Goal: Task Accomplishment & Management: Complete application form

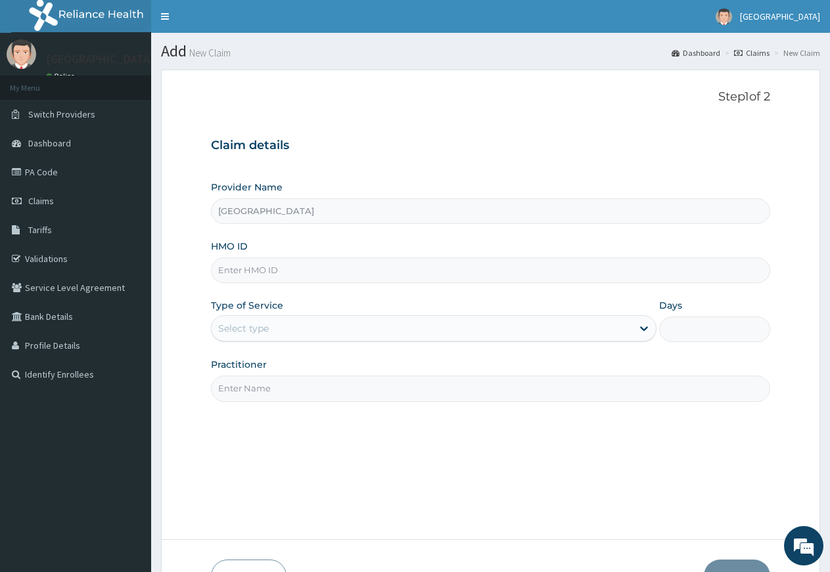
click at [240, 270] on input "HMO ID" at bounding box center [490, 271] width 559 height 26
click at [243, 272] on input "HMO ID" at bounding box center [490, 271] width 559 height 26
type input "KSB/10689/B"
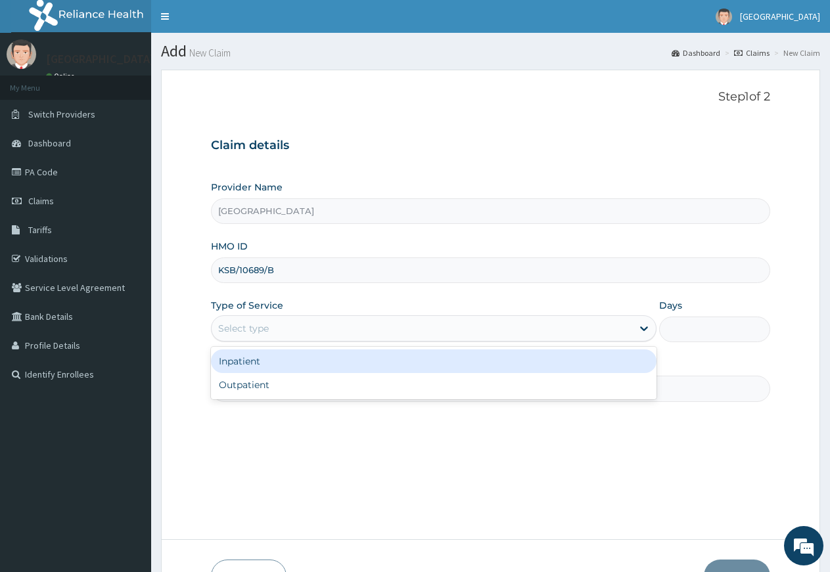
click at [303, 329] on div "Select type" at bounding box center [422, 328] width 420 height 21
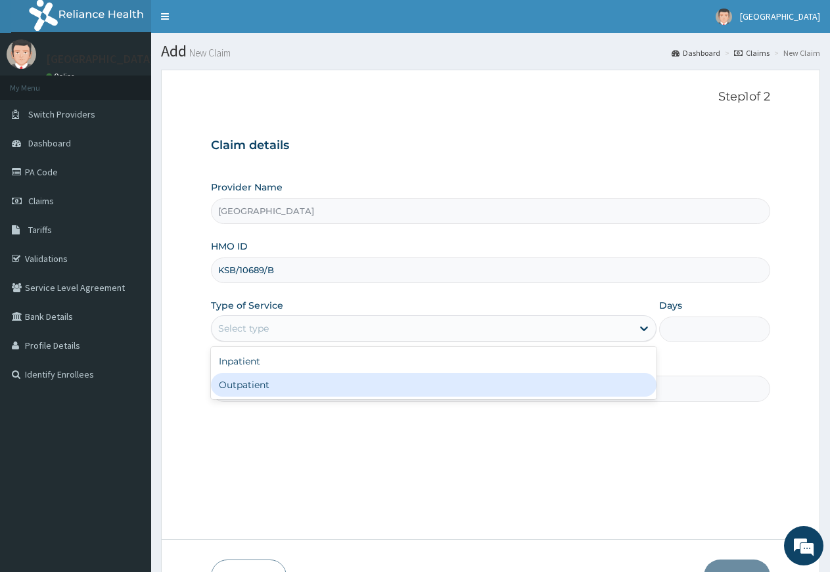
click at [297, 384] on div "Outpatient" at bounding box center [433, 385] width 445 height 24
type input "1"
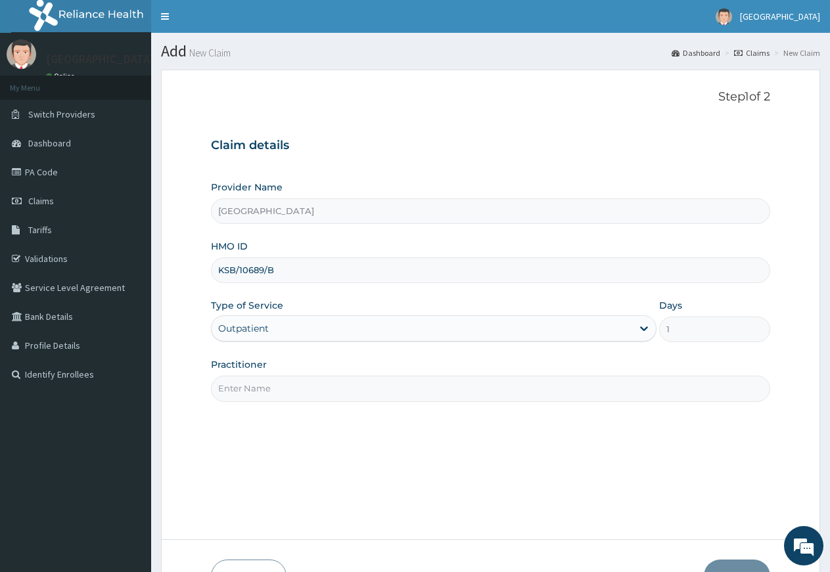
drag, startPoint x: 303, startPoint y: 409, endPoint x: 302, endPoint y: 394, distance: 15.2
click at [302, 399] on div "Step 1 of 2 Claim details Provider Name Rosevine Hospital HMO ID KSB/10689/B Ty…" at bounding box center [490, 304] width 559 height 429
click at [302, 393] on input "Practitioner" at bounding box center [490, 389] width 559 height 26
click at [301, 417] on div "Step 1 of 2 Claim details Provider Name Rosevine Hospital HMO ID KSB/10689/B Ty…" at bounding box center [490, 304] width 559 height 429
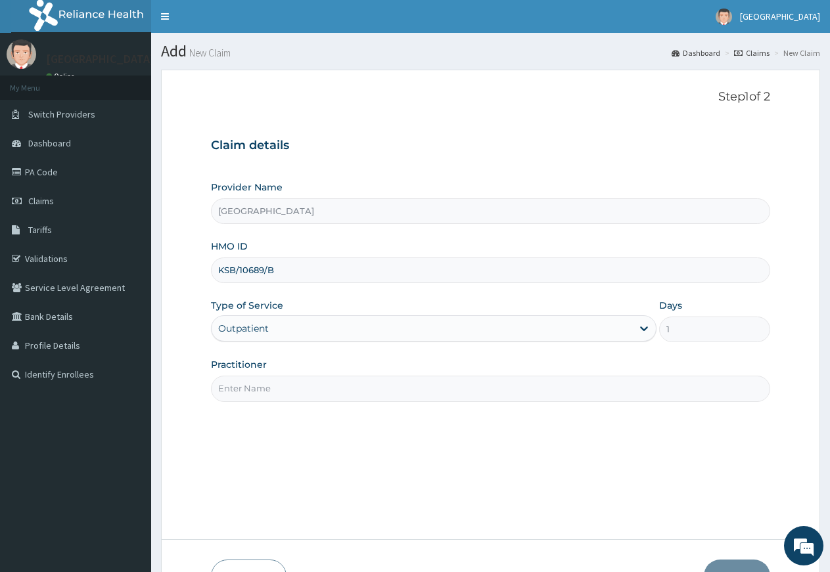
click at [293, 394] on input "Practitioner" at bounding box center [490, 389] width 559 height 26
click at [288, 396] on input "Practitioner" at bounding box center [490, 389] width 559 height 26
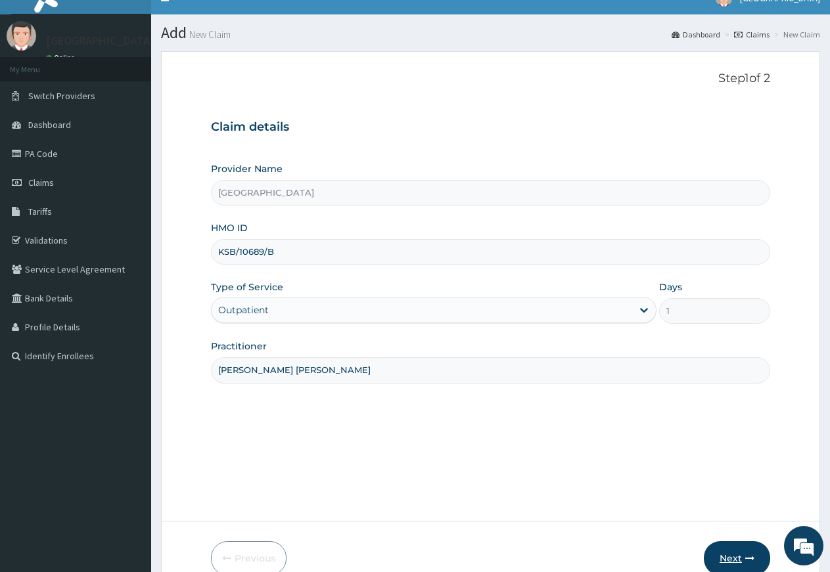
type input "DR NDUBIZU CHINEDU"
click at [723, 561] on button "Next" at bounding box center [737, 558] width 66 height 34
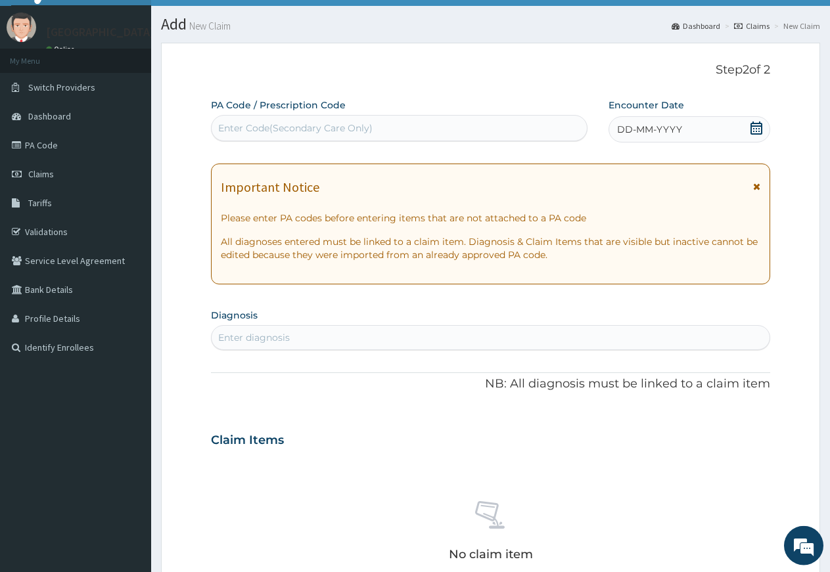
scroll to position [0, 0]
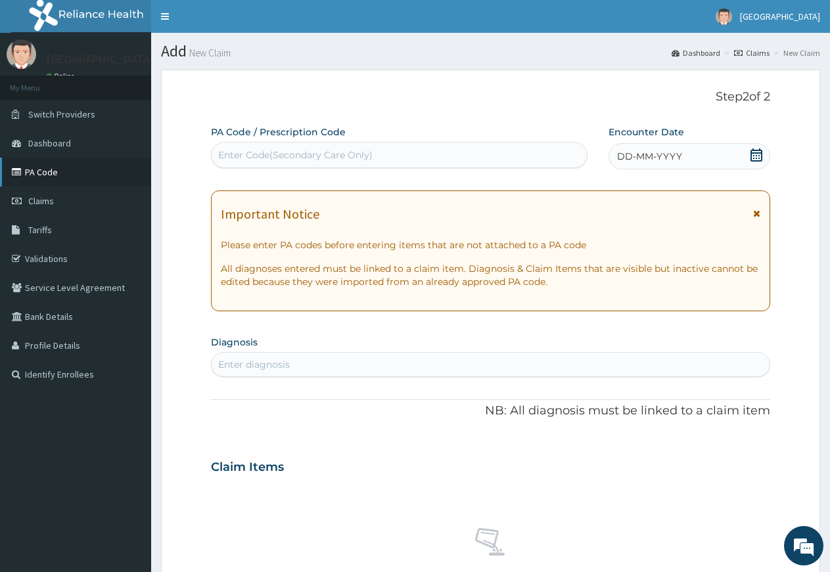
click at [46, 175] on link "PA Code" at bounding box center [75, 172] width 151 height 29
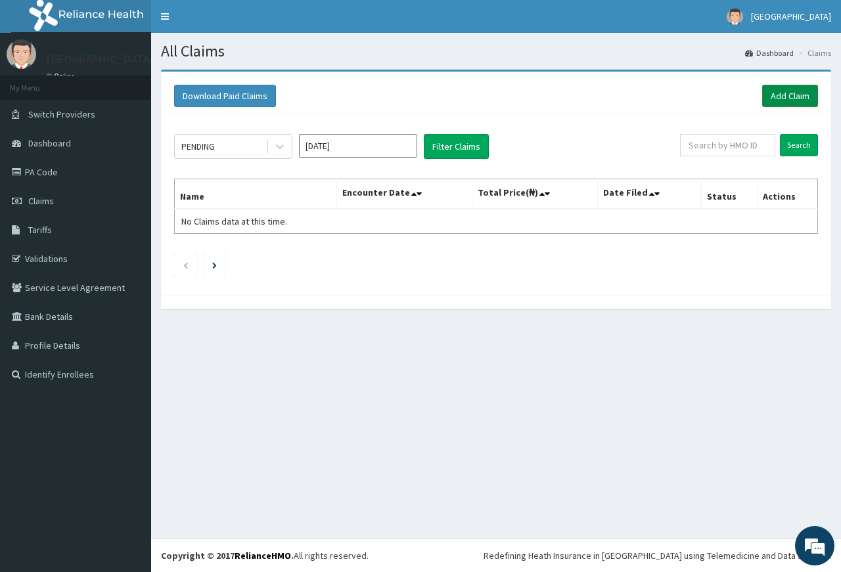
click at [771, 90] on link "Add Claim" at bounding box center [790, 96] width 56 height 22
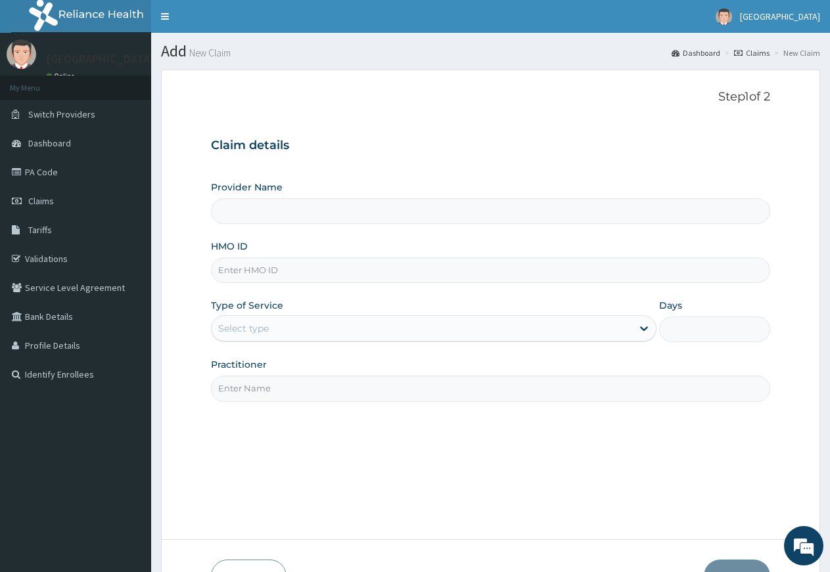
drag, startPoint x: 260, startPoint y: 205, endPoint x: 262, endPoint y: 220, distance: 15.3
click at [260, 206] on input "Provider Name" at bounding box center [490, 211] width 559 height 26
click at [53, 175] on link "PA Code" at bounding box center [75, 172] width 151 height 29
click at [50, 196] on span "Claims" at bounding box center [41, 201] width 26 height 12
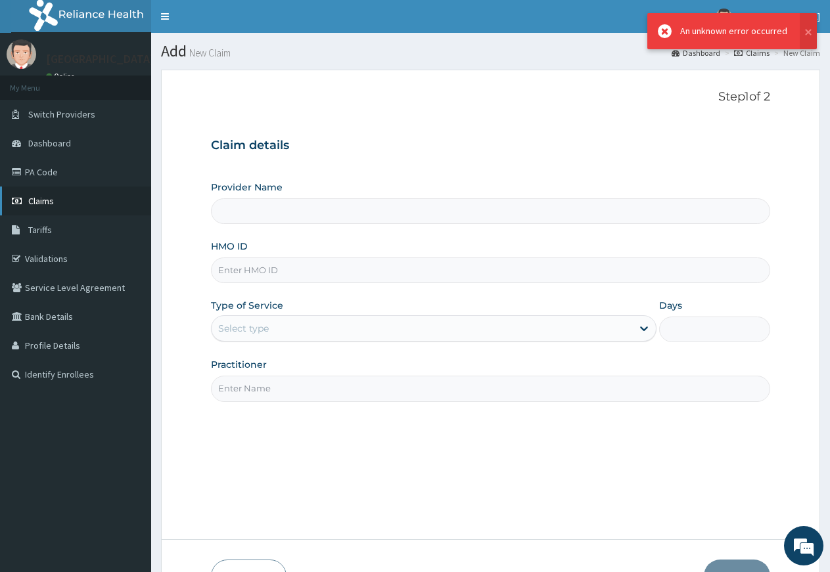
click at [50, 200] on span "Claims" at bounding box center [41, 201] width 26 height 12
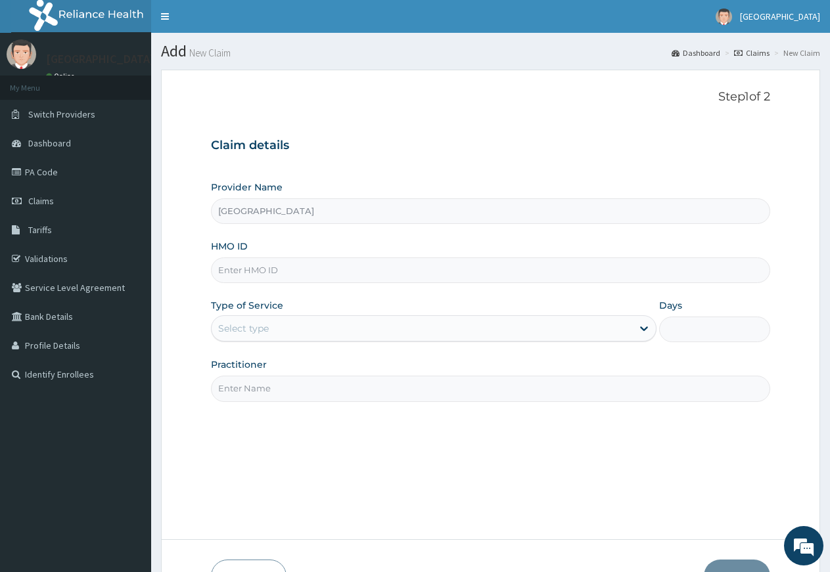
click at [226, 269] on input "HMO ID" at bounding box center [490, 271] width 559 height 26
click at [236, 273] on input "HMO ID" at bounding box center [490, 271] width 559 height 26
click at [237, 274] on input "HMO ID" at bounding box center [490, 271] width 559 height 26
type input "AGO/10345/B"
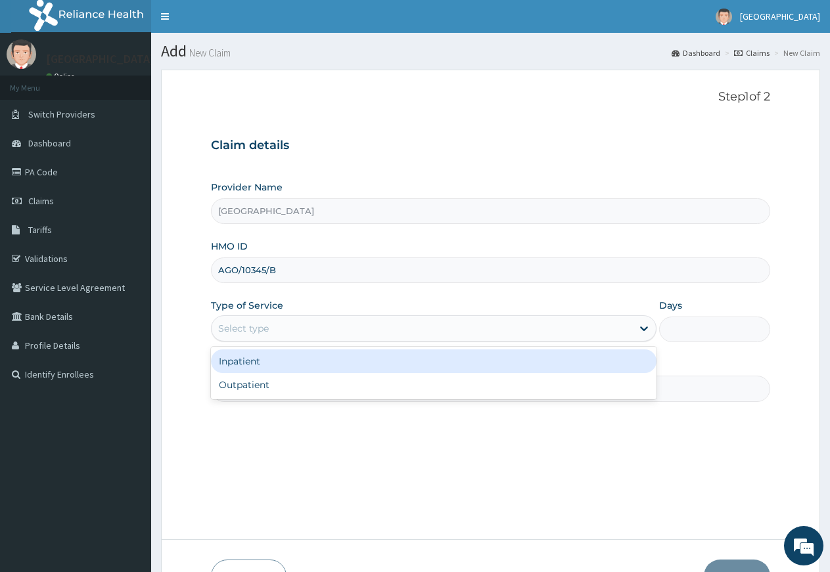
click at [281, 329] on div "Select type" at bounding box center [422, 328] width 420 height 21
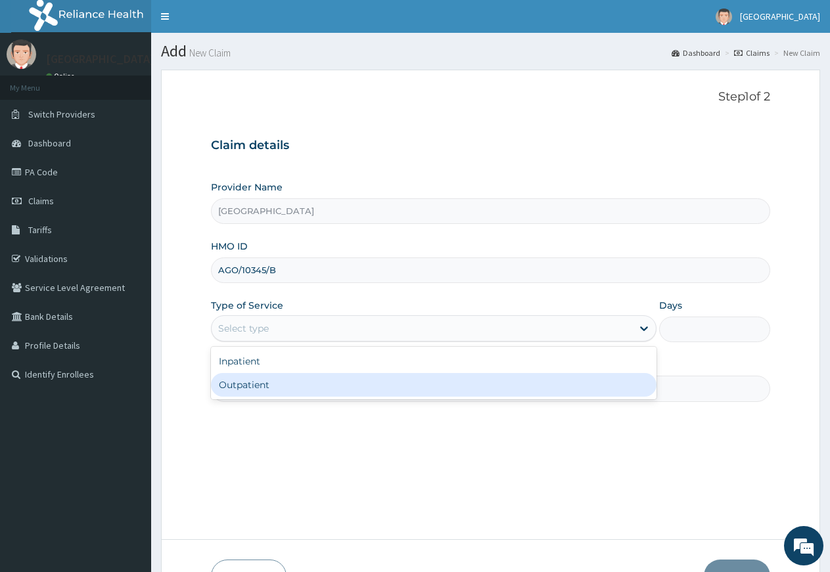
click at [271, 382] on div "Outpatient" at bounding box center [433, 385] width 445 height 24
type input "1"
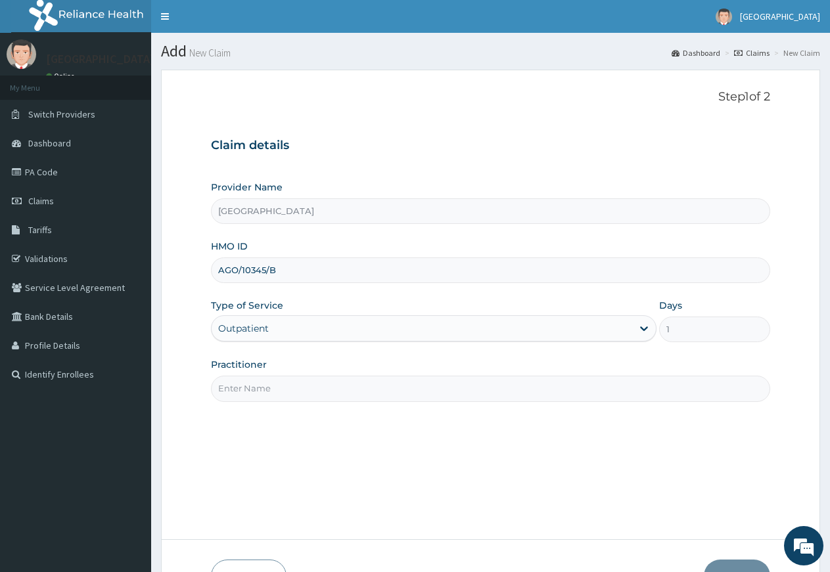
click at [279, 388] on input "Practitioner" at bounding box center [490, 389] width 559 height 26
drag, startPoint x: 279, startPoint y: 388, endPoint x: 281, endPoint y: 398, distance: 9.3
click at [279, 389] on input "Practitioner" at bounding box center [490, 389] width 559 height 26
type input "[PERSON_NAME] [PERSON_NAME]"
click at [740, 564] on button "Next" at bounding box center [737, 577] width 66 height 34
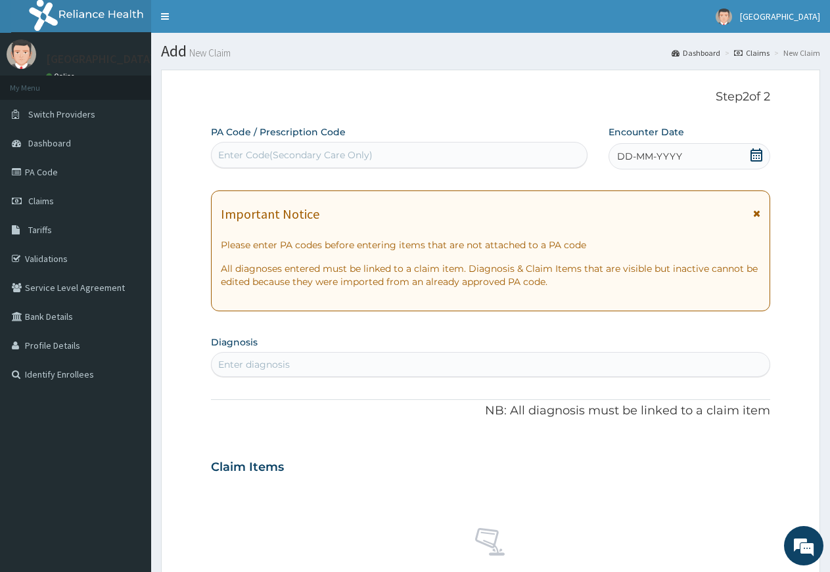
click at [755, 156] on icon at bounding box center [756, 154] width 13 height 13
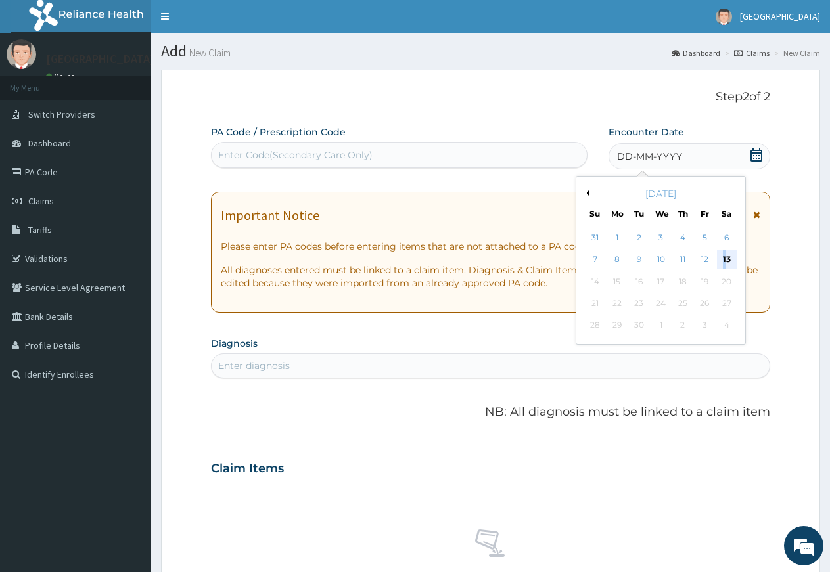
click at [725, 258] on div "13" at bounding box center [727, 260] width 20 height 20
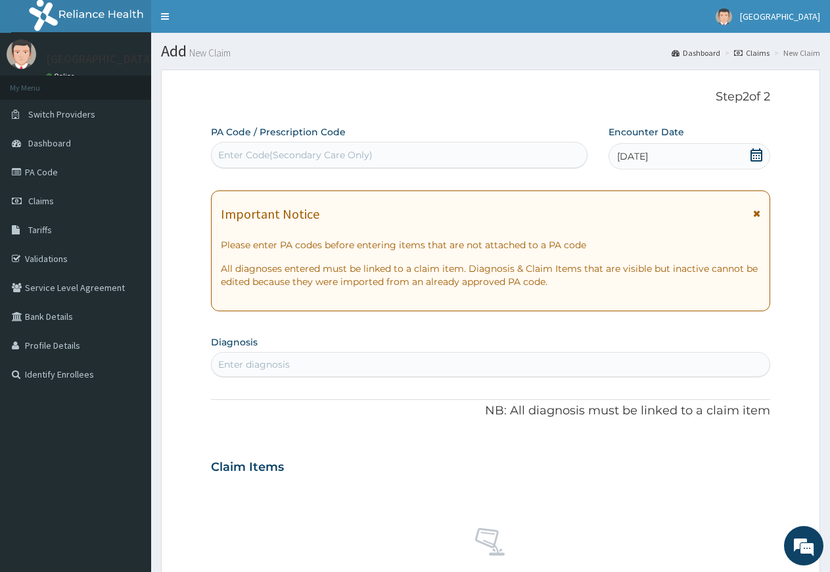
click at [273, 365] on div "Enter diagnosis" at bounding box center [254, 364] width 72 height 13
click at [248, 361] on div "Enter diagnosis" at bounding box center [254, 364] width 72 height 13
type input "B"
type input "MALARIA"
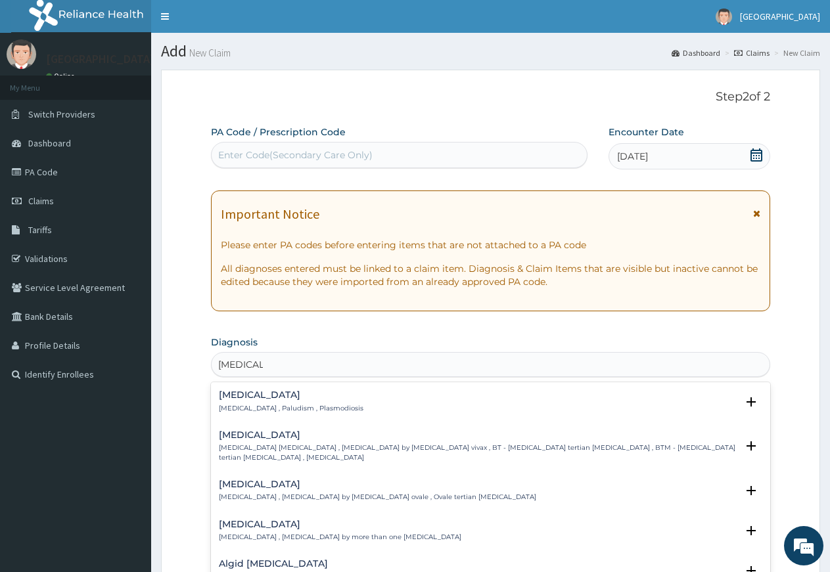
click at [250, 495] on p "Ovale malaria , Malaria by Plasmodium ovale , Ovale tertian malaria" at bounding box center [377, 497] width 317 height 9
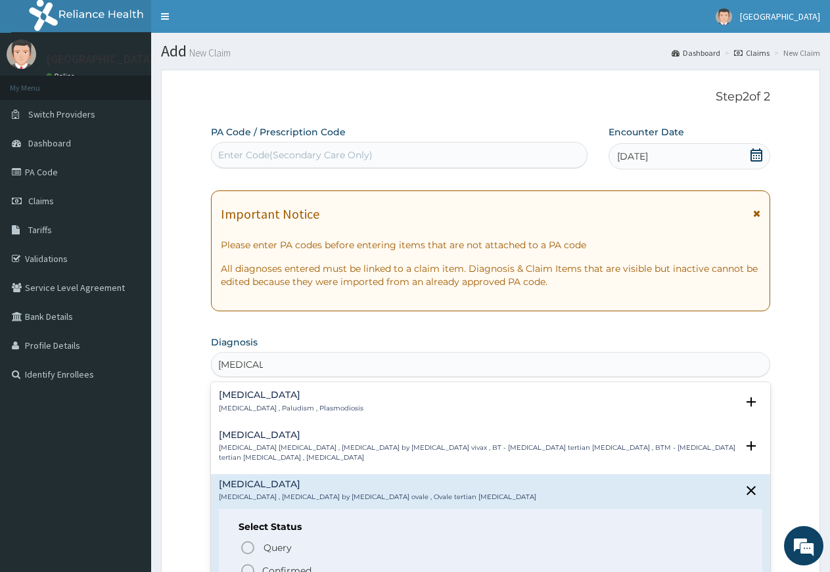
click at [248, 567] on icon "status option filled" at bounding box center [248, 571] width 16 height 16
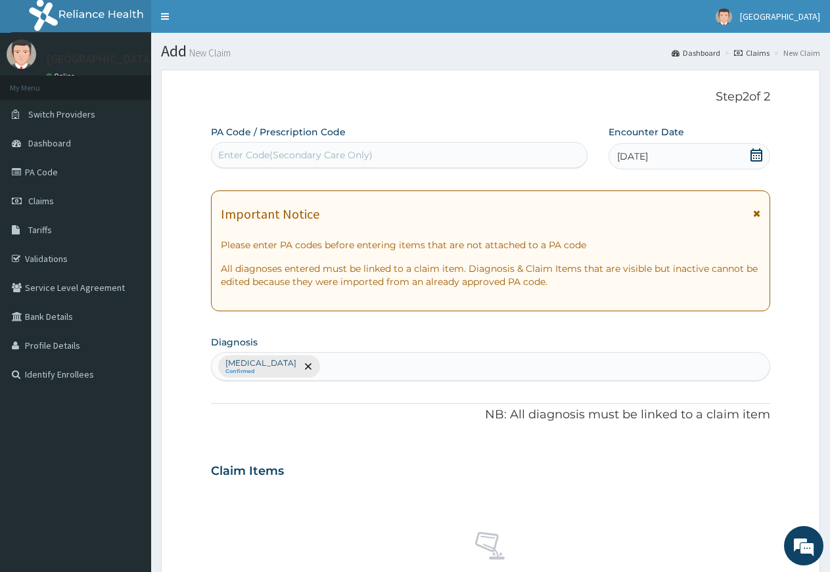
click at [327, 362] on div "Ovale malaria Confirmed" at bounding box center [491, 367] width 558 height 28
type input "A"
type input "TYPHOID"
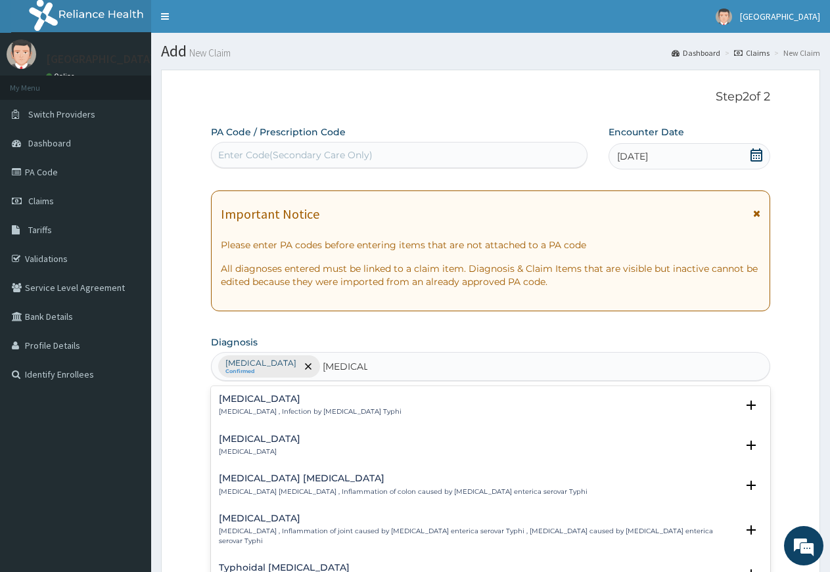
click at [269, 409] on p "Typhoid fever , Infection by Salmonella Typhi" at bounding box center [310, 411] width 183 height 9
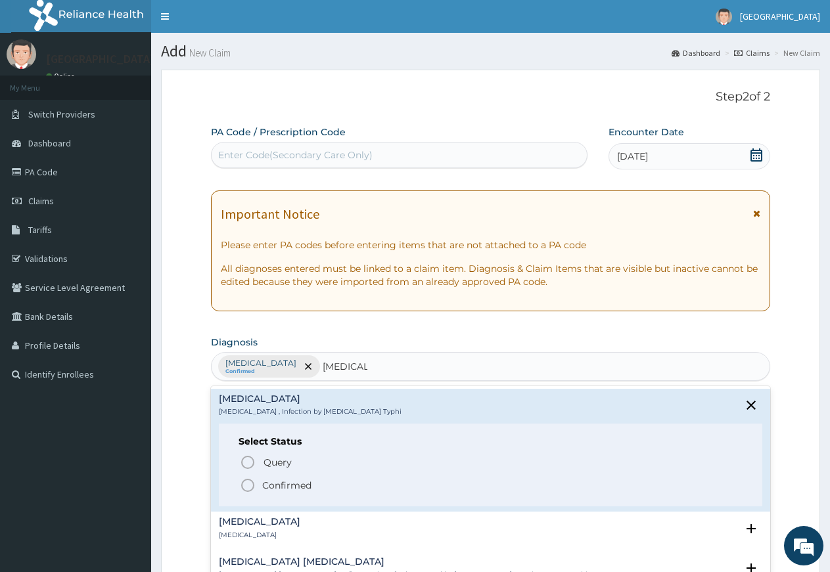
click at [248, 485] on icon "status option filled" at bounding box center [248, 486] width 16 height 16
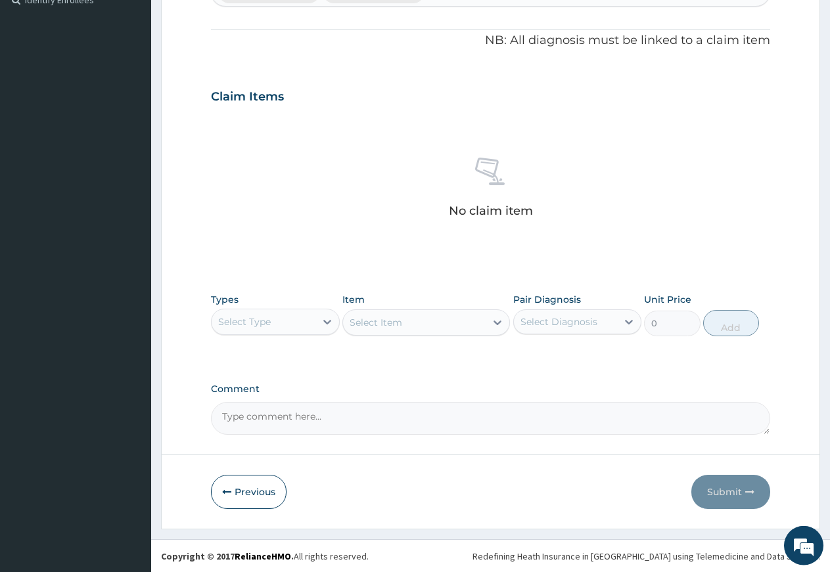
scroll to position [375, 0]
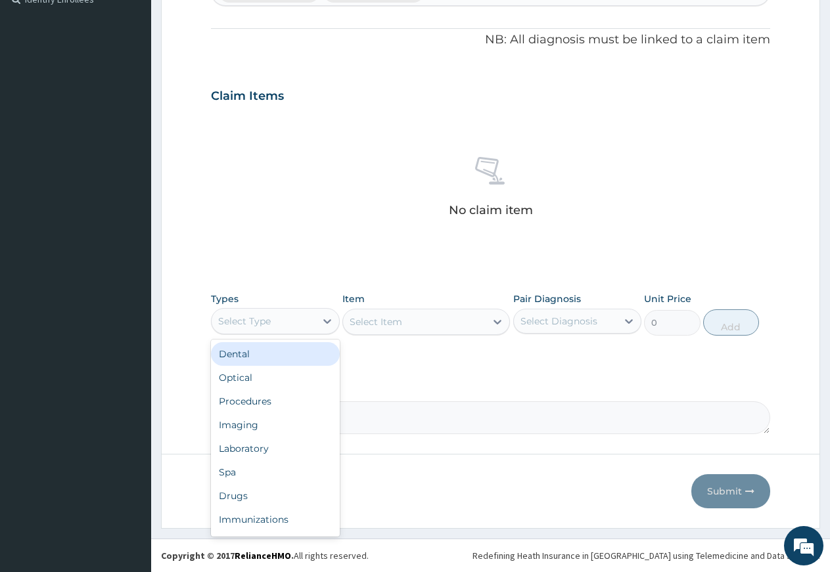
drag, startPoint x: 323, startPoint y: 314, endPoint x: 316, endPoint y: 337, distance: 23.9
click at [323, 315] on div at bounding box center [327, 321] width 24 height 24
click at [242, 403] on div "Procedures" at bounding box center [275, 402] width 129 height 24
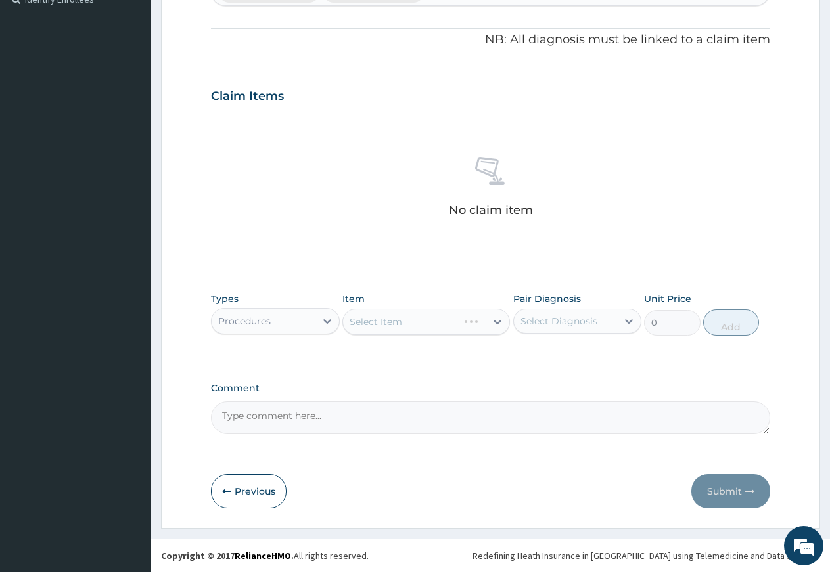
click at [570, 316] on div "Select Diagnosis" at bounding box center [558, 321] width 77 height 13
drag, startPoint x: 560, startPoint y: 357, endPoint x: 560, endPoint y: 388, distance: 31.5
click at [560, 358] on label "[MEDICAL_DATA]" at bounding box center [575, 353] width 81 height 13
checkbox input "true"
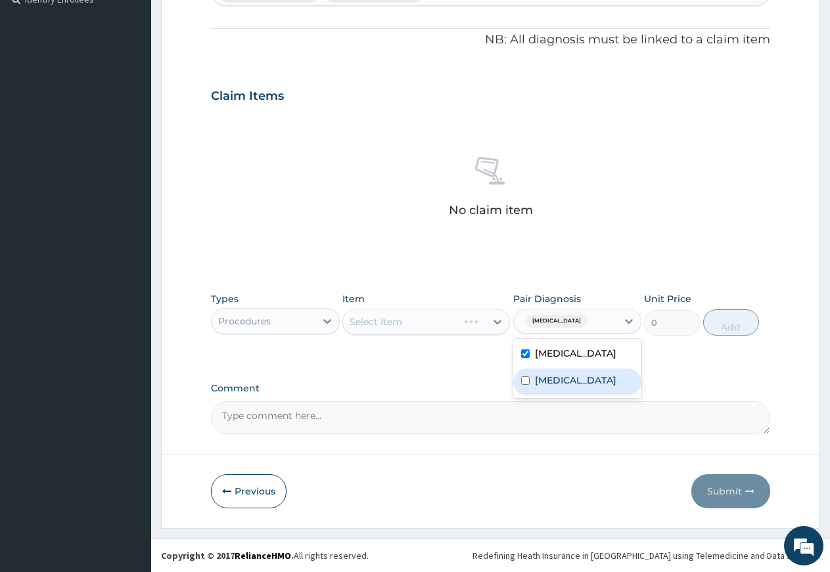
click at [560, 388] on div "[MEDICAL_DATA]" at bounding box center [577, 382] width 129 height 27
checkbox input "true"
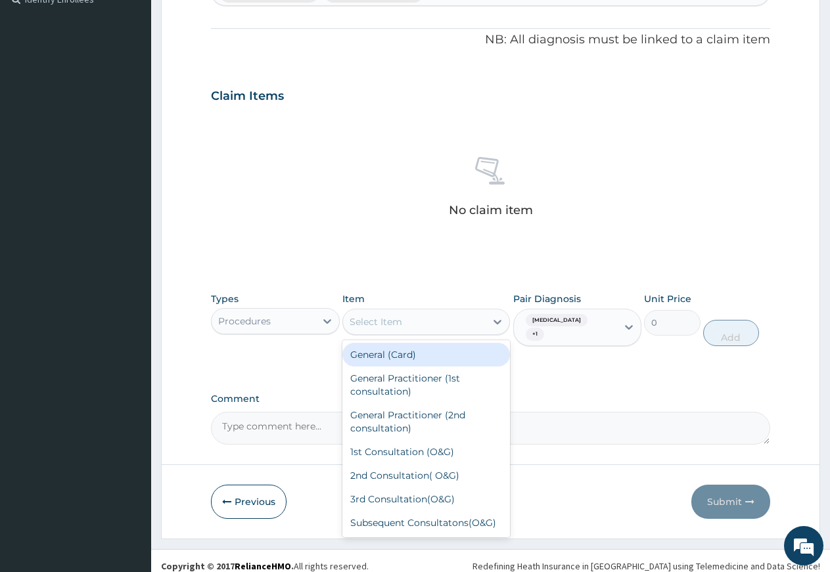
click at [459, 317] on div "Select Item" at bounding box center [414, 321] width 143 height 21
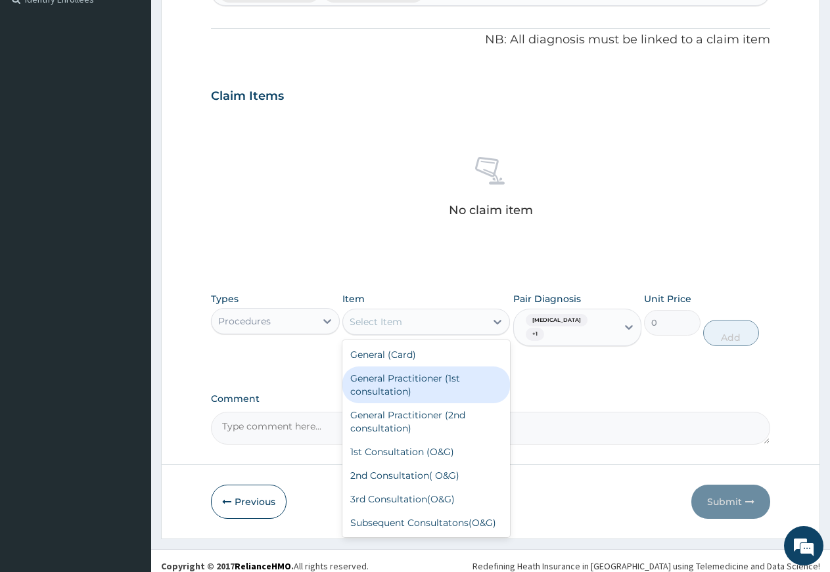
drag, startPoint x: 426, startPoint y: 382, endPoint x: 534, endPoint y: 369, distance: 107.9
click at [426, 382] on div "General Practitioner (1st consultation)" at bounding box center [426, 385] width 168 height 37
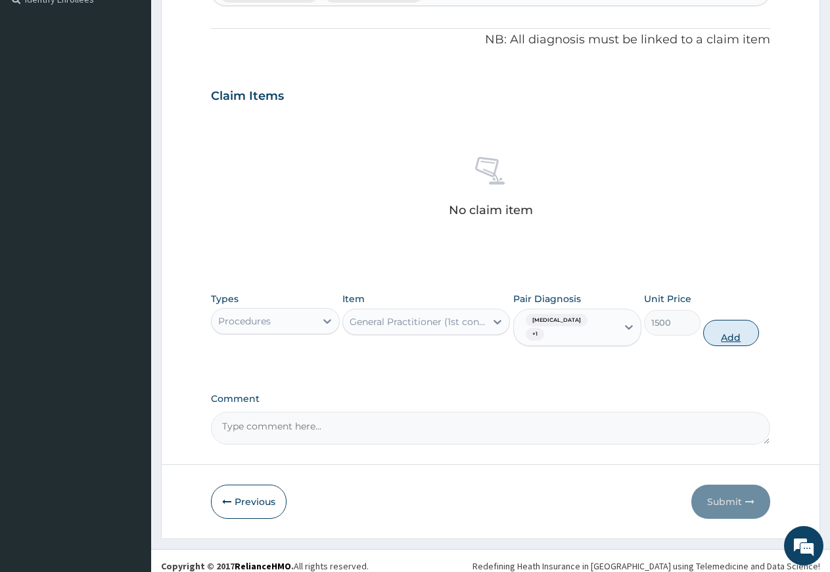
drag, startPoint x: 723, startPoint y: 317, endPoint x: 709, endPoint y: 323, distance: 14.8
click at [721, 320] on button "Add" at bounding box center [731, 333] width 56 height 26
type input "0"
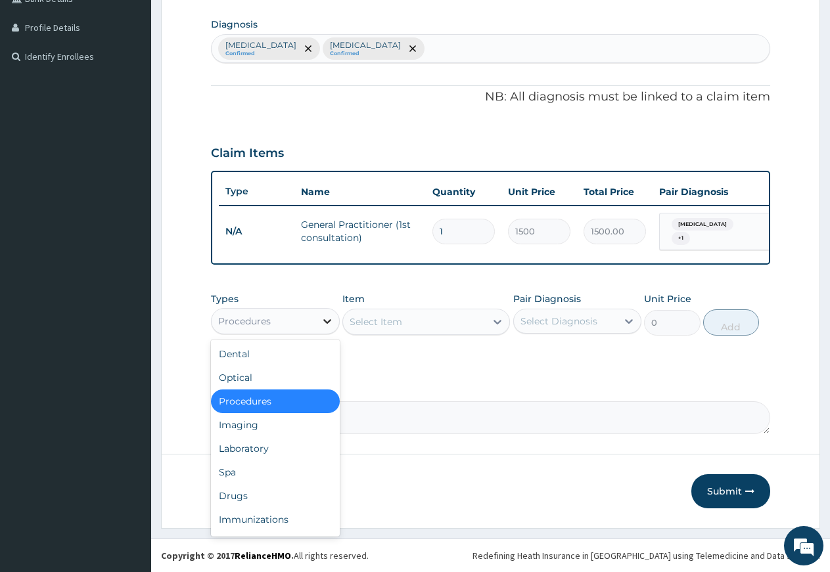
click at [329, 317] on icon at bounding box center [327, 321] width 13 height 13
click at [253, 454] on div "Laboratory" at bounding box center [275, 449] width 129 height 24
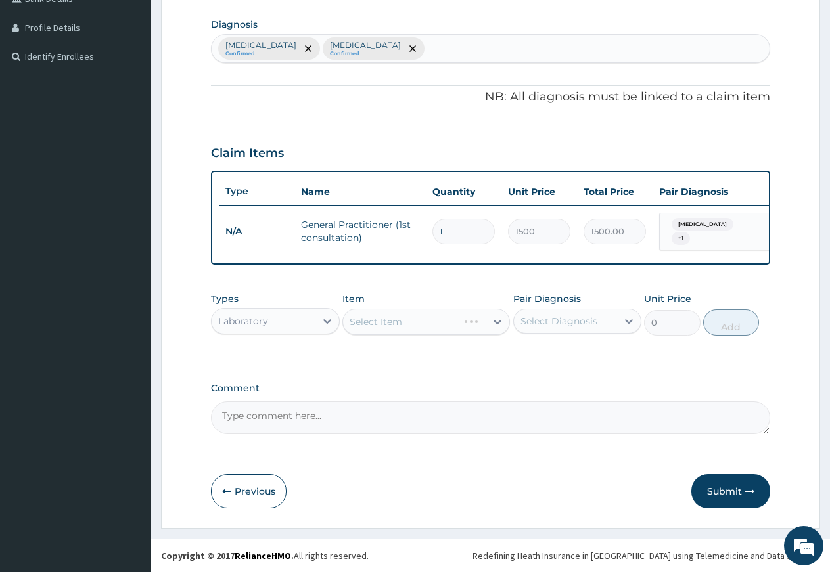
drag, startPoint x: 558, startPoint y: 321, endPoint x: 558, endPoint y: 330, distance: 9.2
click at [558, 325] on div "Select Diagnosis" at bounding box center [558, 321] width 77 height 13
drag, startPoint x: 549, startPoint y: 350, endPoint x: 551, endPoint y: 371, distance: 21.8
click at [549, 356] on label "[MEDICAL_DATA]" at bounding box center [575, 353] width 81 height 13
checkbox input "true"
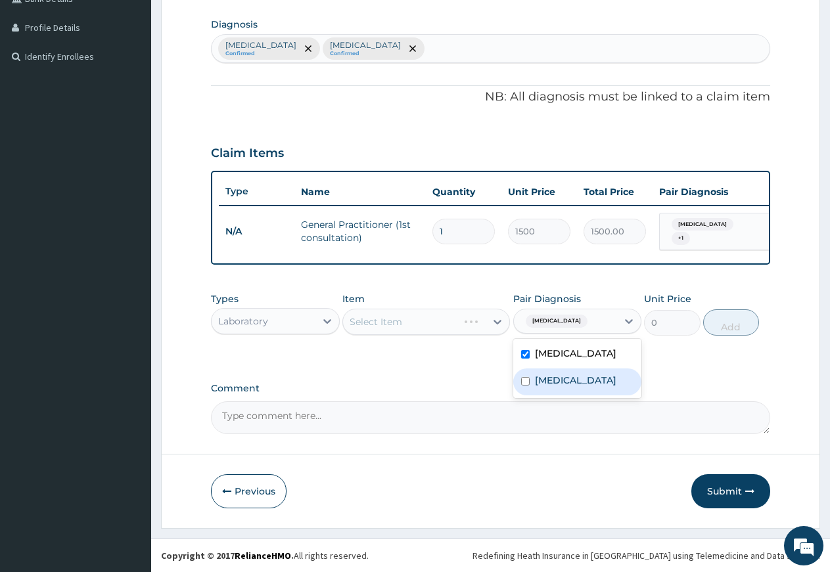
click at [552, 386] on label "[MEDICAL_DATA]" at bounding box center [575, 380] width 81 height 13
checkbox input "true"
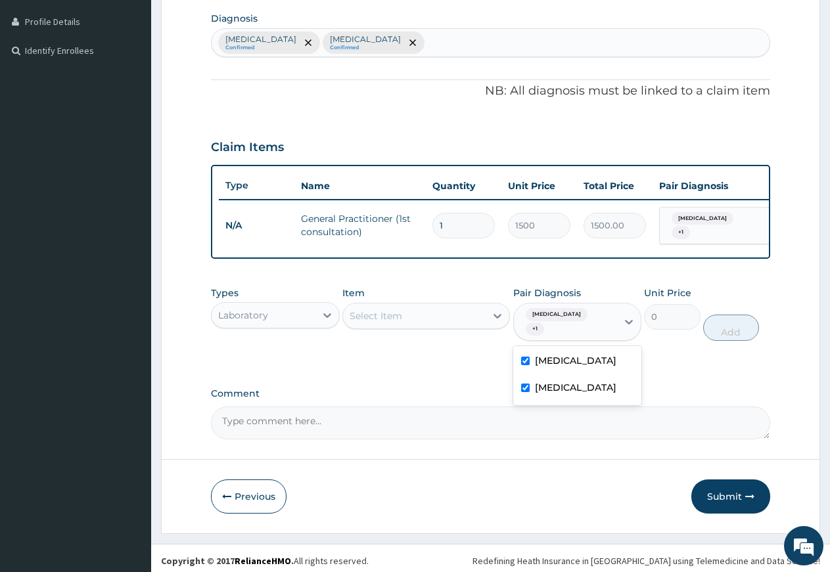
click at [447, 326] on div "Select Item" at bounding box center [414, 316] width 143 height 21
type input "W"
type input "PARASITE"
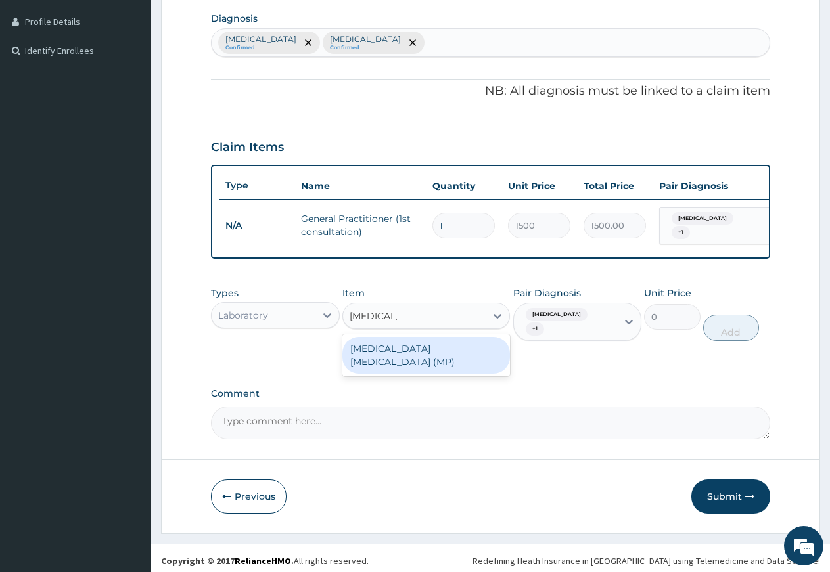
click at [453, 357] on div "MALARIA PARASITE (MP)" at bounding box center [426, 355] width 168 height 37
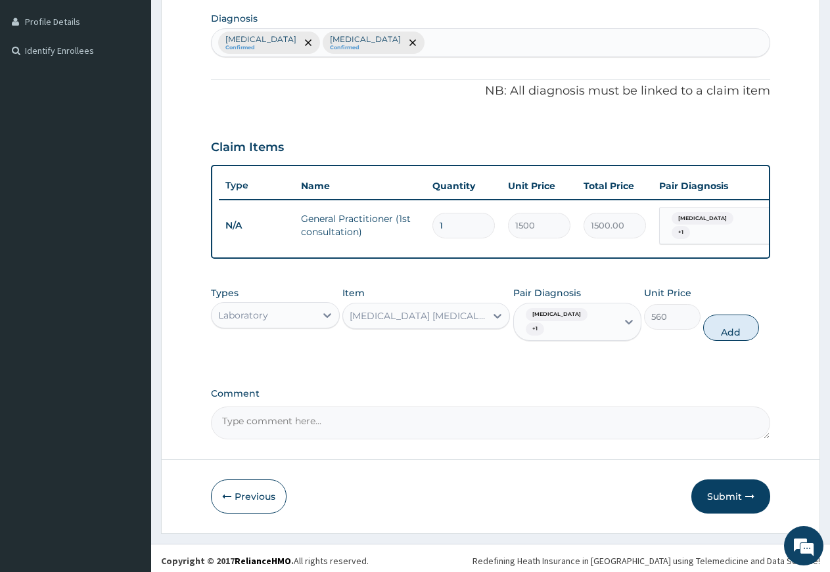
drag, startPoint x: 719, startPoint y: 323, endPoint x: 694, endPoint y: 329, distance: 25.7
click at [719, 325] on button "Add" at bounding box center [731, 328] width 56 height 26
type input "0"
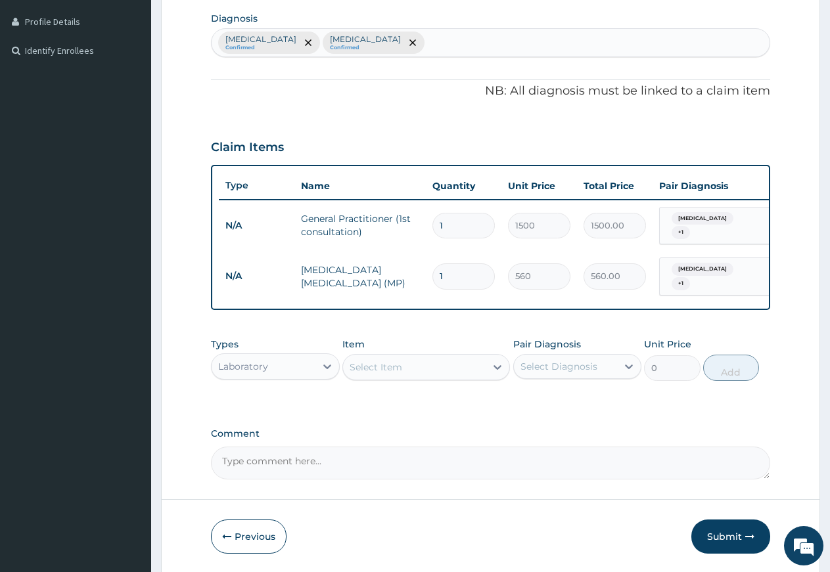
click at [431, 371] on div "Select Item" at bounding box center [414, 367] width 143 height 21
type input "HAEMO"
drag, startPoint x: 434, startPoint y: 398, endPoint x: 516, endPoint y: 387, distance: 83.5
click at [439, 399] on div "HAEMOGLOBIN (HB)" at bounding box center [426, 400] width 168 height 24
type input "400"
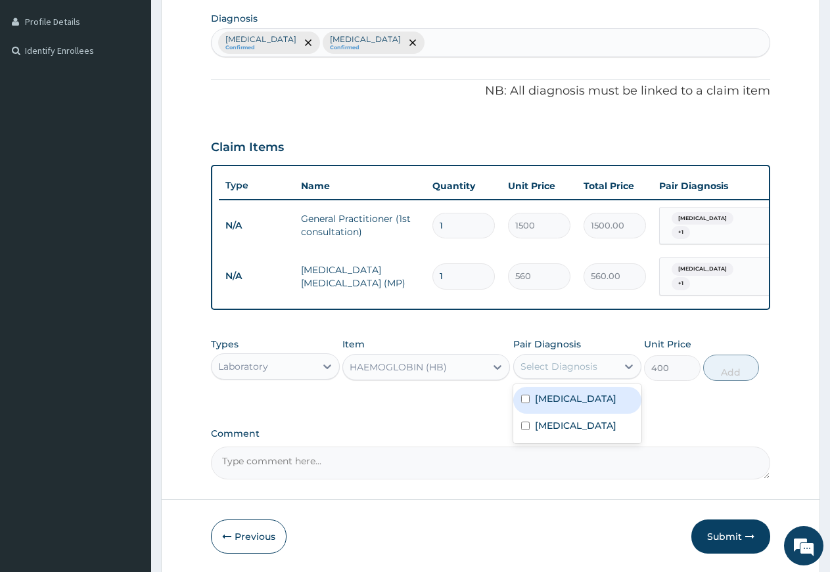
drag, startPoint x: 572, startPoint y: 366, endPoint x: 575, endPoint y: 382, distance: 16.6
click at [572, 367] on div "Select Diagnosis" at bounding box center [558, 366] width 77 height 13
drag, startPoint x: 576, startPoint y: 388, endPoint x: 580, endPoint y: 401, distance: 13.1
click at [579, 398] on div "[MEDICAL_DATA]" at bounding box center [577, 400] width 129 height 27
checkbox input "true"
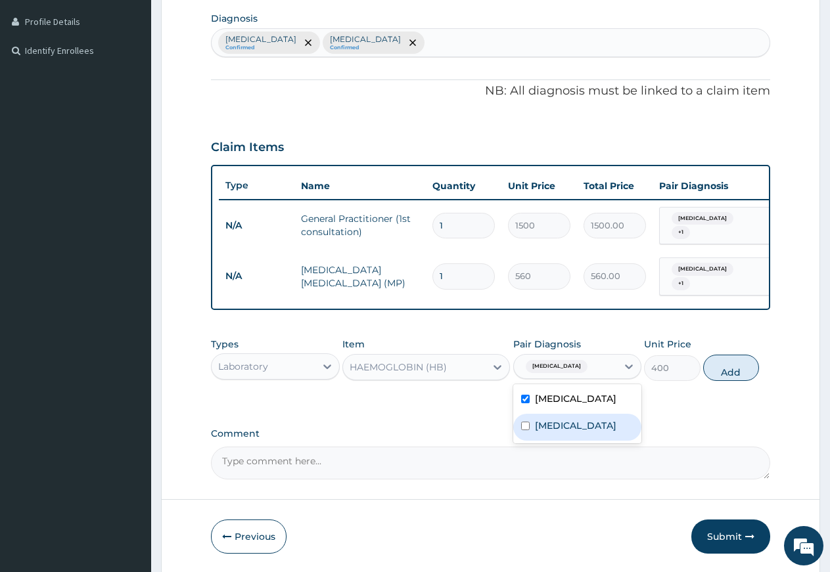
click at [577, 428] on label "[MEDICAL_DATA]" at bounding box center [575, 425] width 81 height 13
checkbox input "true"
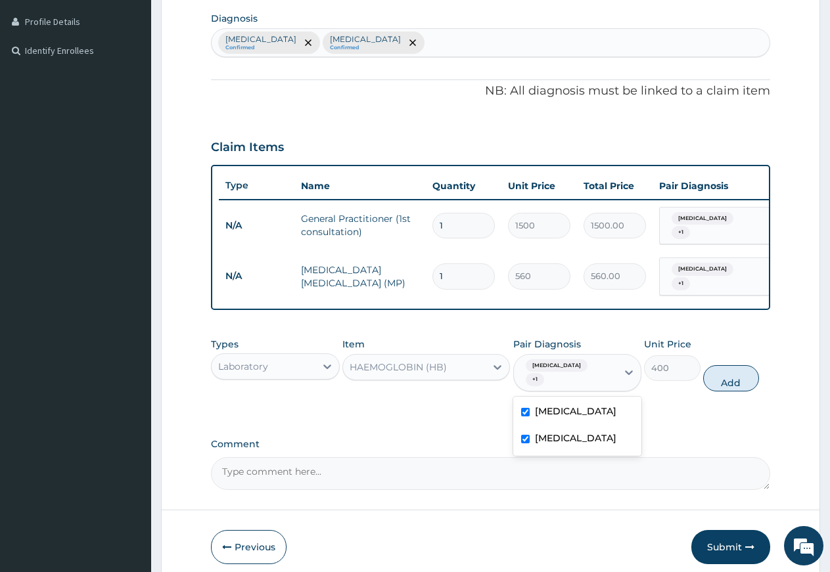
drag, startPoint x: 725, startPoint y: 373, endPoint x: 686, endPoint y: 375, distance: 39.5
click at [723, 373] on button "Add" at bounding box center [731, 378] width 56 height 26
type input "0"
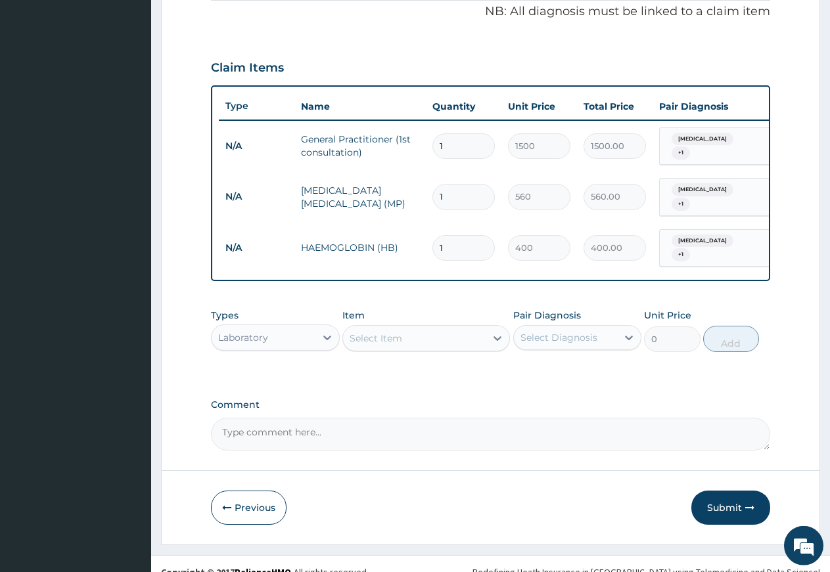
scroll to position [415, 0]
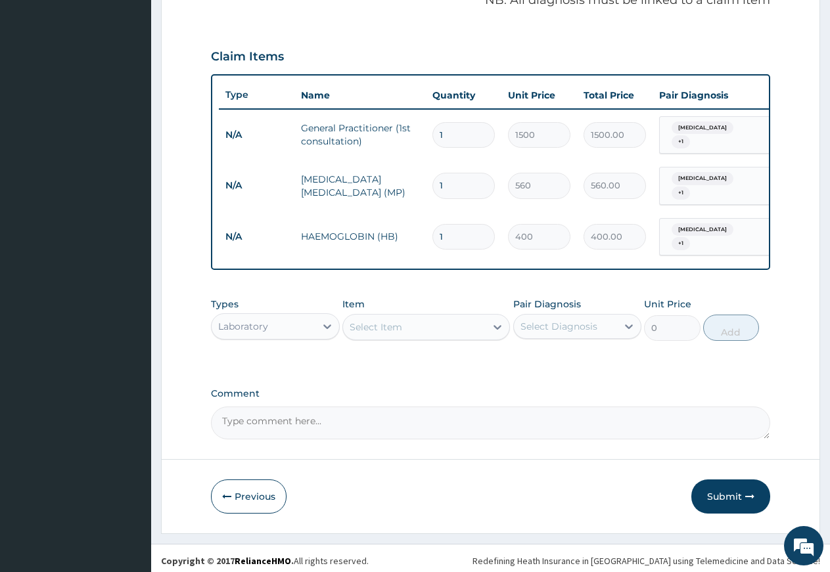
click at [421, 318] on div "Select Item" at bounding box center [414, 327] width 143 height 21
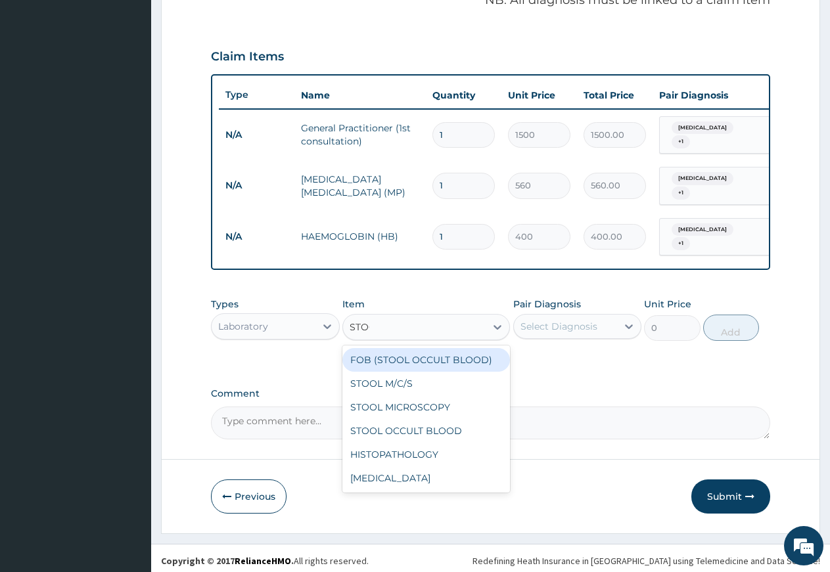
type input "STOOL"
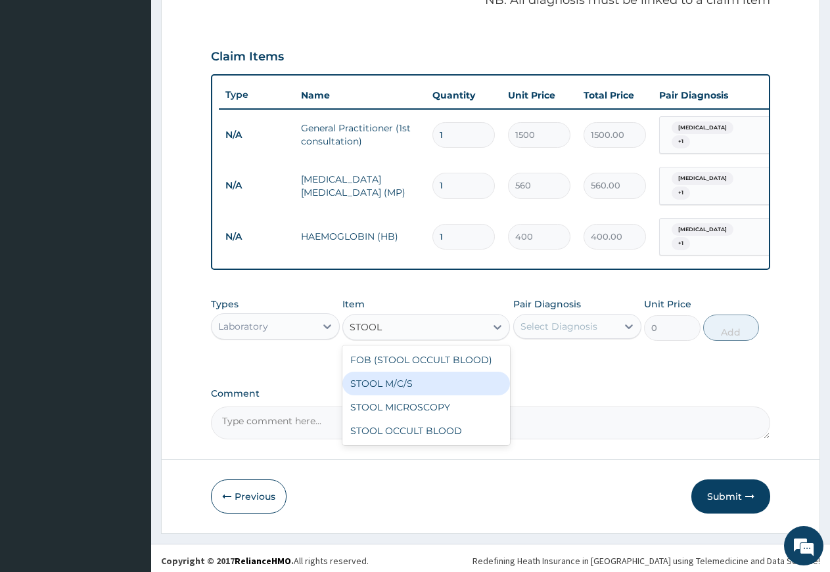
click at [403, 377] on div "STOOL M/C/S" at bounding box center [426, 384] width 168 height 24
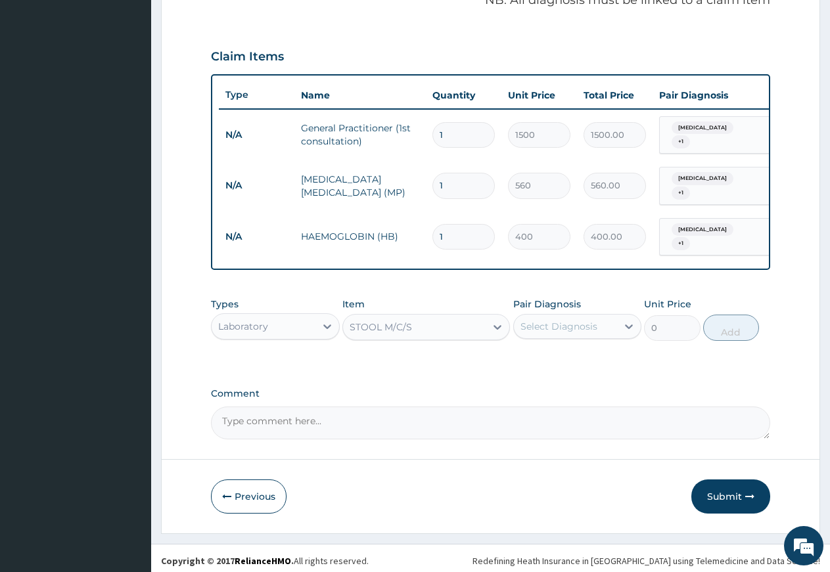
type input "640"
drag, startPoint x: 549, startPoint y: 322, endPoint x: 553, endPoint y: 334, distance: 12.3
click at [552, 328] on div "Select Diagnosis" at bounding box center [566, 326] width 104 height 21
click at [547, 379] on label "[MEDICAL_DATA]" at bounding box center [575, 385] width 81 height 13
checkbox input "true"
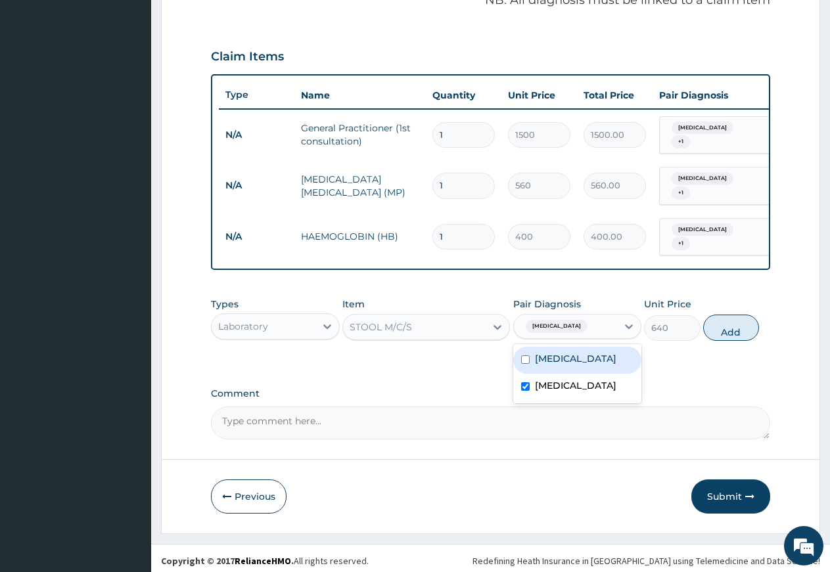
drag, startPoint x: 544, startPoint y: 353, endPoint x: 549, endPoint y: 360, distance: 8.6
click at [545, 357] on label "[MEDICAL_DATA]" at bounding box center [575, 358] width 81 height 13
checkbox input "true"
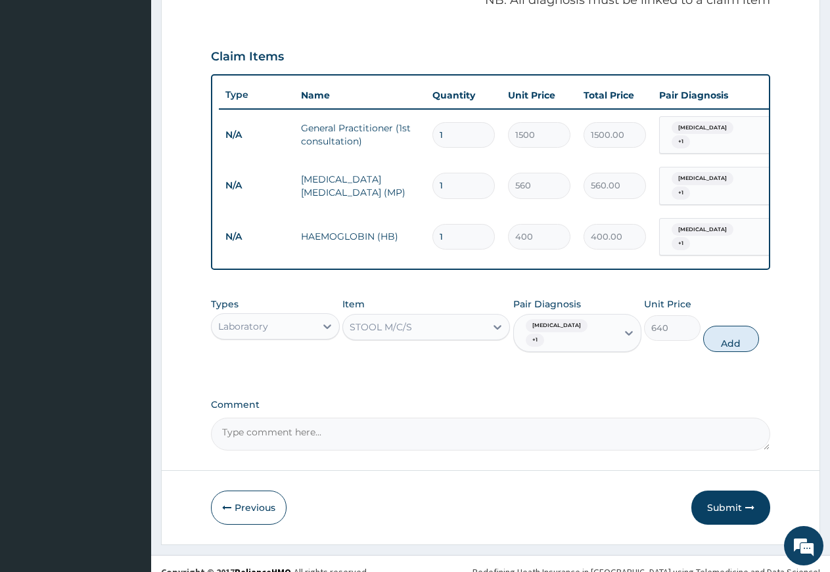
drag, startPoint x: 741, startPoint y: 323, endPoint x: 637, endPoint y: 331, distance: 104.2
click at [740, 326] on button "Add" at bounding box center [731, 339] width 56 height 26
type input "0"
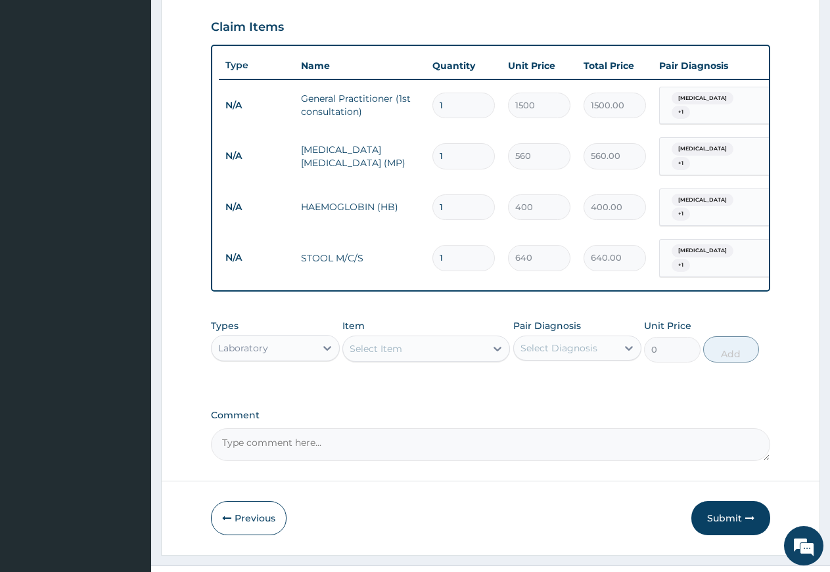
scroll to position [460, 0]
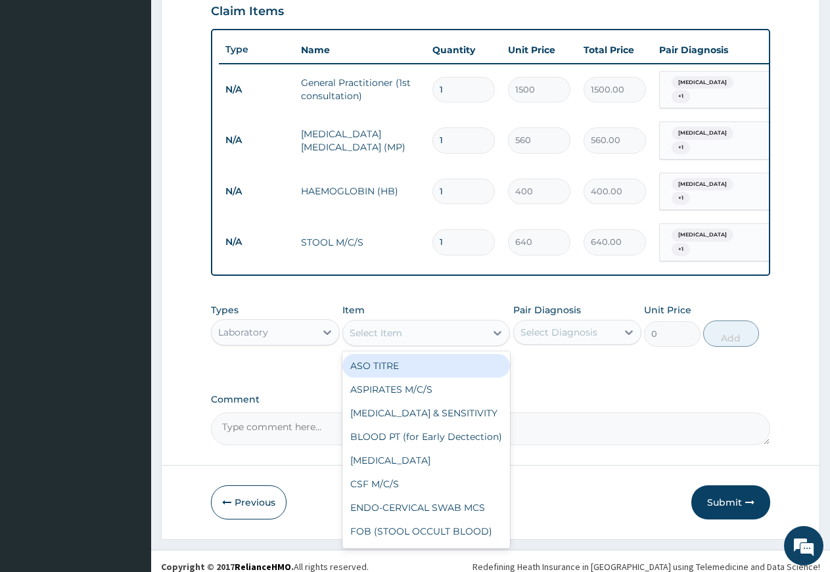
click at [369, 327] on div "Select Item" at bounding box center [376, 333] width 53 height 13
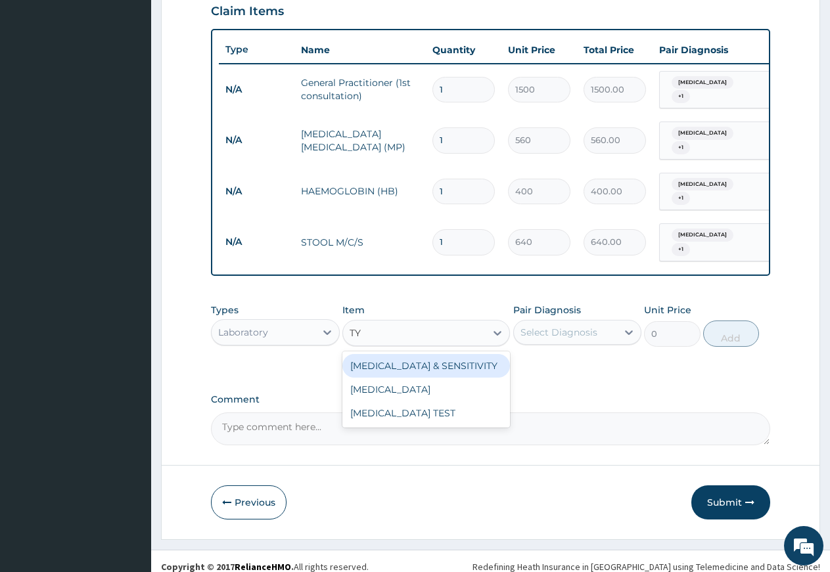
type input "T"
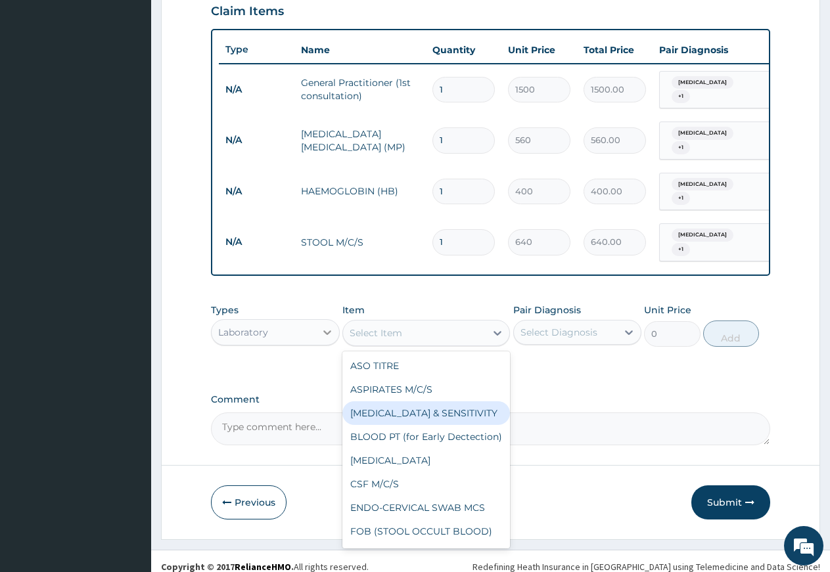
click at [322, 326] on icon at bounding box center [327, 332] width 13 height 13
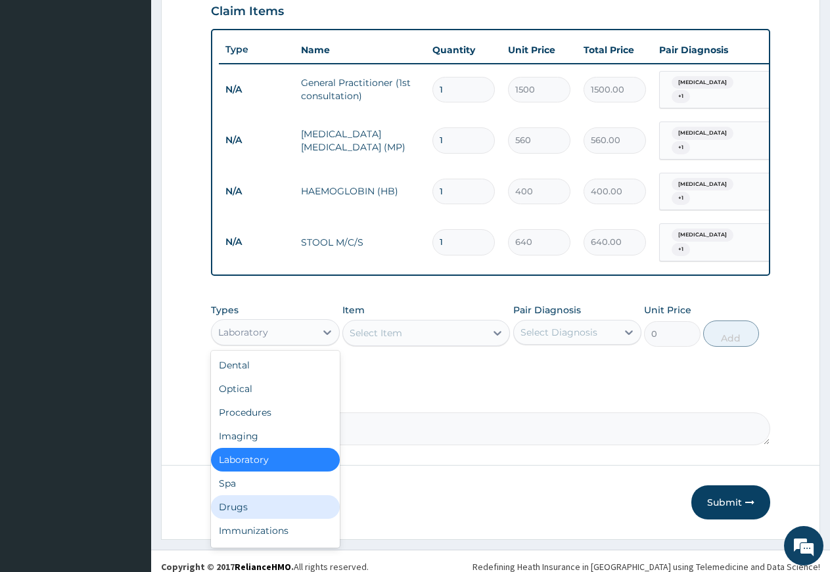
drag, startPoint x: 234, startPoint y: 498, endPoint x: 255, endPoint y: 493, distance: 21.7
click at [237, 498] on div "Drugs" at bounding box center [275, 507] width 129 height 24
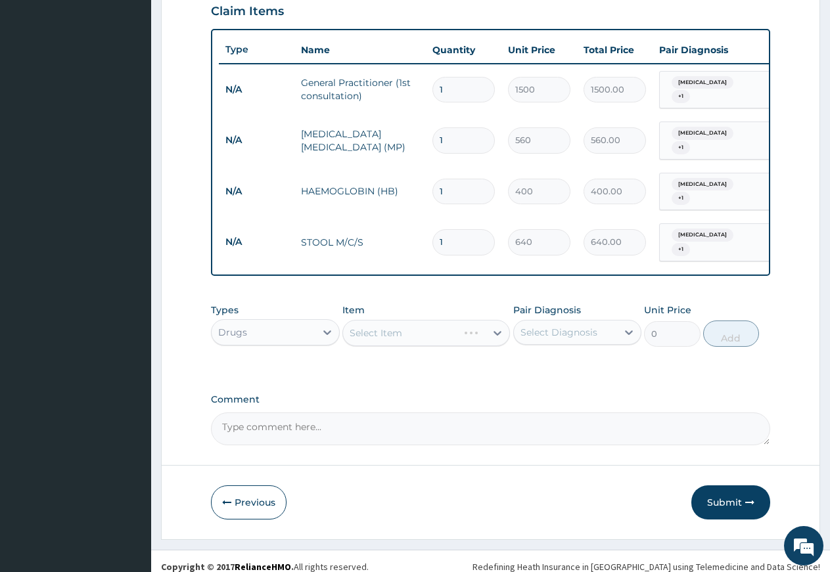
drag, startPoint x: 516, startPoint y: 321, endPoint x: 523, endPoint y: 323, distance: 6.7
click at [520, 322] on div "Select Diagnosis" at bounding box center [566, 332] width 104 height 21
click at [512, 364] on div "PA Code / Prescription Code Enter Code(Secondary Care Only) Encounter Date 13-0…" at bounding box center [490, 56] width 559 height 780
drag, startPoint x: 542, startPoint y: 318, endPoint x: 541, endPoint y: 351, distance: 32.9
click at [543, 326] on div "Select Diagnosis" at bounding box center [558, 332] width 77 height 13
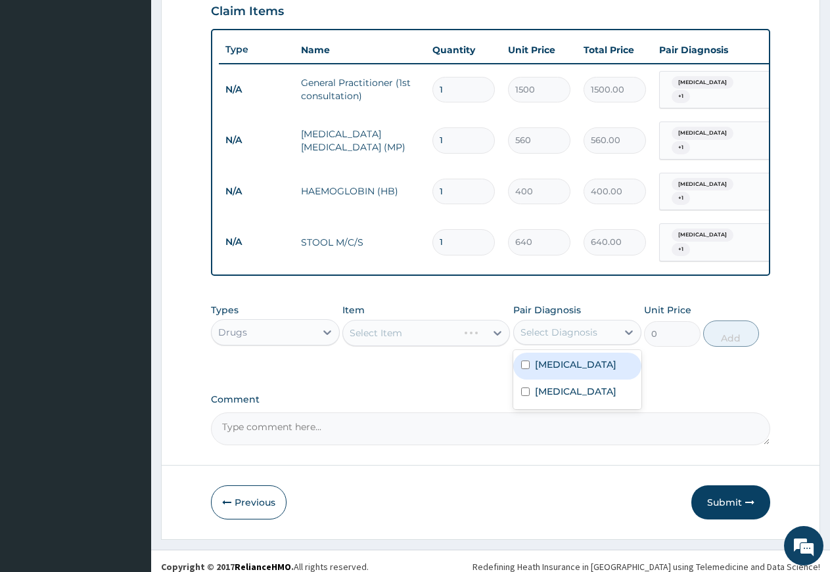
click at [541, 358] on label "Ovale malaria" at bounding box center [575, 364] width 81 height 13
checkbox input "true"
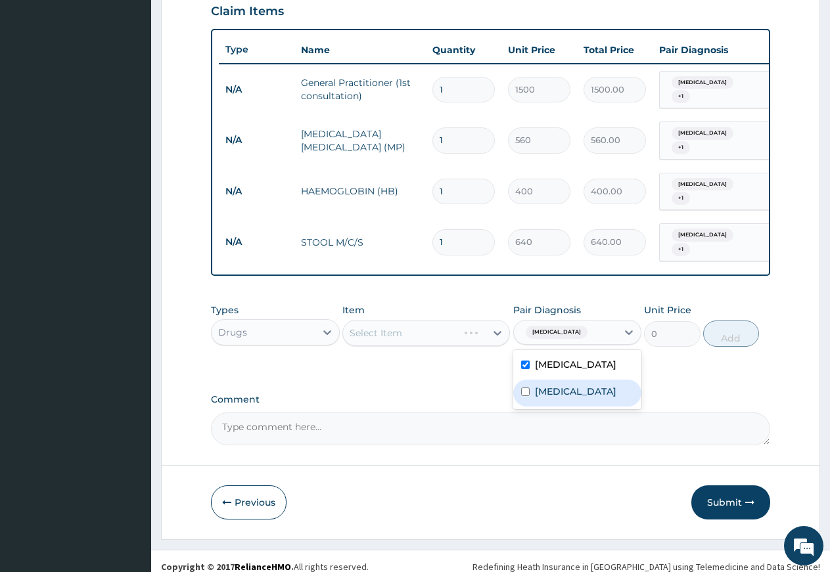
click at [544, 385] on label "[MEDICAL_DATA]" at bounding box center [575, 391] width 81 height 13
checkbox input "true"
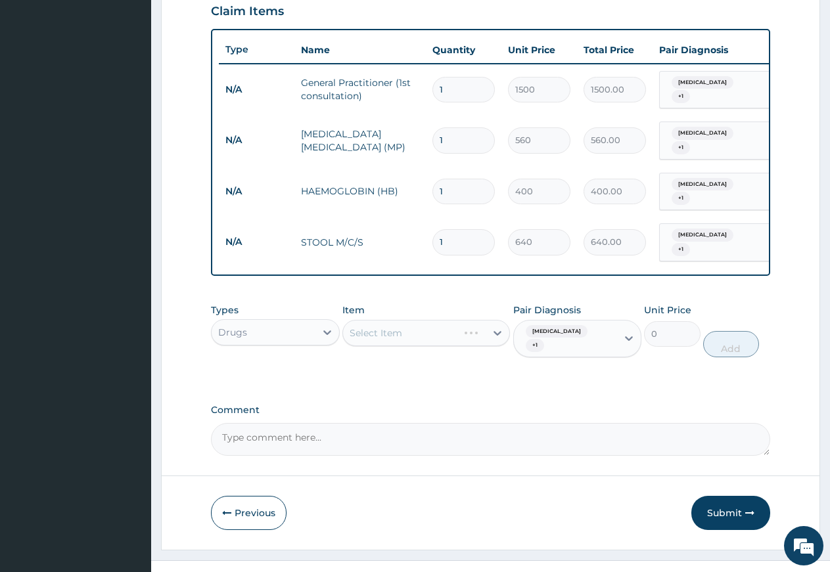
click at [435, 325] on div "Select Item" at bounding box center [426, 333] width 168 height 26
click at [440, 324] on div "Select Item" at bounding box center [414, 333] width 143 height 21
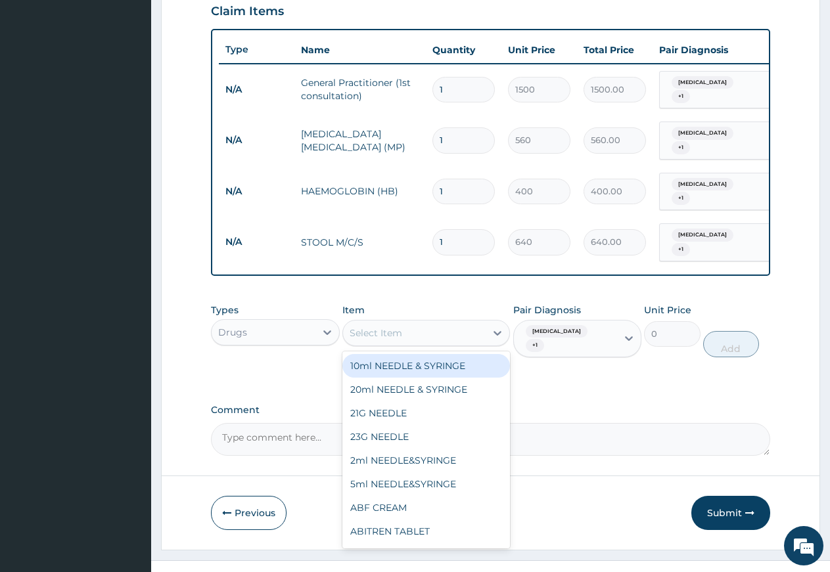
click at [382, 327] on div "Select Item" at bounding box center [376, 333] width 53 height 13
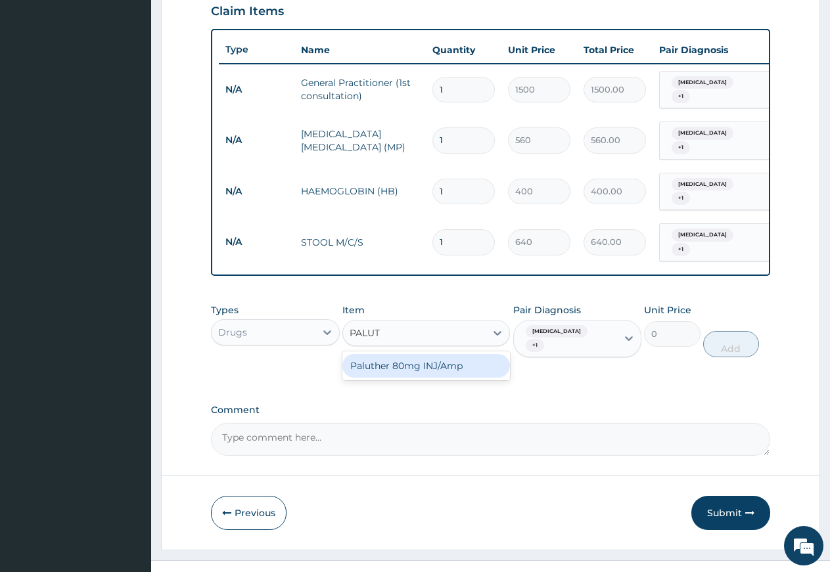
type input "PALUTH"
click at [417, 359] on div "Paluther 80mg INJ/Amp" at bounding box center [426, 366] width 168 height 24
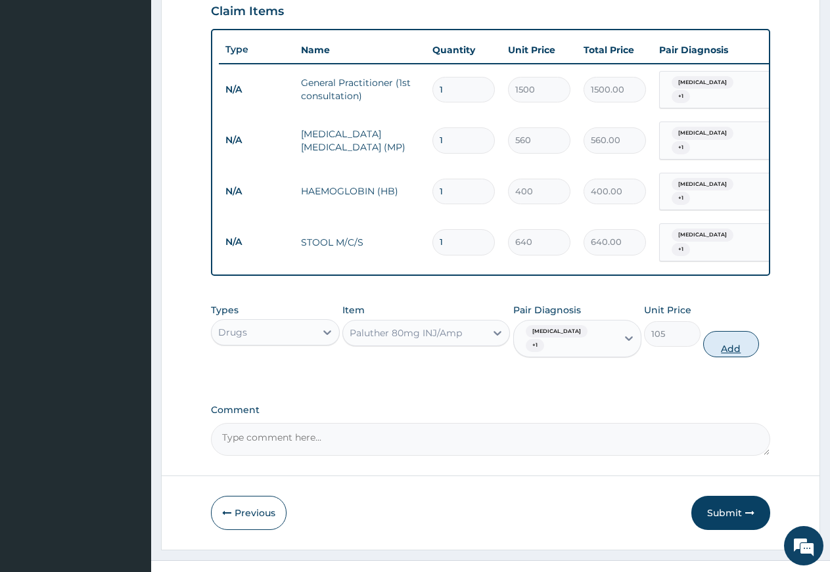
drag, startPoint x: 722, startPoint y: 321, endPoint x: 610, endPoint y: 330, distance: 112.7
click at [722, 331] on button "Add" at bounding box center [731, 344] width 56 height 26
type input "0"
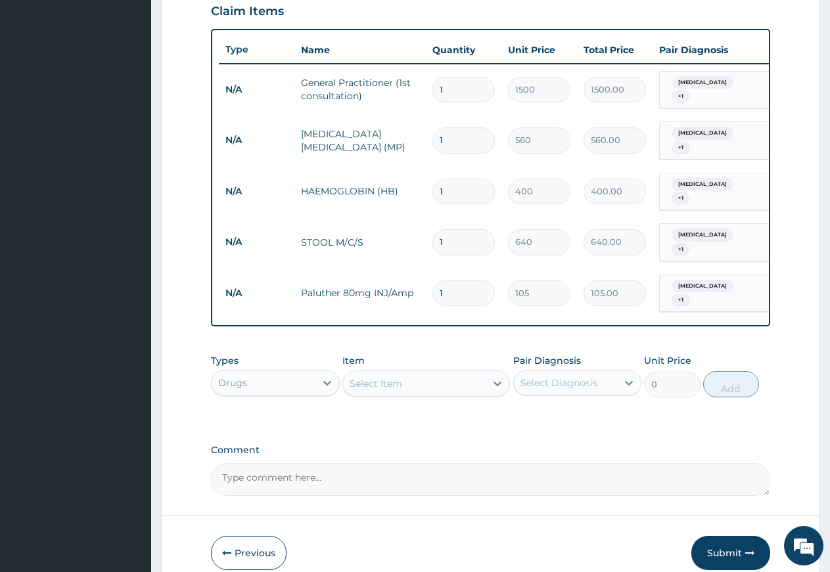
click at [409, 373] on div "Select Item" at bounding box center [414, 383] width 143 height 21
click at [361, 377] on div "Select Item" at bounding box center [376, 383] width 53 height 13
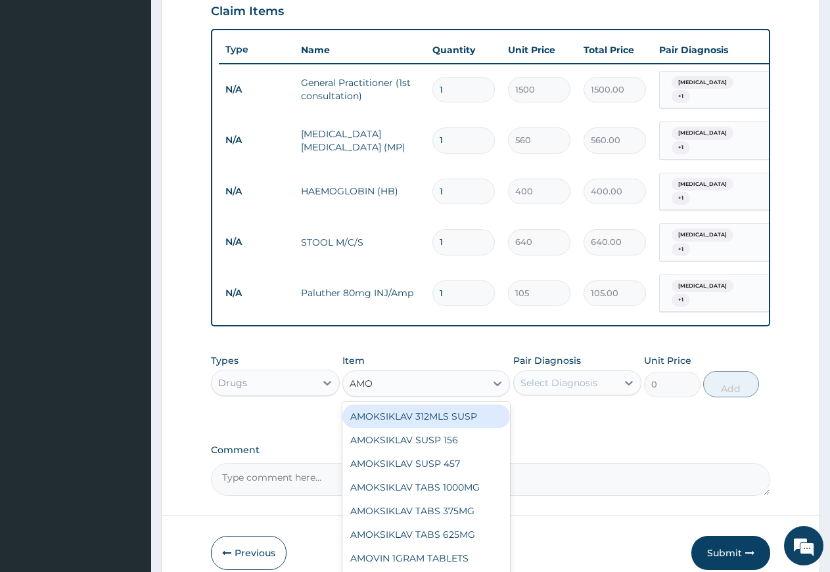
type input "AMOX"
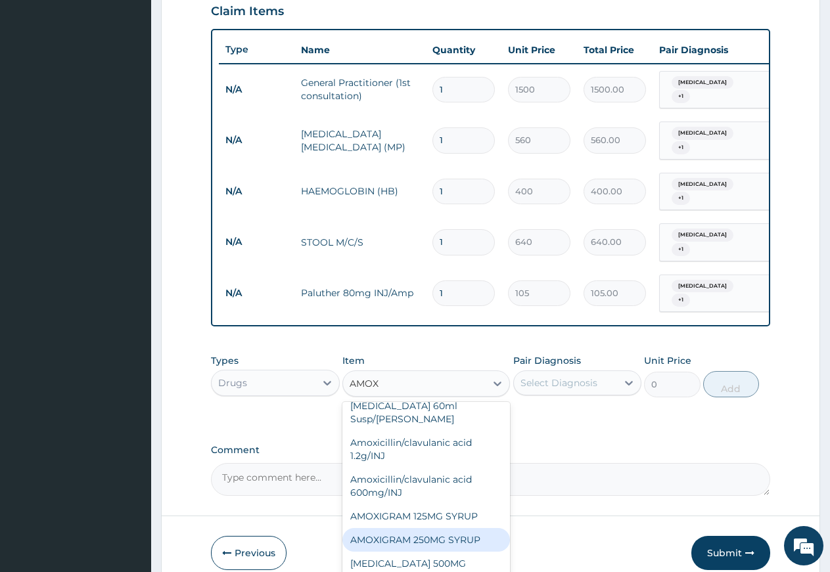
scroll to position [505, 0]
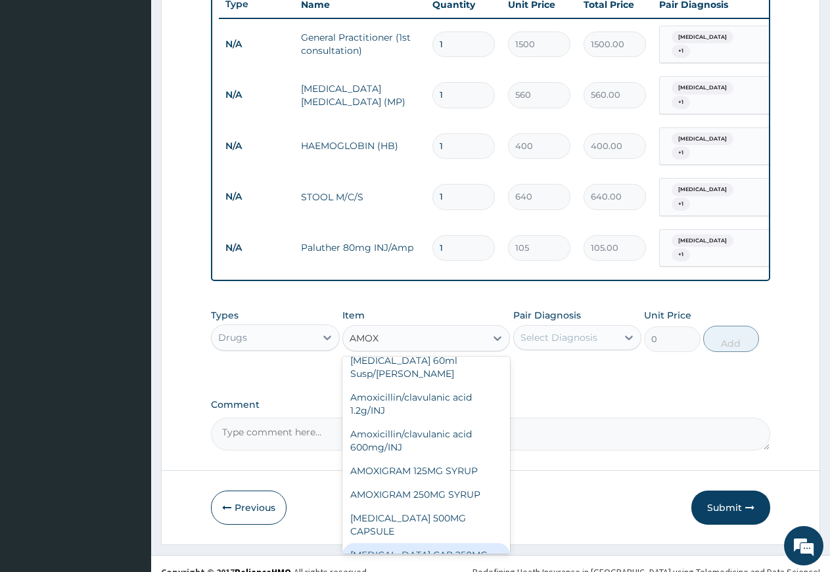
click at [406, 543] on div "[MEDICAL_DATA] CAP 250MG" at bounding box center [426, 555] width 168 height 24
type input "52.5"
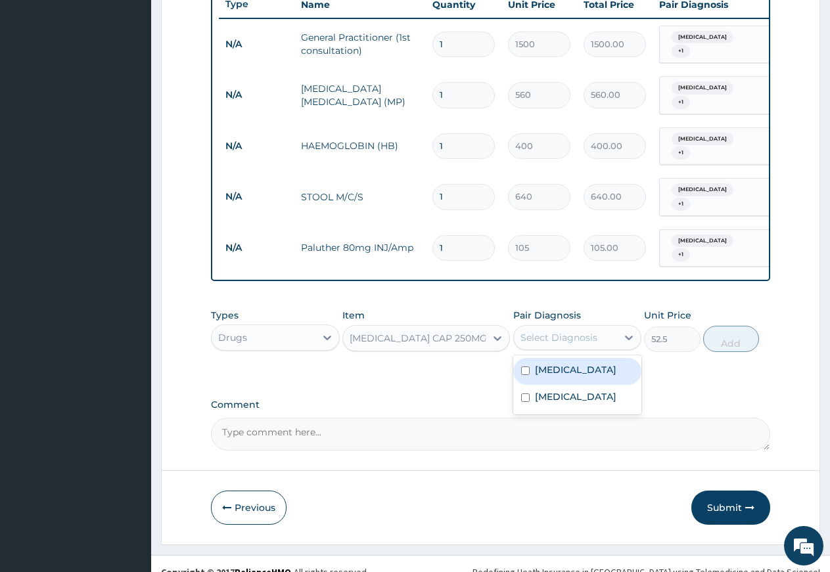
click at [556, 331] on div "Select Diagnosis" at bounding box center [558, 337] width 77 height 13
drag, startPoint x: 559, startPoint y: 347, endPoint x: 562, endPoint y: 370, distance: 23.1
click at [560, 363] on label "Ovale malaria" at bounding box center [575, 369] width 81 height 13
checkbox input "true"
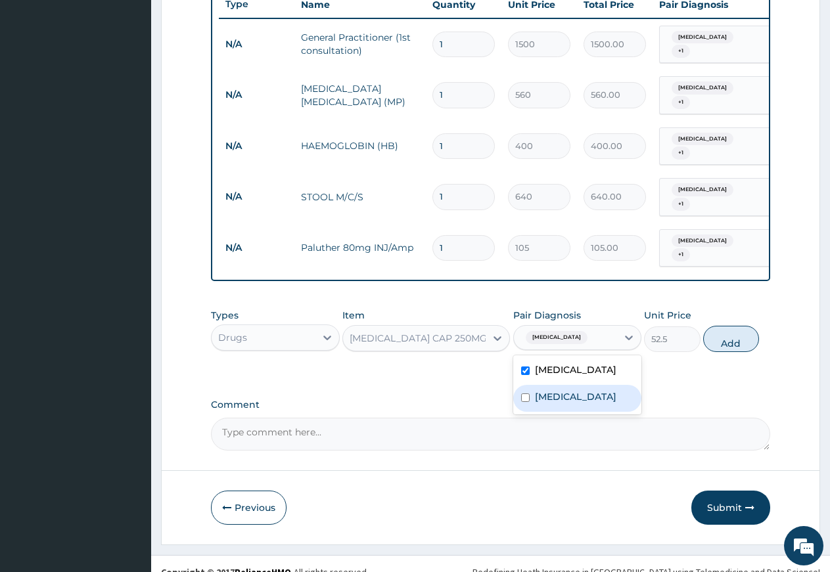
click at [562, 390] on label "[MEDICAL_DATA]" at bounding box center [575, 396] width 81 height 13
checkbox input "true"
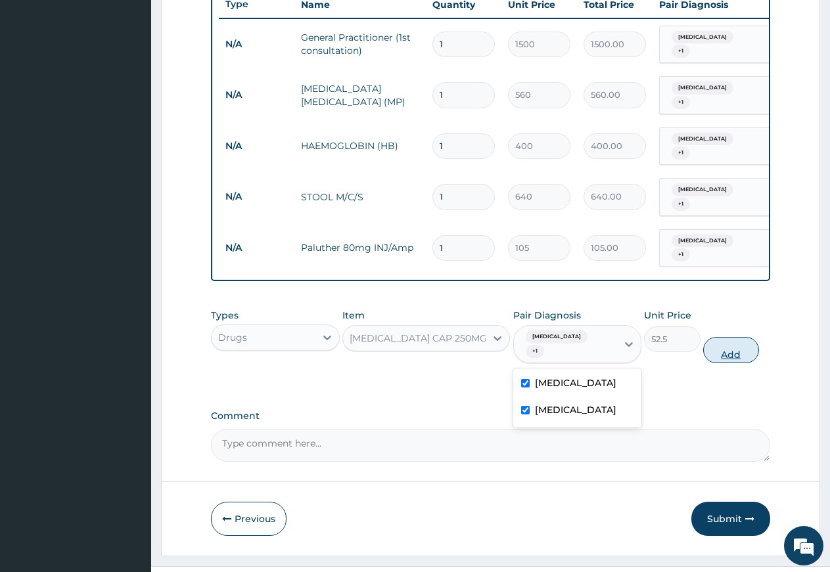
click at [719, 337] on button "Add" at bounding box center [731, 350] width 56 height 26
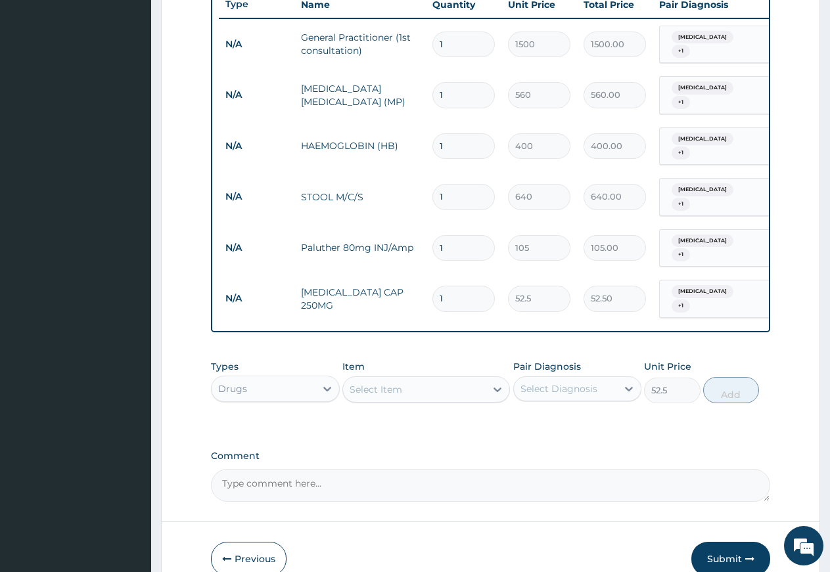
type input "0"
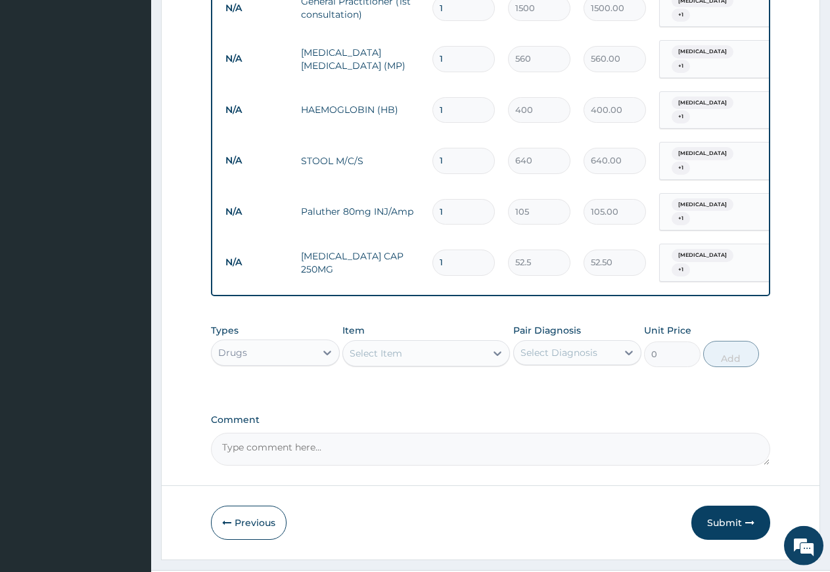
scroll to position [551, 0]
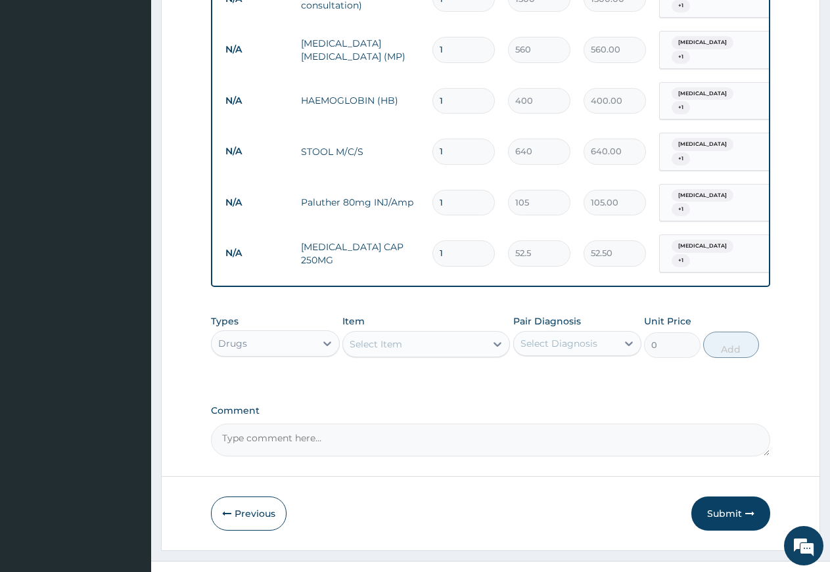
click at [401, 334] on div "Select Item" at bounding box center [414, 344] width 143 height 21
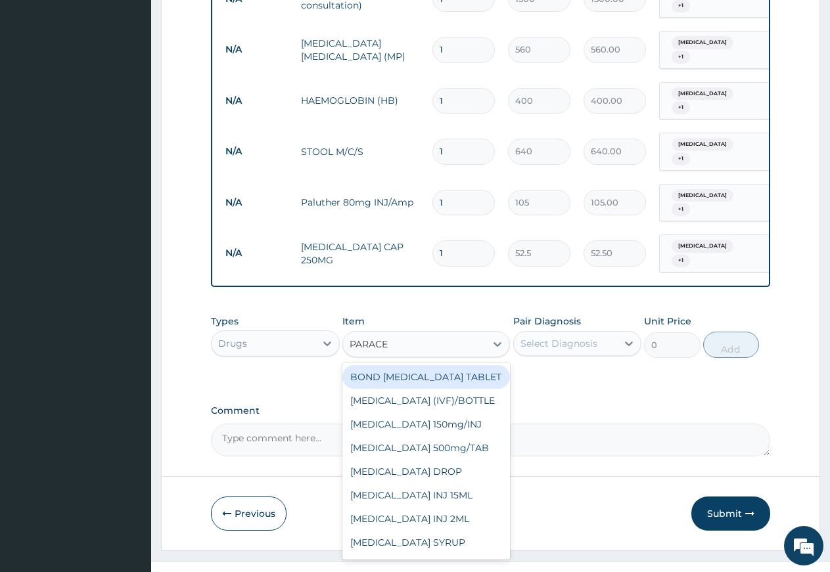
type input "PARACET"
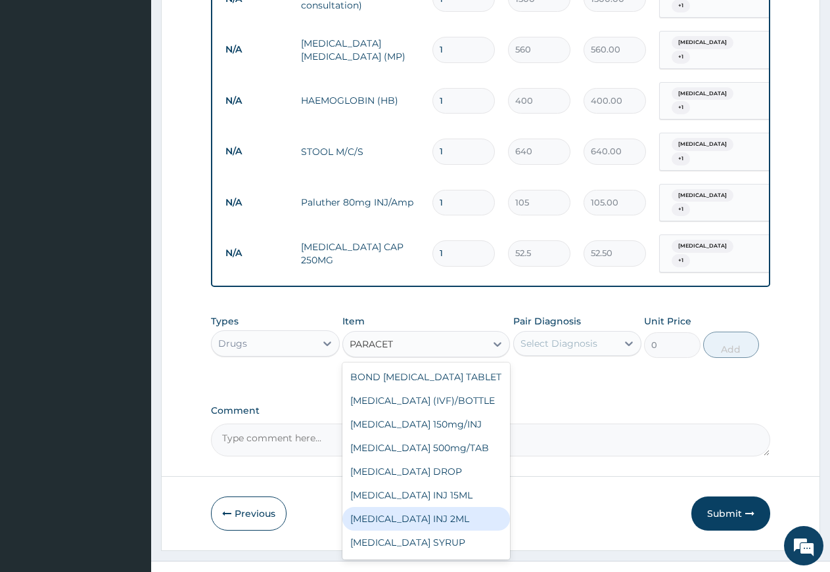
scroll to position [34, 0]
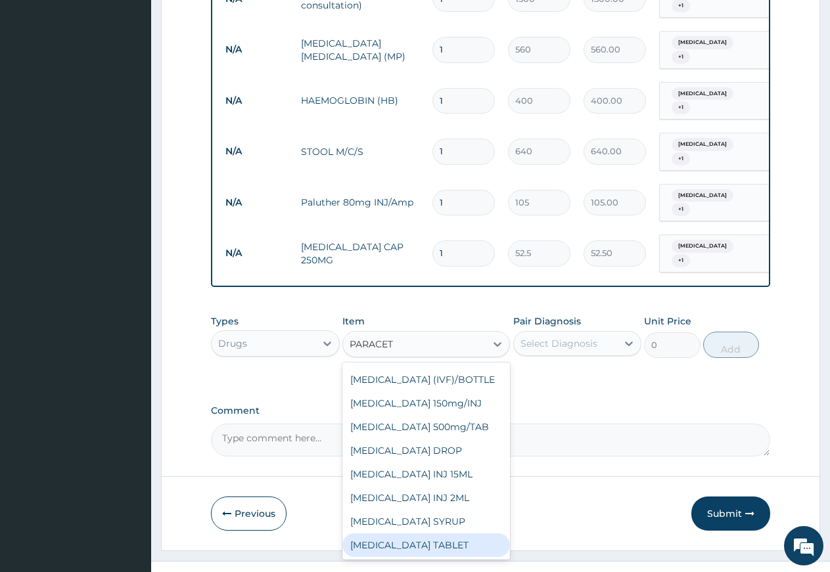
click at [444, 534] on div "[MEDICAL_DATA] TABLET" at bounding box center [426, 546] width 168 height 24
type input "2.62"
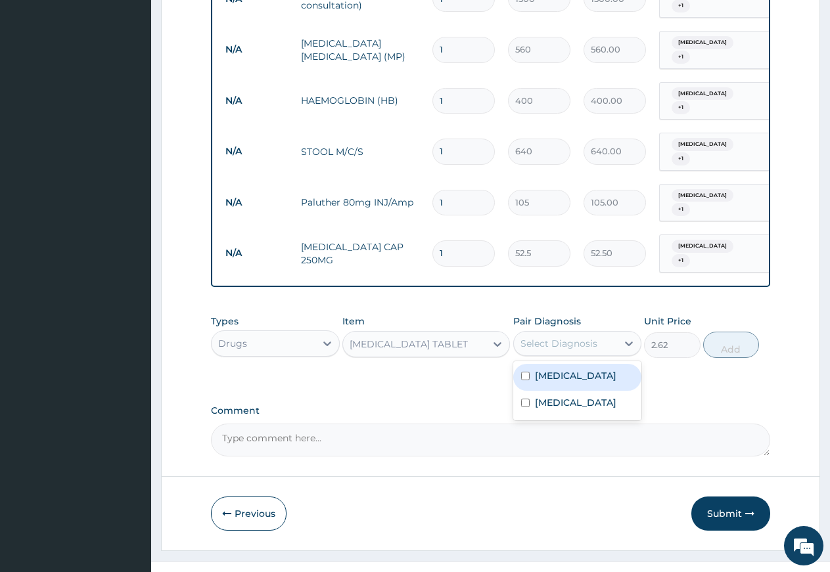
click at [562, 337] on div "Select Diagnosis" at bounding box center [558, 343] width 77 height 13
click at [562, 369] on label "Ovale malaria" at bounding box center [575, 375] width 81 height 13
checkbox input "true"
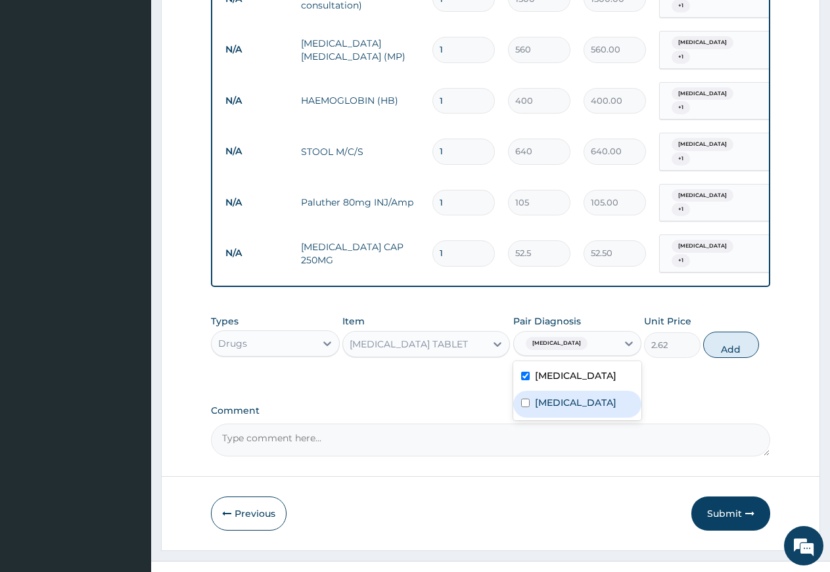
click at [562, 396] on label "[MEDICAL_DATA]" at bounding box center [575, 402] width 81 height 13
checkbox input "true"
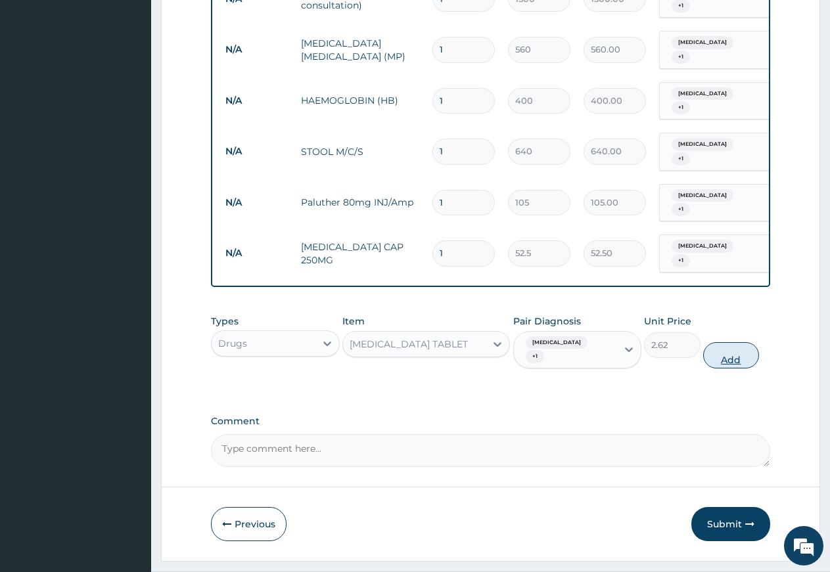
click at [726, 342] on button "Add" at bounding box center [731, 355] width 56 height 26
type input "0"
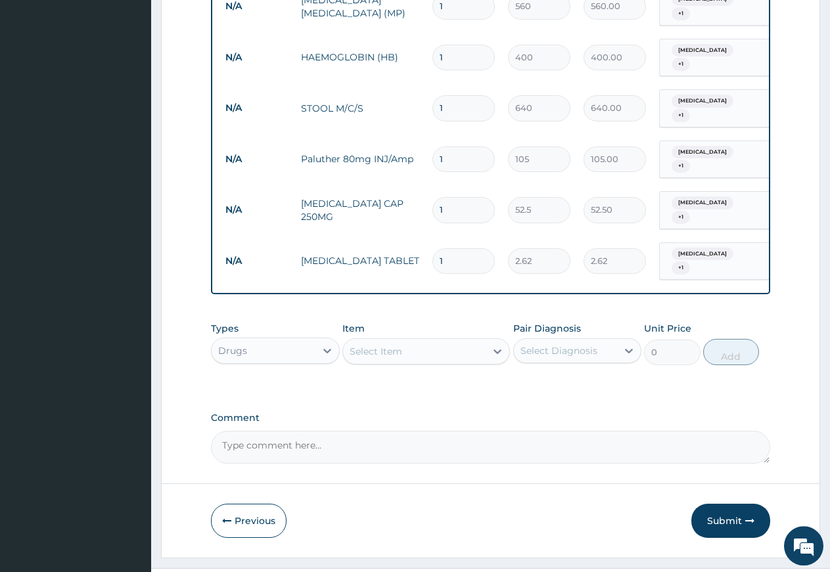
scroll to position [596, 0]
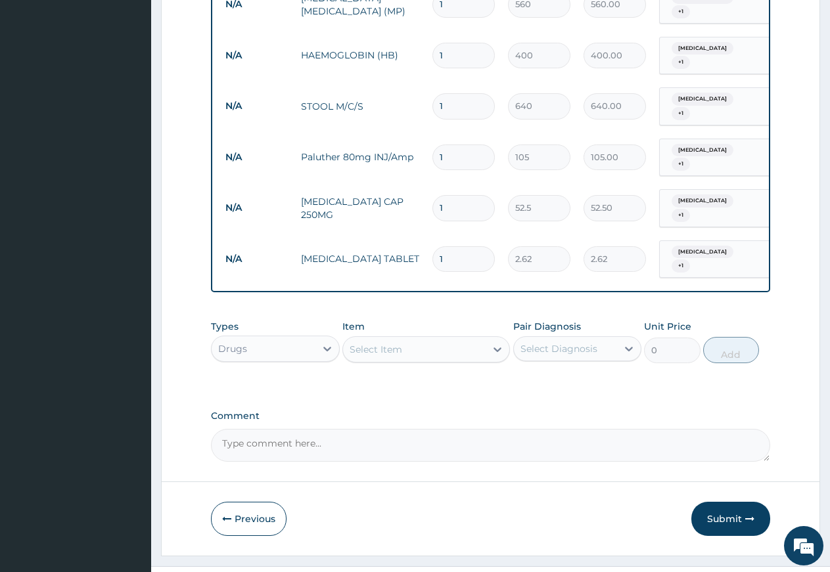
click at [382, 343] on div "Select Item" at bounding box center [376, 349] width 53 height 13
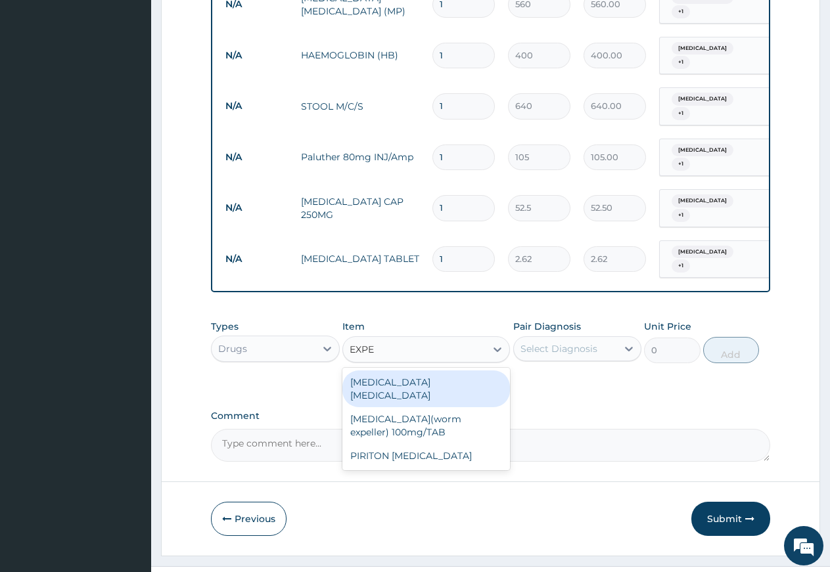
type input "EXPEC"
click at [392, 371] on div "[MEDICAL_DATA] [MEDICAL_DATA]" at bounding box center [426, 389] width 168 height 37
type input "252"
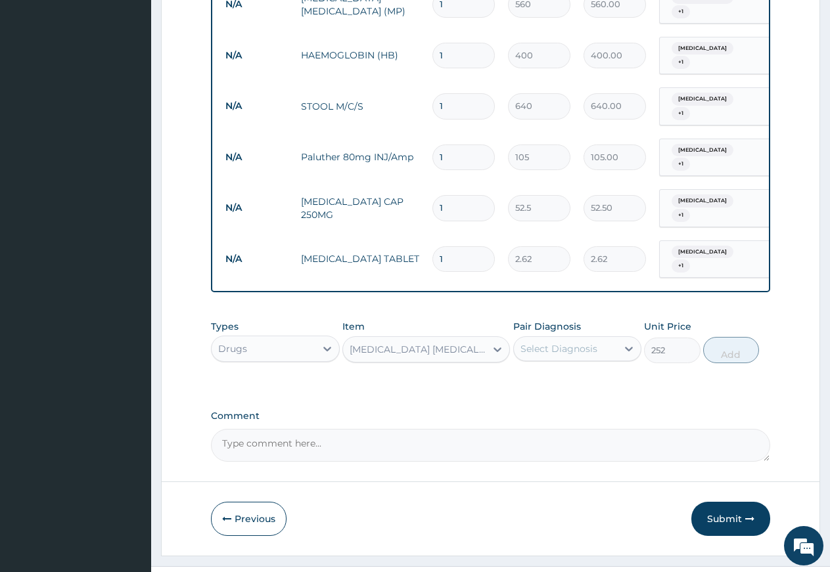
click at [578, 342] on div "Select Diagnosis" at bounding box center [558, 348] width 77 height 13
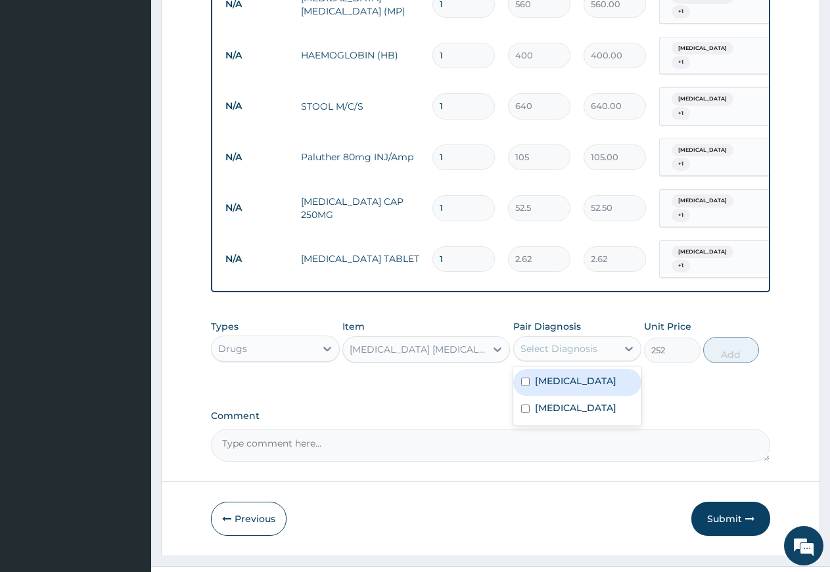
drag, startPoint x: 566, startPoint y: 360, endPoint x: 564, endPoint y: 375, distance: 15.2
click at [566, 369] on div "Ovale malaria" at bounding box center [577, 382] width 129 height 27
checkbox input "true"
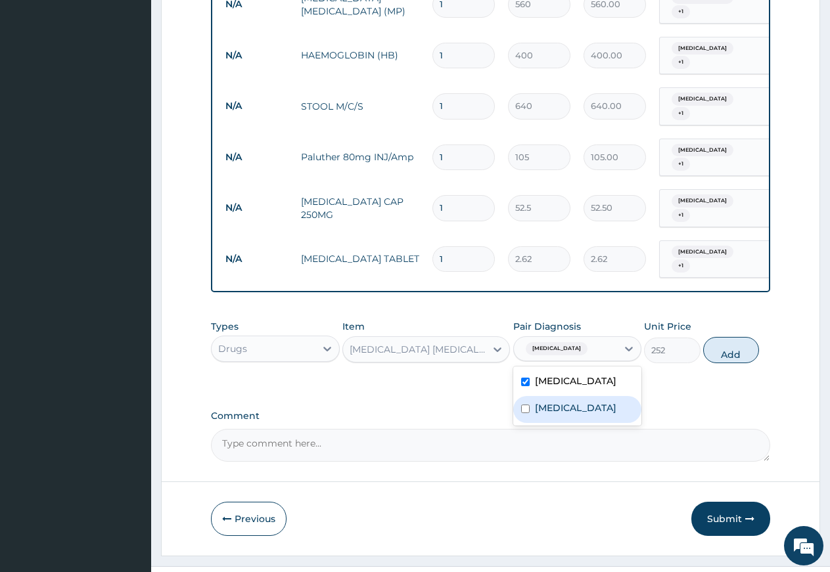
drag, startPoint x: 564, startPoint y: 375, endPoint x: 673, endPoint y: 351, distance: 111.7
click at [565, 401] on label "[MEDICAL_DATA]" at bounding box center [575, 407] width 81 height 13
checkbox input "true"
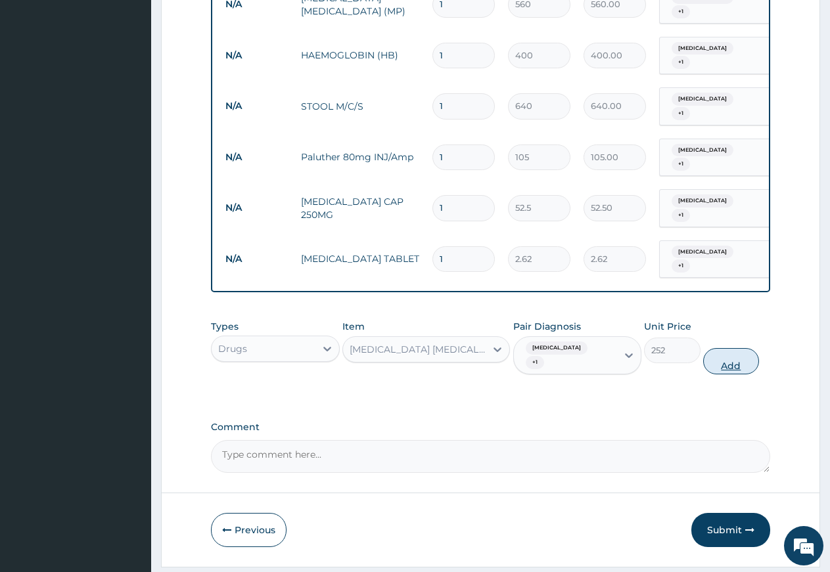
click at [712, 348] on button "Add" at bounding box center [731, 361] width 56 height 26
type input "0"
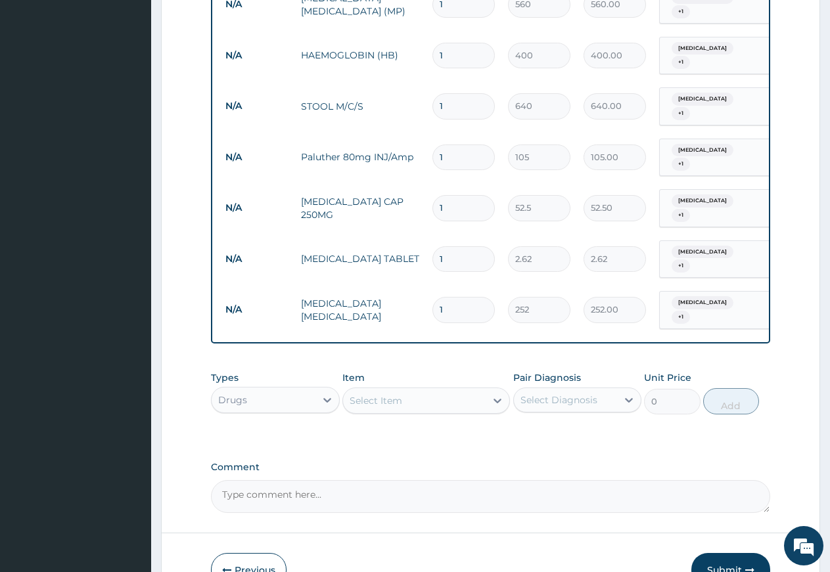
drag, startPoint x: 411, startPoint y: 373, endPoint x: 406, endPoint y: 385, distance: 12.7
click at [411, 390] on div "Select Item" at bounding box center [414, 400] width 143 height 21
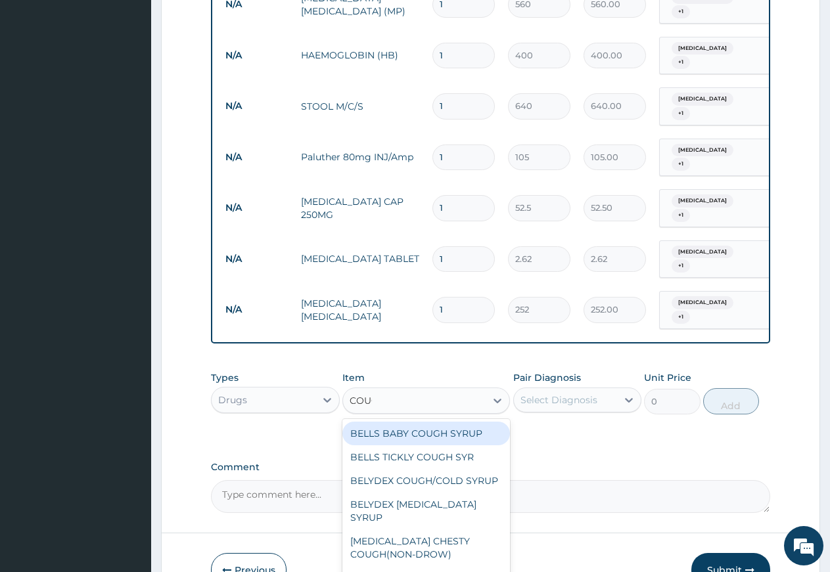
type input "COUGH"
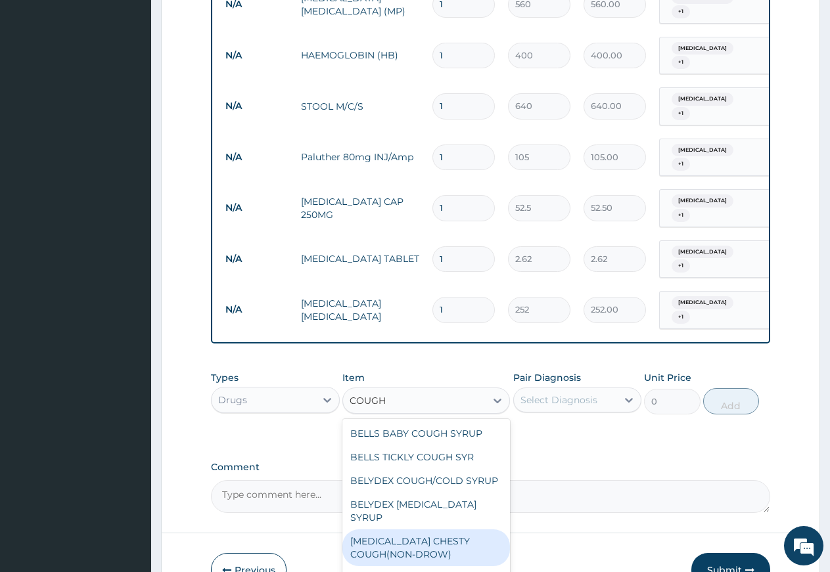
scroll to position [71, 0]
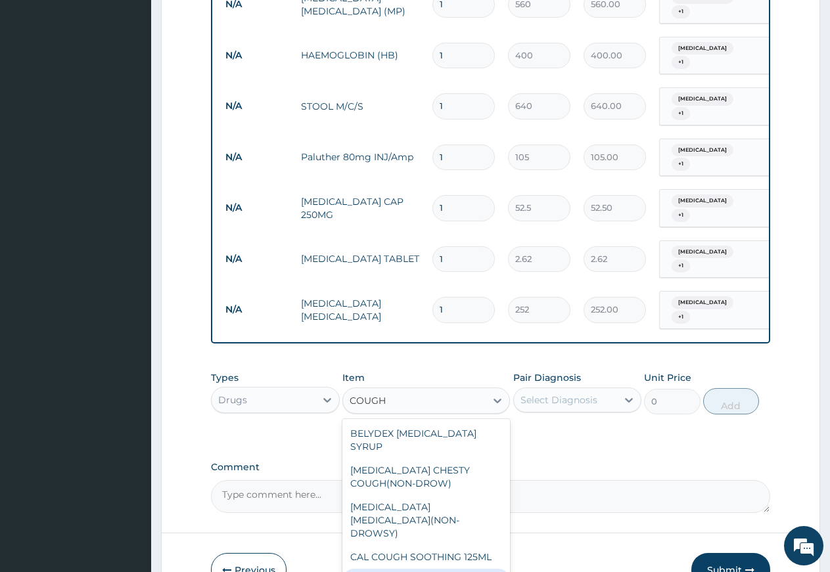
click at [394, 569] on div "COUGH (COFLIN) SYRUP" at bounding box center [426, 581] width 168 height 24
type input "157.5"
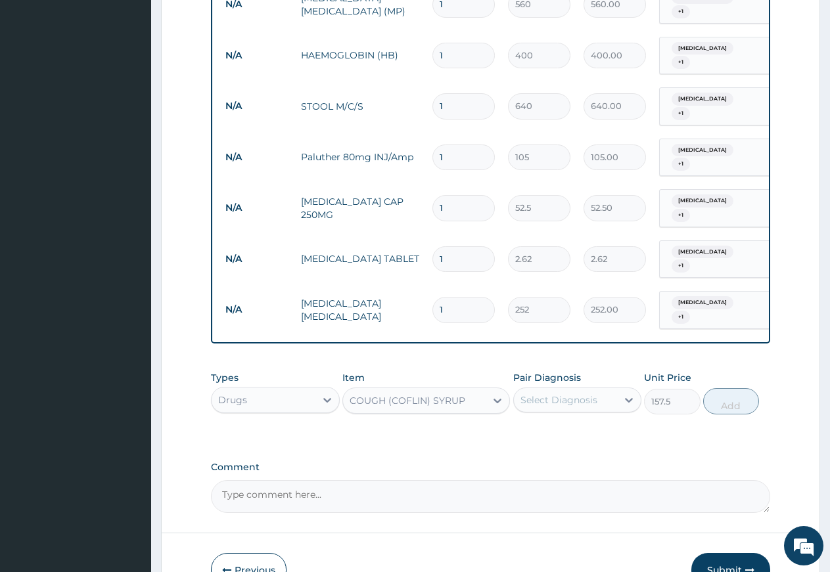
drag, startPoint x: 438, startPoint y: 367, endPoint x: 438, endPoint y: 378, distance: 11.8
click at [438, 394] on div "COUGH (COFLIN) SYRUP" at bounding box center [408, 400] width 116 height 13
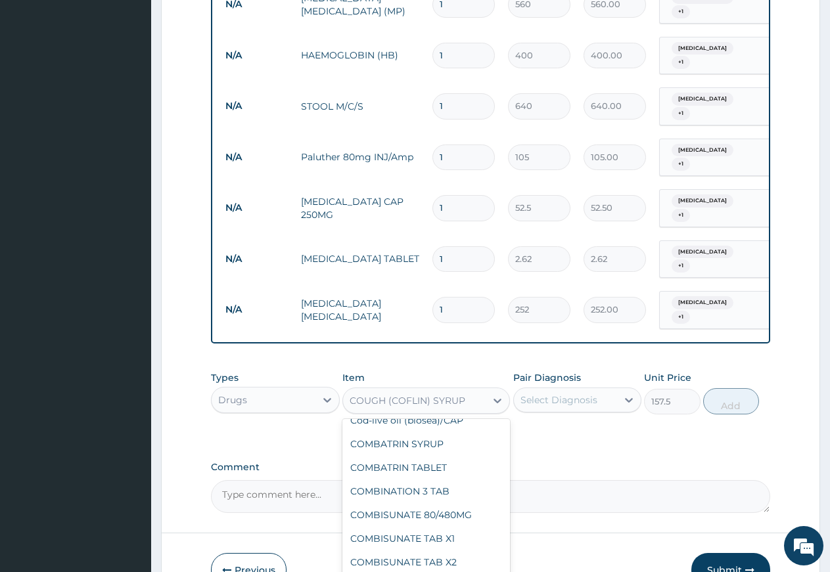
scroll to position [13651, 0]
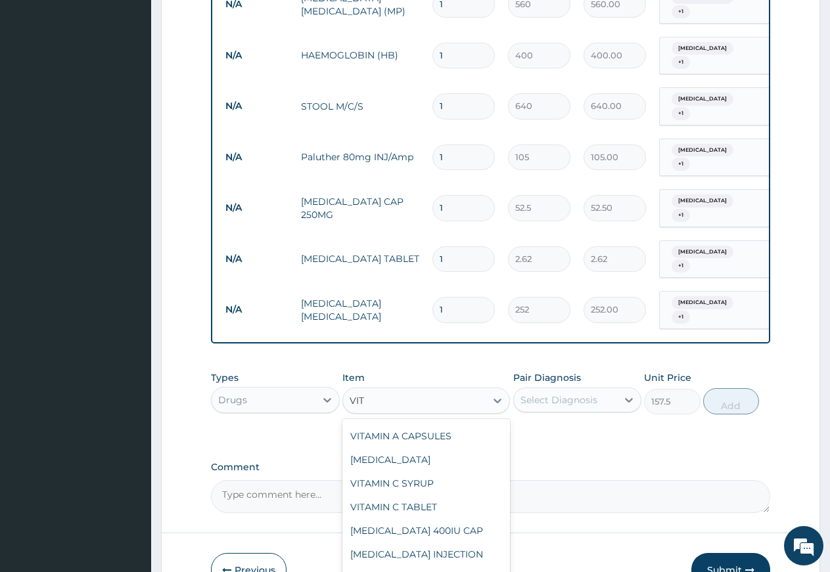
type input "VITA"
click at [406, 495] on div "VITAMIN C TABLET" at bounding box center [426, 507] width 168 height 24
type input "2.62"
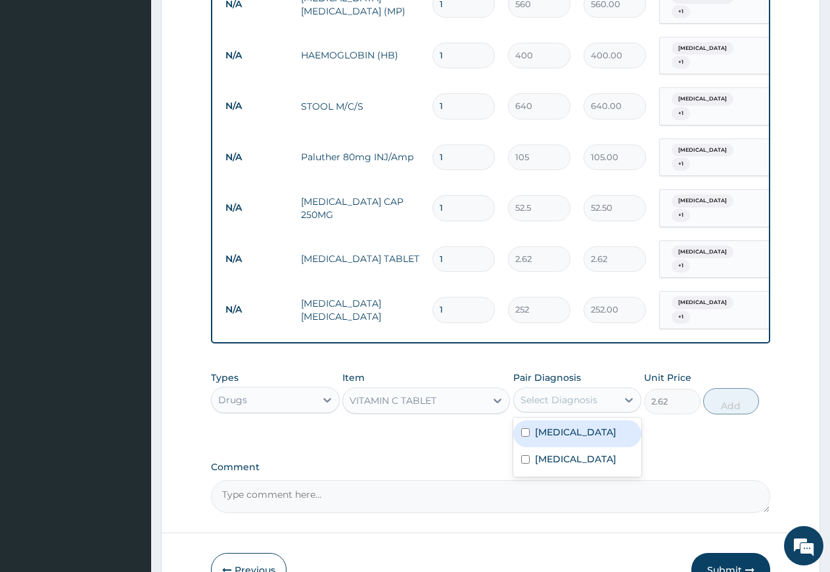
click at [549, 394] on div "Select Diagnosis" at bounding box center [558, 400] width 77 height 13
drag, startPoint x: 544, startPoint y: 399, endPoint x: 545, endPoint y: 418, distance: 18.4
click at [544, 426] on label "Ovale malaria" at bounding box center [575, 432] width 81 height 13
checkbox input "true"
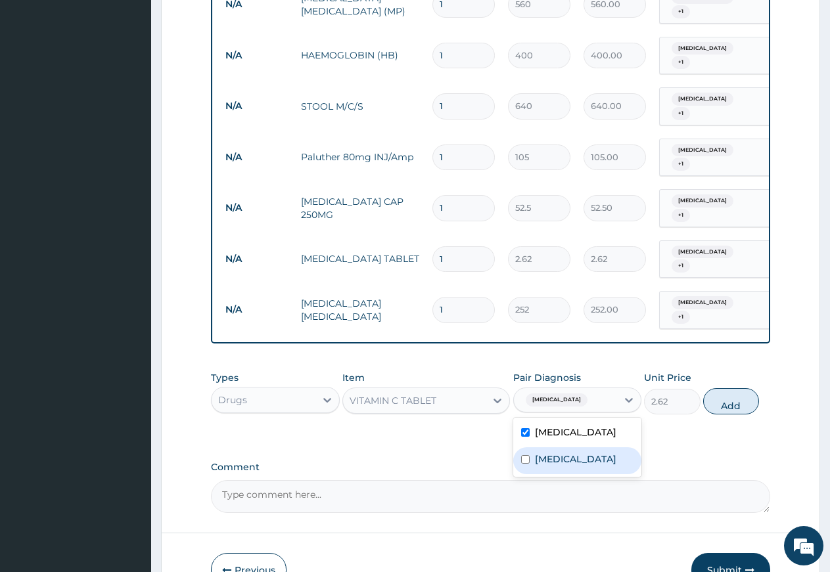
drag, startPoint x: 545, startPoint y: 418, endPoint x: 617, endPoint y: 416, distance: 72.3
click at [545, 447] on div "[MEDICAL_DATA]" at bounding box center [577, 460] width 129 height 27
checkbox input "true"
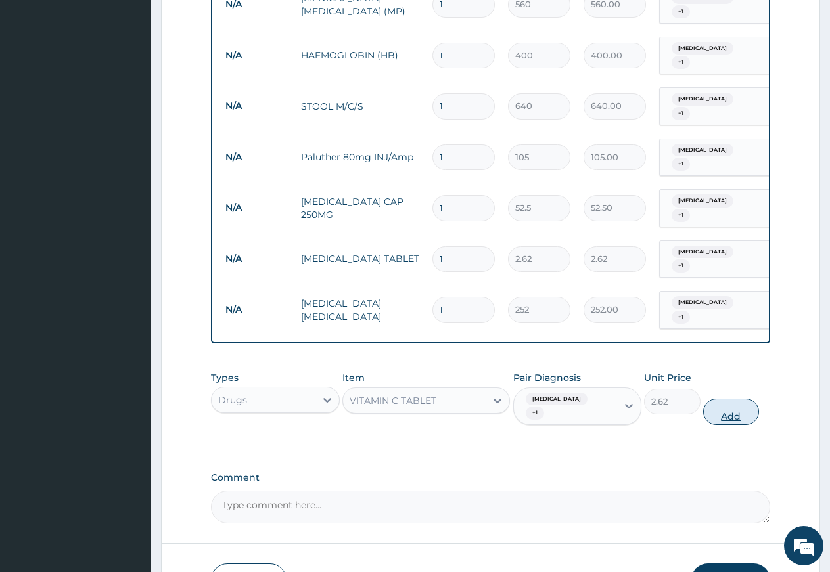
click at [727, 399] on button "Add" at bounding box center [731, 412] width 56 height 26
type input "0"
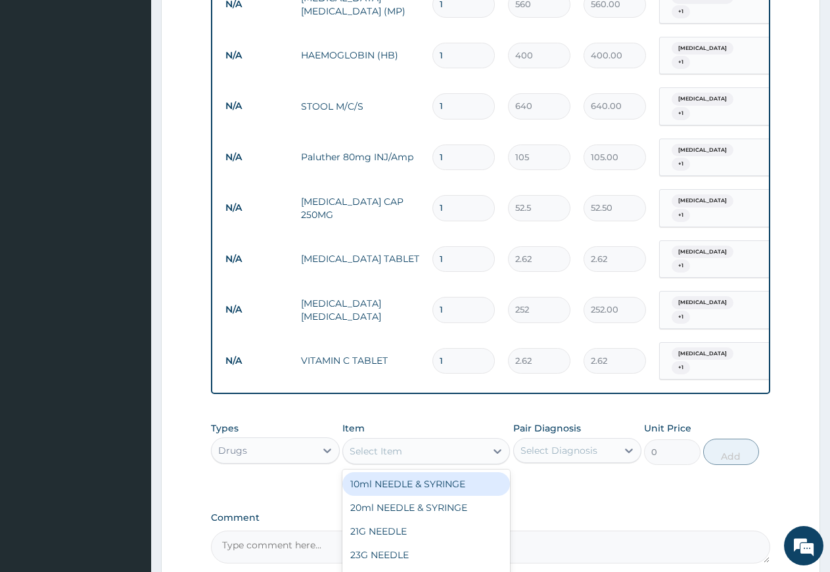
click at [380, 445] on div "Select Item" at bounding box center [376, 451] width 53 height 13
click at [378, 445] on div "Select Item" at bounding box center [376, 451] width 53 height 13
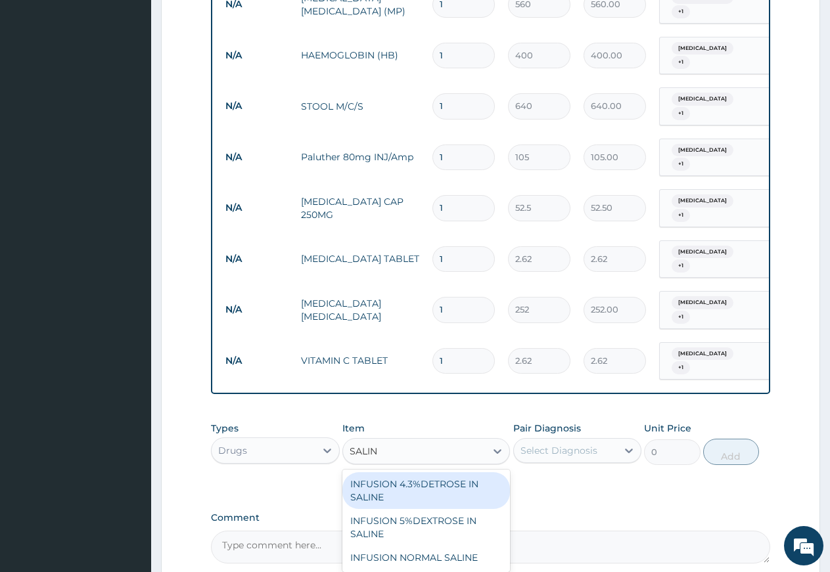
type input "SALINE"
click at [417, 472] on div "INFUSION 4.3%DETROSE IN SALINE" at bounding box center [426, 490] width 168 height 37
type input "162.75"
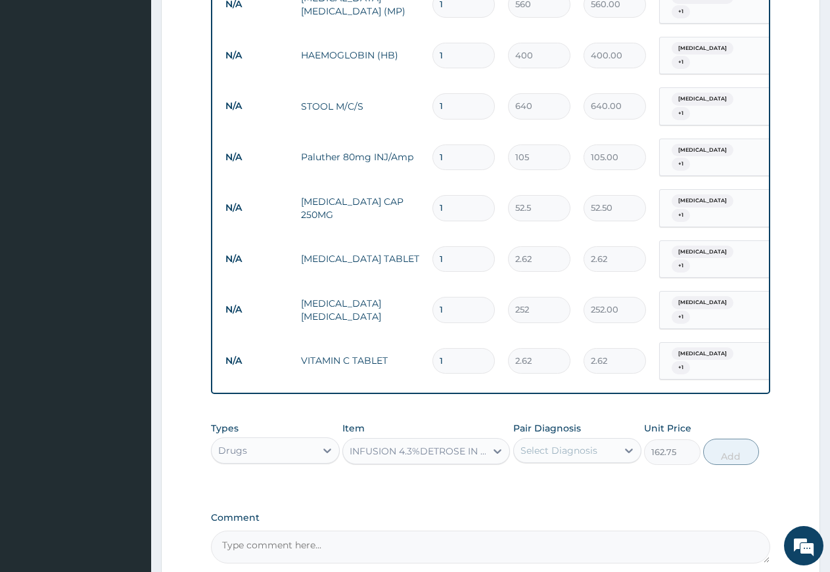
click at [560, 444] on div "Select Diagnosis" at bounding box center [558, 450] width 77 height 13
drag, startPoint x: 563, startPoint y: 444, endPoint x: 566, endPoint y: 465, distance: 20.5
click at [563, 476] on label "Ovale malaria" at bounding box center [575, 482] width 81 height 13
checkbox input "true"
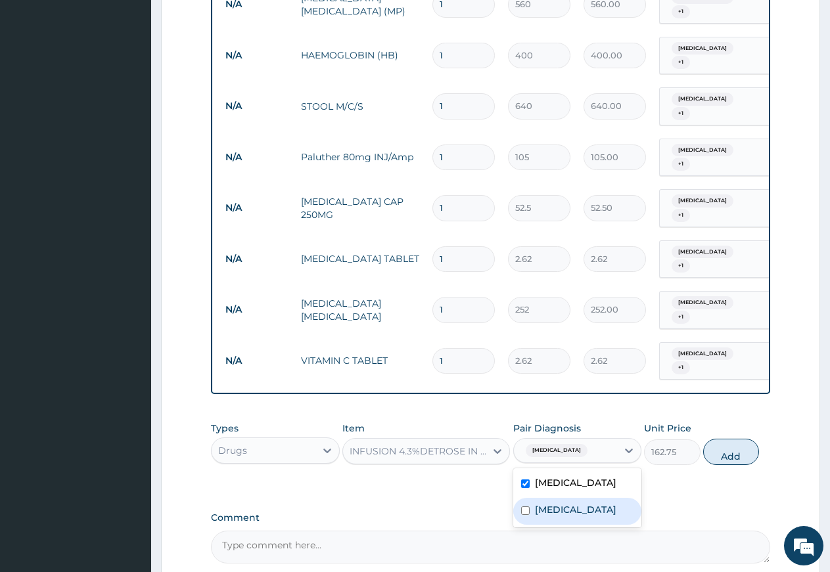
click at [566, 503] on label "[MEDICAL_DATA]" at bounding box center [575, 509] width 81 height 13
checkbox input "true"
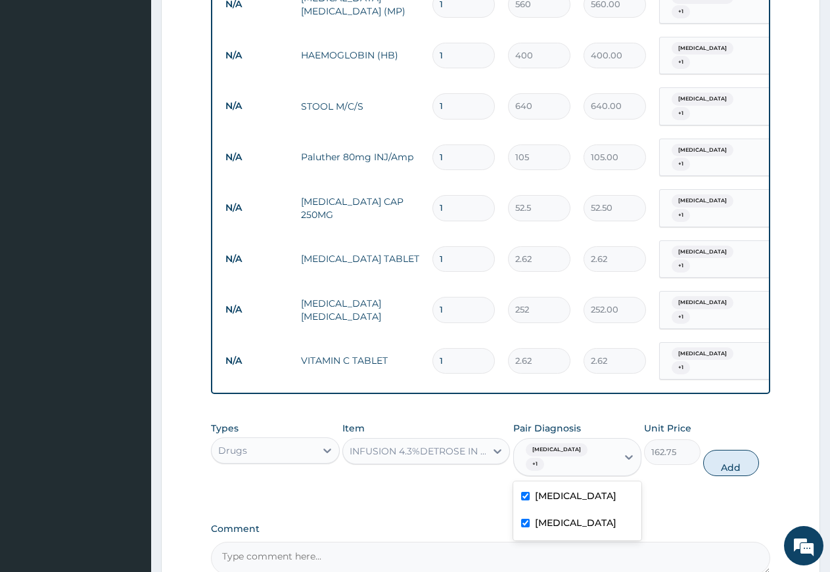
click at [474, 445] on div "INFUSION 4.3%DETROSE IN SALINE" at bounding box center [418, 451] width 137 height 13
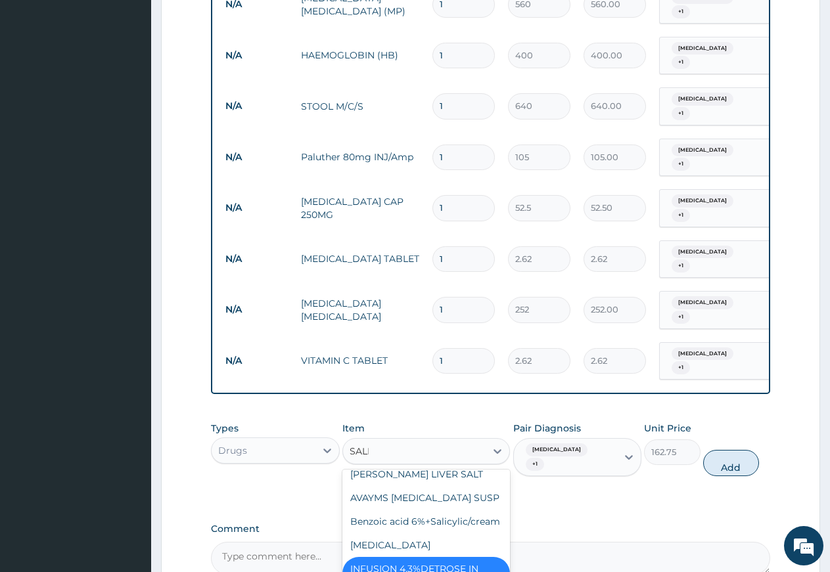
scroll to position [0, 0]
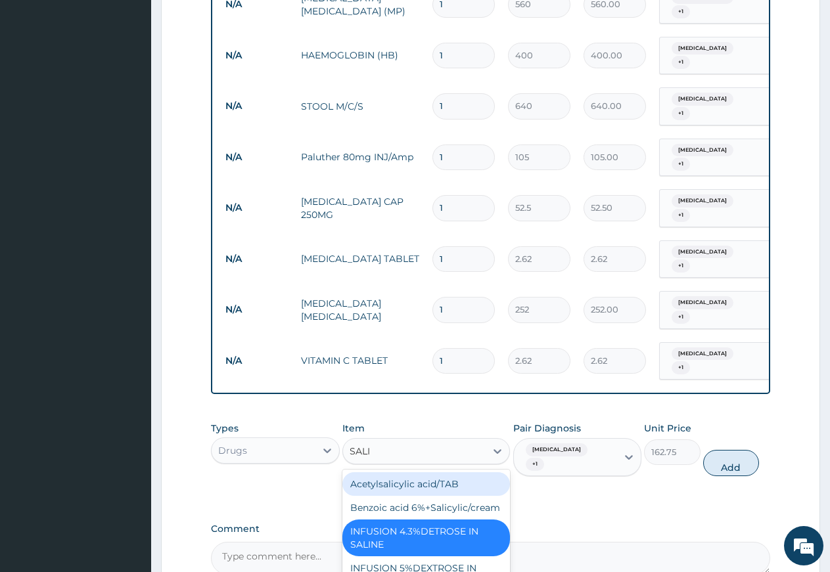
type input "SALIN"
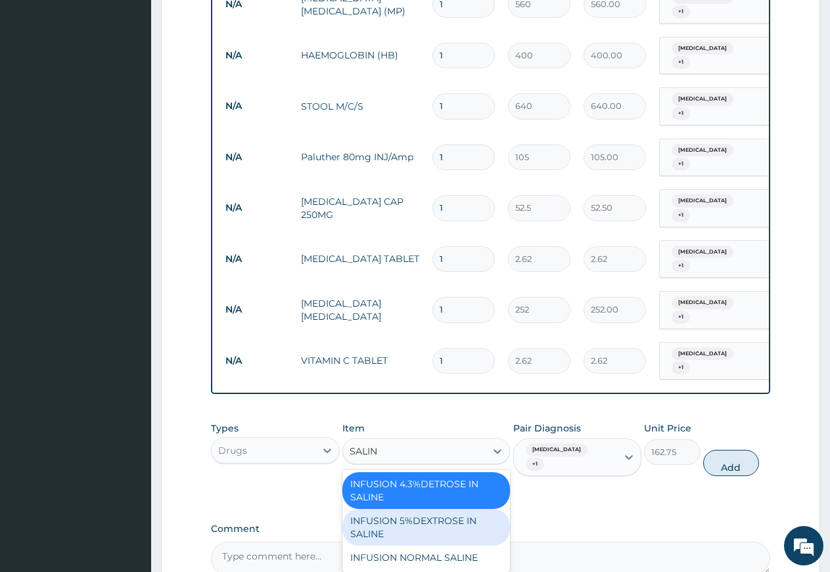
click at [400, 509] on div "INFUSION 5%DEXTROSE IN SALINE" at bounding box center [426, 527] width 168 height 37
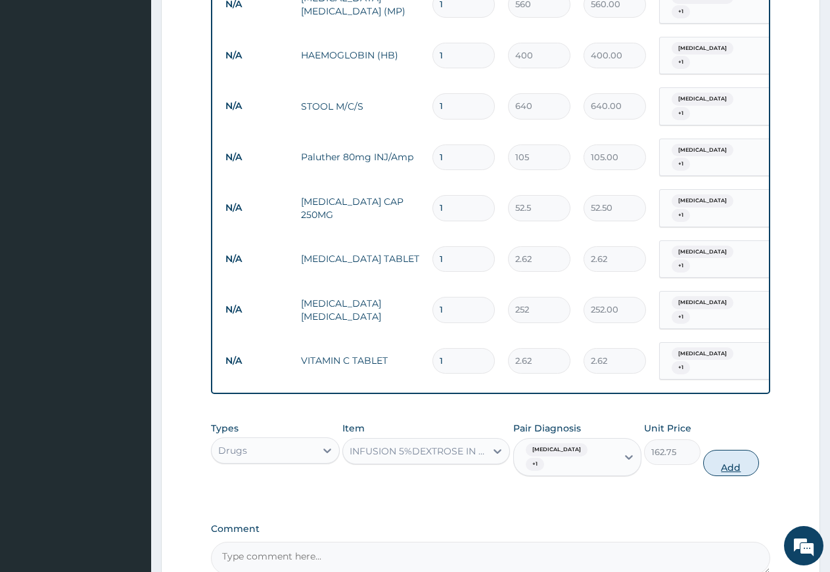
click at [717, 450] on button "Add" at bounding box center [731, 463] width 56 height 26
type input "0"
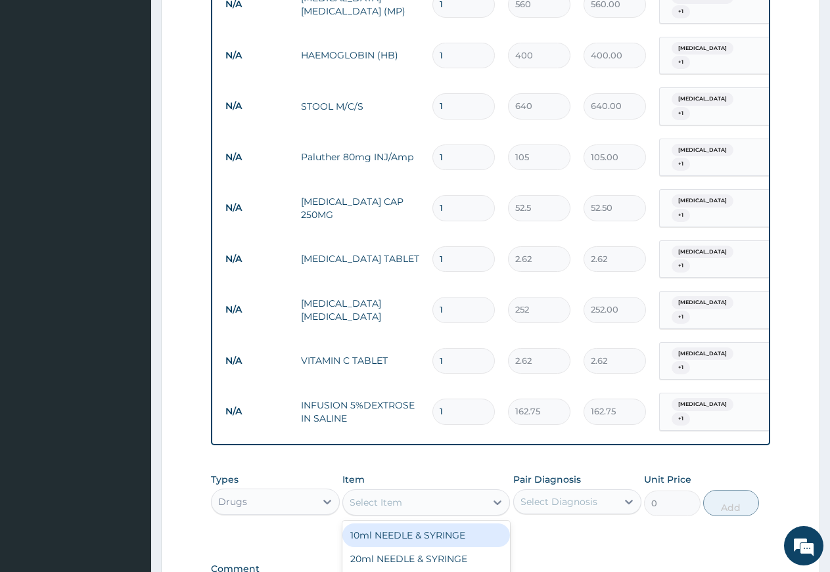
click at [414, 492] on div "Select Item" at bounding box center [414, 502] width 143 height 21
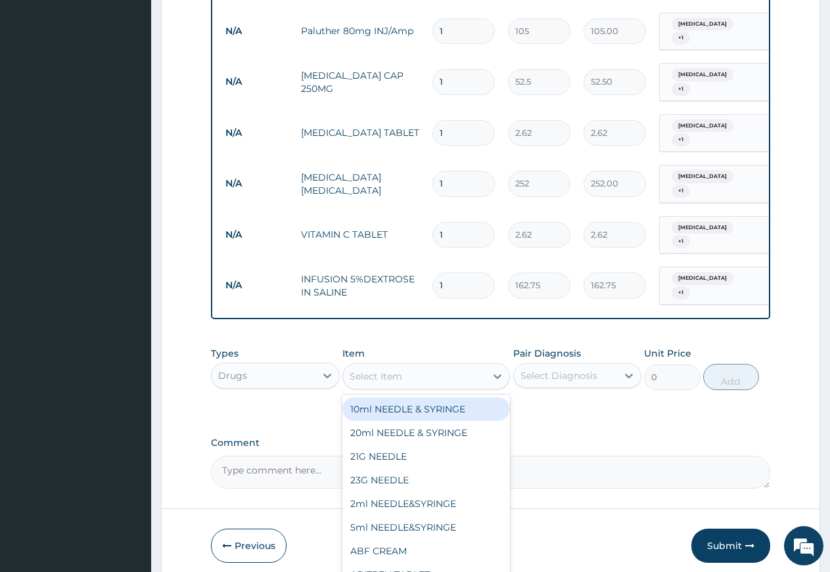
scroll to position [732, 0]
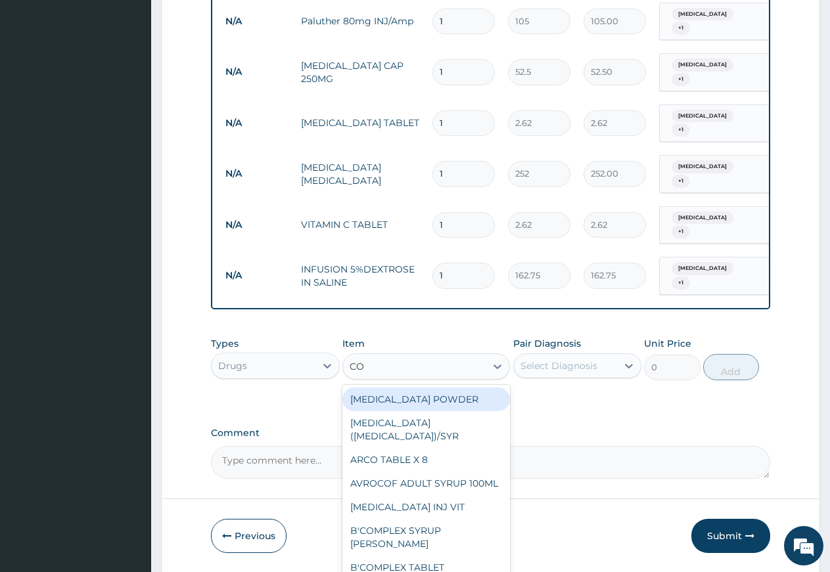
type input "COM"
click at [375, 388] on div "[MEDICAL_DATA] INJ VIT" at bounding box center [426, 400] width 168 height 24
type input "3.15"
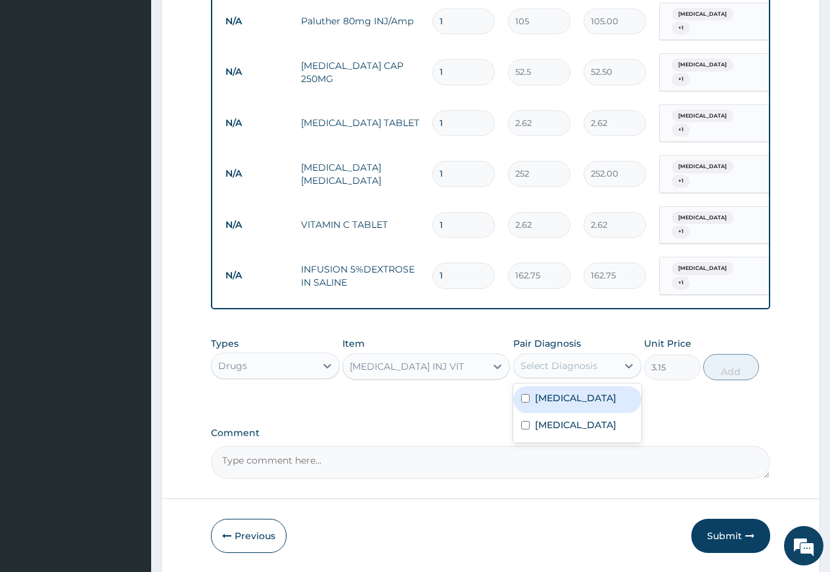
click at [542, 359] on div "Select Diagnosis" at bounding box center [558, 365] width 77 height 13
drag, startPoint x: 548, startPoint y: 353, endPoint x: 553, endPoint y: 372, distance: 19.0
click at [548, 392] on label "Ovale malaria" at bounding box center [575, 398] width 81 height 13
checkbox input "true"
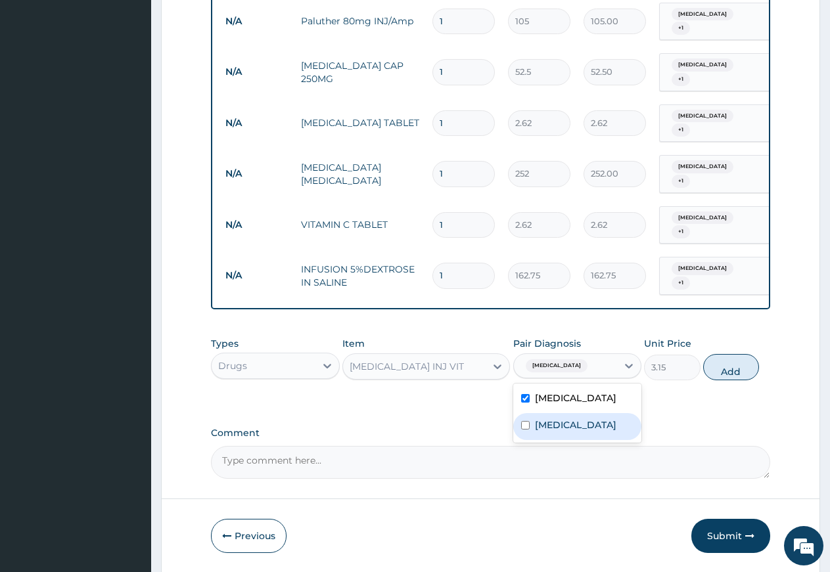
drag, startPoint x: 553, startPoint y: 376, endPoint x: 636, endPoint y: 375, distance: 82.8
click at [555, 419] on label "[MEDICAL_DATA]" at bounding box center [575, 425] width 81 height 13
checkbox input "true"
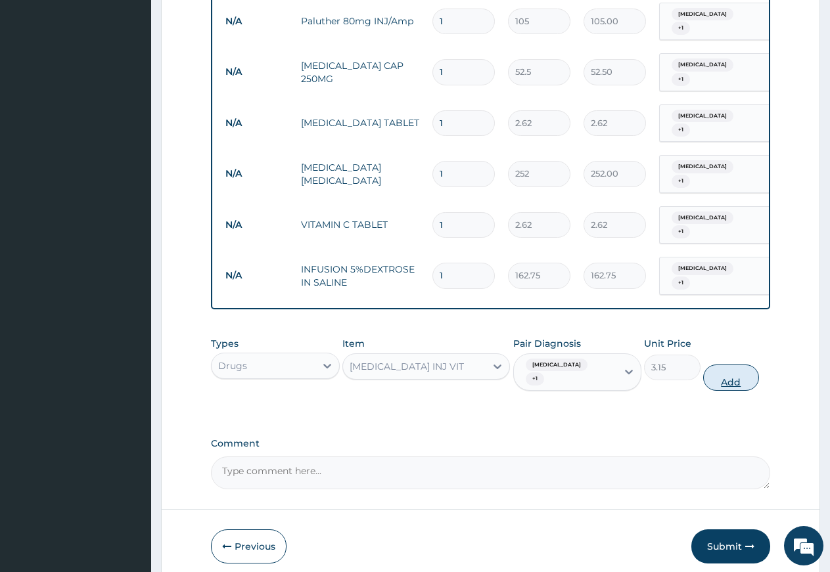
click at [717, 365] on button "Add" at bounding box center [731, 378] width 56 height 26
type input "0"
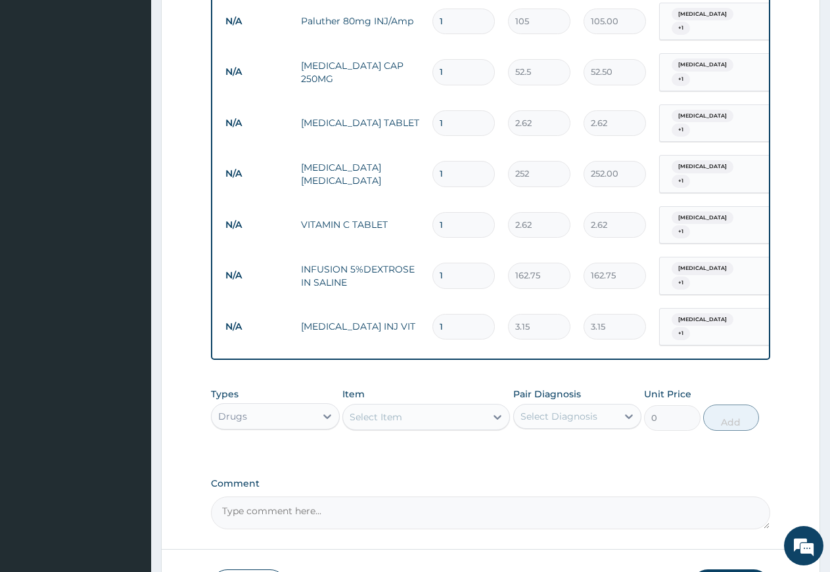
click at [421, 407] on div "Select Item" at bounding box center [414, 417] width 143 height 21
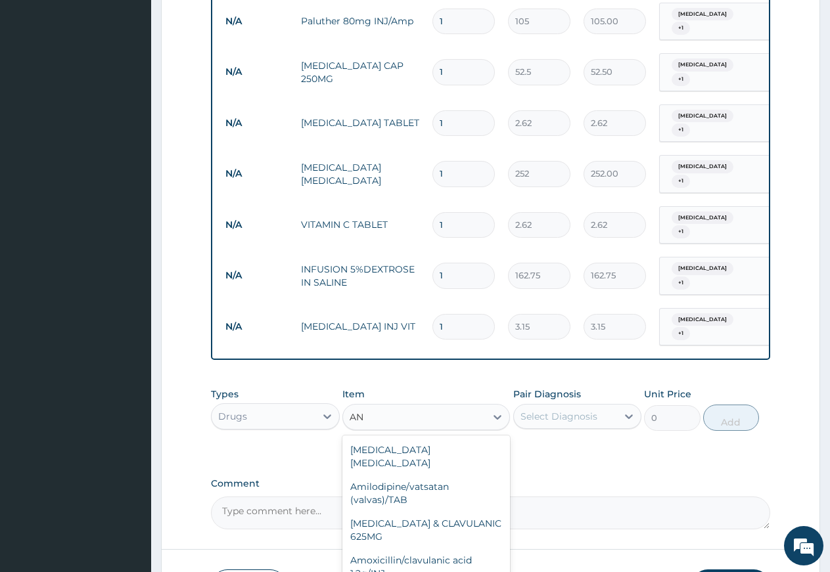
type input "A"
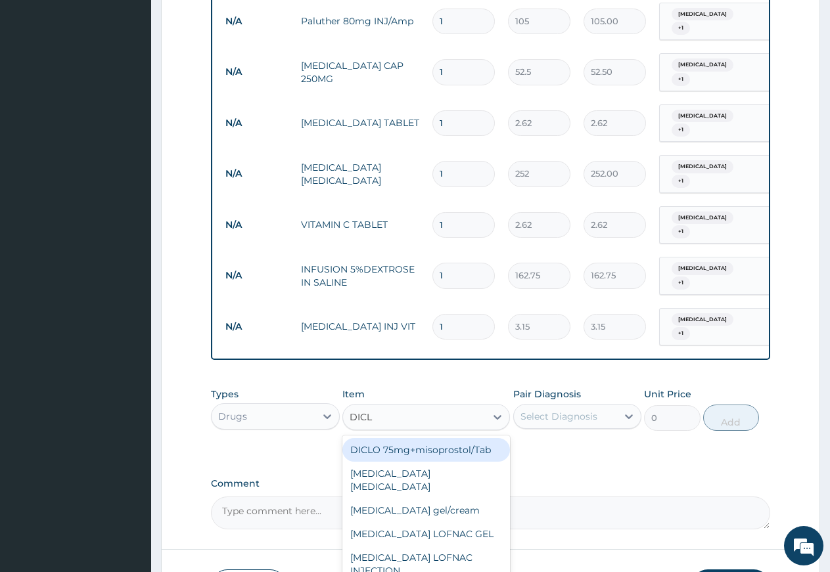
type input "DICLO"
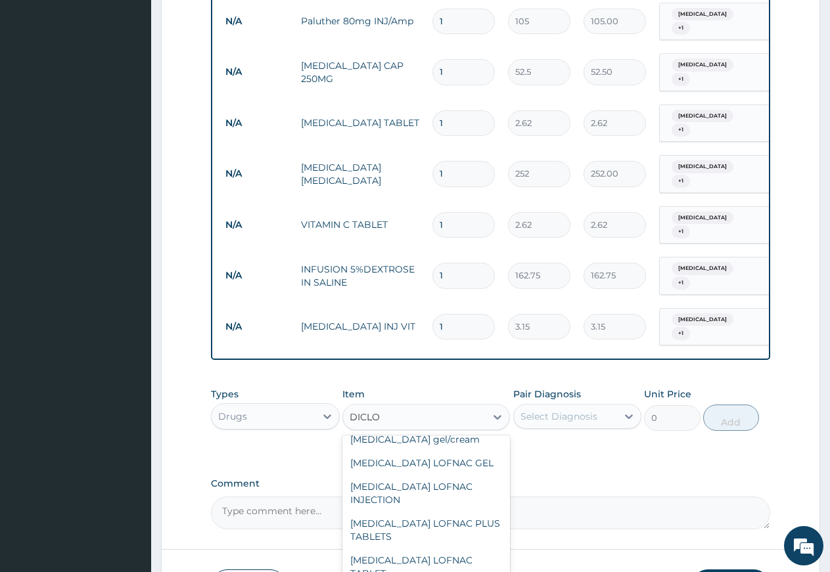
scroll to position [142, 0]
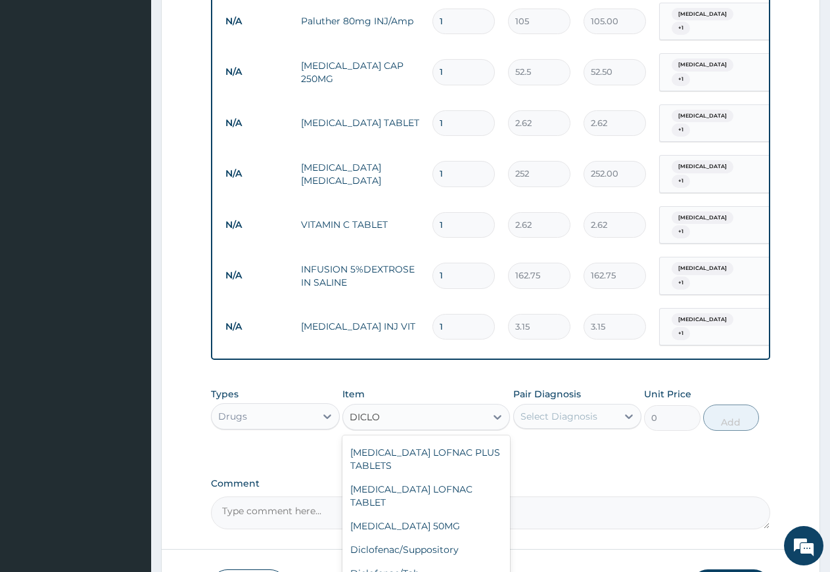
type input "39.38"
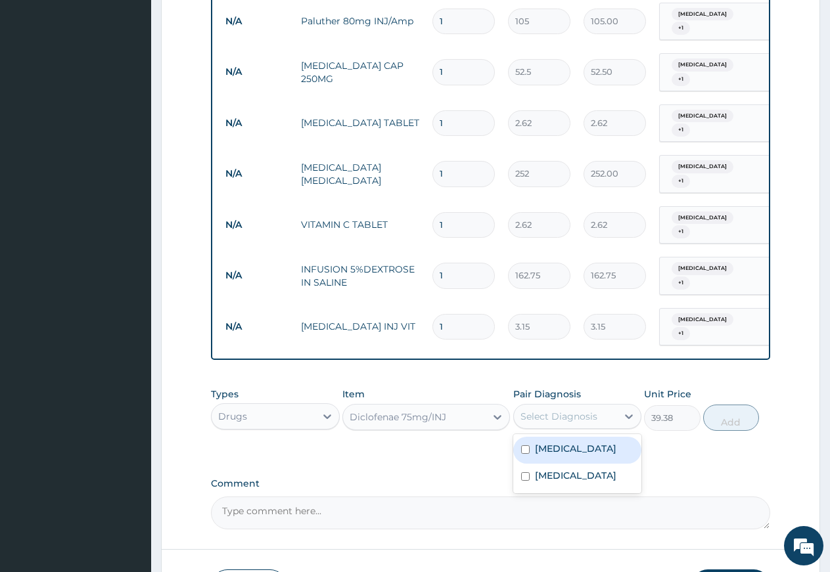
click at [545, 410] on div "Select Diagnosis" at bounding box center [558, 416] width 77 height 13
drag, startPoint x: 534, startPoint y: 403, endPoint x: 541, endPoint y: 432, distance: 30.0
click at [534, 437] on div "Ovale malaria" at bounding box center [577, 450] width 129 height 27
checkbox input "true"
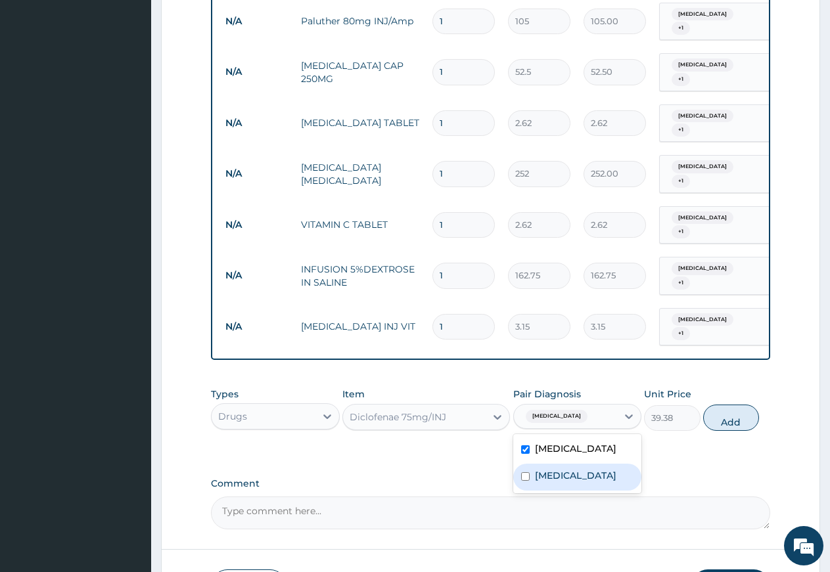
click at [541, 464] on div "[MEDICAL_DATA]" at bounding box center [577, 477] width 129 height 27
checkbox input "true"
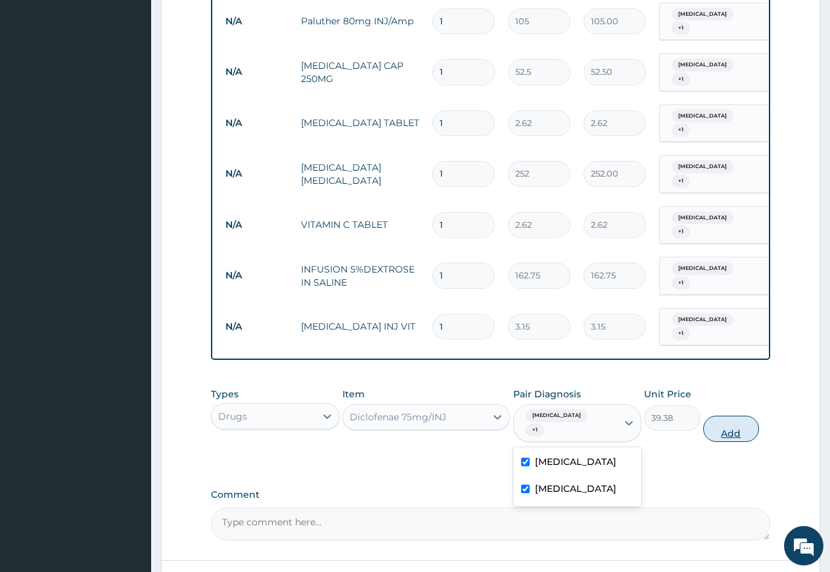
drag, startPoint x: 729, startPoint y: 365, endPoint x: 715, endPoint y: 371, distance: 15.6
click at [728, 416] on button "Add" at bounding box center [731, 429] width 56 height 26
type input "0"
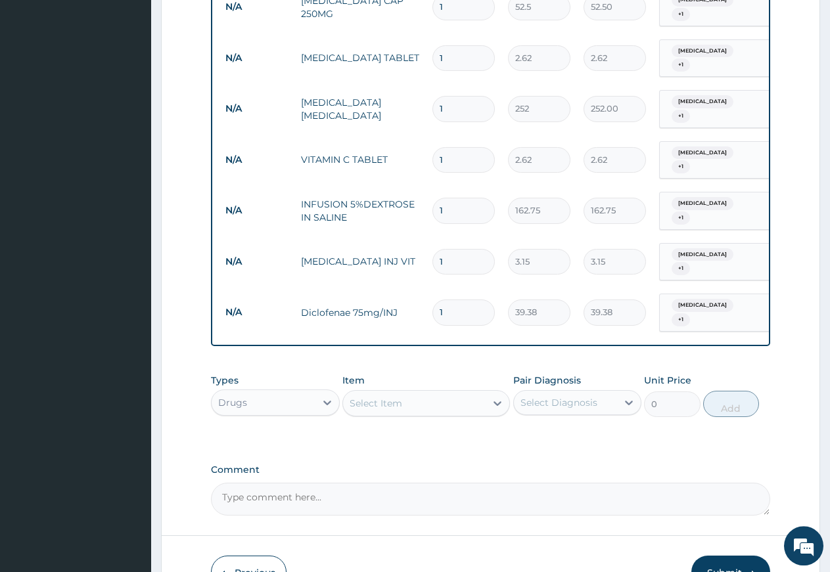
scroll to position [823, 0]
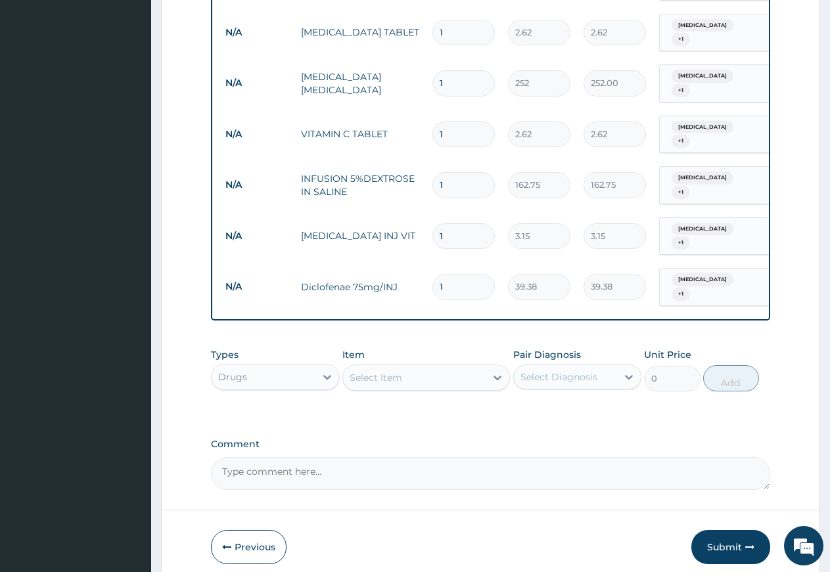
click at [417, 365] on div "Select Item" at bounding box center [426, 378] width 168 height 26
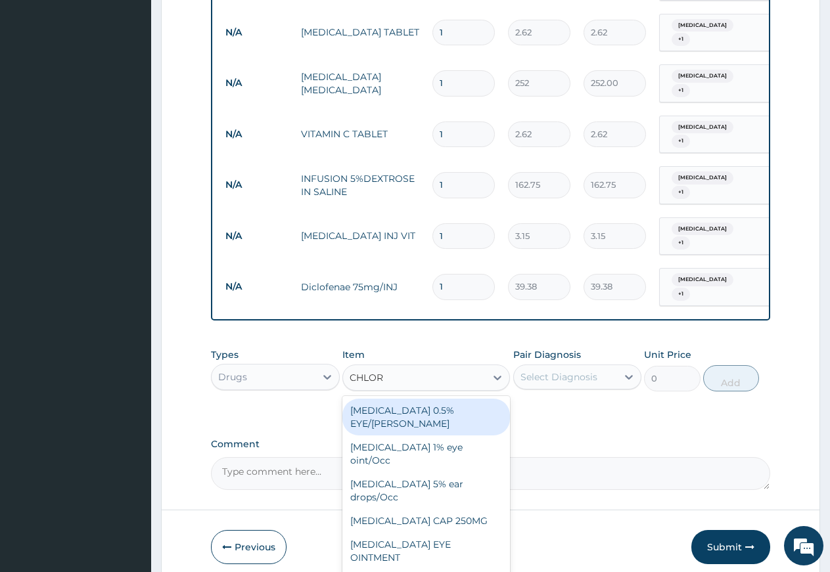
type input "CHLORO"
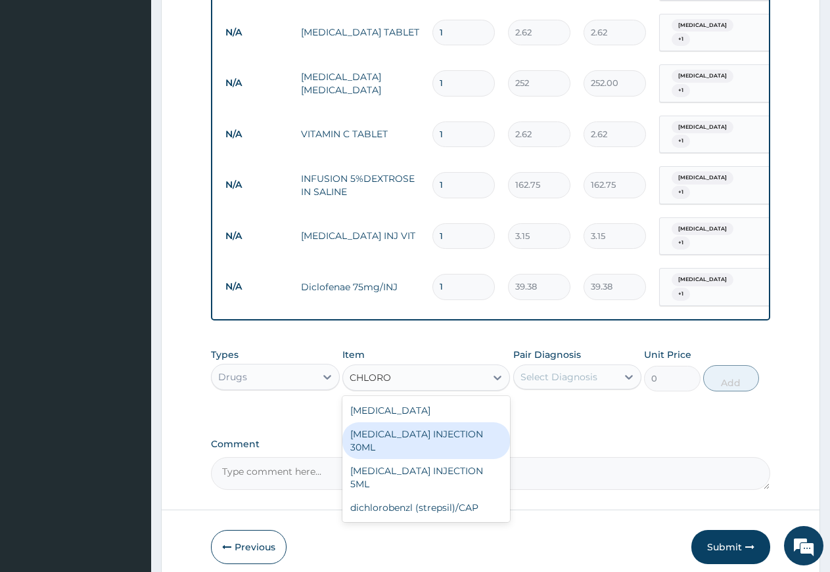
click at [418, 422] on div "[MEDICAL_DATA] INJECTION 30ML" at bounding box center [426, 440] width 168 height 37
type input "94.5"
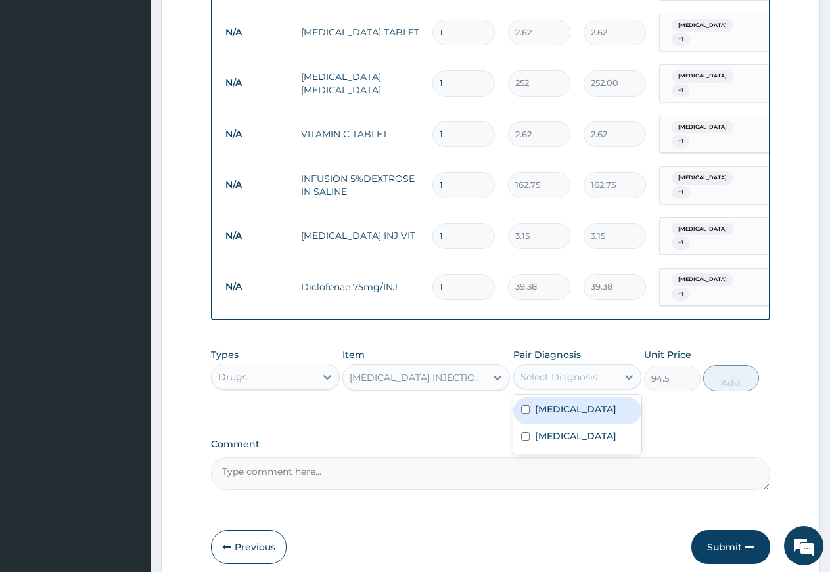
click at [565, 371] on div "Select Diagnosis" at bounding box center [558, 377] width 77 height 13
click at [566, 403] on label "Ovale malaria" at bounding box center [575, 409] width 81 height 13
checkbox input "true"
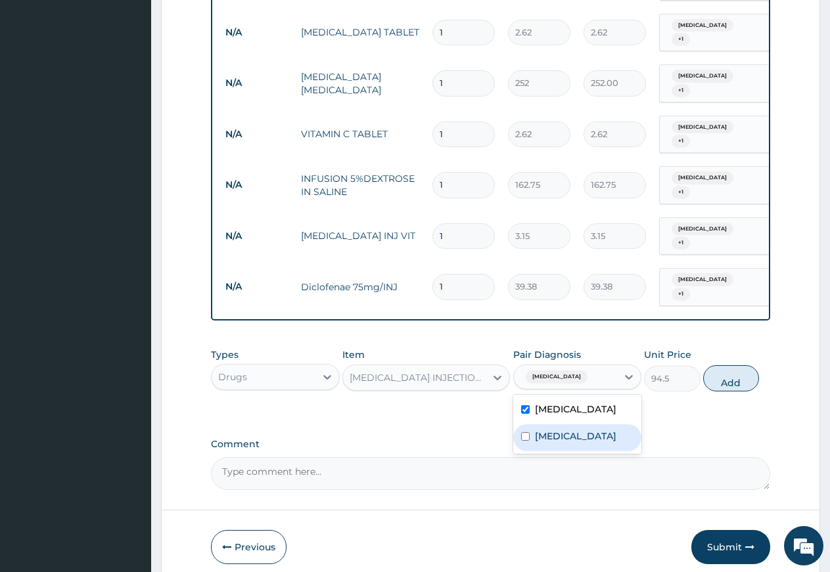
drag, startPoint x: 568, startPoint y: 378, endPoint x: 626, endPoint y: 375, distance: 58.6
click at [574, 430] on label "[MEDICAL_DATA]" at bounding box center [575, 436] width 81 height 13
checkbox input "true"
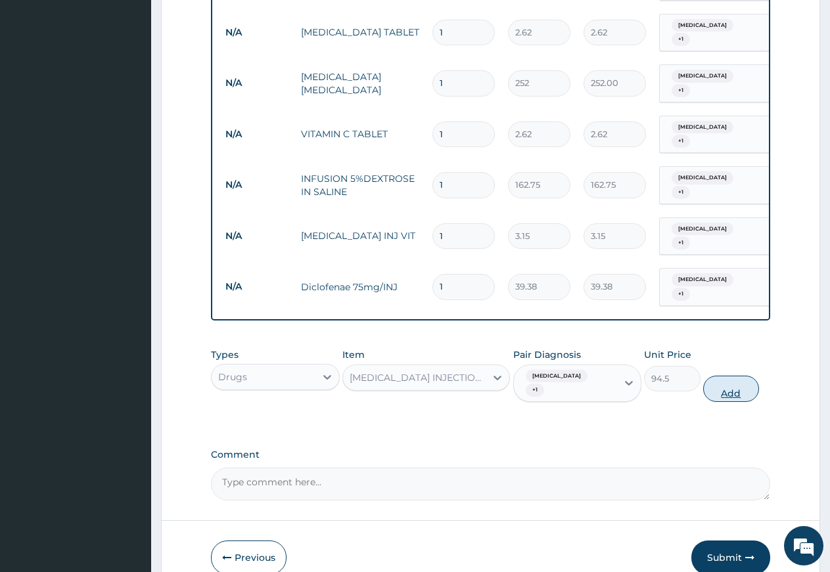
click at [725, 376] on button "Add" at bounding box center [731, 389] width 56 height 26
type input "0"
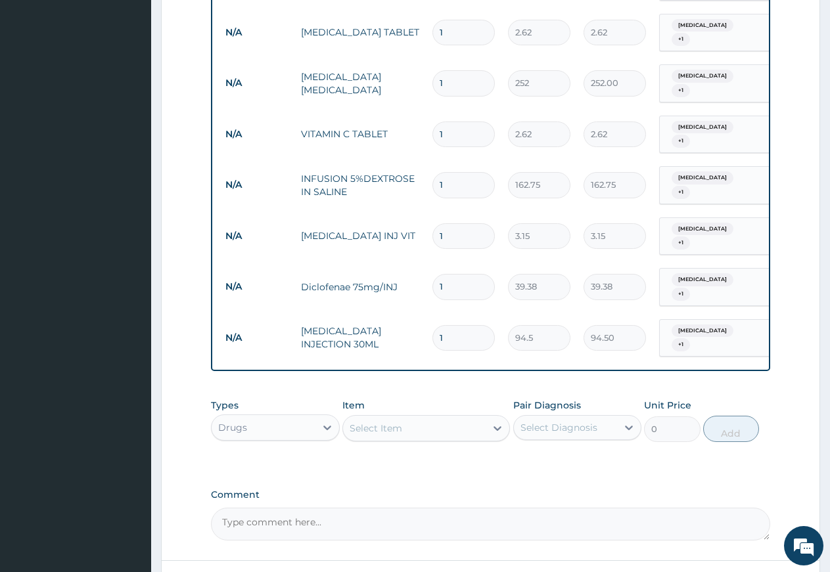
click at [426, 418] on div "Select Item" at bounding box center [414, 428] width 143 height 21
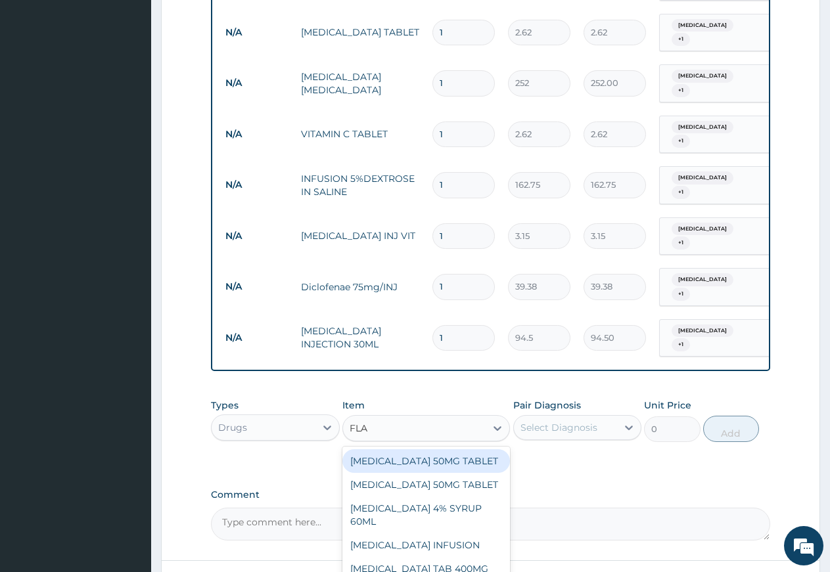
type input "FLAG"
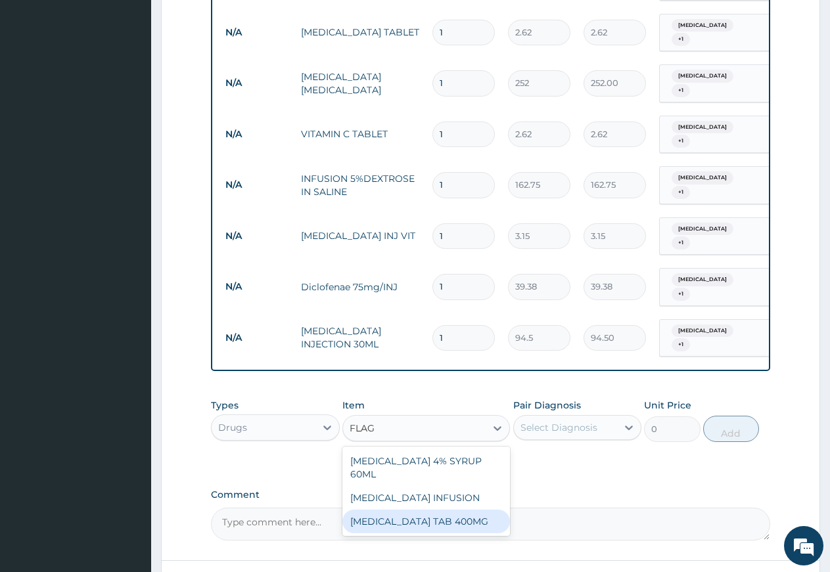
click at [426, 510] on div "[MEDICAL_DATA] TAB 400MG" at bounding box center [426, 522] width 168 height 24
type input "26.25"
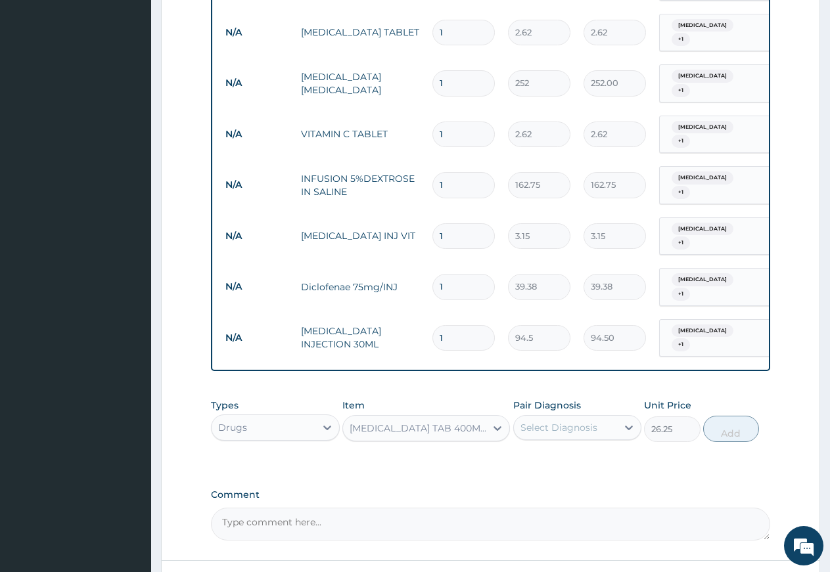
drag, startPoint x: 537, startPoint y: 363, endPoint x: 545, endPoint y: 378, distance: 16.8
click at [538, 421] on div "Select Diagnosis" at bounding box center [558, 427] width 77 height 13
drag, startPoint x: 545, startPoint y: 402, endPoint x: 557, endPoint y: 427, distance: 27.4
click at [548, 448] on div "Ovale malaria" at bounding box center [577, 461] width 129 height 27
checkbox input "true"
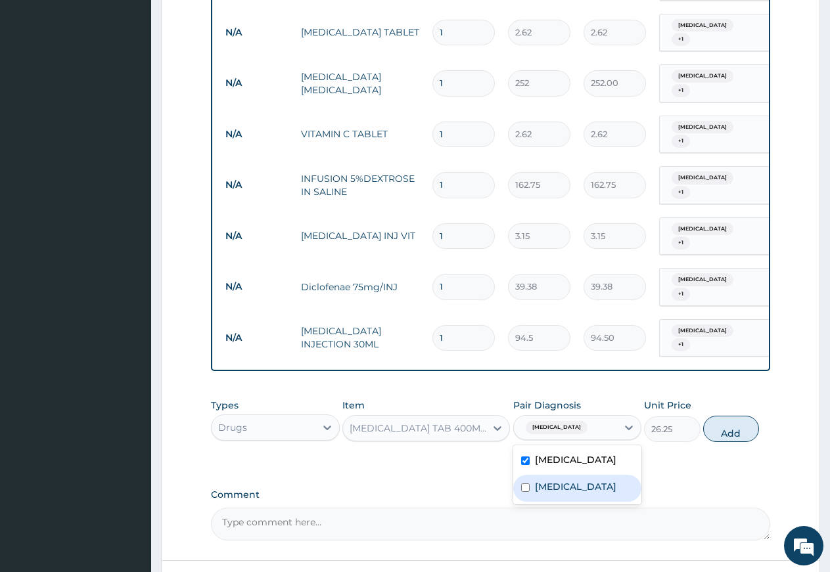
drag, startPoint x: 557, startPoint y: 427, endPoint x: 657, endPoint y: 421, distance: 100.7
click at [570, 475] on div "[MEDICAL_DATA]" at bounding box center [577, 488] width 129 height 27
checkbox input "true"
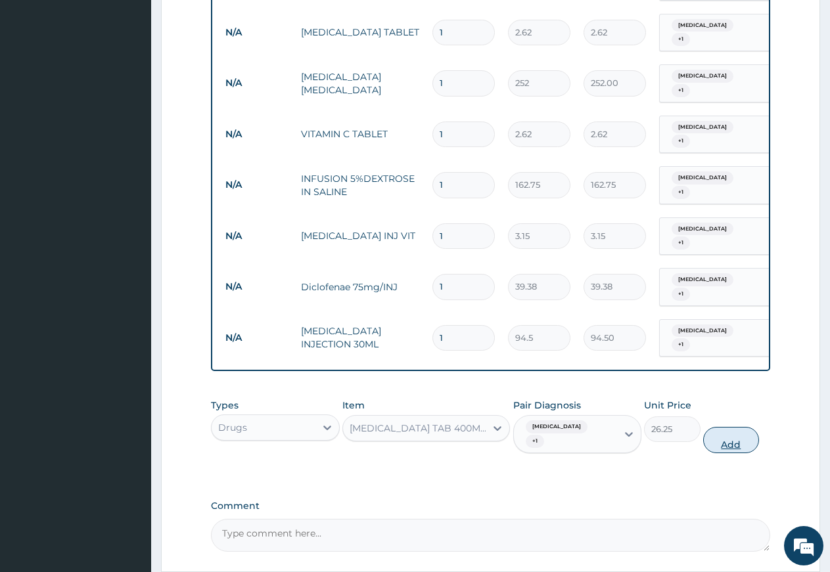
click at [718, 427] on button "Add" at bounding box center [731, 440] width 56 height 26
type input "0"
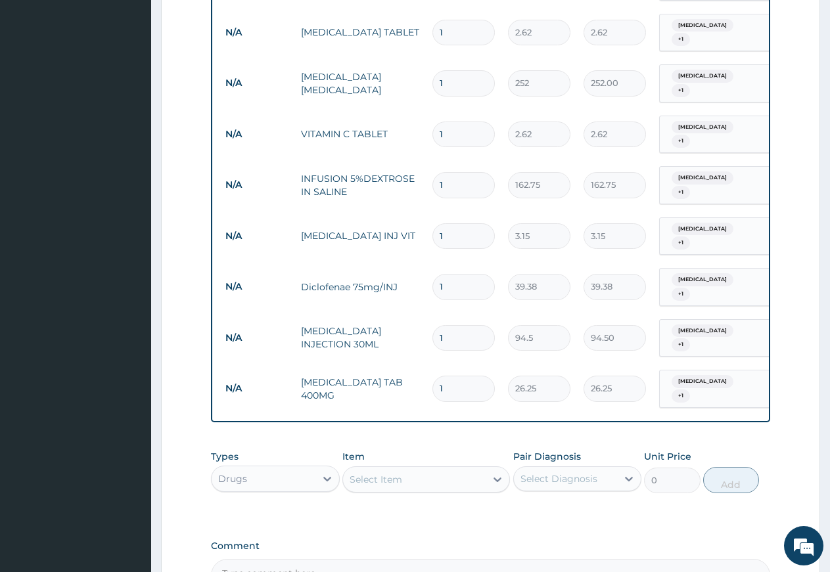
click at [365, 473] on div "Select Item" at bounding box center [376, 479] width 53 height 13
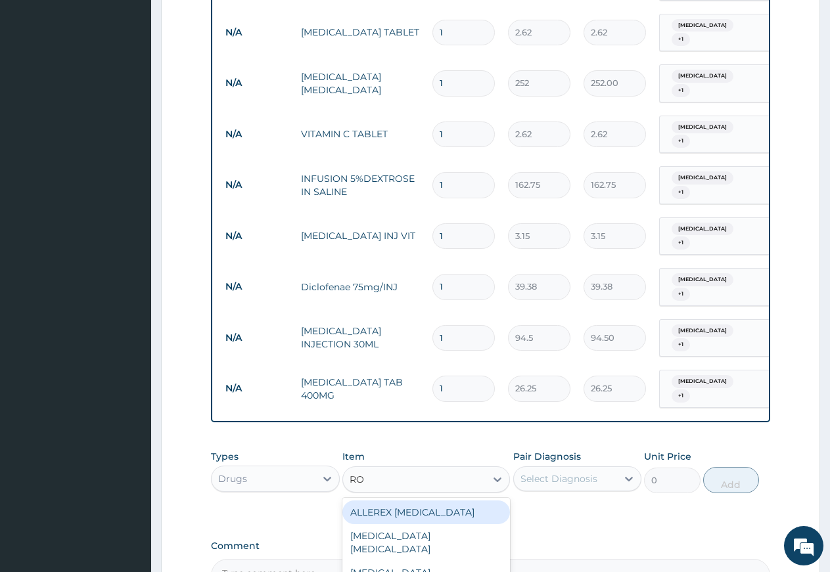
type input "R"
type input "ARTEM"
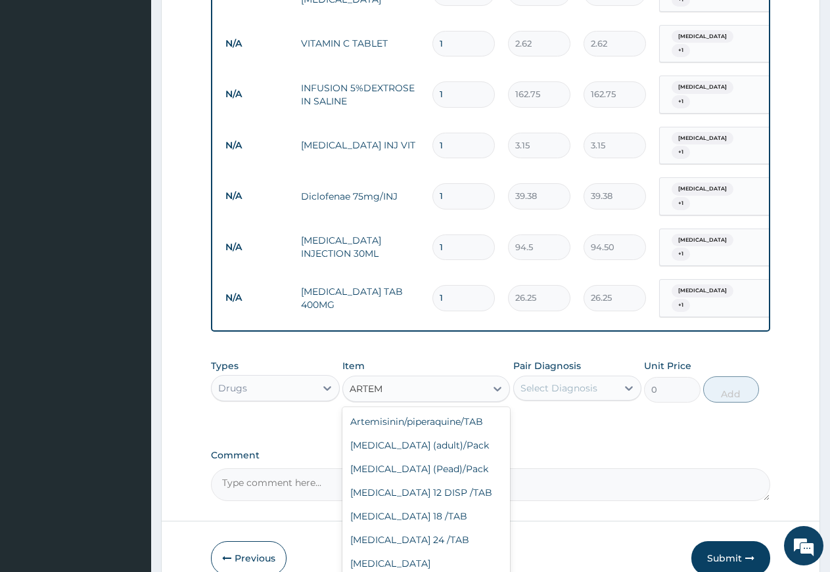
scroll to position [106, 0]
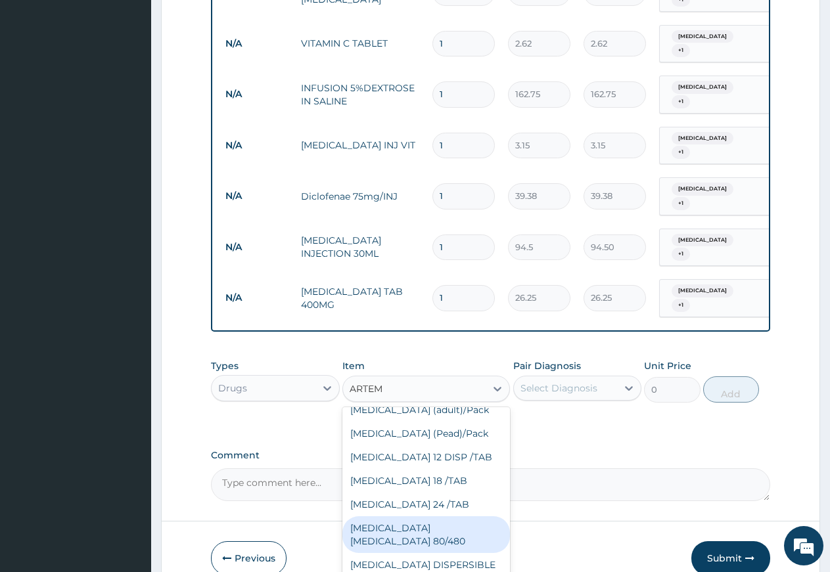
drag, startPoint x: 459, startPoint y: 493, endPoint x: 475, endPoint y: 455, distance: 41.2
click at [459, 516] on div "[MEDICAL_DATA] [MEDICAL_DATA] 80/480" at bounding box center [426, 534] width 168 height 37
type input "866.25"
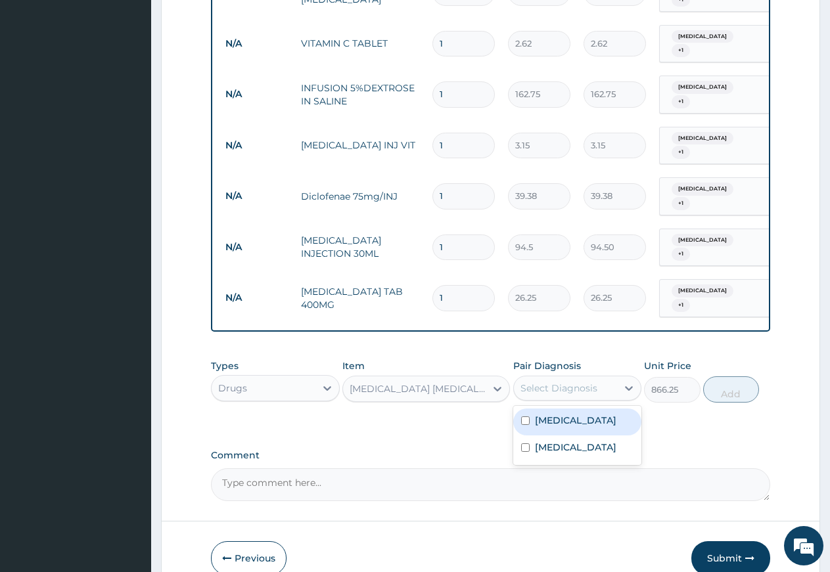
drag, startPoint x: 543, startPoint y: 322, endPoint x: 550, endPoint y: 350, distance: 29.0
click at [544, 382] on div "Select Diagnosis" at bounding box center [558, 388] width 77 height 13
drag, startPoint x: 550, startPoint y: 350, endPoint x: 560, endPoint y: 382, distance: 33.9
click at [551, 414] on label "Ovale malaria" at bounding box center [575, 420] width 81 height 13
checkbox input "true"
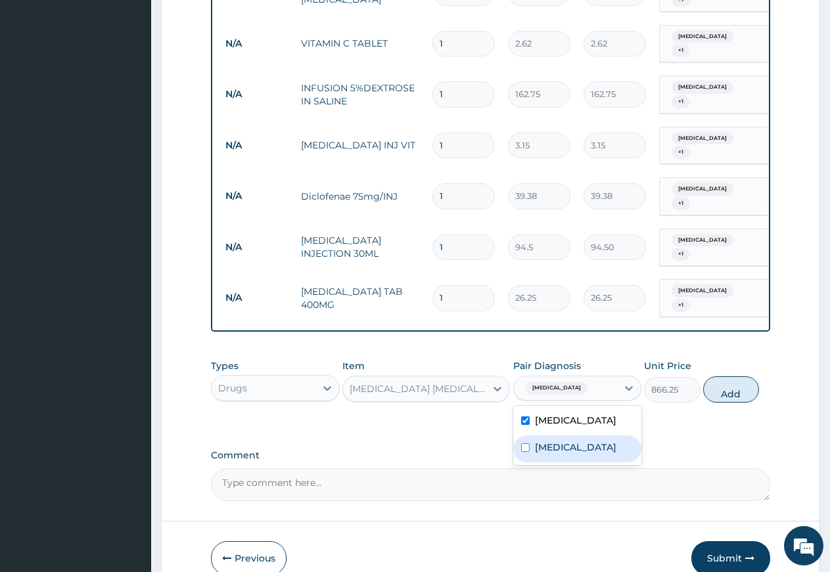
drag, startPoint x: 563, startPoint y: 388, endPoint x: 570, endPoint y: 384, distance: 8.2
click at [565, 436] on div "[MEDICAL_DATA]" at bounding box center [577, 449] width 129 height 27
checkbox input "true"
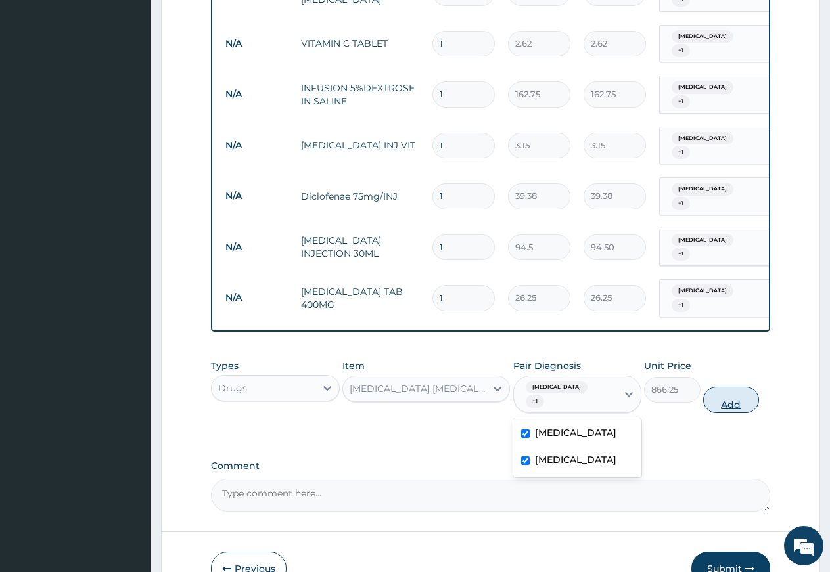
click at [729, 387] on button "Add" at bounding box center [731, 400] width 56 height 26
type input "0"
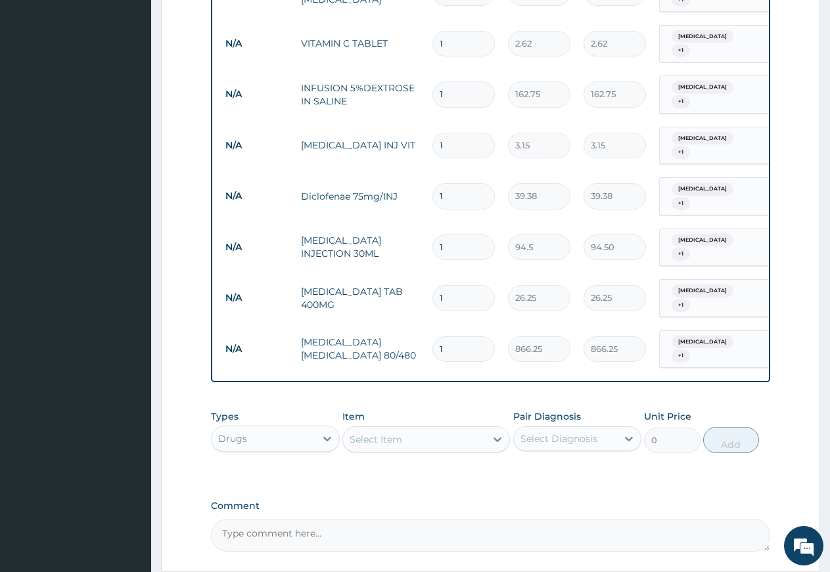
click at [388, 433] on div "Select Item" at bounding box center [376, 439] width 53 height 13
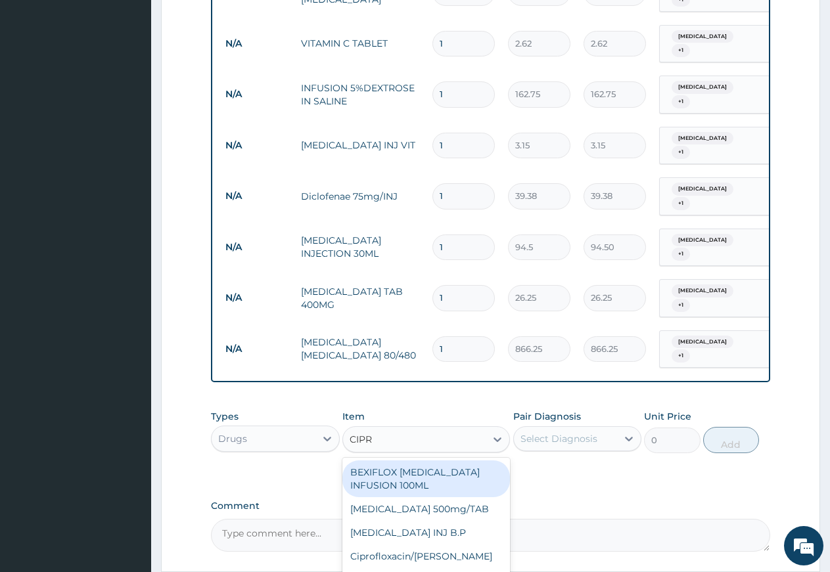
type input "[MEDICAL_DATA]"
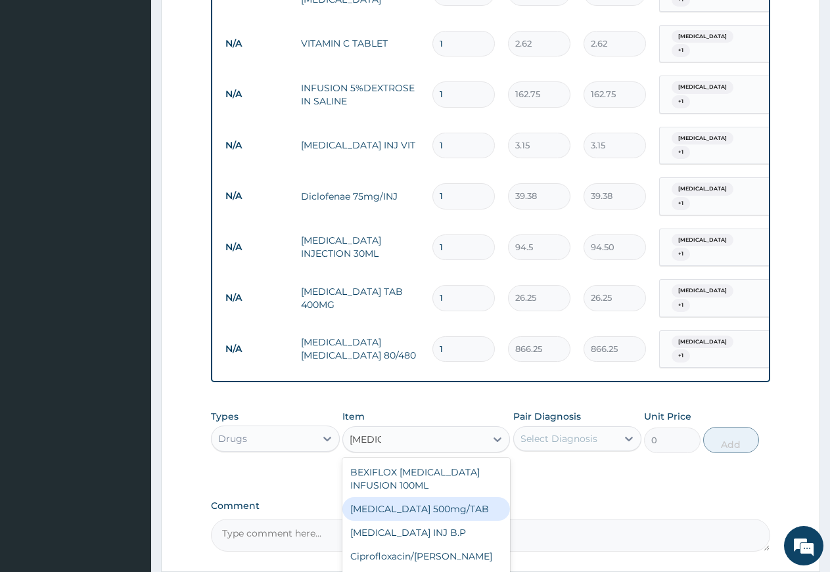
click at [421, 497] on div "[MEDICAL_DATA] 500mg/TAB" at bounding box center [426, 509] width 168 height 24
type input "26.77"
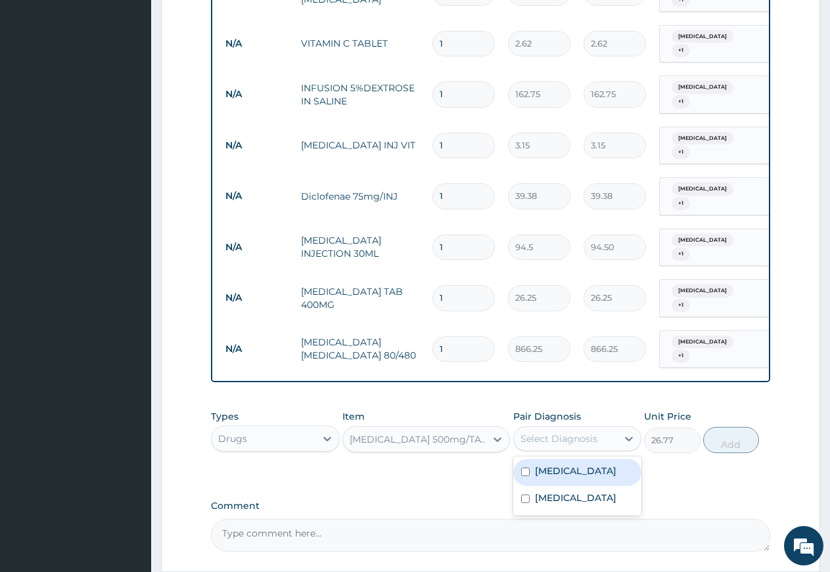
click at [528, 432] on div "Select Diagnosis" at bounding box center [558, 438] width 77 height 13
drag, startPoint x: 538, startPoint y: 390, endPoint x: 543, endPoint y: 400, distance: 11.5
click at [540, 459] on div "Ovale malaria" at bounding box center [577, 472] width 129 height 27
checkbox input "true"
drag, startPoint x: 544, startPoint y: 412, endPoint x: 547, endPoint y: 421, distance: 9.2
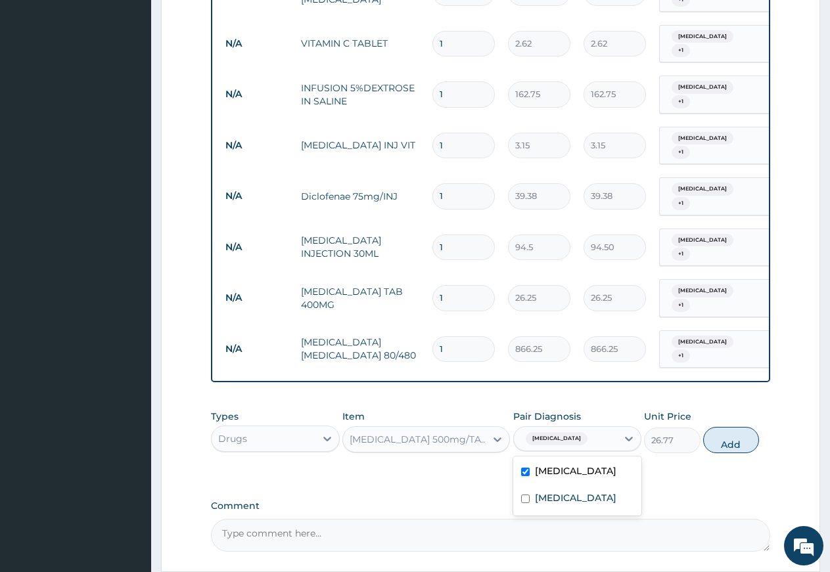
click at [545, 457] on div "Ovale malaria Typhoid fever" at bounding box center [577, 486] width 129 height 59
drag, startPoint x: 581, startPoint y: 413, endPoint x: 583, endPoint y: 423, distance: 9.9
click at [582, 457] on div "Ovale malaria Typhoid fever" at bounding box center [577, 486] width 129 height 59
click at [583, 491] on label "[MEDICAL_DATA]" at bounding box center [575, 497] width 81 height 13
checkbox input "true"
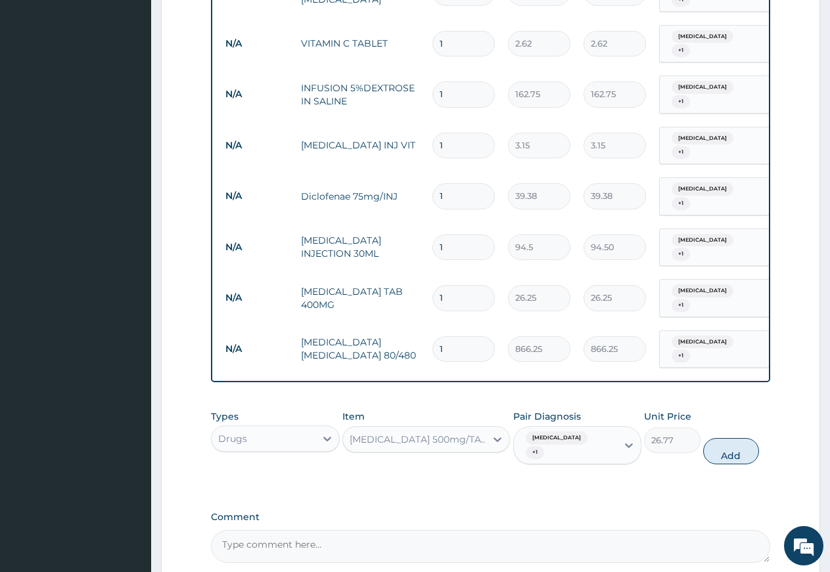
click at [727, 438] on button "Add" at bounding box center [731, 451] width 56 height 26
type input "0"
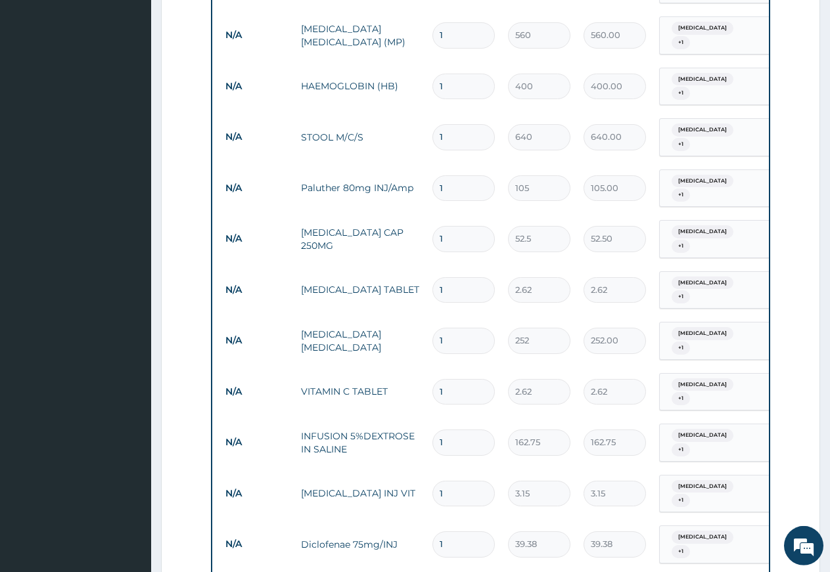
scroll to position [511, 0]
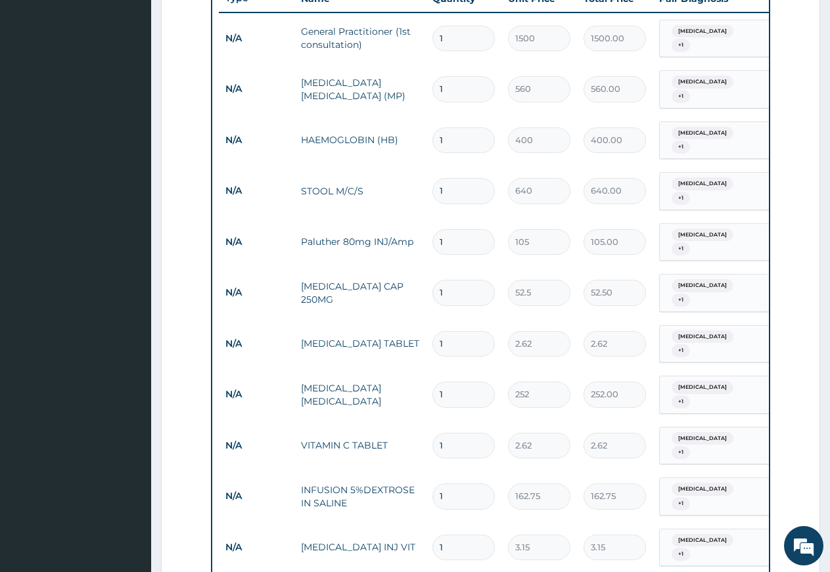
click at [448, 78] on input "1" at bounding box center [463, 89] width 62 height 26
type input "0.00"
type input "2"
type input "1120.00"
type input "2"
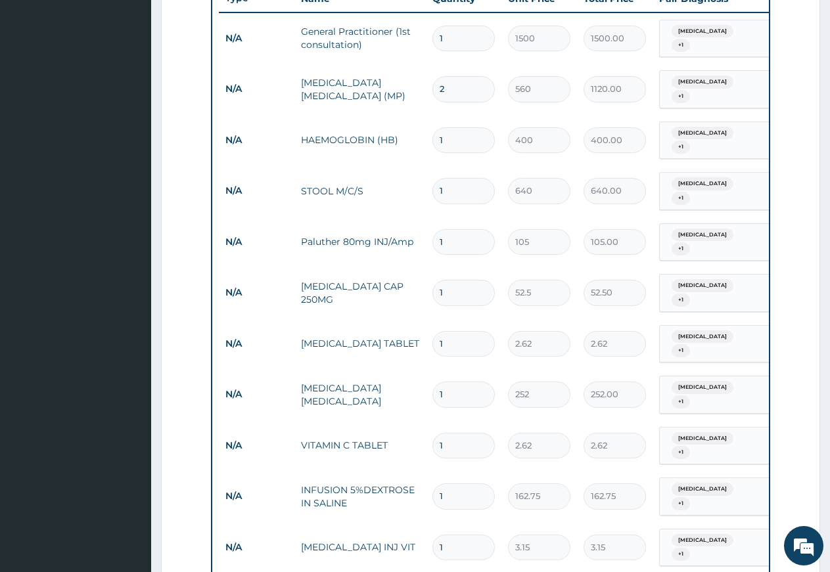
click at [454, 133] on input "1" at bounding box center [463, 140] width 62 height 26
type input "0.00"
type input "2"
type input "800.00"
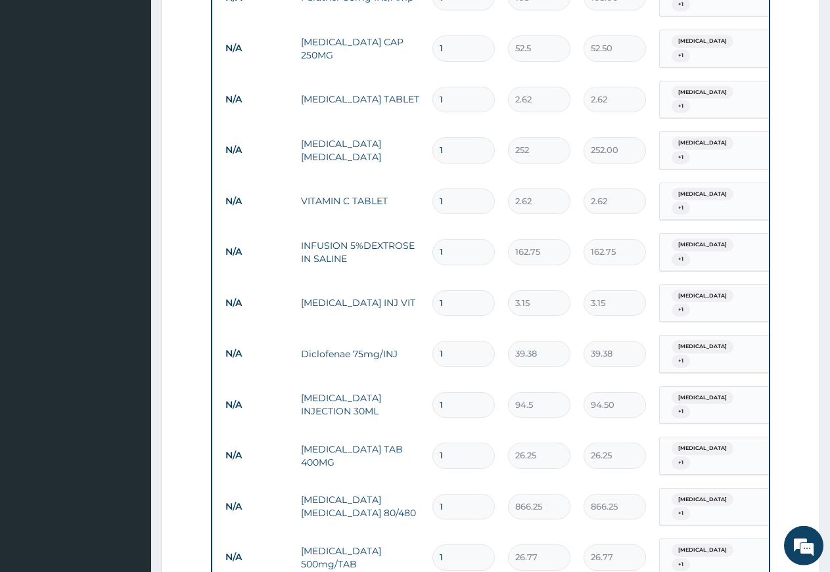
scroll to position [779, 0]
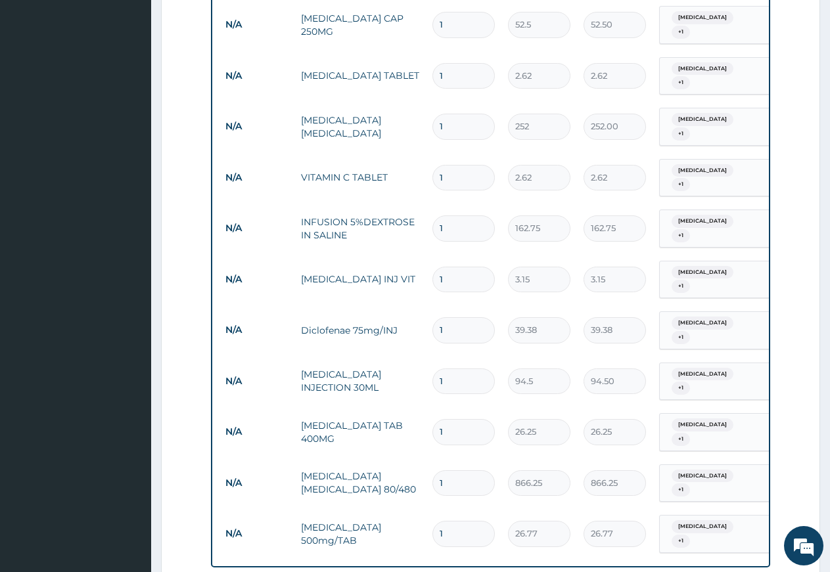
type input "2"
click at [454, 63] on input "1" at bounding box center [463, 76] width 62 height 26
type input "0.00"
type input "2"
type input "5.24"
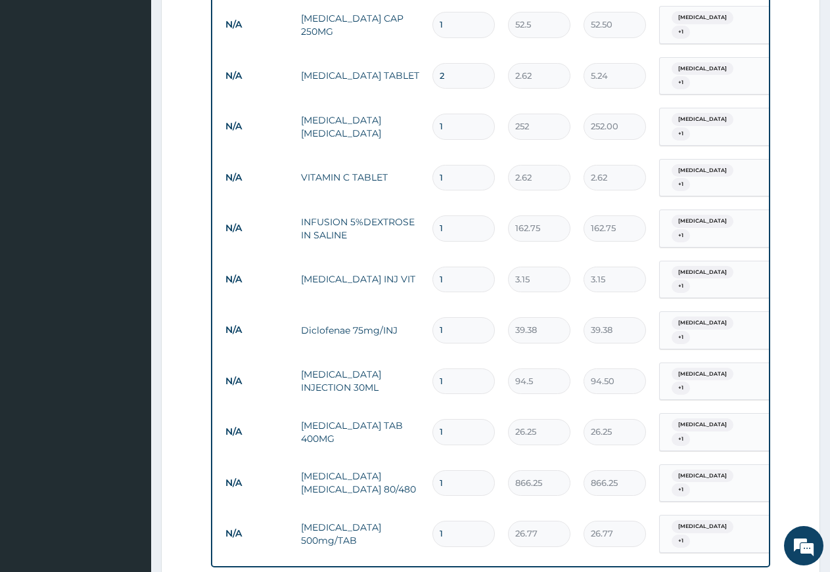
type input "20"
type input "52.40"
type input "20"
click at [473, 114] on input "1" at bounding box center [463, 127] width 62 height 26
type input "0.00"
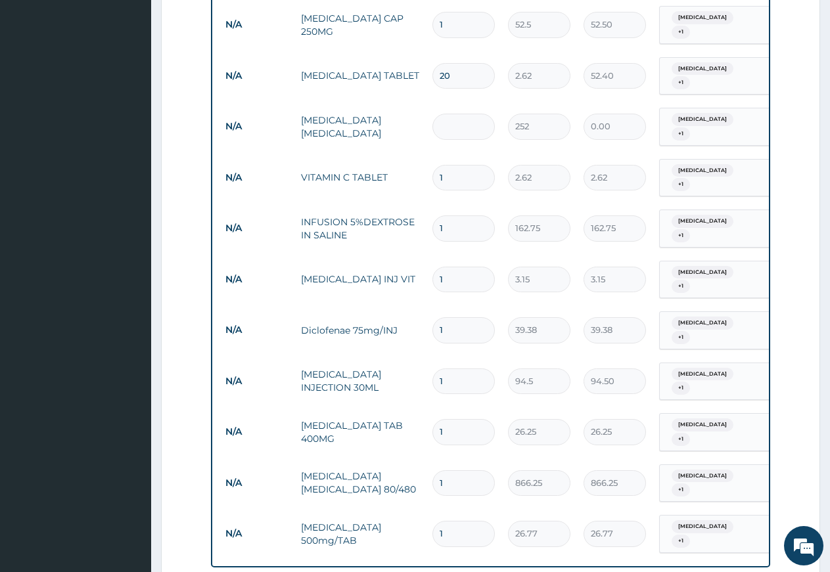
type input "2"
type input "504.00"
type input "2"
click at [463, 165] on input "1" at bounding box center [463, 178] width 62 height 26
type input "0.00"
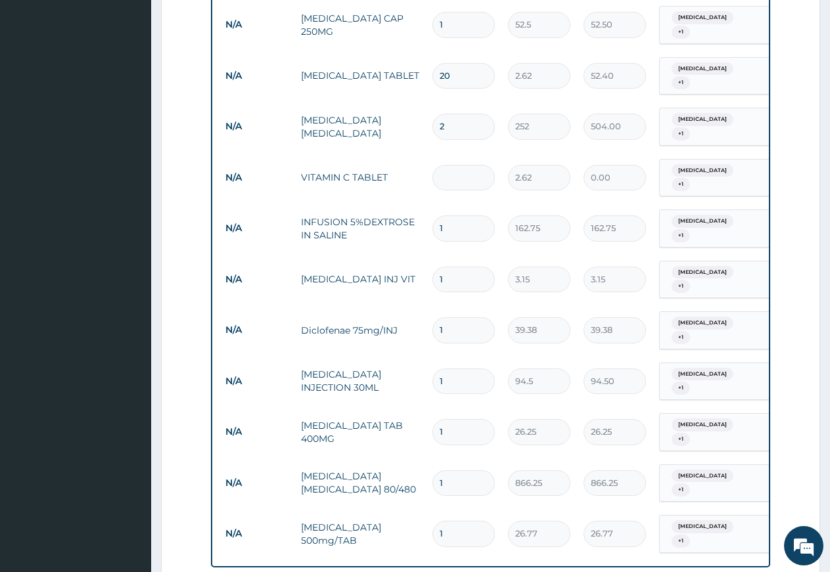
type input "2"
type input "5.24"
type input "20"
type input "52.40"
type input "20"
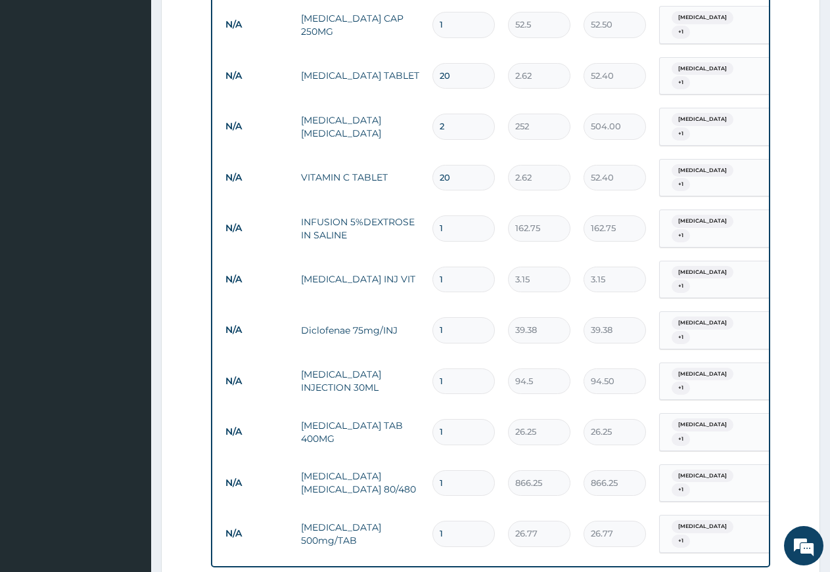
click at [457, 216] on input "1" at bounding box center [463, 229] width 62 height 26
type input "0.00"
type input "2"
type input "325.50"
type input "0.00"
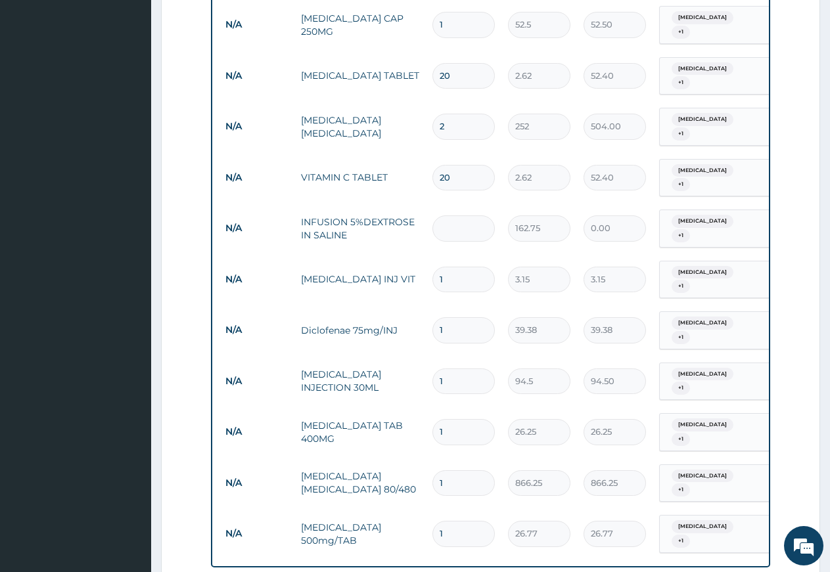
type input "3"
type input "488.25"
type input "3"
click at [452, 267] on input "1" at bounding box center [463, 280] width 62 height 26
type input "0.00"
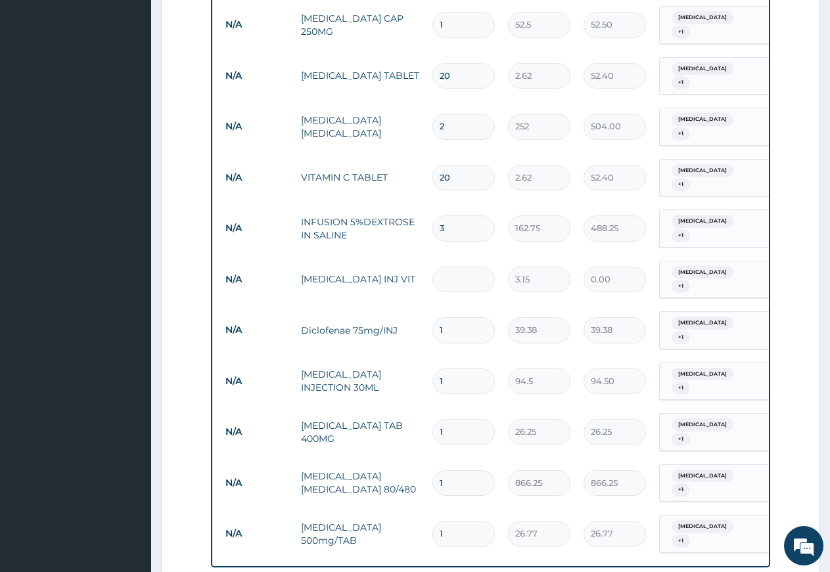
type input "3"
type input "9.45"
type input "3"
click at [448, 317] on input "1" at bounding box center [463, 330] width 62 height 26
type input "0.00"
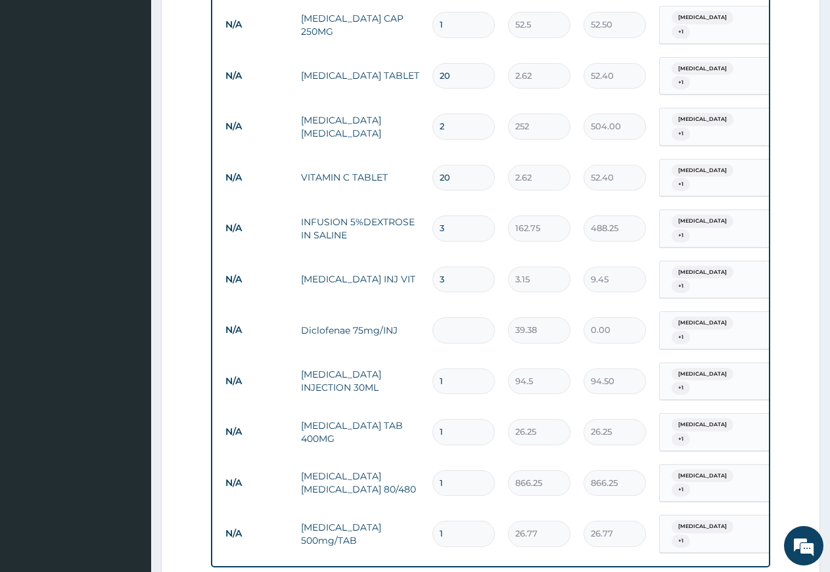
type input "5"
type input "196.90"
type input "5"
click at [451, 369] on input "1" at bounding box center [463, 382] width 62 height 26
type input "0.00"
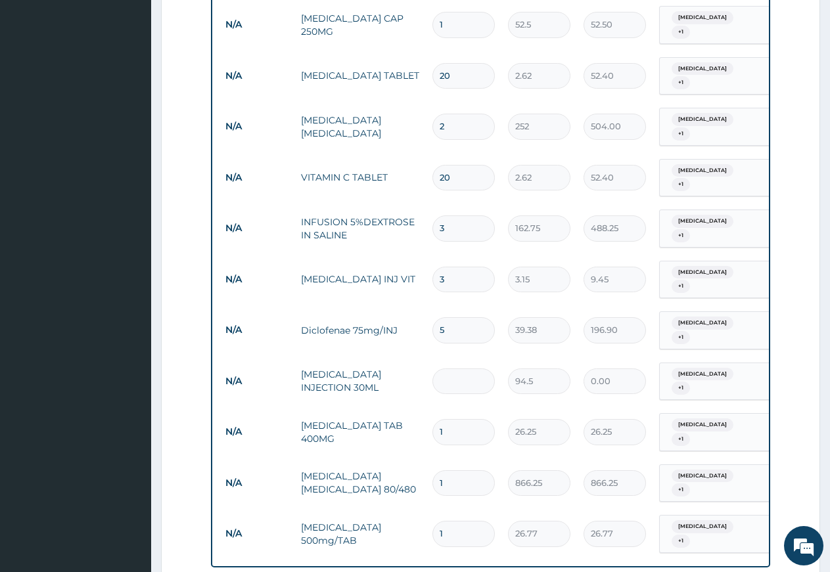
type input "3"
type input "283.50"
type input "3"
click at [453, 419] on input "1" at bounding box center [463, 432] width 62 height 26
type input "0.00"
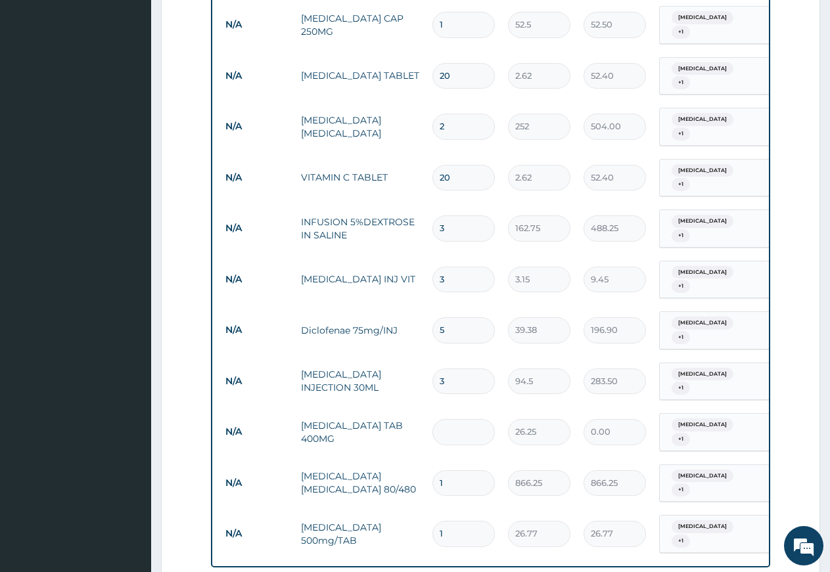
type input "2"
type input "52.50"
type input "20"
type input "525.00"
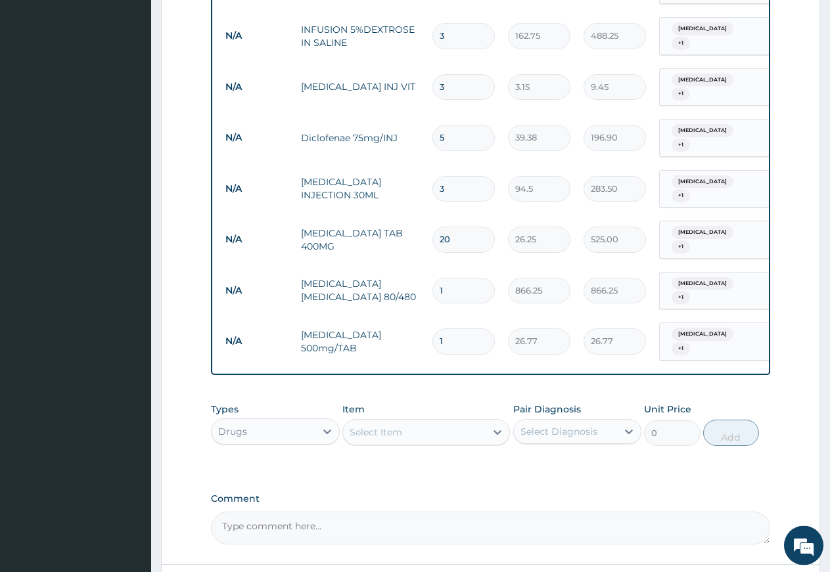
scroll to position [980, 0]
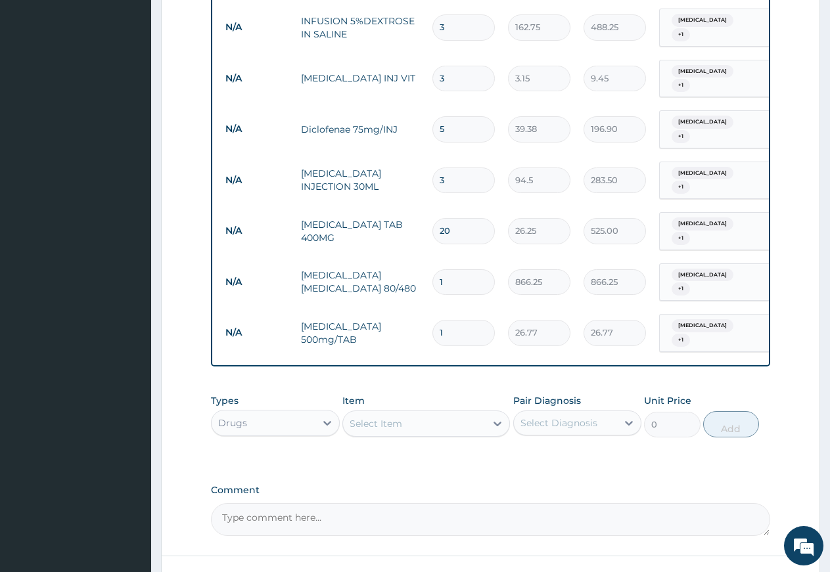
type input "20"
click at [451, 269] on input "1" at bounding box center [463, 282] width 62 height 26
type input "12"
type input "10395.00"
type input "12"
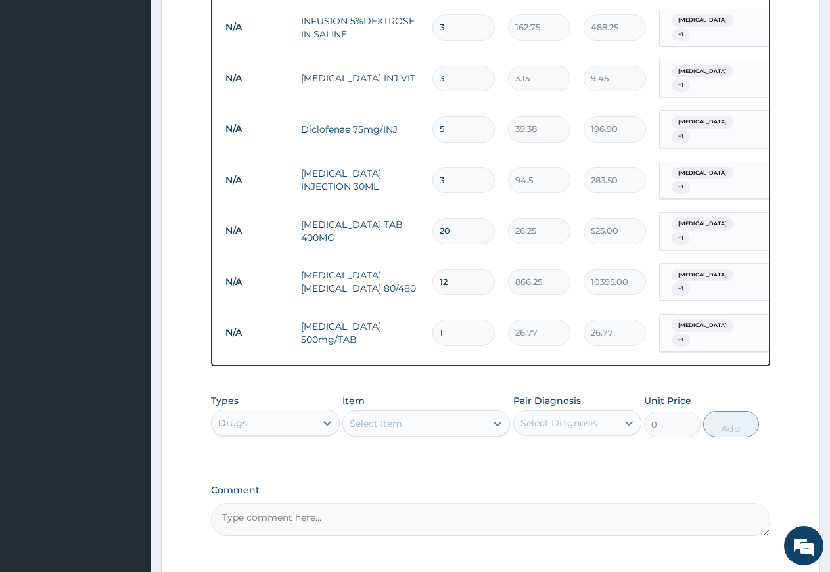
click at [451, 320] on input "1" at bounding box center [463, 333] width 62 height 26
type input "0.00"
type input "2"
type input "53.54"
type input "20"
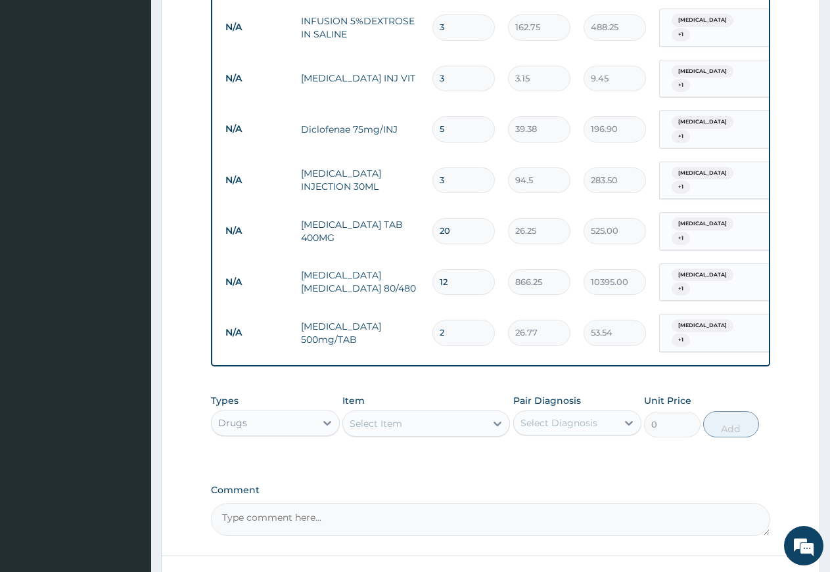
type input "535.40"
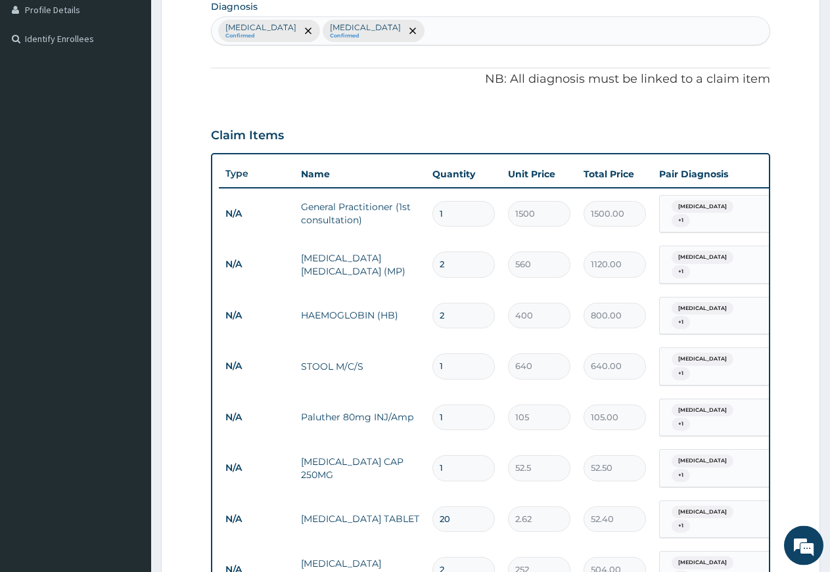
scroll to position [267, 0]
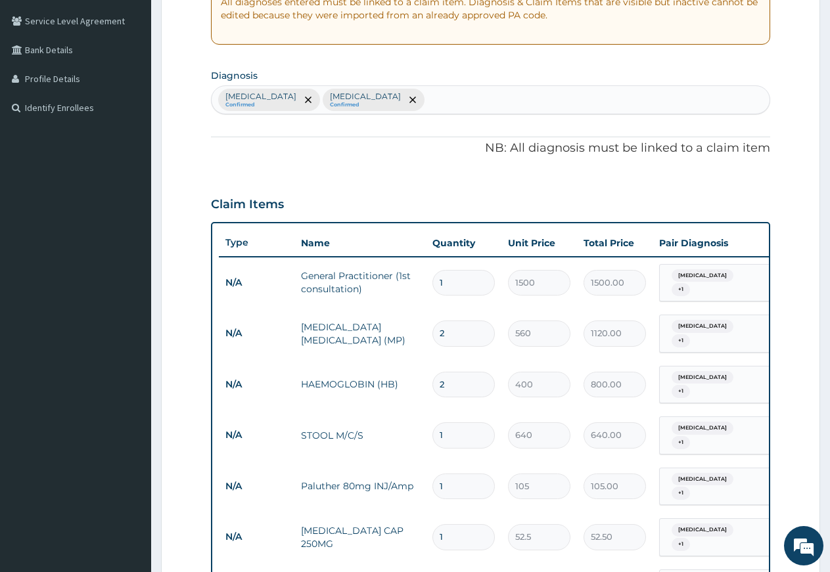
type input "20"
click at [460, 283] on input "1" at bounding box center [463, 283] width 62 height 26
type input "0.00"
type input "2"
type input "3000.00"
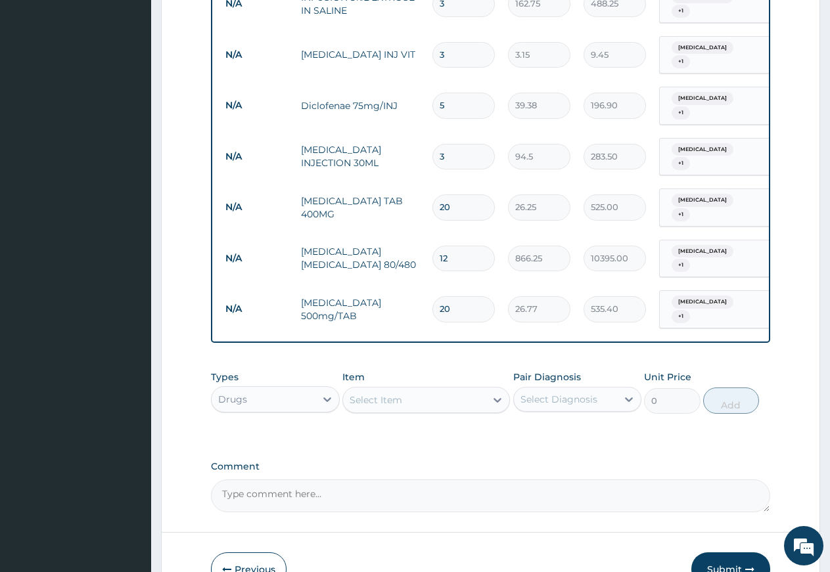
type input "2"
click at [709, 553] on button "Submit" at bounding box center [730, 570] width 79 height 34
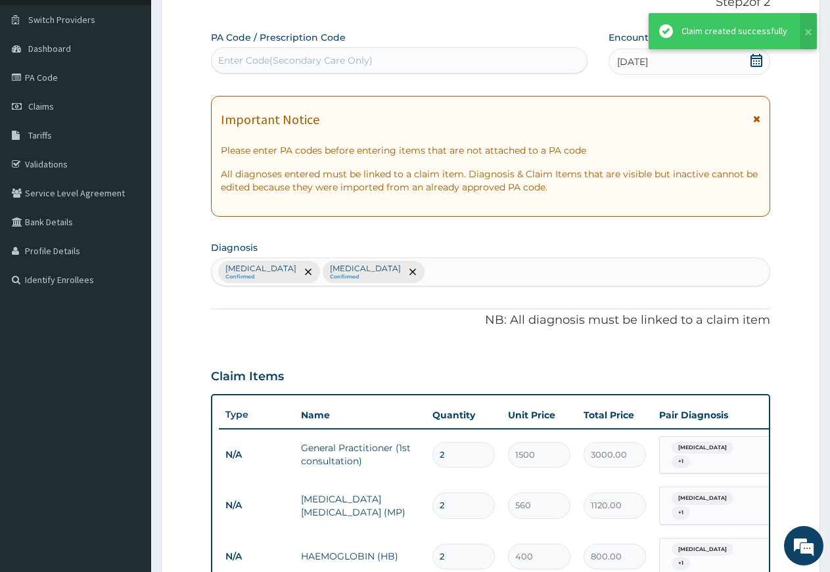
scroll to position [363, 0]
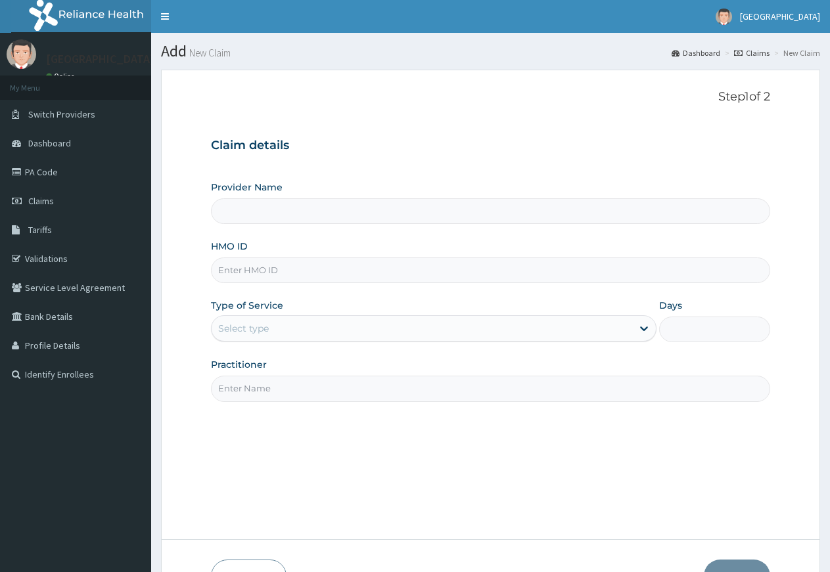
click at [242, 212] on input "Provider Name" at bounding box center [490, 211] width 559 height 26
drag, startPoint x: 248, startPoint y: 264, endPoint x: 240, endPoint y: 266, distance: 8.8
click at [248, 268] on input "HMO ID" at bounding box center [490, 271] width 559 height 26
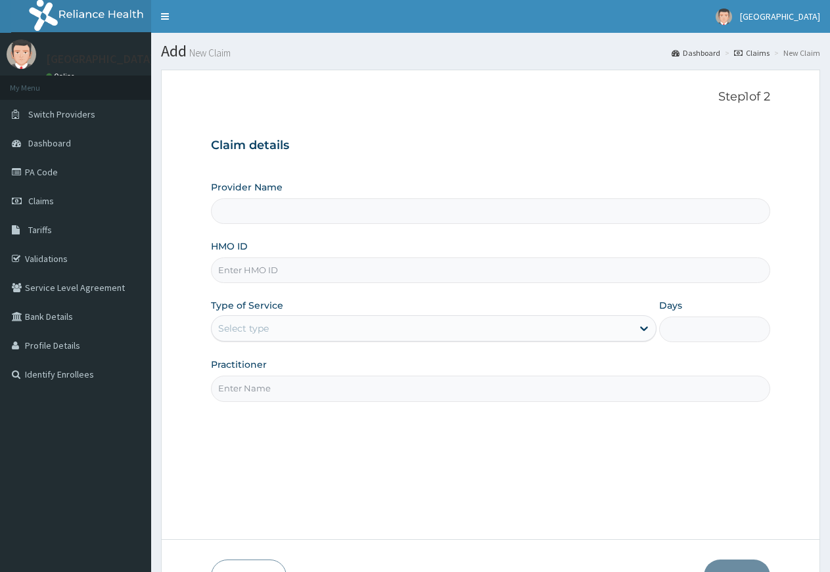
click at [246, 215] on input "Provider Name" at bounding box center [490, 211] width 559 height 26
type input "Rosevine Hospital"
click at [252, 274] on input "HMO ID" at bounding box center [490, 271] width 559 height 26
click at [252, 271] on input "HMO ID" at bounding box center [490, 271] width 559 height 26
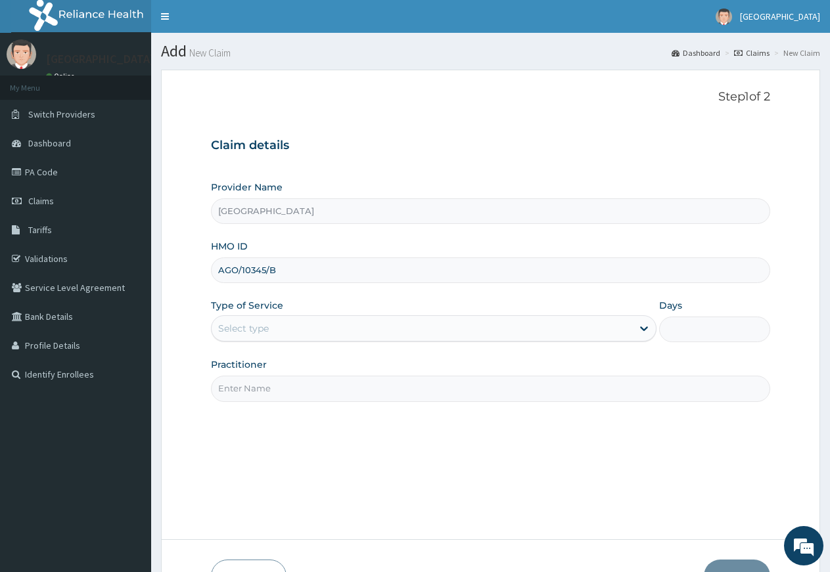
type input "AGO/10345/B"
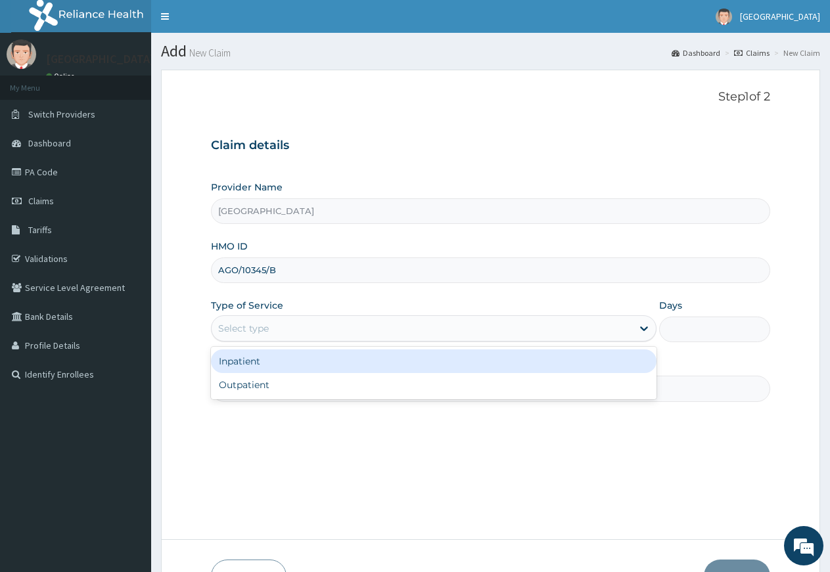
click at [297, 323] on div "Select type" at bounding box center [422, 328] width 420 height 21
click at [268, 363] on div "Inpatient" at bounding box center [433, 362] width 445 height 24
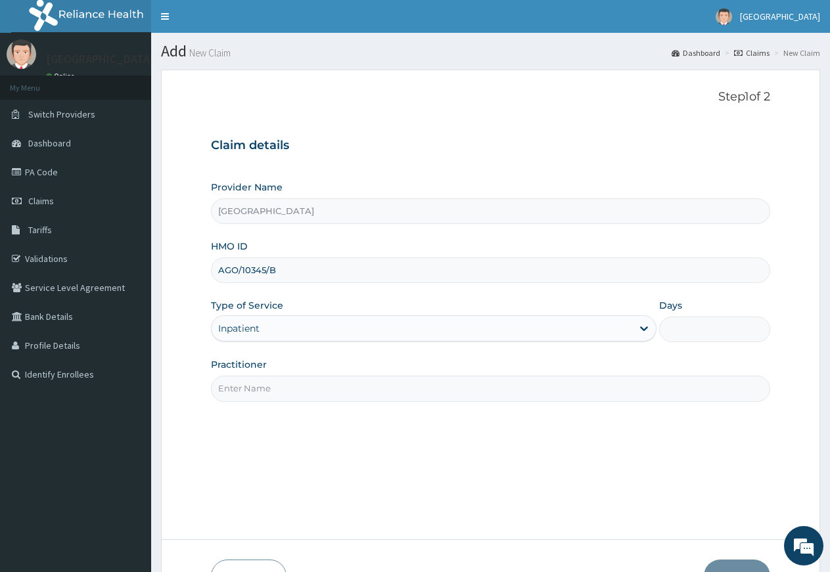
click at [284, 390] on input "Practitioner" at bounding box center [490, 389] width 559 height 26
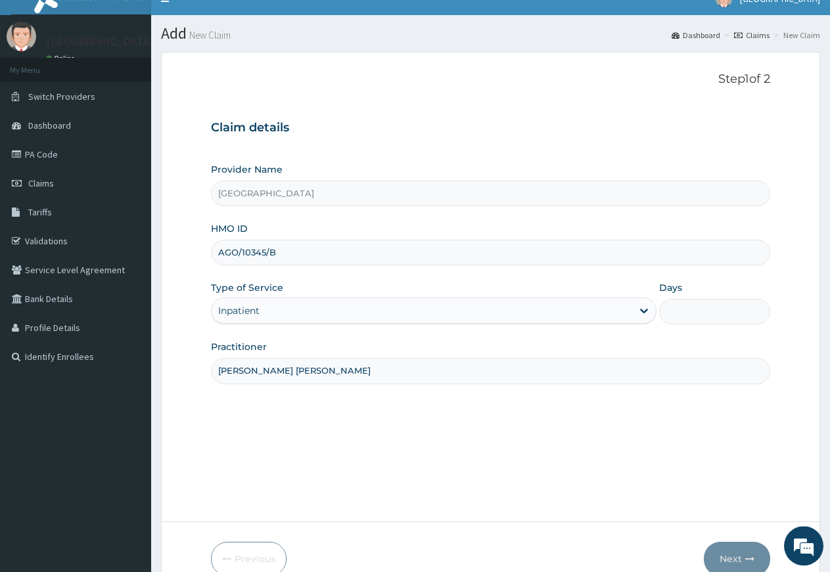
scroll to position [67, 0]
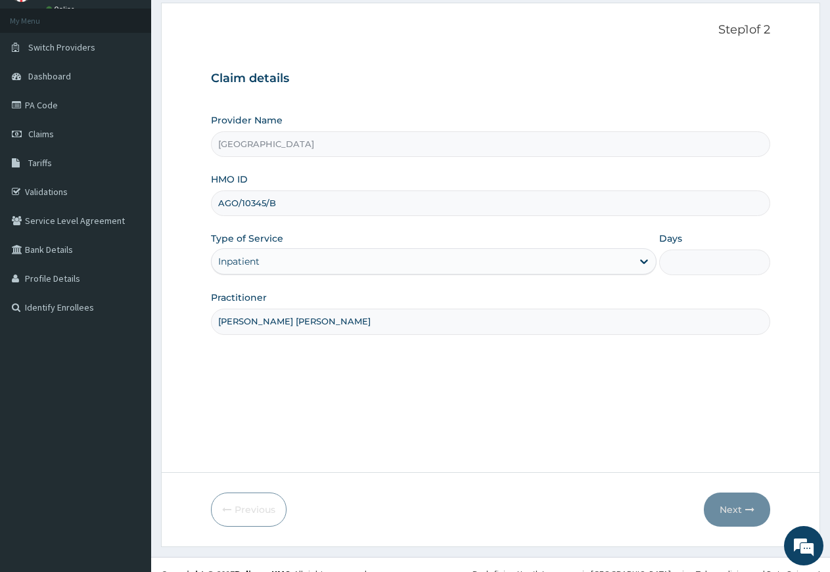
type input "DR NDUBIZU CHINEDU"
click at [724, 265] on input "Days" at bounding box center [714, 263] width 111 height 26
type input "3"
click at [732, 510] on button "Next" at bounding box center [737, 510] width 66 height 34
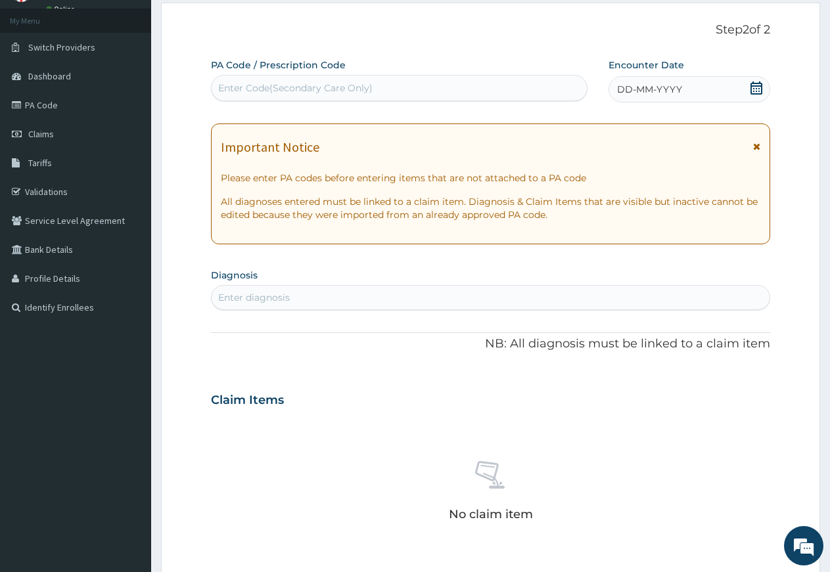
click at [758, 86] on icon at bounding box center [756, 87] width 12 height 13
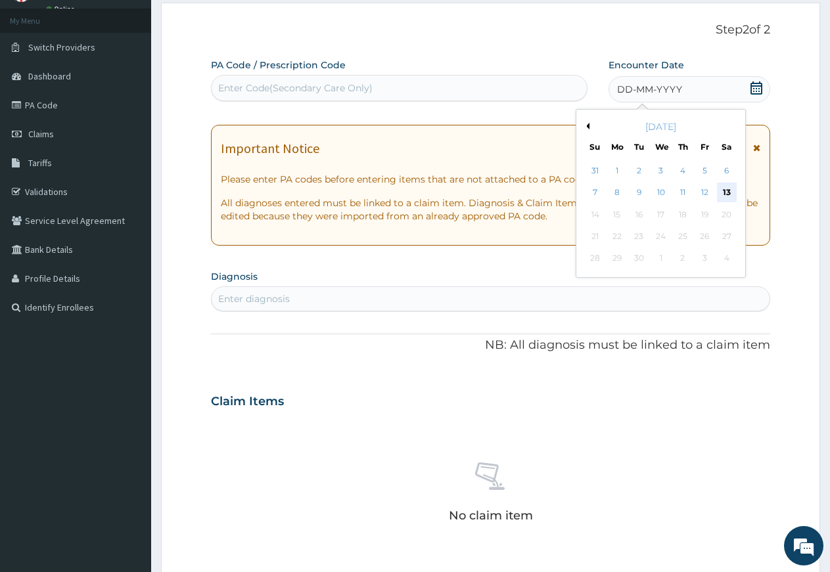
click at [725, 193] on div "13" at bounding box center [727, 193] width 20 height 20
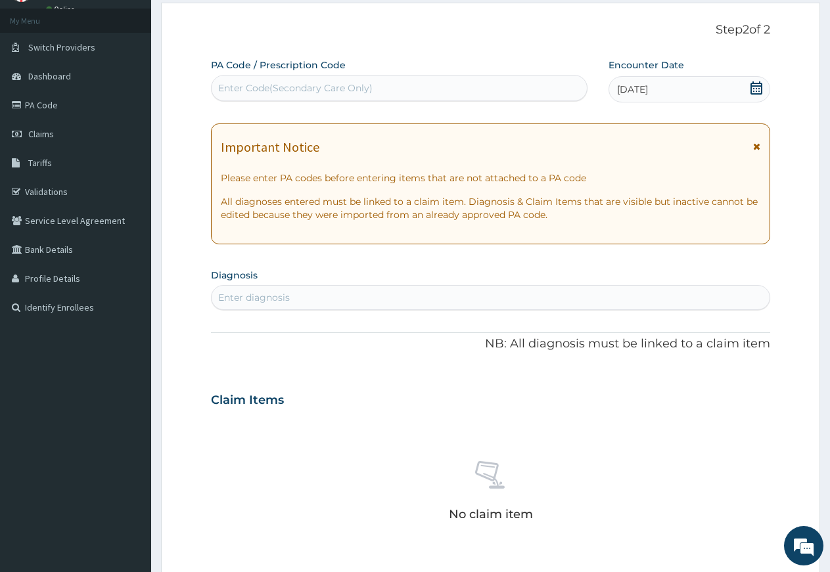
click at [405, 294] on div "Enter diagnosis" at bounding box center [491, 297] width 558 height 21
type input "B"
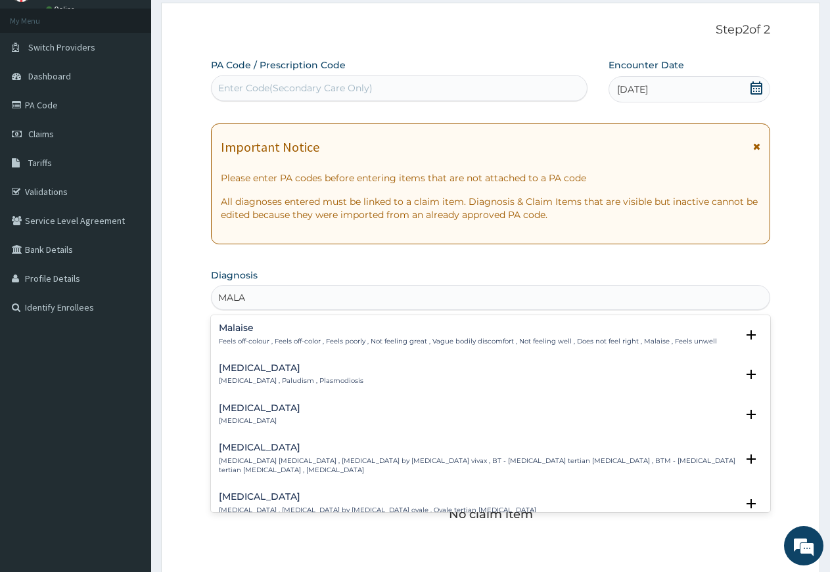
type input "MALAR"
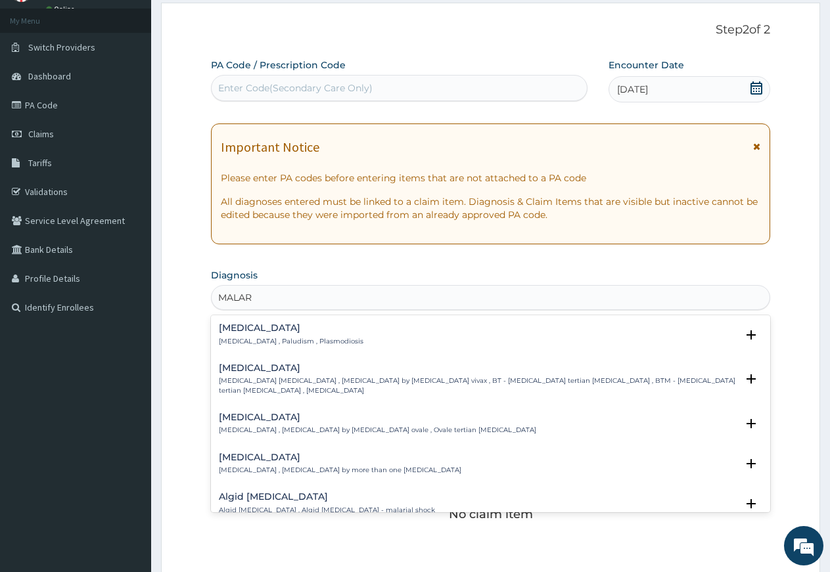
click at [300, 426] on div "Ovale malaria Ovale malaria , Malaria by Plasmodium ovale , Ovale tertian malar…" at bounding box center [377, 424] width 317 height 23
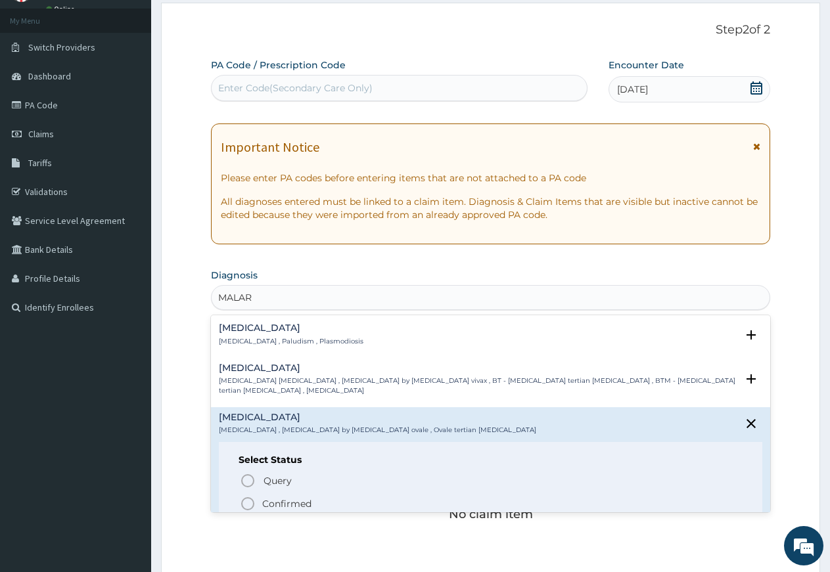
drag, startPoint x: 246, startPoint y: 502, endPoint x: 257, endPoint y: 495, distance: 13.3
click at [246, 502] on icon "status option filled" at bounding box center [248, 504] width 16 height 16
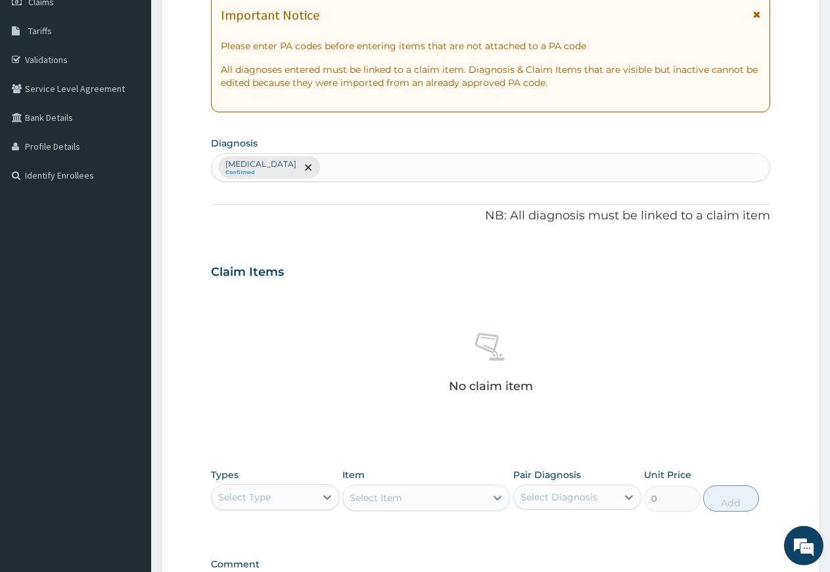
scroll to position [201, 0]
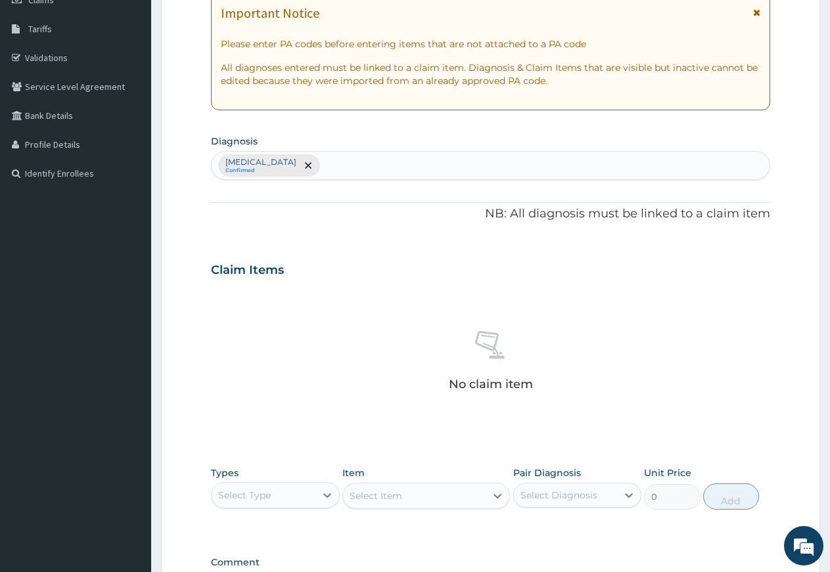
click at [312, 160] on div "[MEDICAL_DATA] Confirmed" at bounding box center [491, 166] width 558 height 28
type input "[MEDICAL_DATA]"
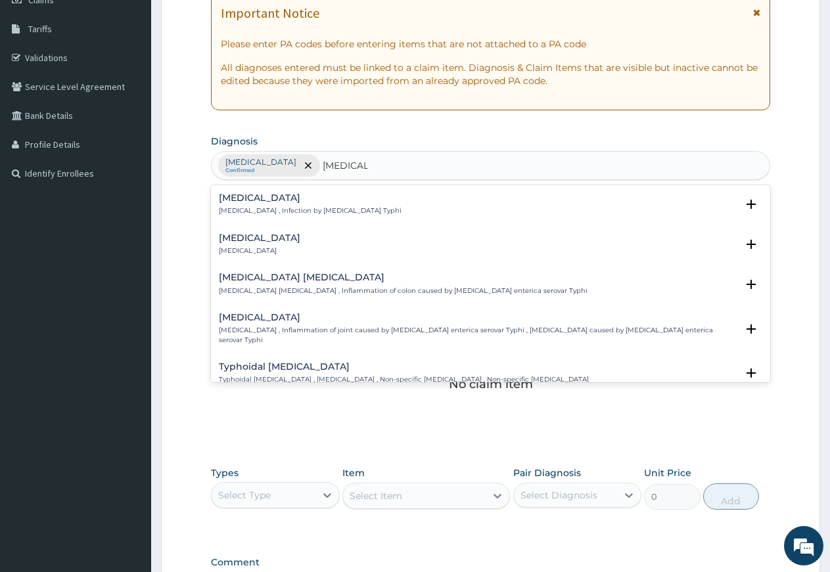
click at [321, 210] on p "[MEDICAL_DATA] , Infection by [MEDICAL_DATA] Typhi" at bounding box center [310, 210] width 183 height 9
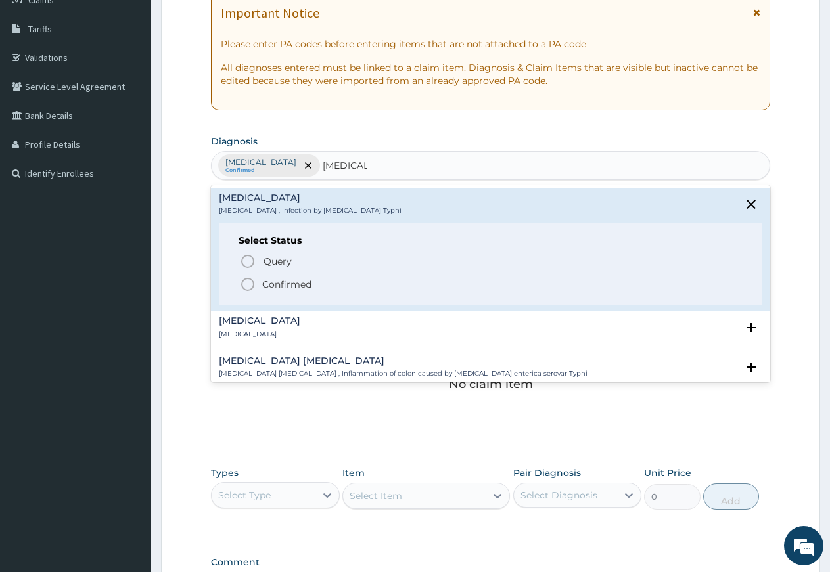
click at [311, 280] on p "Confirmed" at bounding box center [286, 284] width 49 height 13
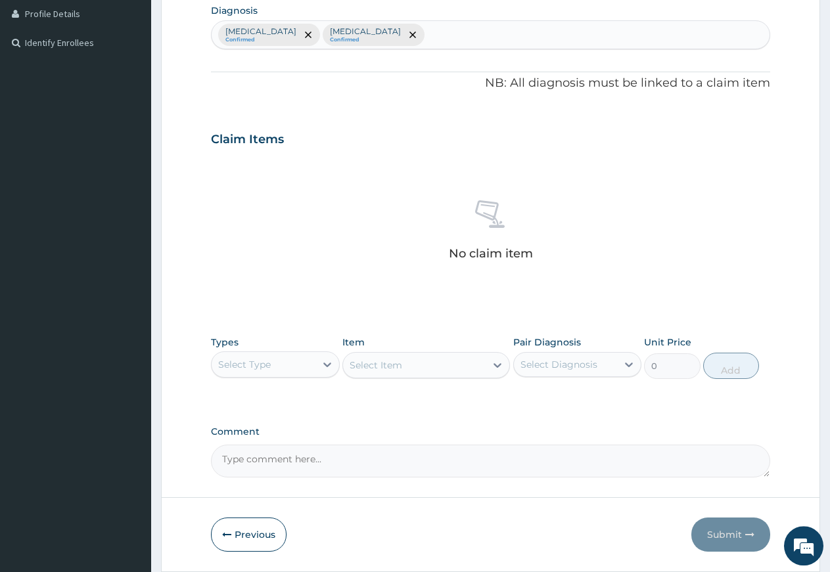
scroll to position [375, 0]
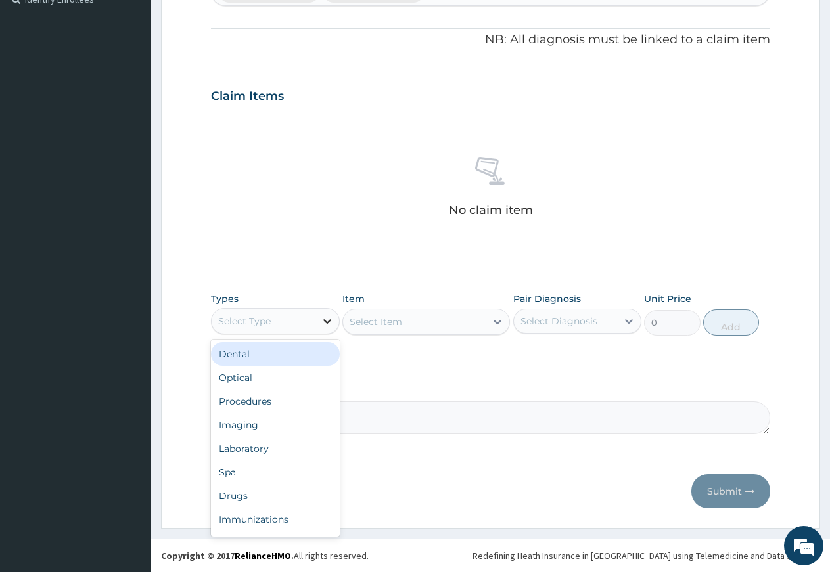
click at [325, 317] on icon at bounding box center [327, 321] width 13 height 13
click at [247, 399] on div "Procedures" at bounding box center [275, 402] width 129 height 24
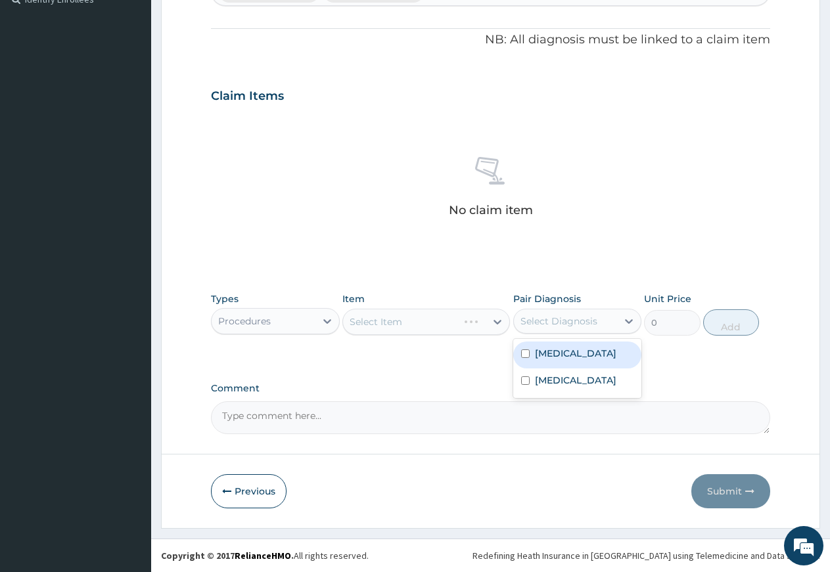
drag, startPoint x: 539, startPoint y: 325, endPoint x: 539, endPoint y: 343, distance: 17.7
click at [539, 327] on div "Select Diagnosis" at bounding box center [558, 321] width 77 height 13
click at [536, 361] on div "[MEDICAL_DATA]" at bounding box center [577, 355] width 129 height 27
checkbox input "true"
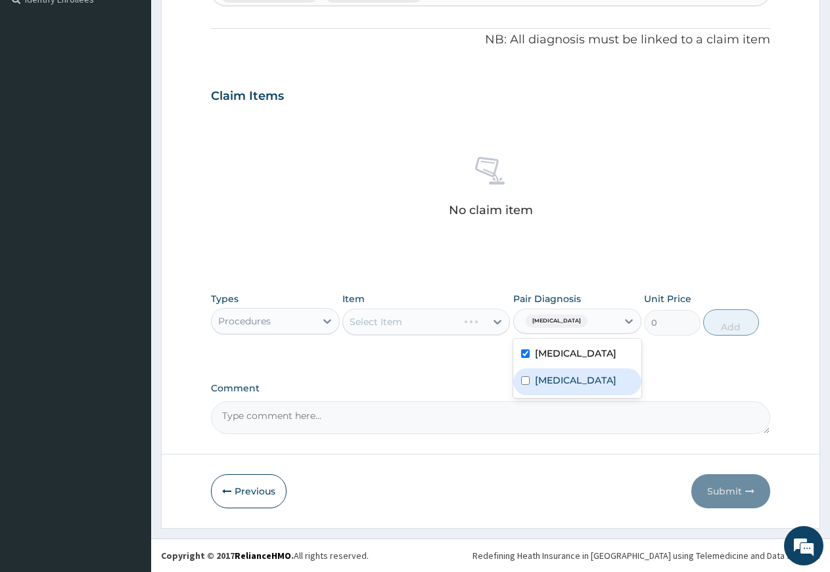
click at [537, 379] on label "[MEDICAL_DATA]" at bounding box center [575, 380] width 81 height 13
checkbox input "true"
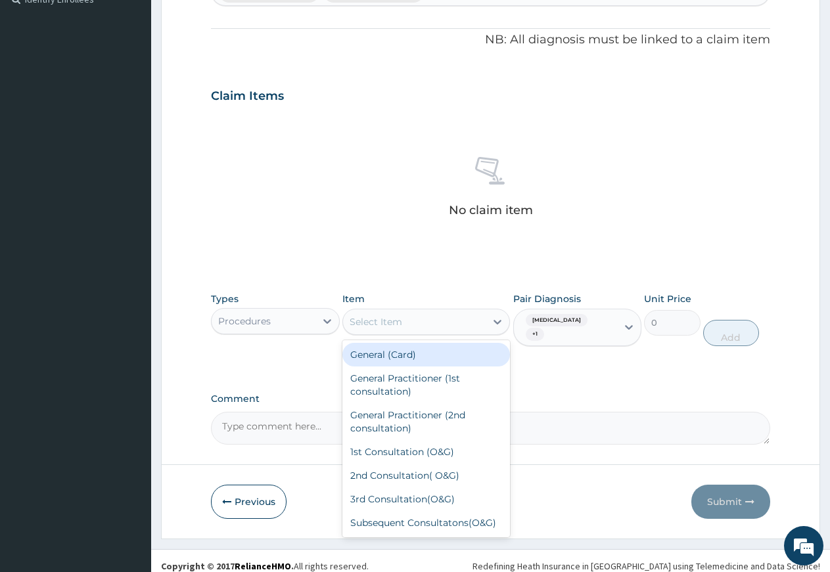
click at [435, 319] on div "Select Item" at bounding box center [414, 321] width 143 height 21
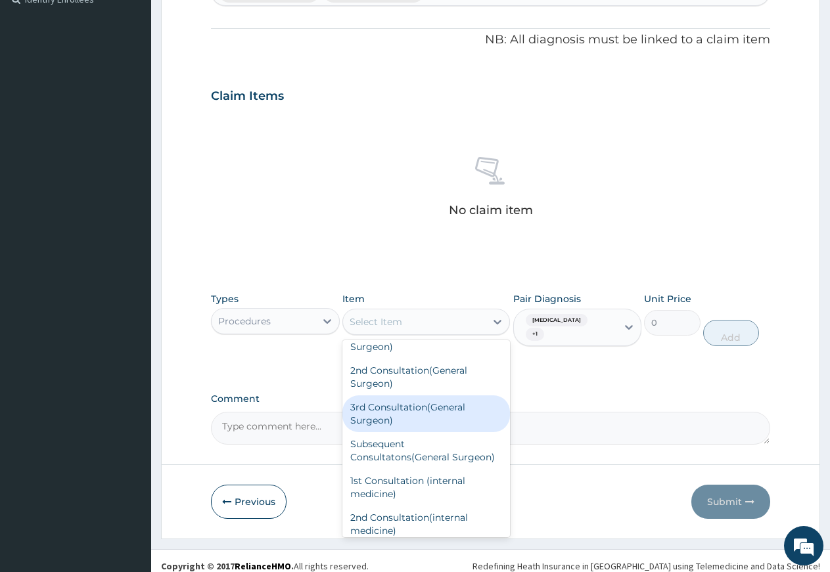
scroll to position [284, 0]
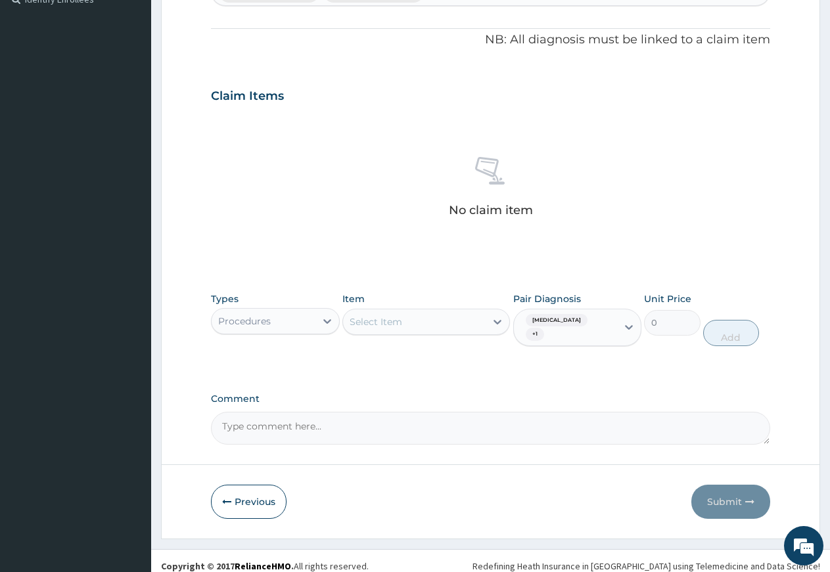
click at [403, 322] on div "Select Item" at bounding box center [414, 321] width 143 height 21
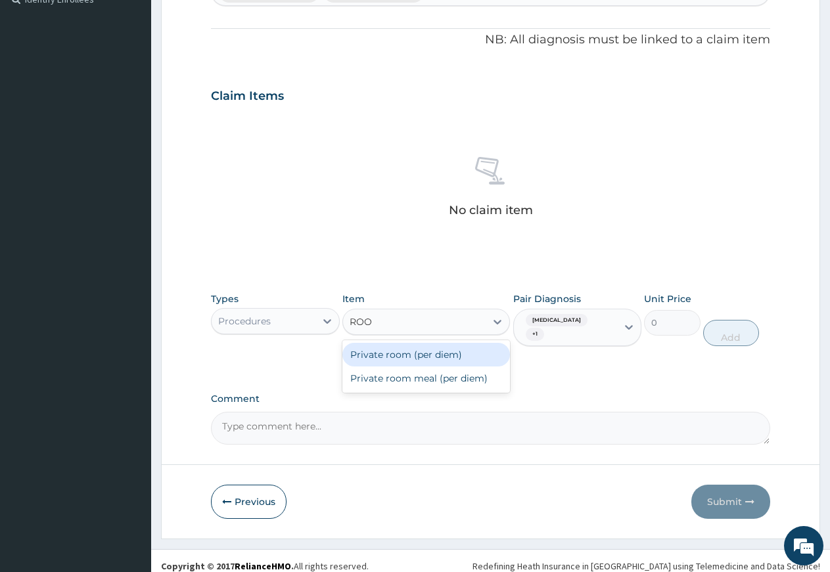
type input "ROOM"
click at [428, 361] on div "Private room (per diem)" at bounding box center [426, 355] width 168 height 24
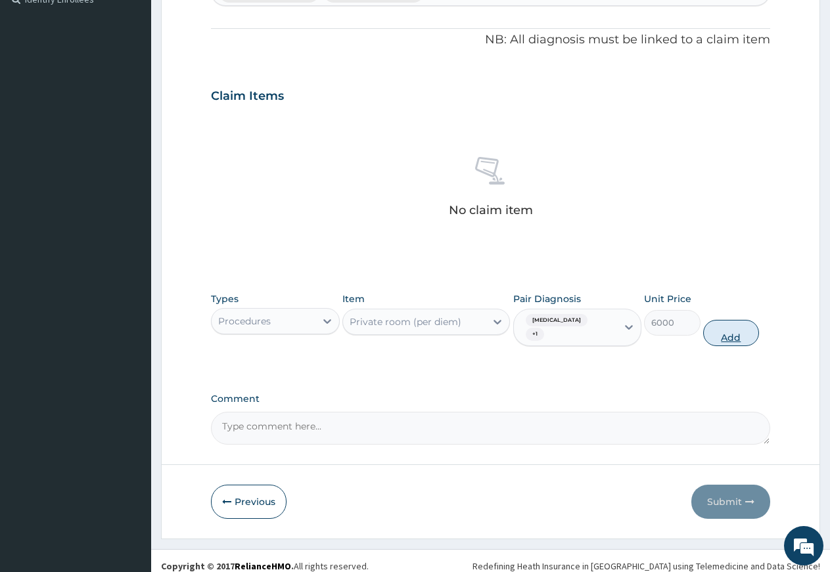
click at [728, 328] on button "Add" at bounding box center [731, 333] width 56 height 26
type input "0"
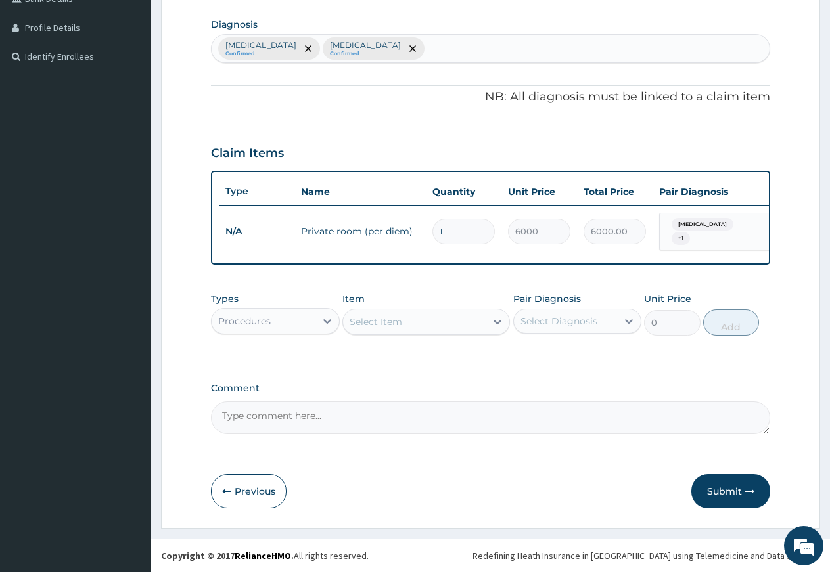
click at [461, 221] on input "1" at bounding box center [463, 232] width 62 height 26
type input "0.00"
type input "3"
type input "18000.00"
type input "3"
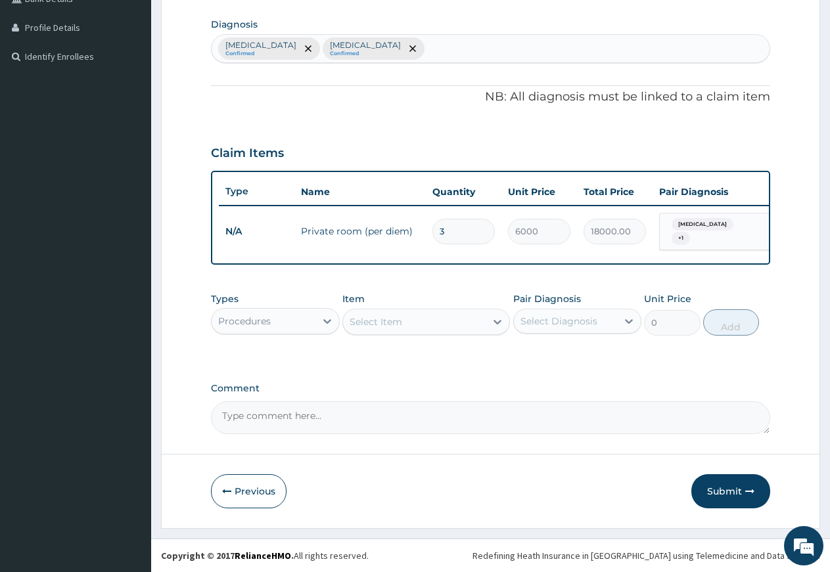
click at [380, 325] on div "Select Item" at bounding box center [376, 321] width 53 height 13
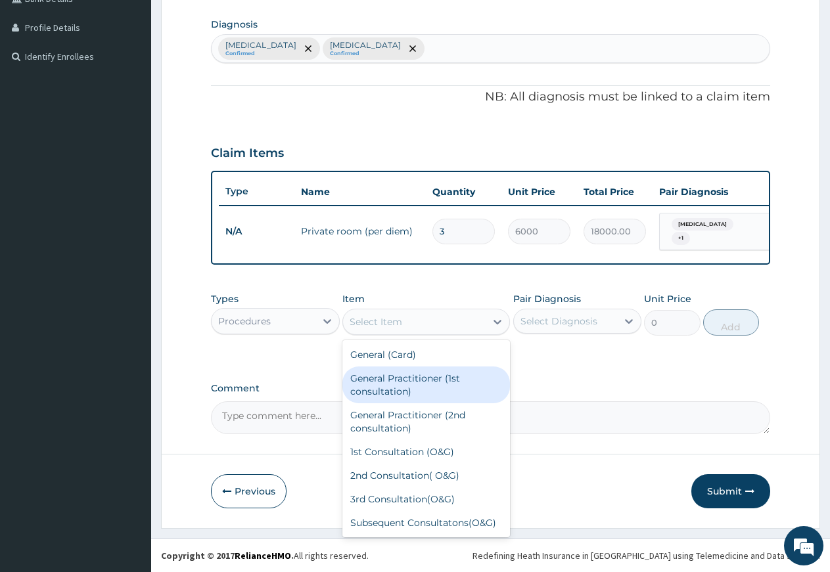
drag, startPoint x: 398, startPoint y: 384, endPoint x: 413, endPoint y: 386, distance: 15.8
click at [399, 387] on div "General Practitioner (1st consultation)" at bounding box center [426, 385] width 168 height 37
type input "1500"
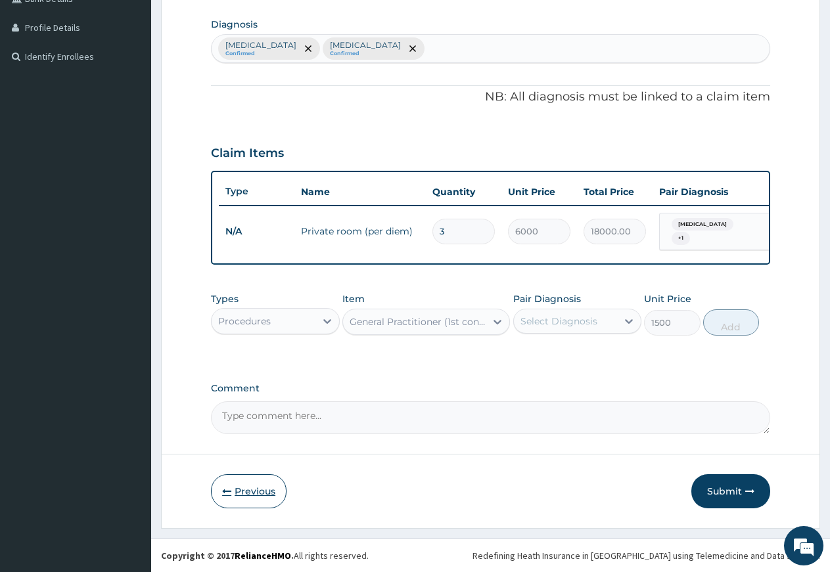
click at [262, 490] on button "Previous" at bounding box center [249, 491] width 76 height 34
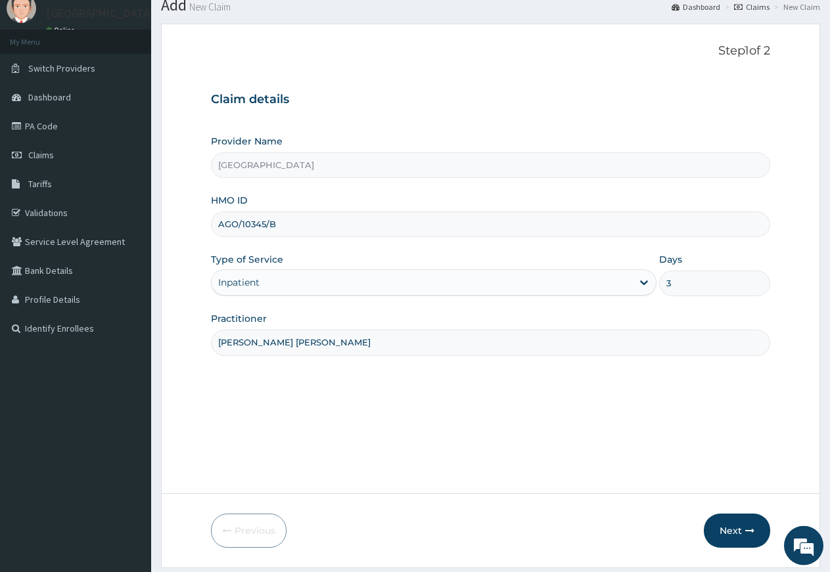
scroll to position [85, 0]
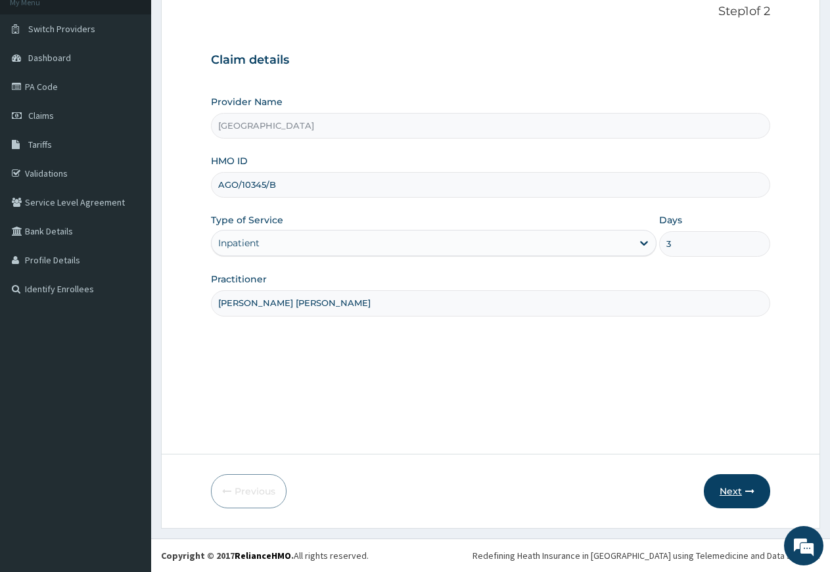
click at [727, 491] on button "Next" at bounding box center [737, 491] width 66 height 34
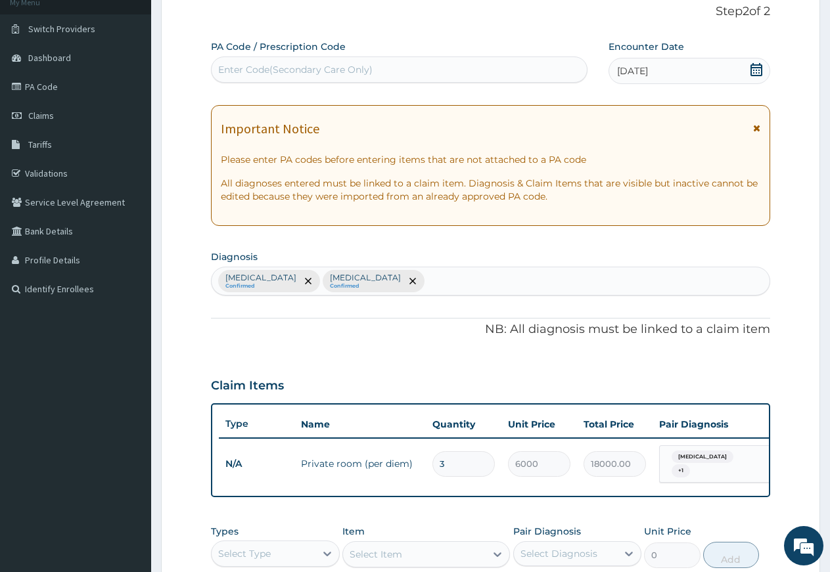
click at [756, 68] on icon at bounding box center [756, 69] width 12 height 13
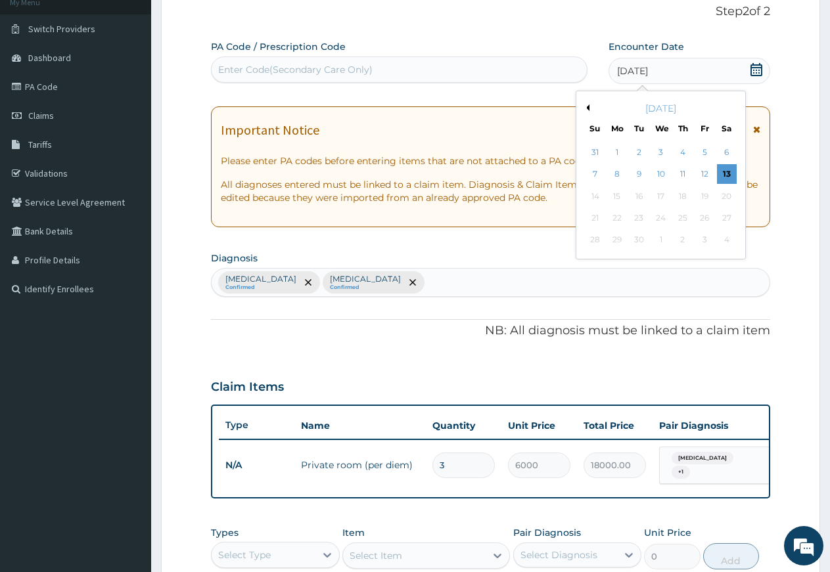
click at [589, 110] on div "Previous Month September 2025 Su Mo Tu We Th Fr Sa 31 1 2 3 4 5 6 7 8 9 10 11 1…" at bounding box center [661, 175] width 170 height 169
click at [584, 103] on div "[DATE]" at bounding box center [660, 108] width 158 height 13
click at [584, 102] on div "[DATE]" at bounding box center [660, 108] width 158 height 13
click at [601, 150] on div "31" at bounding box center [595, 153] width 20 height 20
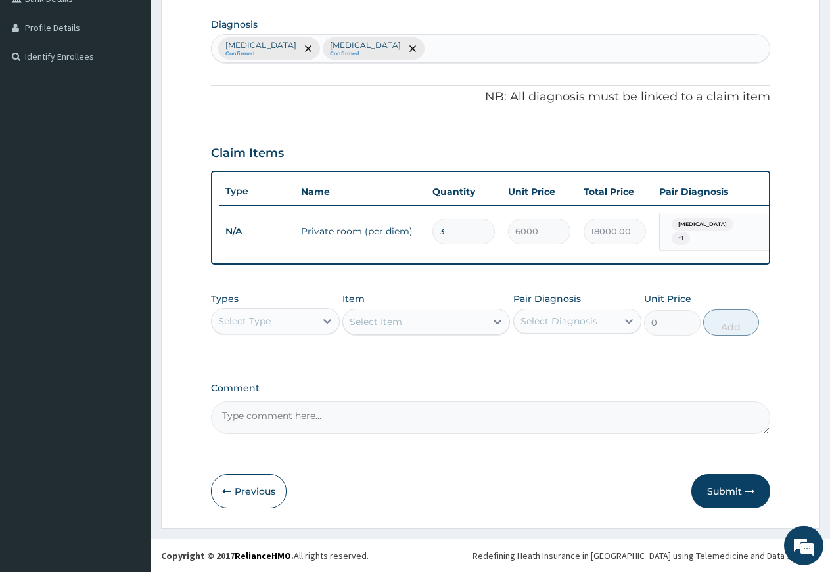
scroll to position [324, 0]
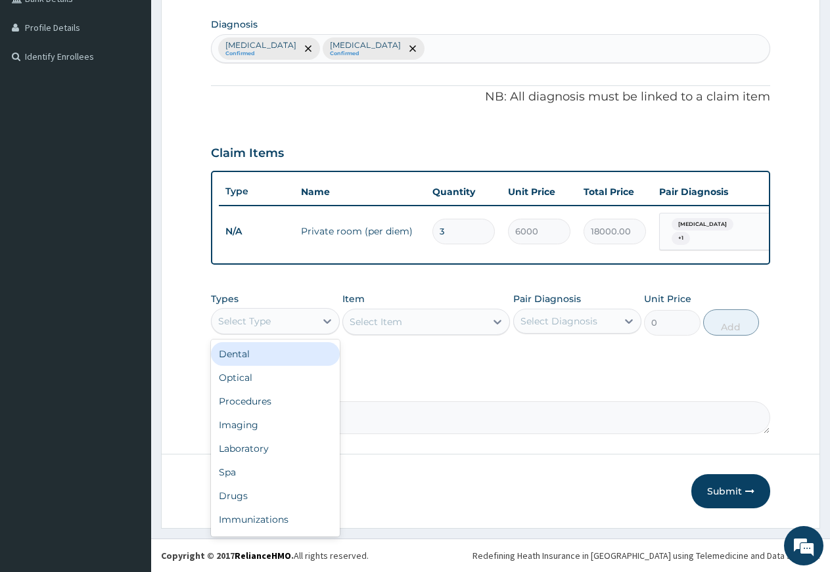
click at [295, 320] on div "Select Type" at bounding box center [264, 321] width 104 height 21
drag, startPoint x: 252, startPoint y: 500, endPoint x: 283, endPoint y: 493, distance: 31.1
click at [256, 500] on div "Drugs" at bounding box center [275, 496] width 129 height 24
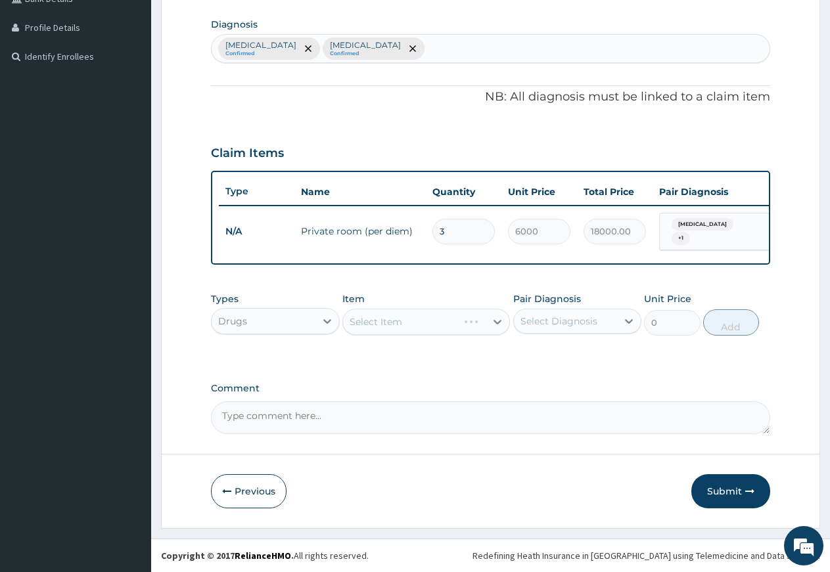
click at [373, 314] on div "Select Item" at bounding box center [426, 322] width 168 height 26
click at [371, 323] on div "Select Item" at bounding box center [426, 322] width 168 height 26
click at [539, 323] on div "Select Diagnosis" at bounding box center [558, 321] width 77 height 13
drag, startPoint x: 542, startPoint y: 354, endPoint x: 550, endPoint y: 376, distance: 23.7
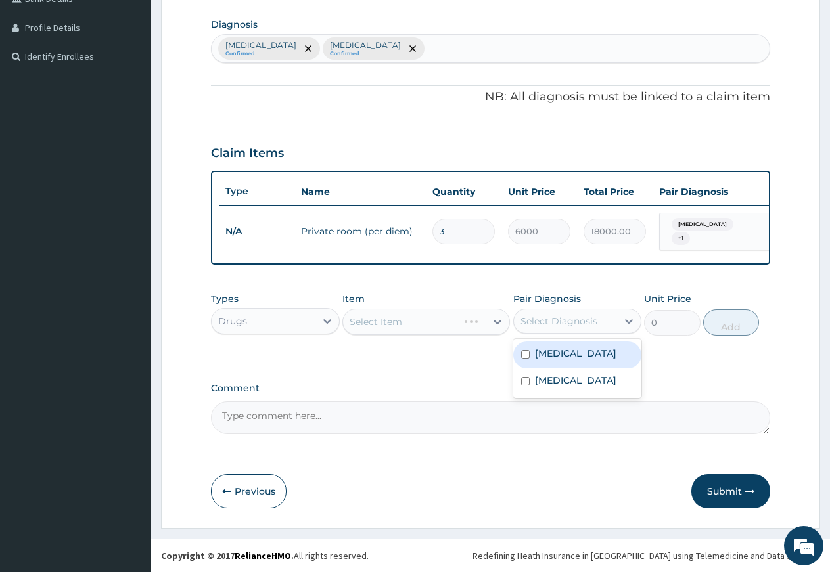
click at [543, 355] on label "Ovale malaria" at bounding box center [575, 353] width 81 height 13
checkbox input "true"
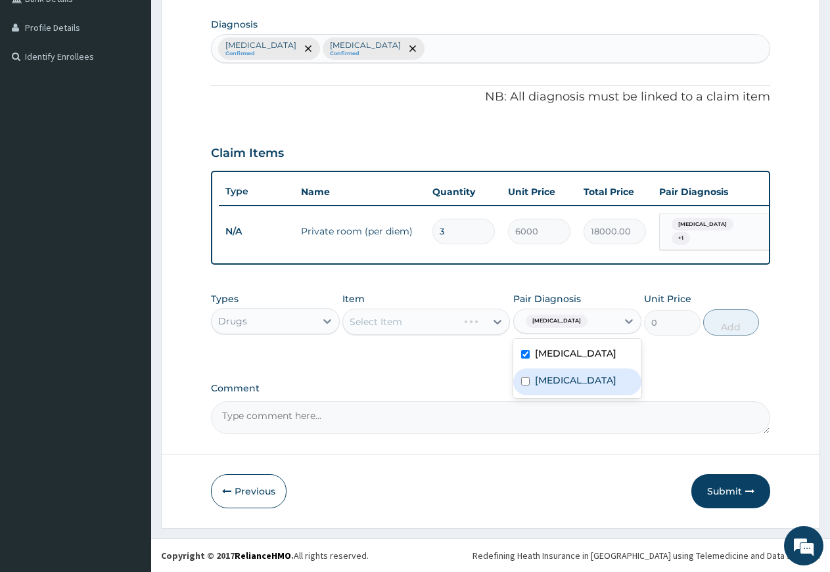
click at [551, 376] on label "[MEDICAL_DATA]" at bounding box center [575, 380] width 81 height 13
checkbox input "true"
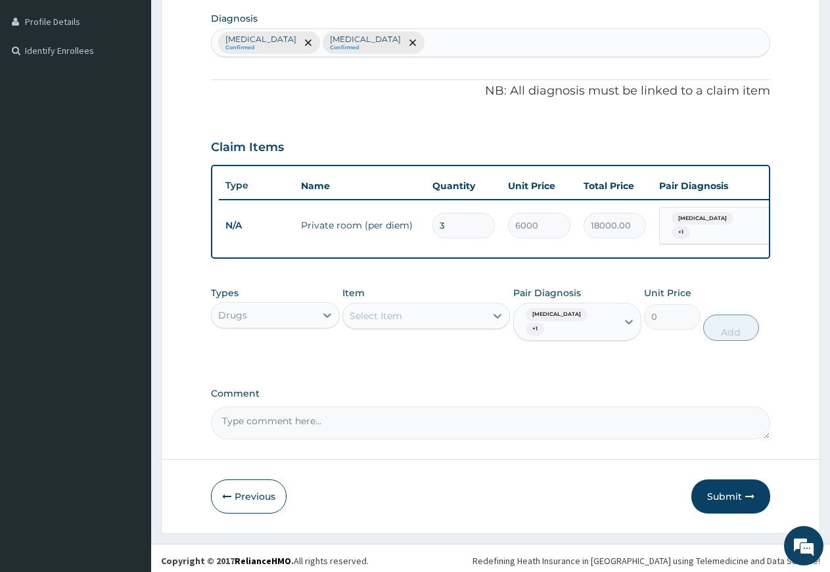
click at [429, 323] on div "Select Item" at bounding box center [426, 316] width 168 height 26
click at [410, 321] on div "Select Item" at bounding box center [414, 316] width 143 height 21
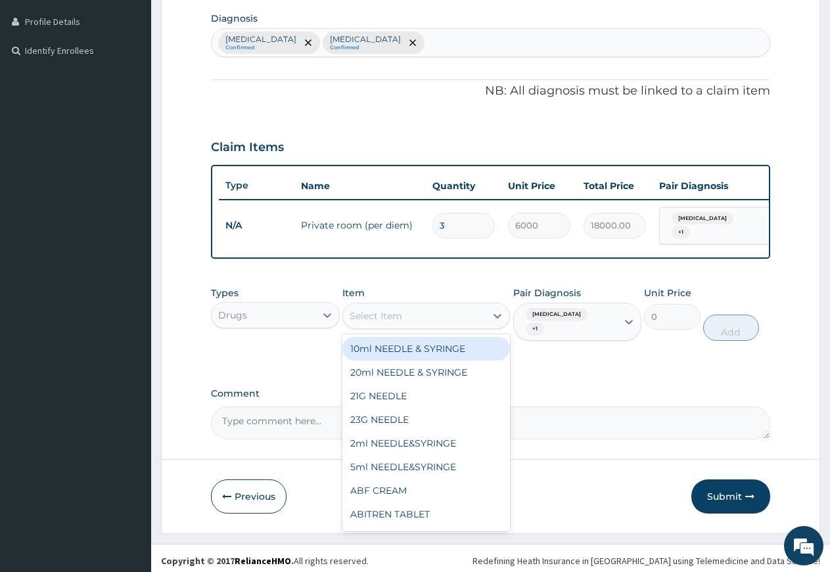
click at [410, 321] on div "Select Item" at bounding box center [414, 316] width 143 height 21
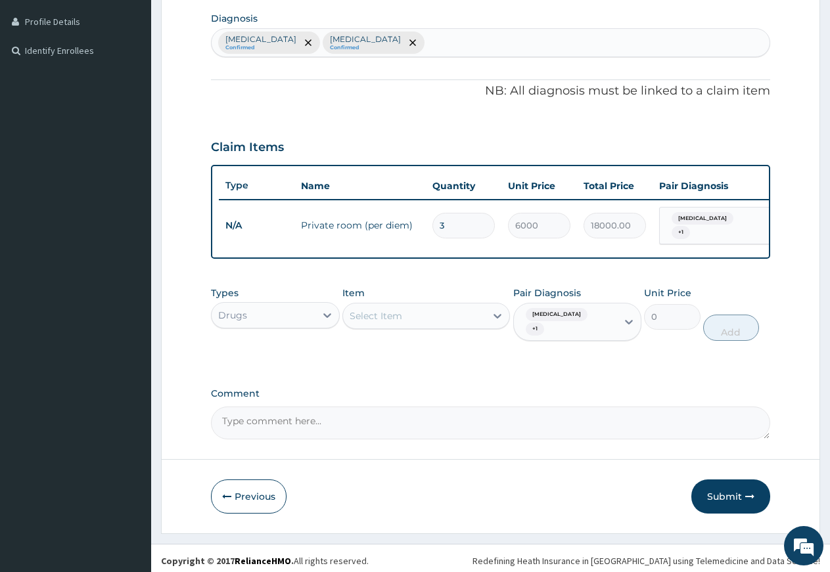
click at [410, 321] on div "Select Item" at bounding box center [414, 316] width 143 height 21
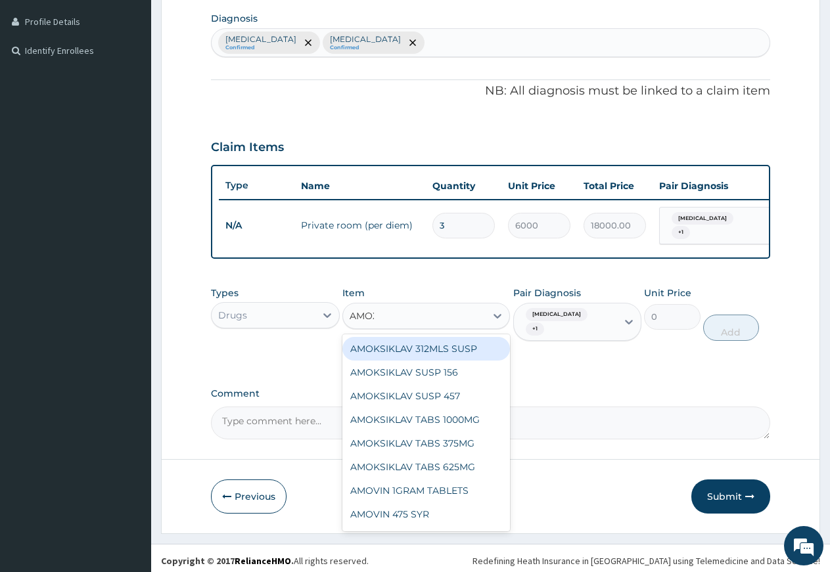
type input "AMOXI"
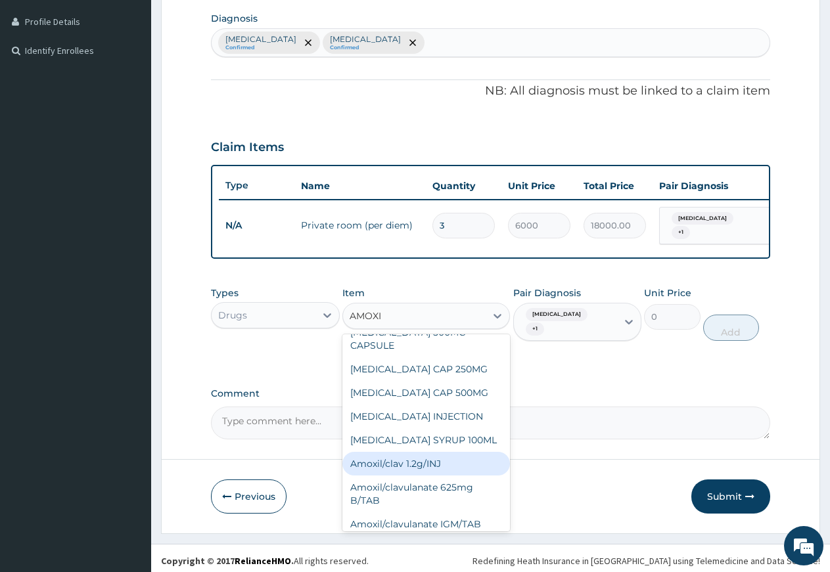
scroll to position [233, 0]
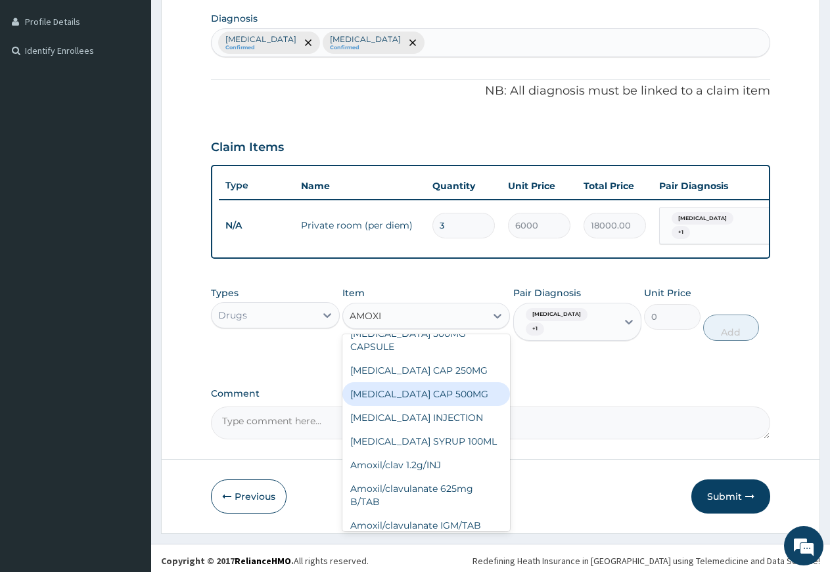
click at [416, 382] on div "[MEDICAL_DATA] CAP 500MG" at bounding box center [426, 394] width 168 height 24
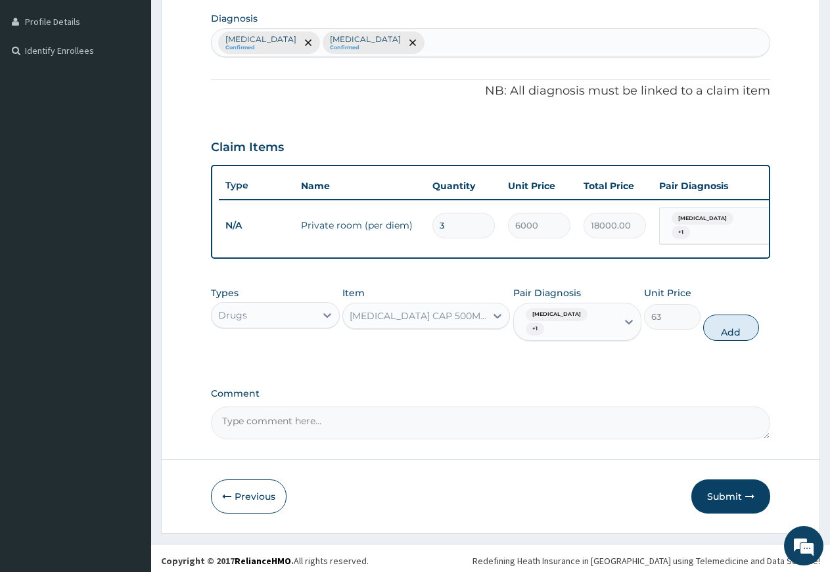
drag, startPoint x: 716, startPoint y: 316, endPoint x: 708, endPoint y: 323, distance: 10.3
click at [716, 317] on button "Add" at bounding box center [731, 328] width 56 height 26
type input "0"
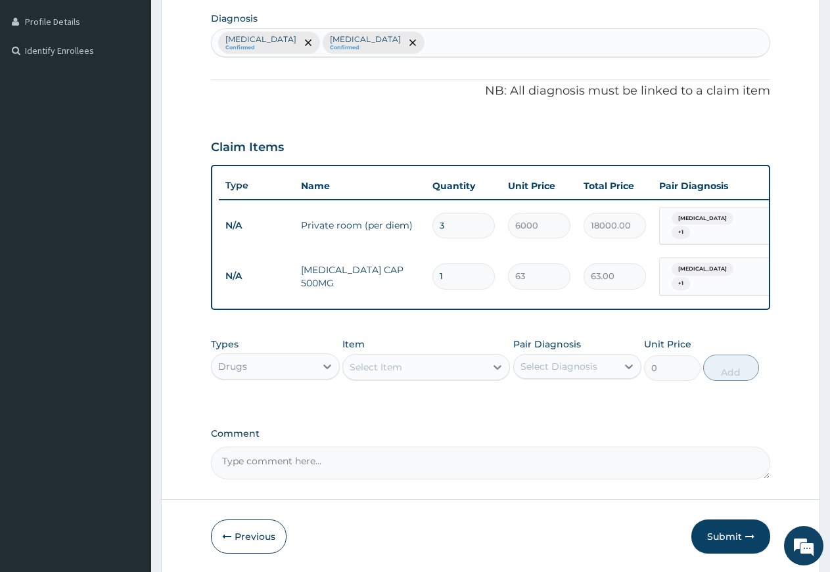
click at [397, 364] on div "Select Item" at bounding box center [376, 367] width 53 height 13
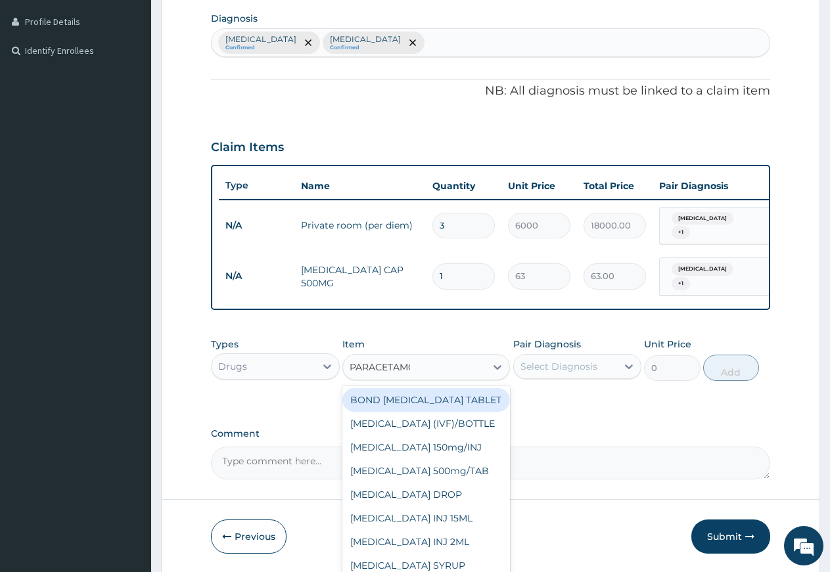
type input "PARACETAMOL"
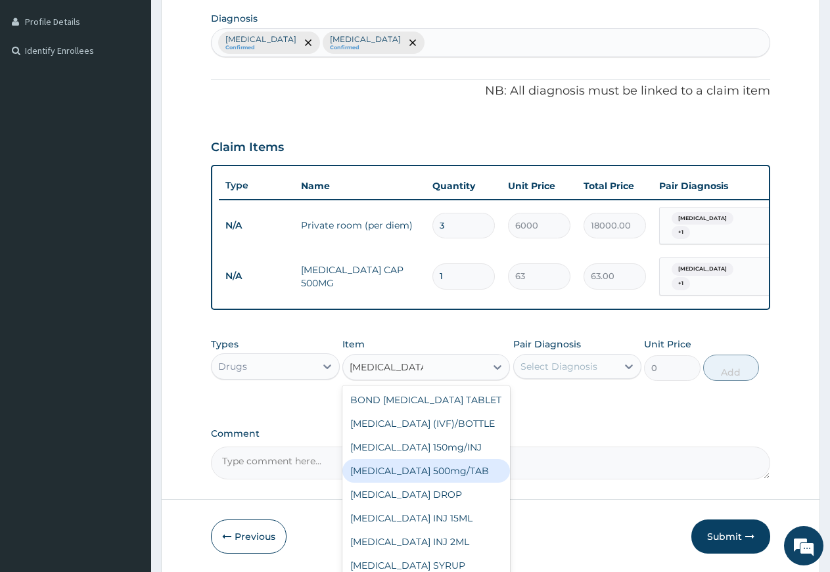
click at [416, 482] on div "[MEDICAL_DATA] 500mg/TAB" at bounding box center [426, 471] width 168 height 24
type input "5.25"
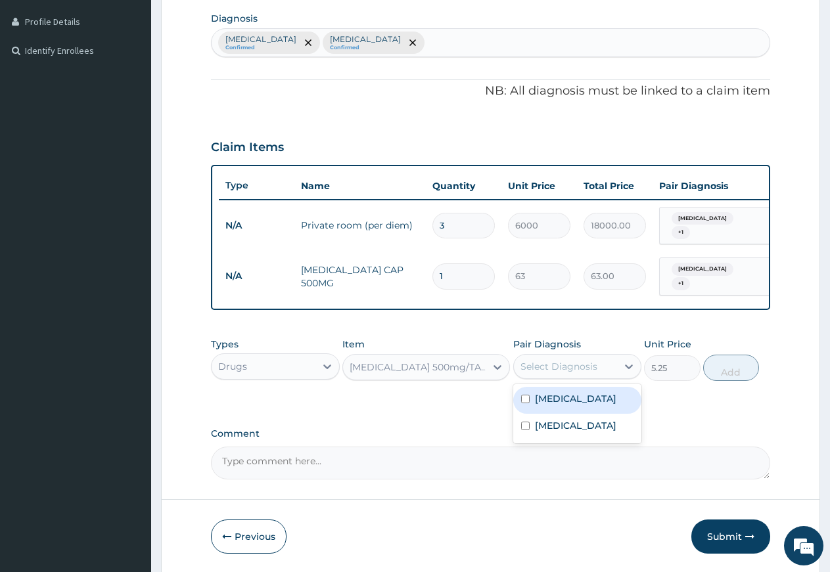
click at [579, 364] on div "Select Diagnosis" at bounding box center [558, 366] width 77 height 13
click at [576, 407] on div "Ovale malaria" at bounding box center [577, 400] width 129 height 27
checkbox input "true"
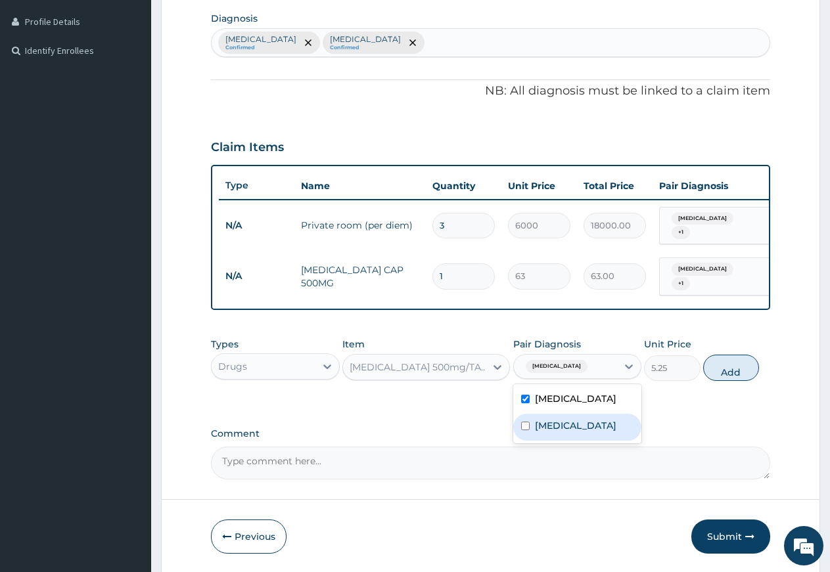
drag, startPoint x: 576, startPoint y: 424, endPoint x: 706, endPoint y: 398, distance: 132.7
click at [582, 424] on label "[MEDICAL_DATA]" at bounding box center [575, 425] width 81 height 13
checkbox input "true"
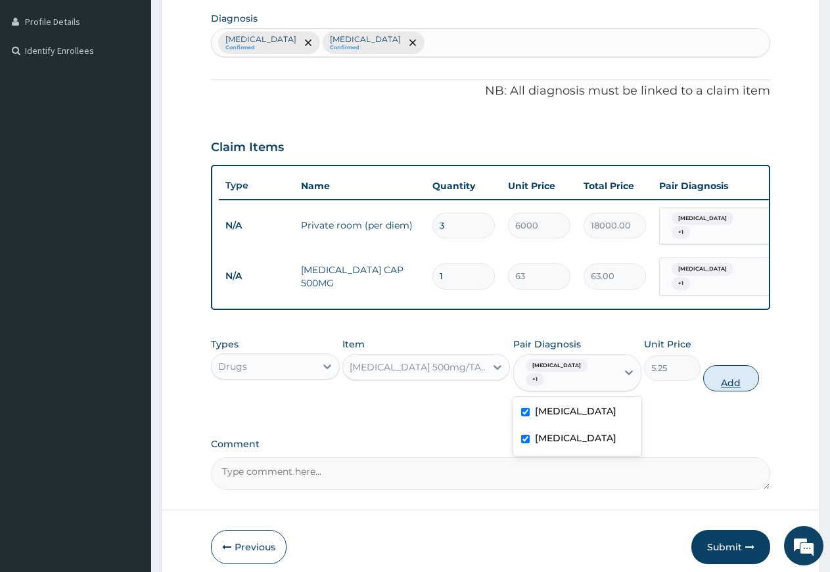
click at [739, 370] on button "Add" at bounding box center [731, 378] width 56 height 26
type input "0"
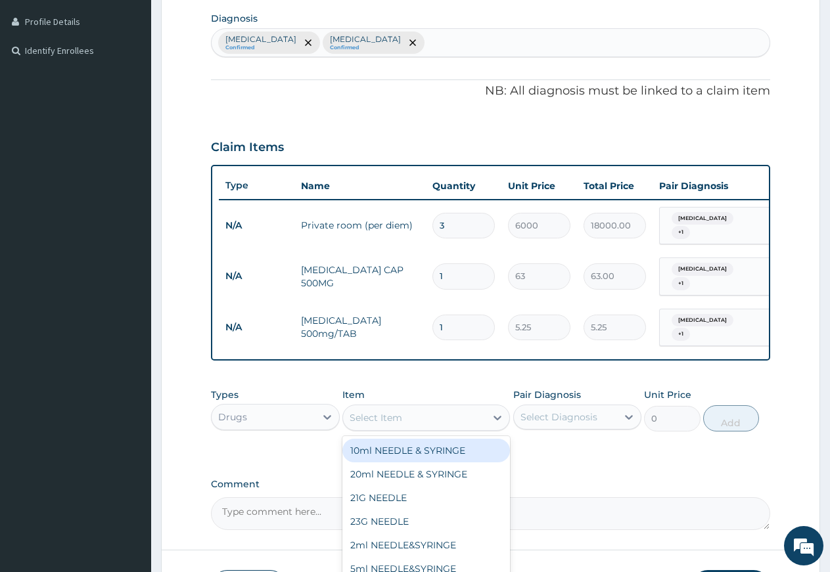
click at [405, 409] on div "Select Item" at bounding box center [414, 417] width 143 height 21
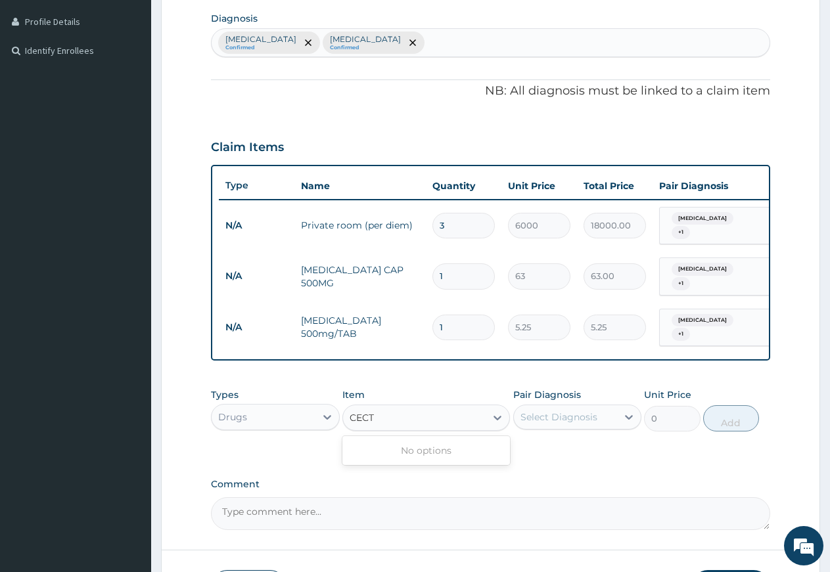
type input "CECTR"
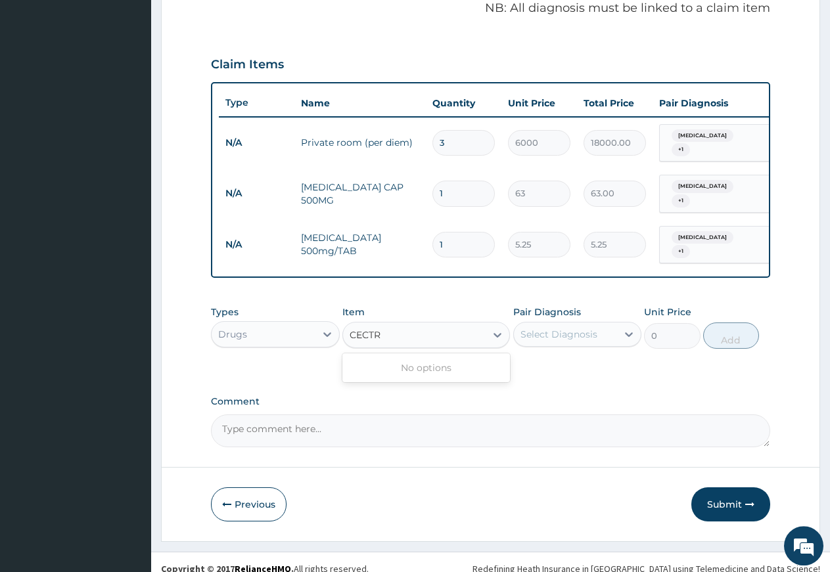
scroll to position [415, 0]
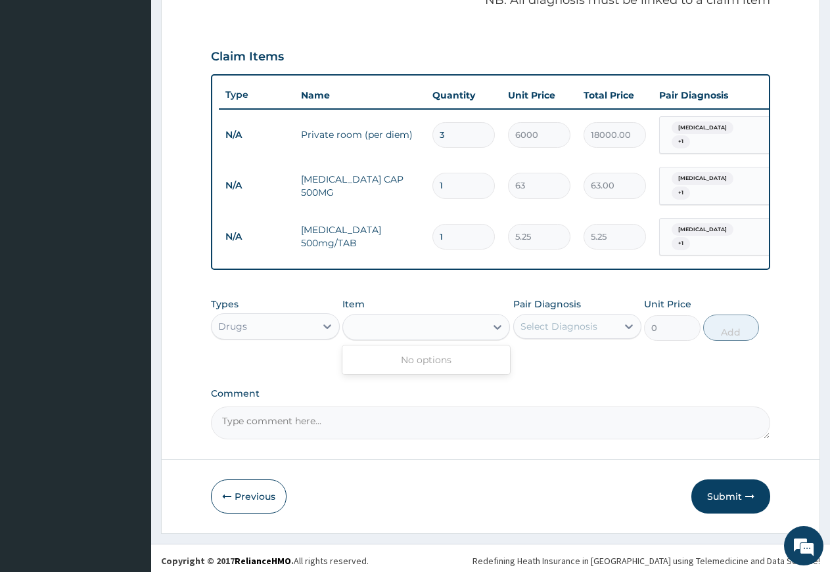
click at [401, 321] on div "CECTR" at bounding box center [414, 327] width 143 height 21
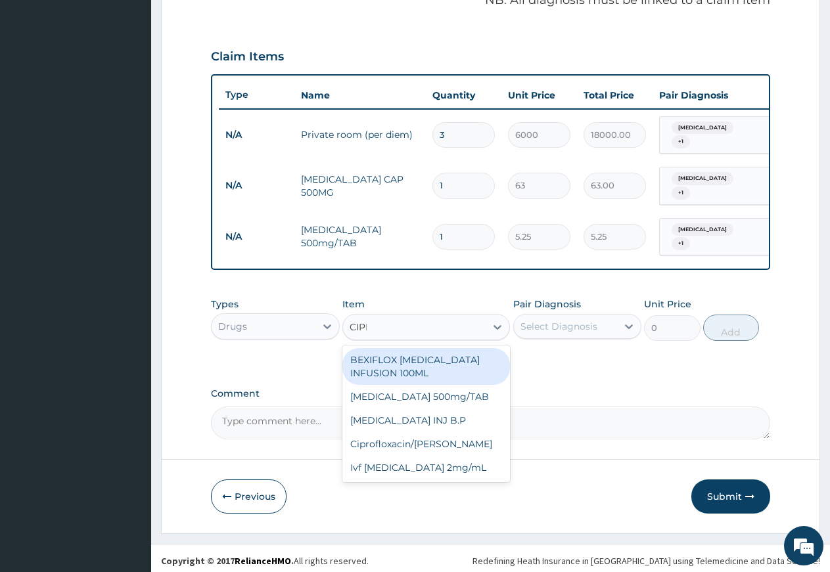
type input "[MEDICAL_DATA]"
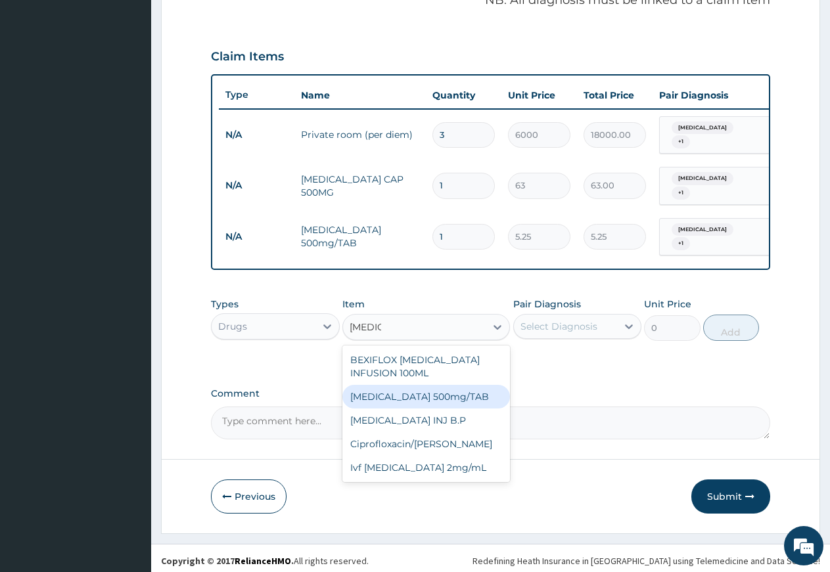
drag, startPoint x: 417, startPoint y: 390, endPoint x: 512, endPoint y: 381, distance: 95.7
click at [418, 390] on div "[MEDICAL_DATA] 500mg/TAB" at bounding box center [426, 397] width 168 height 24
type input "26.77"
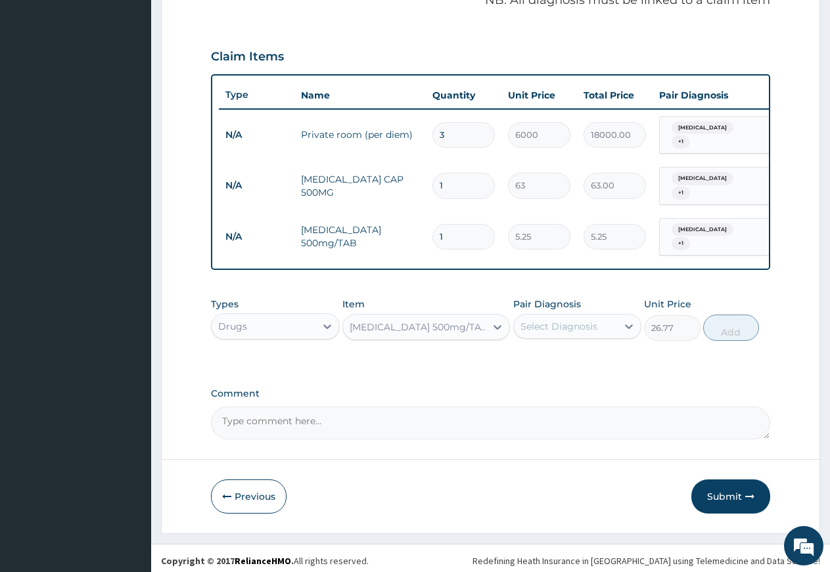
click at [562, 321] on div "Select Diagnosis" at bounding box center [558, 326] width 77 height 13
drag, startPoint x: 559, startPoint y: 342, endPoint x: 560, endPoint y: 351, distance: 9.3
click at [560, 347] on div "Ovale malaria" at bounding box center [577, 360] width 129 height 27
checkbox input "true"
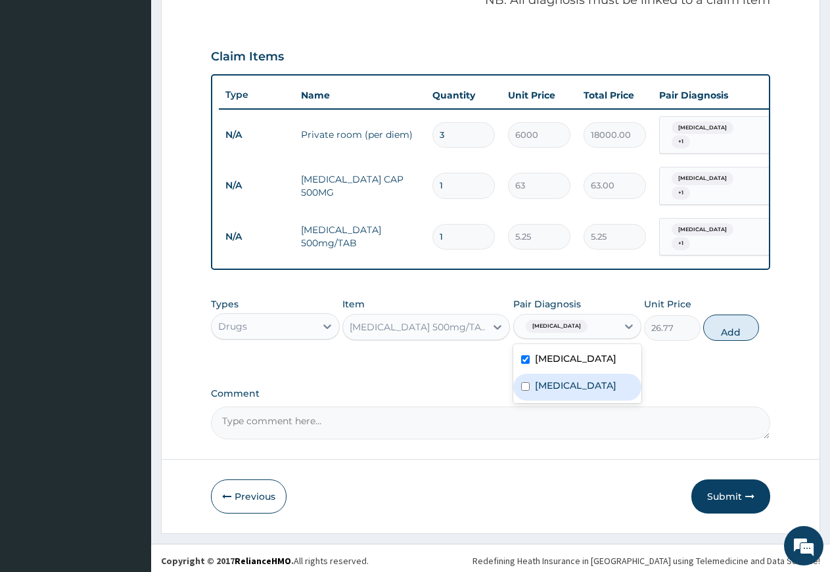
drag, startPoint x: 568, startPoint y: 384, endPoint x: 654, endPoint y: 369, distance: 87.4
click at [576, 384] on label "[MEDICAL_DATA]" at bounding box center [575, 385] width 81 height 13
checkbox input "true"
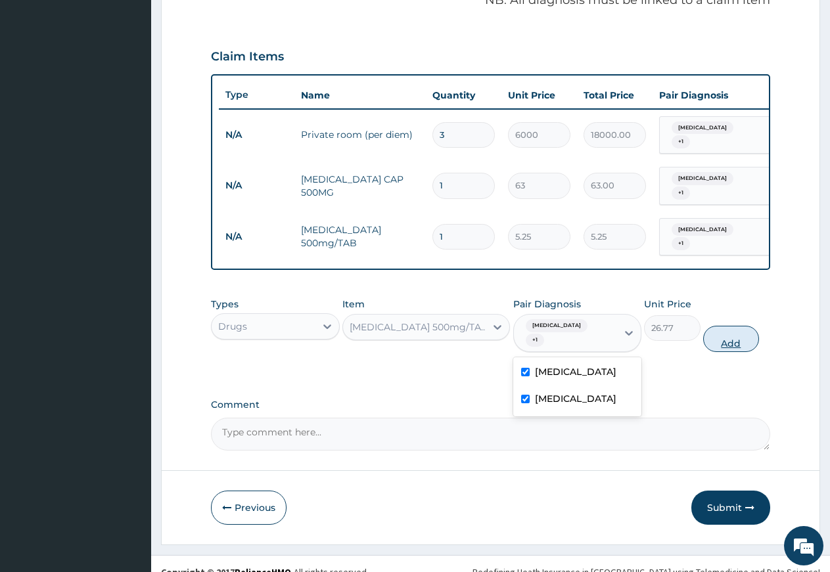
drag, startPoint x: 740, startPoint y: 329, endPoint x: 680, endPoint y: 322, distance: 60.8
click at [739, 329] on button "Add" at bounding box center [731, 339] width 56 height 26
type input "0"
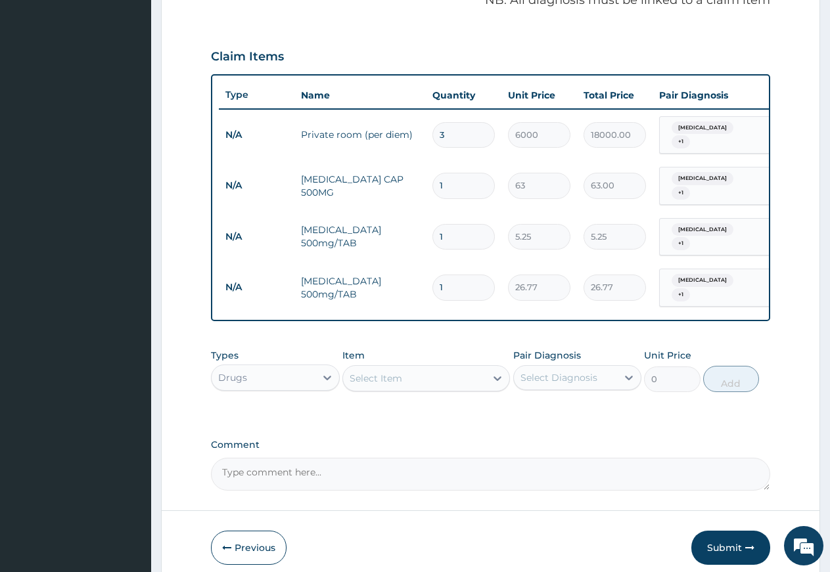
click at [396, 373] on div "Select Item" at bounding box center [376, 378] width 53 height 13
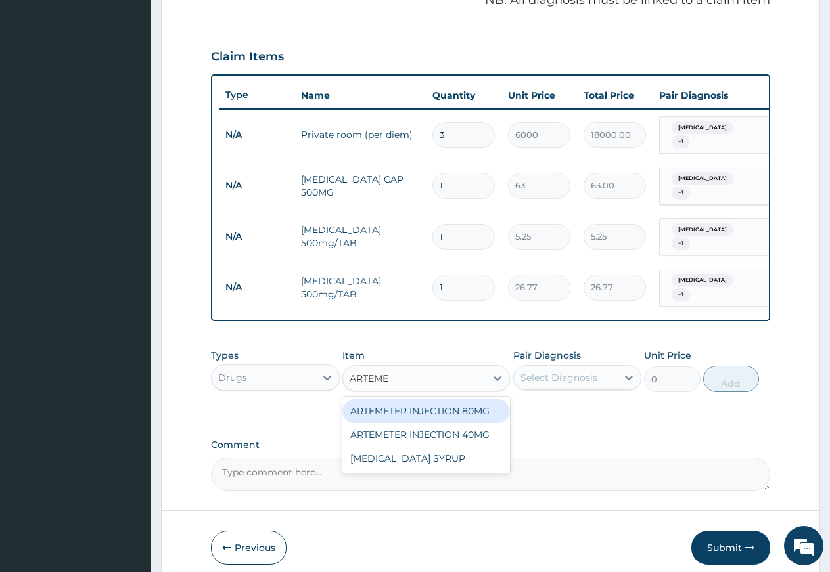
type input "ARTEM"
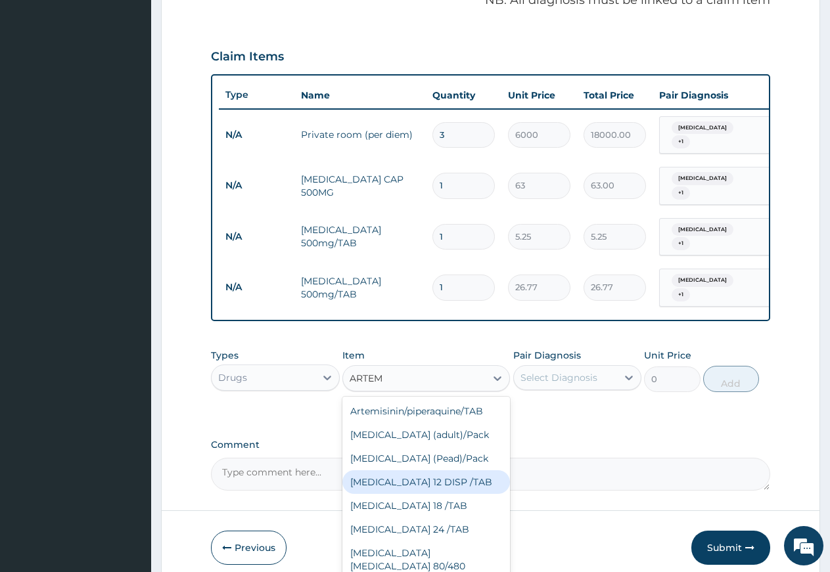
scroll to position [142, 0]
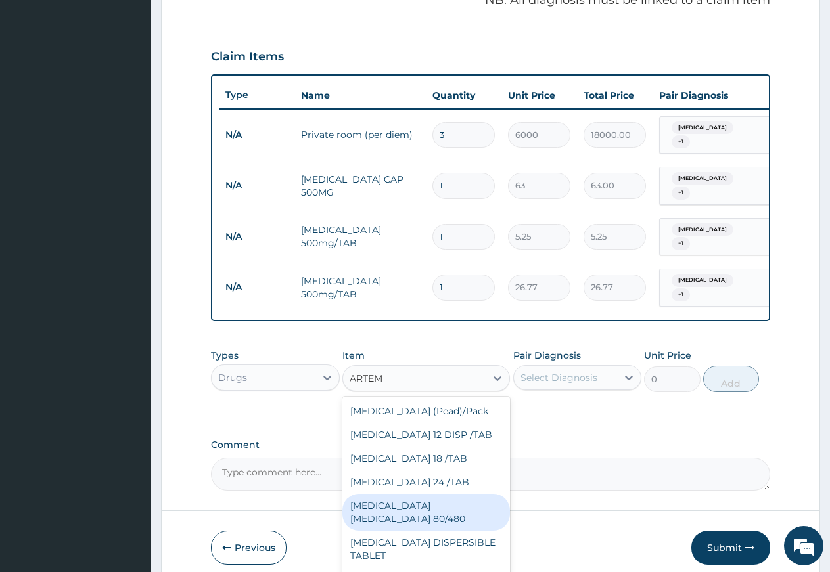
click at [418, 494] on div "[MEDICAL_DATA] [MEDICAL_DATA] 80/480" at bounding box center [426, 512] width 168 height 37
type input "866.25"
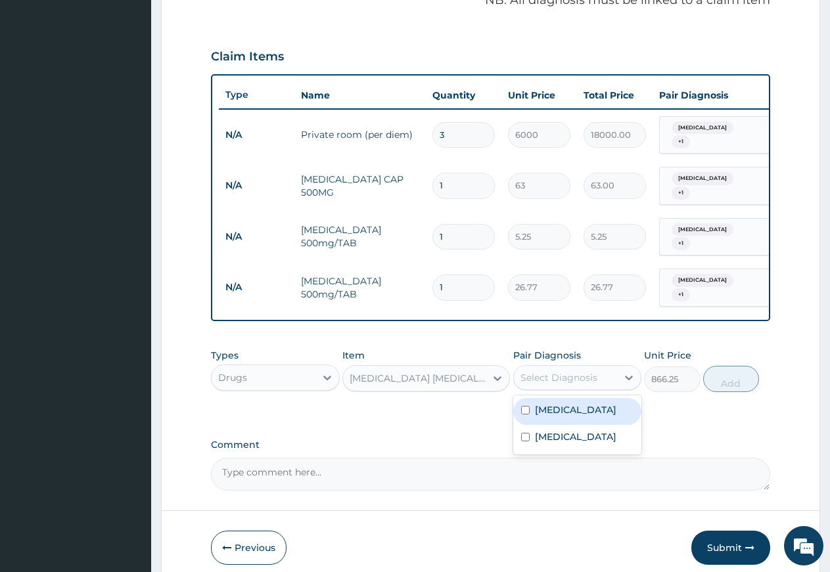
click at [537, 371] on div "Select Diagnosis" at bounding box center [558, 377] width 77 height 13
click at [544, 403] on label "Ovale malaria" at bounding box center [575, 409] width 81 height 13
checkbox input "true"
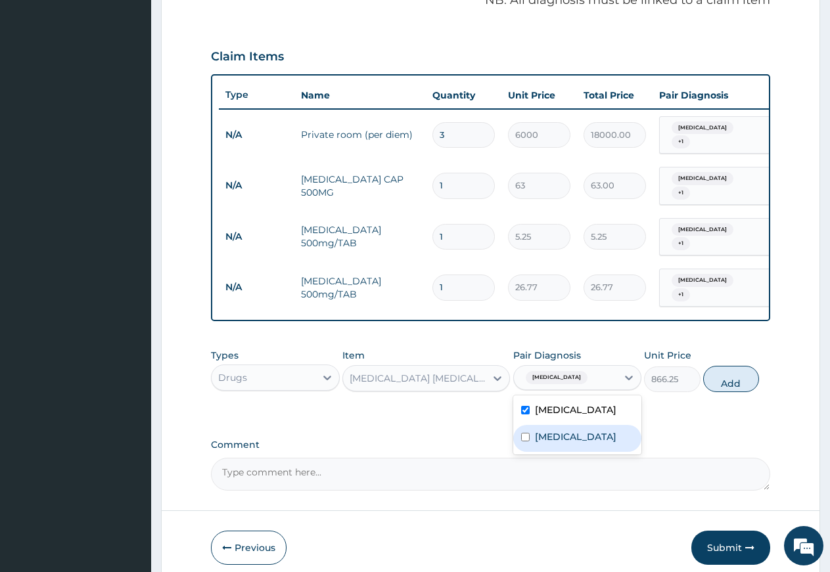
drag, startPoint x: 554, startPoint y: 430, endPoint x: 589, endPoint y: 421, distance: 36.7
click at [562, 430] on label "[MEDICAL_DATA]" at bounding box center [575, 436] width 81 height 13
checkbox input "true"
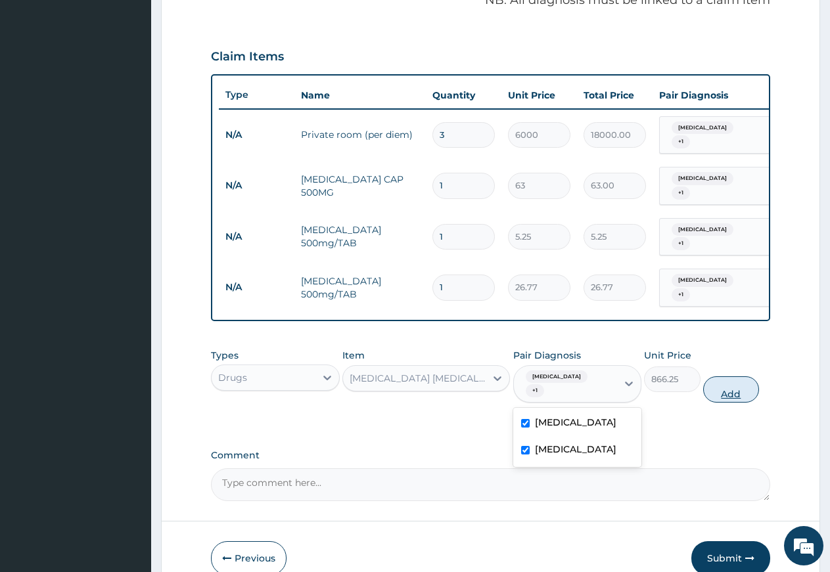
click at [708, 376] on button "Add" at bounding box center [731, 389] width 56 height 26
type input "0"
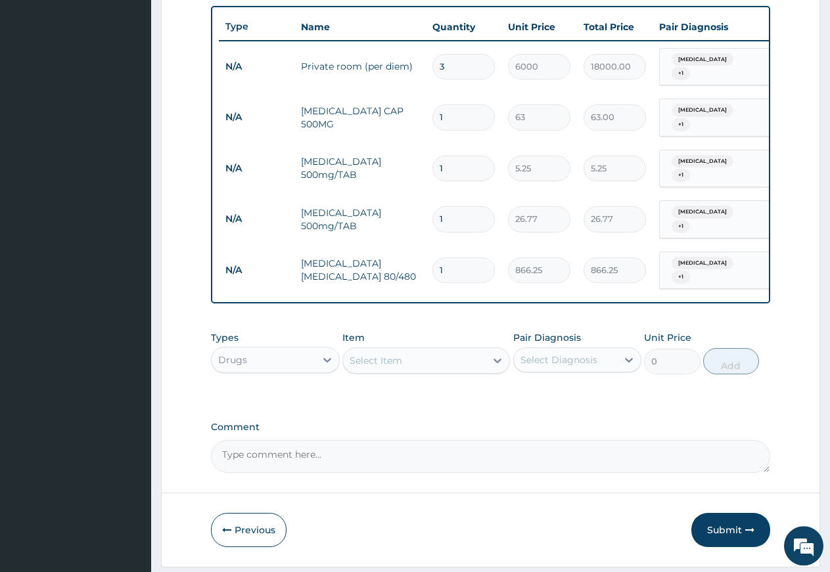
scroll to position [505, 0]
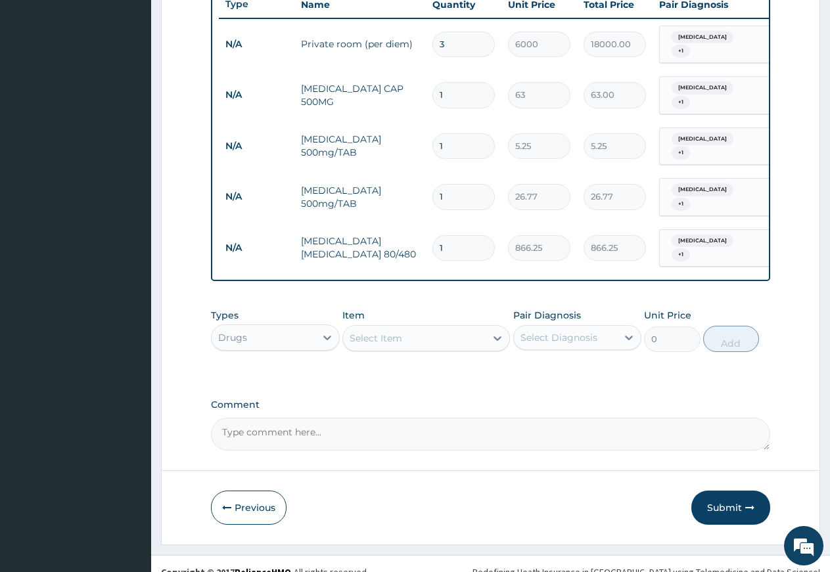
click at [395, 332] on div "Select Item" at bounding box center [376, 338] width 53 height 13
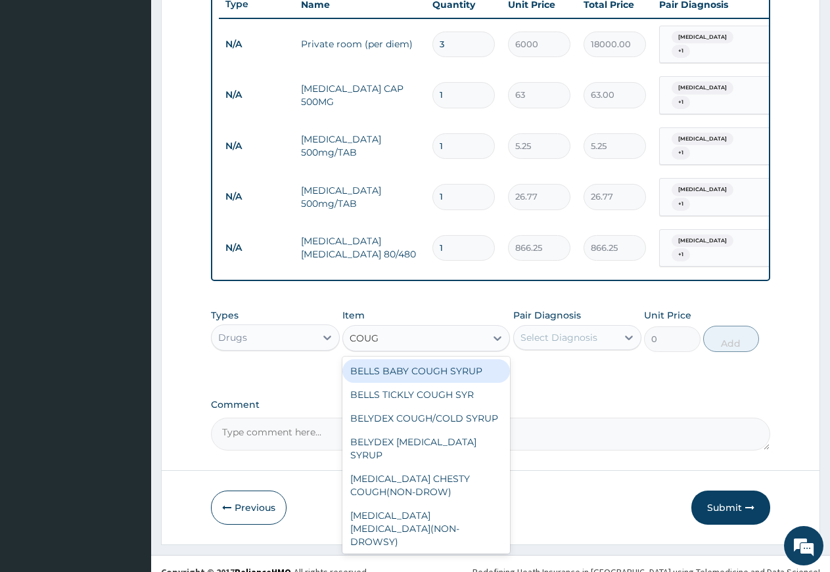
type input "COUGH"
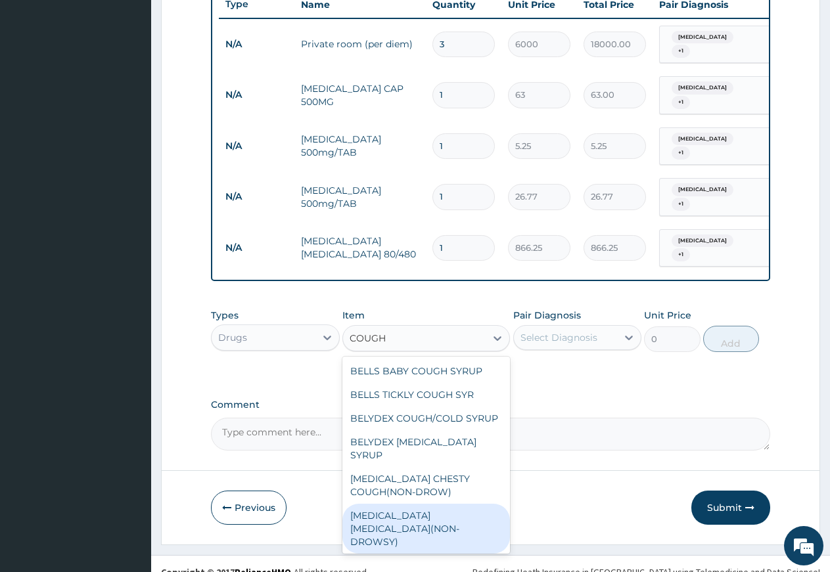
click at [427, 505] on div "[MEDICAL_DATA] [MEDICAL_DATA](NON-DROWSY)" at bounding box center [426, 529] width 168 height 50
type input "708.75"
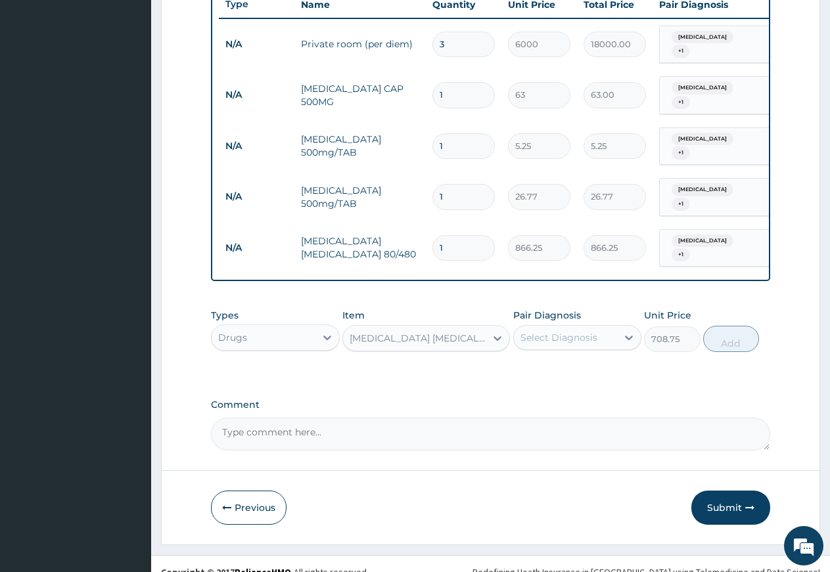
click at [576, 331] on div "Select Diagnosis" at bounding box center [558, 337] width 77 height 13
drag, startPoint x: 568, startPoint y: 355, endPoint x: 571, endPoint y: 371, distance: 16.0
click at [568, 363] on label "Ovale malaria" at bounding box center [575, 369] width 81 height 13
checkbox input "true"
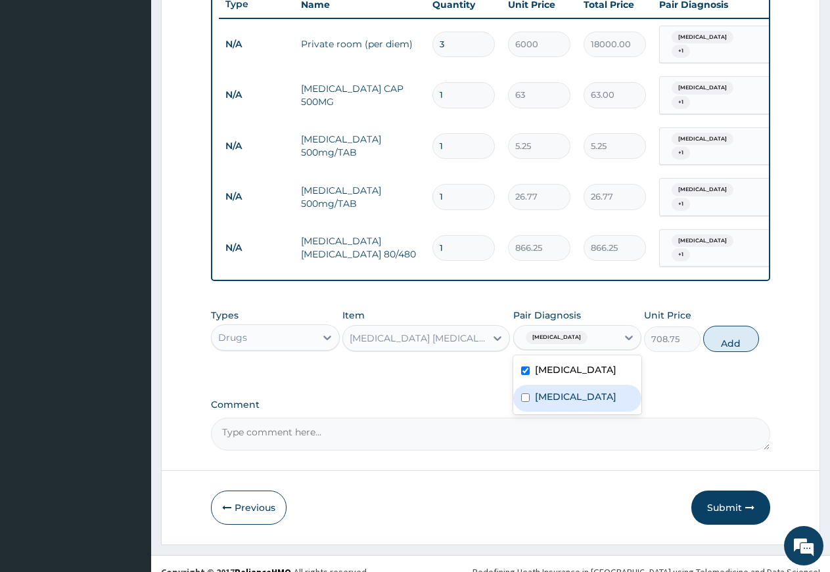
click at [571, 390] on label "[MEDICAL_DATA]" at bounding box center [575, 396] width 81 height 13
checkbox input "true"
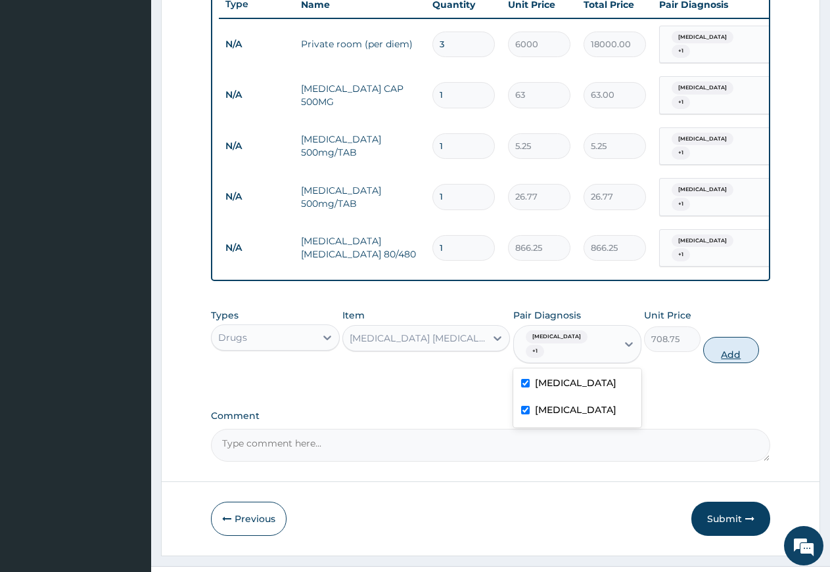
click at [728, 337] on button "Add" at bounding box center [731, 350] width 56 height 26
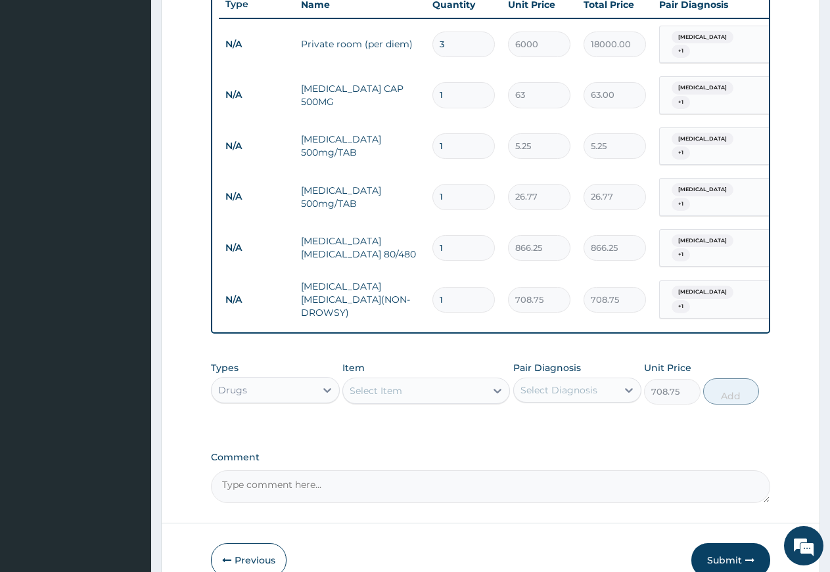
type input "0"
click at [447, 235] on input "1" at bounding box center [463, 248] width 62 height 26
type input "0.00"
type input "6"
type input "5197.50"
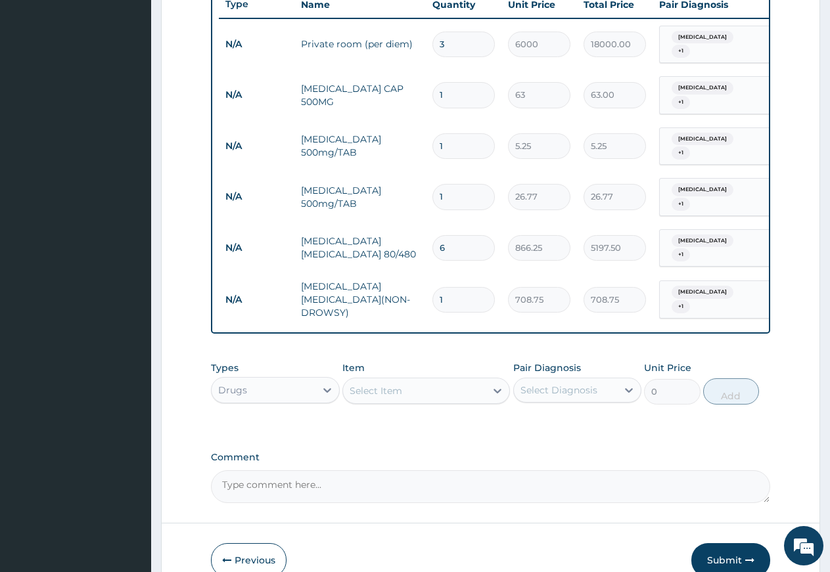
type input "6"
click at [457, 184] on input "1" at bounding box center [463, 197] width 62 height 26
type input "10"
type input "267.70"
type input "10"
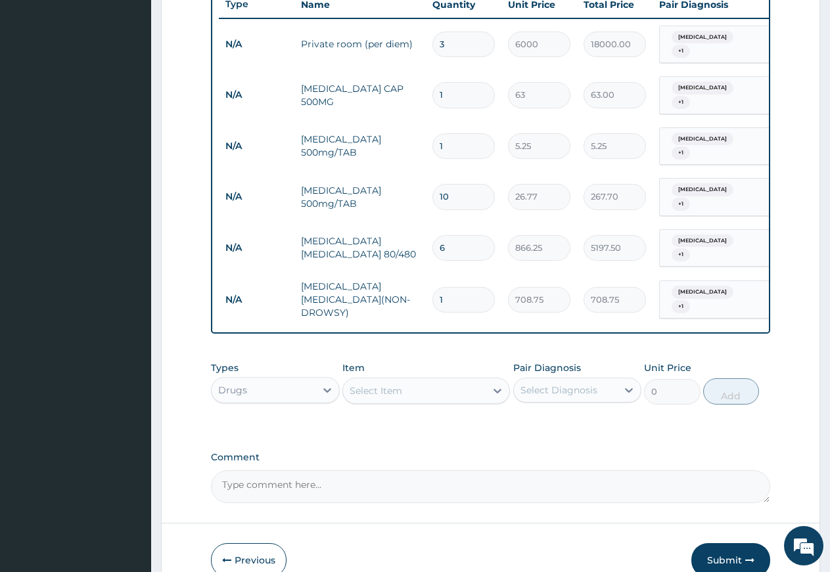
click at [452, 135] on input "1" at bounding box center [463, 146] width 62 height 26
type input "0.00"
type input "2"
type input "10.50"
type input "20"
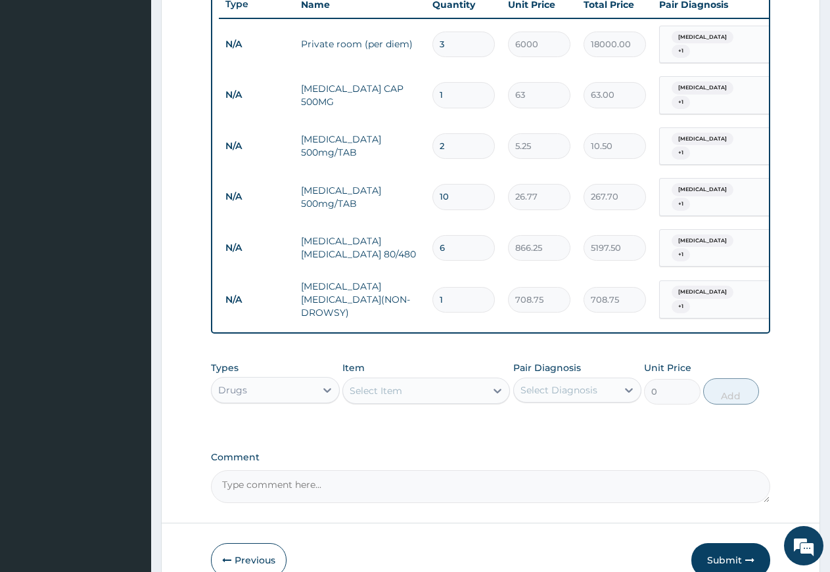
type input "105.00"
type input "20"
click at [457, 89] on input "1" at bounding box center [463, 95] width 62 height 26
type input "10"
type input "630.00"
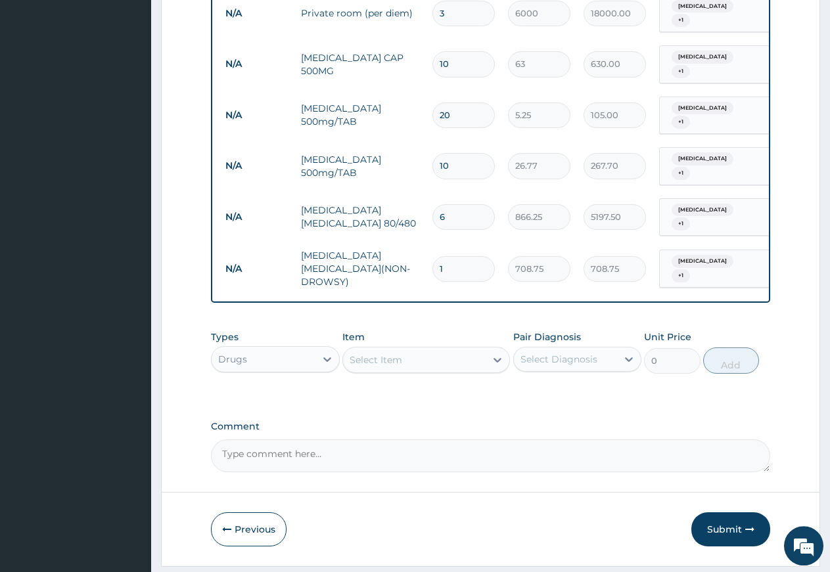
scroll to position [551, 0]
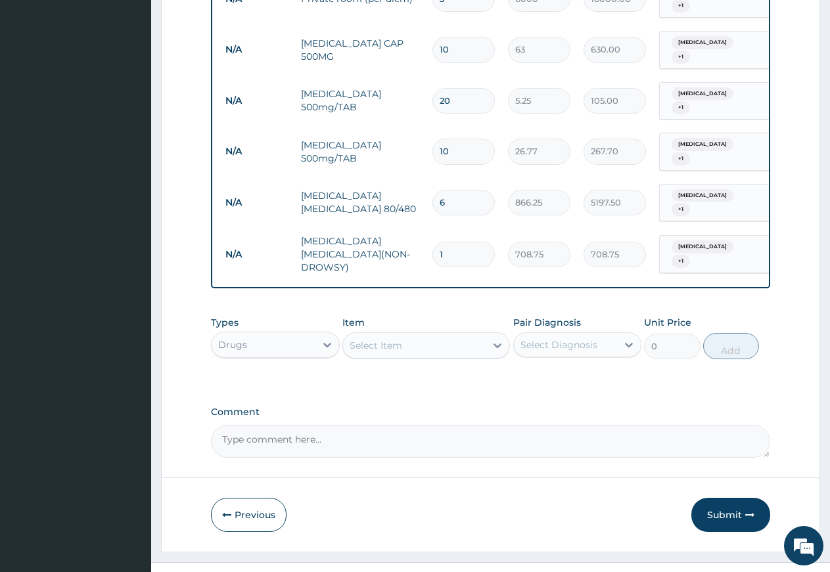
type input "10"
click at [388, 339] on div "Select Item" at bounding box center [376, 345] width 53 height 13
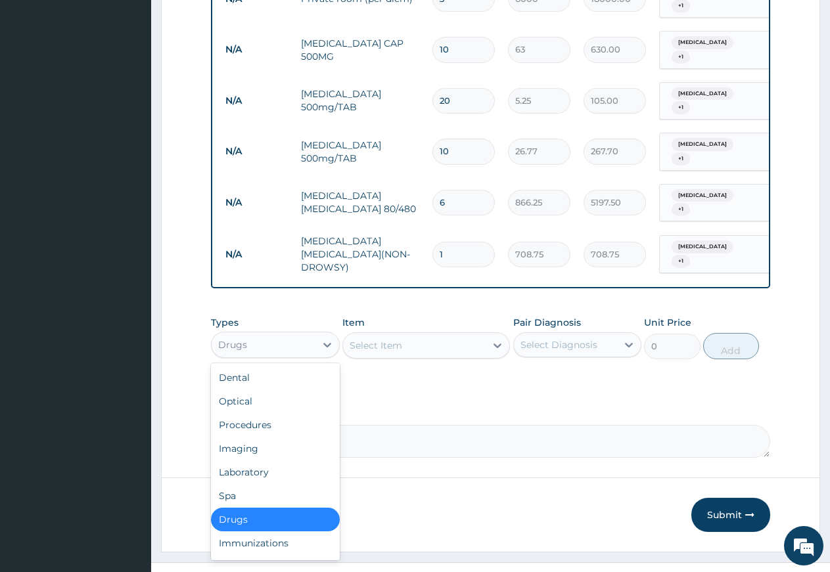
drag, startPoint x: 254, startPoint y: 317, endPoint x: 253, endPoint y: 346, distance: 29.6
click at [254, 334] on div "Drugs" at bounding box center [264, 344] width 104 height 21
drag, startPoint x: 260, startPoint y: 398, endPoint x: 311, endPoint y: 373, distance: 57.3
click at [262, 413] on div "Procedures" at bounding box center [275, 425] width 129 height 24
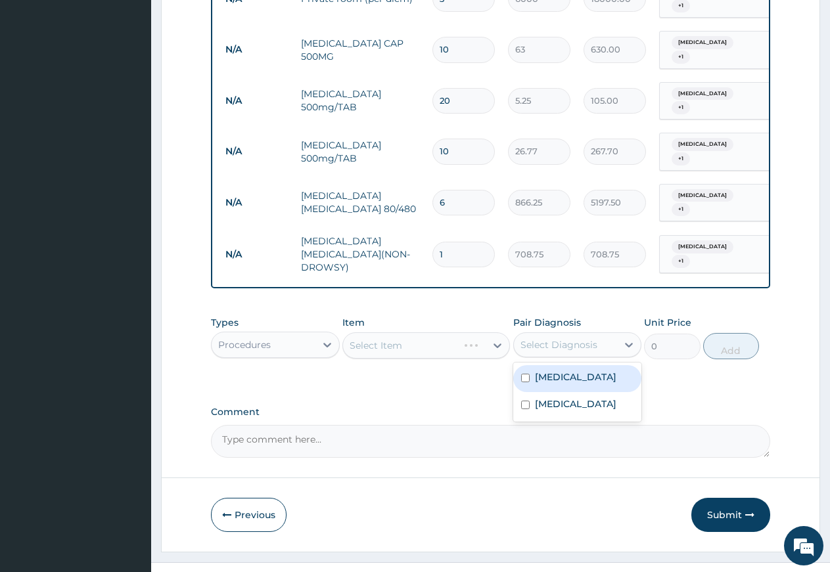
click at [528, 338] on div "Select Diagnosis" at bounding box center [558, 344] width 77 height 13
drag, startPoint x: 530, startPoint y: 353, endPoint x: 539, endPoint y: 376, distance: 24.5
click at [530, 365] on div "Ovale malaria" at bounding box center [577, 378] width 129 height 27
checkbox input "true"
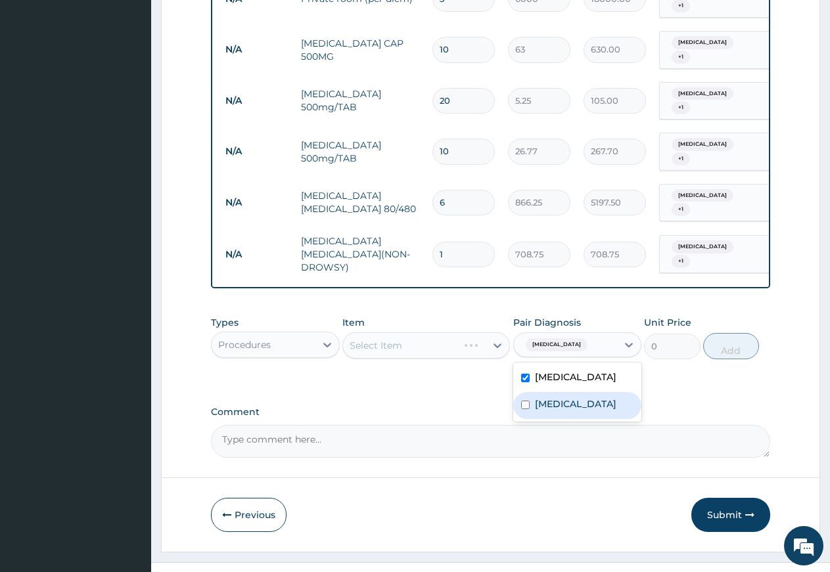
click at [539, 398] on label "[MEDICAL_DATA]" at bounding box center [575, 404] width 81 height 13
checkbox input "true"
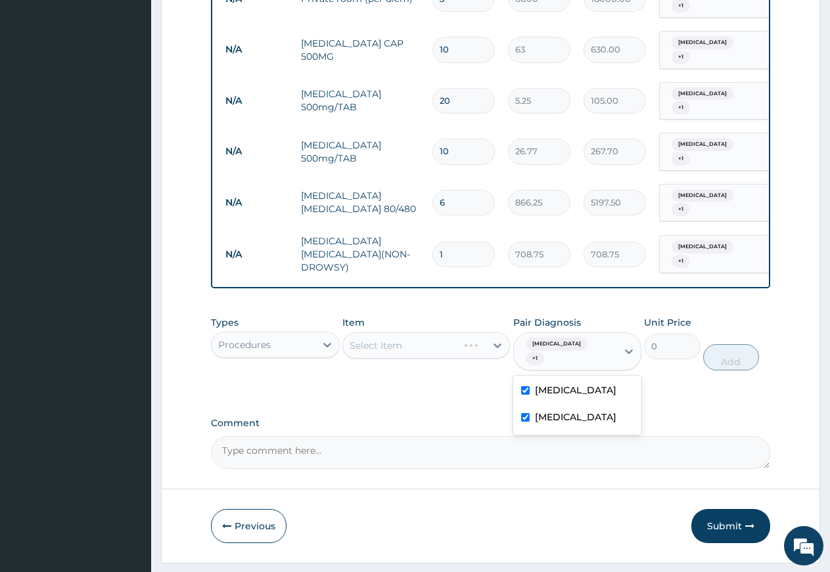
click at [429, 332] on div "Select Item" at bounding box center [426, 345] width 168 height 26
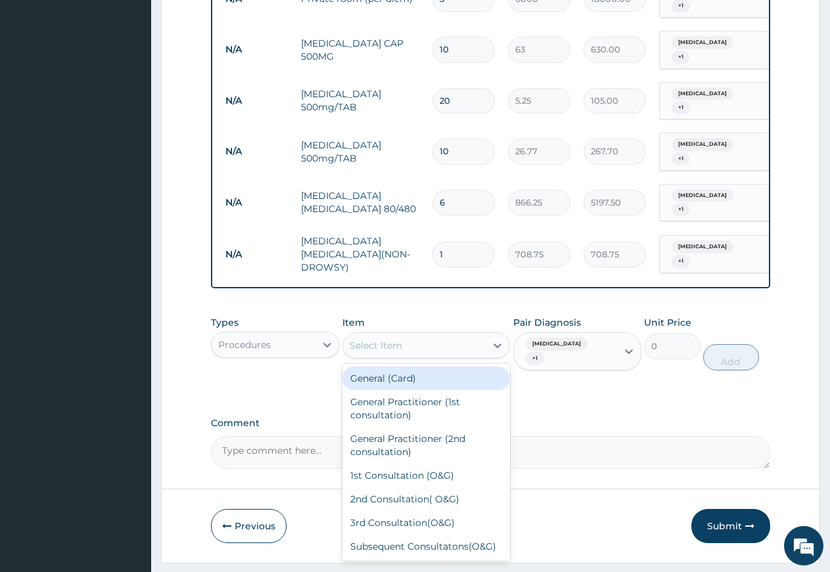
click at [417, 335] on div "Select Item" at bounding box center [414, 345] width 143 height 21
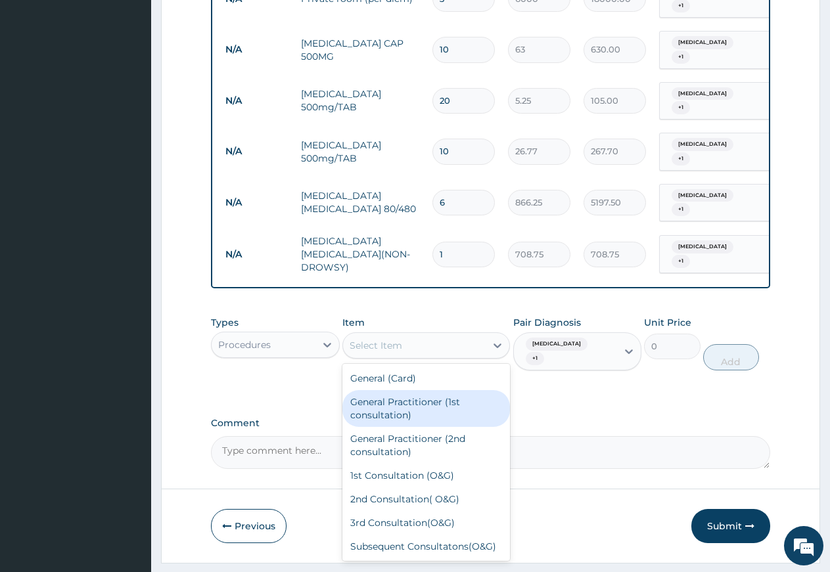
click at [403, 390] on div "General Practitioner (1st consultation)" at bounding box center [426, 408] width 168 height 37
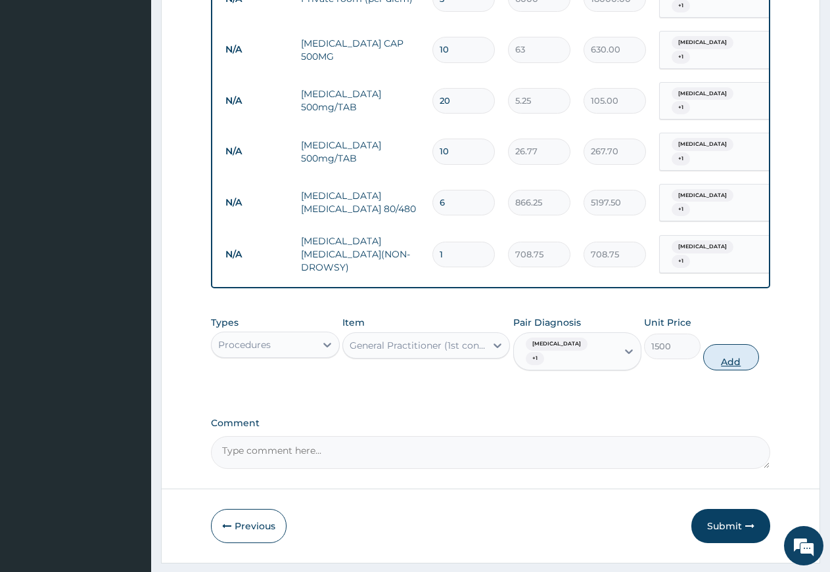
click at [734, 344] on button "Add" at bounding box center [731, 357] width 56 height 26
type input "0"
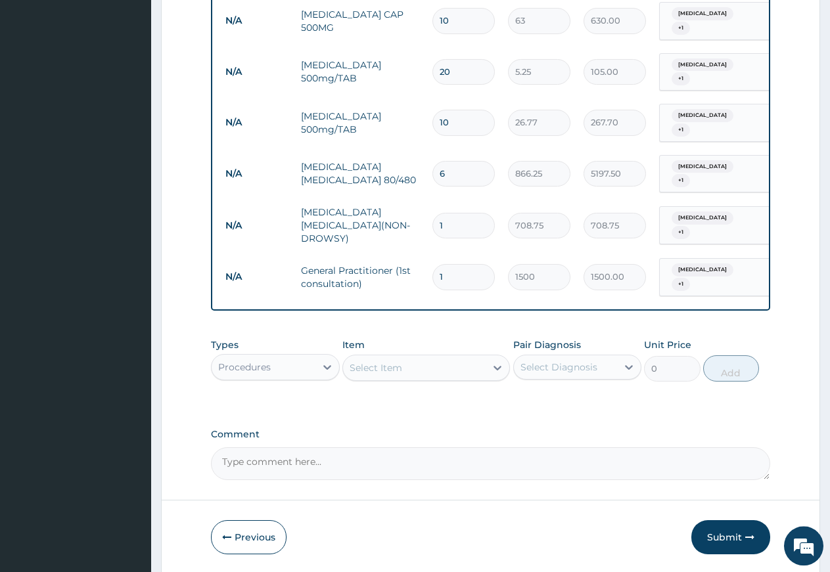
scroll to position [596, 0]
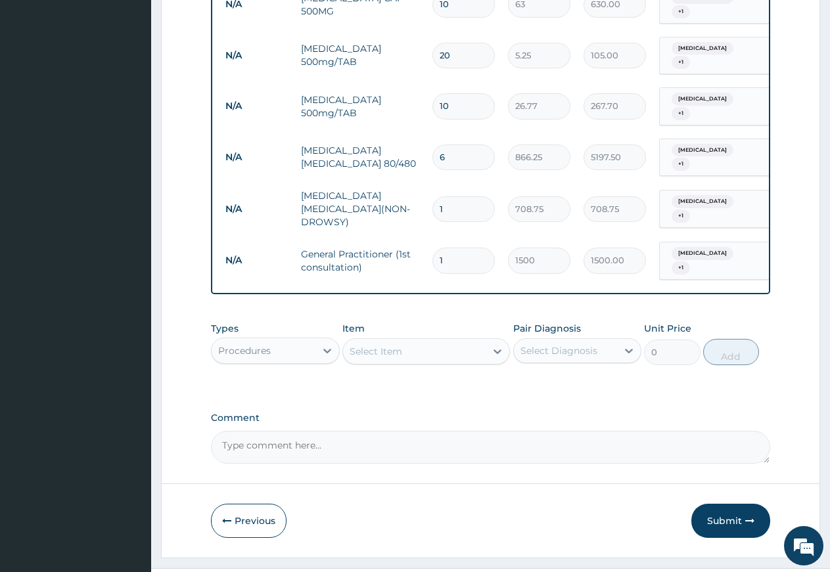
click at [725, 504] on button "Submit" at bounding box center [730, 521] width 79 height 34
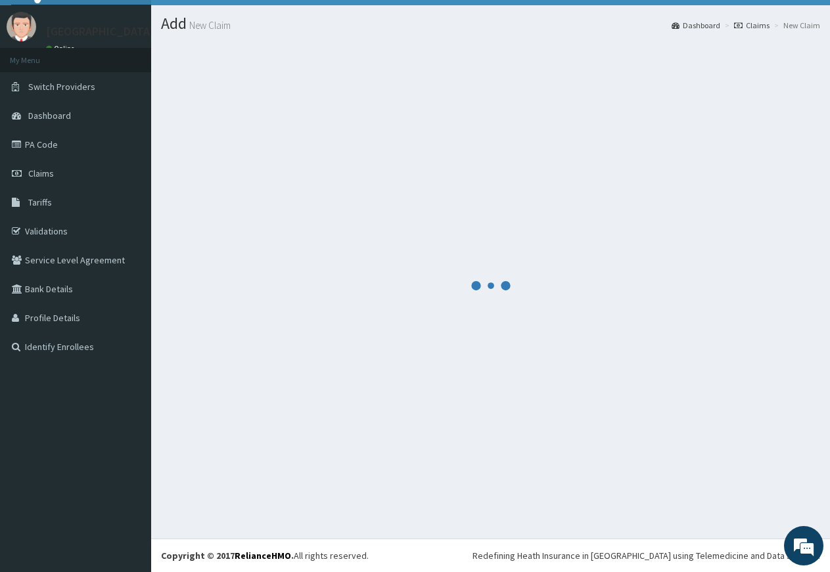
scroll to position [28, 0]
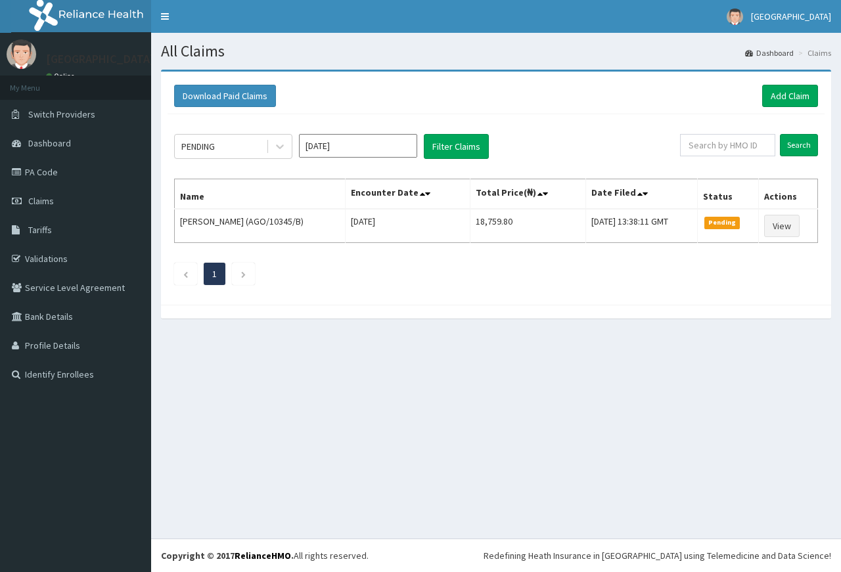
drag, startPoint x: 601, startPoint y: 158, endPoint x: 629, endPoint y: 147, distance: 30.4
click at [606, 137] on div "PENDING [DATE] Filter Claims" at bounding box center [427, 146] width 506 height 25
click at [785, 95] on link "Add Claim" at bounding box center [790, 96] width 56 height 22
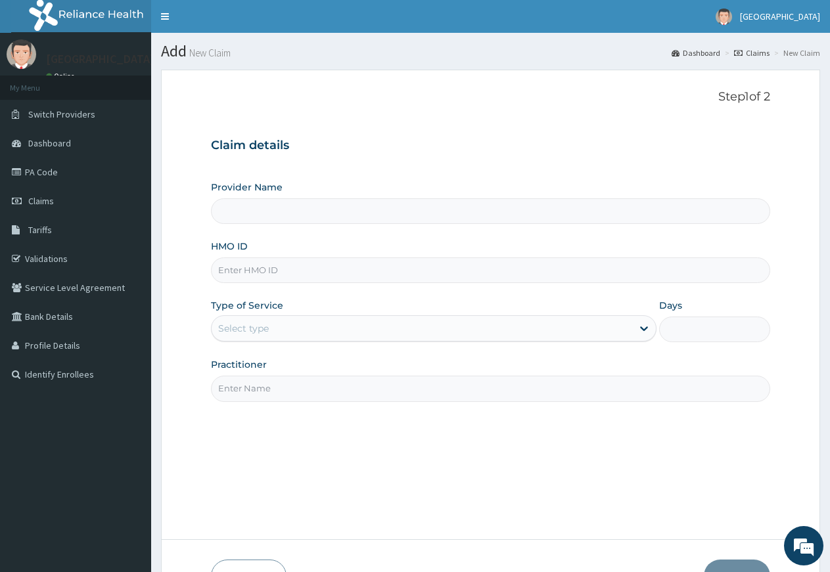
type input "[GEOGRAPHIC_DATA]"
click at [273, 212] on input "[GEOGRAPHIC_DATA]" at bounding box center [490, 211] width 559 height 26
click at [284, 271] on input "HMO ID" at bounding box center [490, 271] width 559 height 26
click at [273, 267] on input "HMO ID" at bounding box center [490, 271] width 559 height 26
type input "FEG/10013/A"
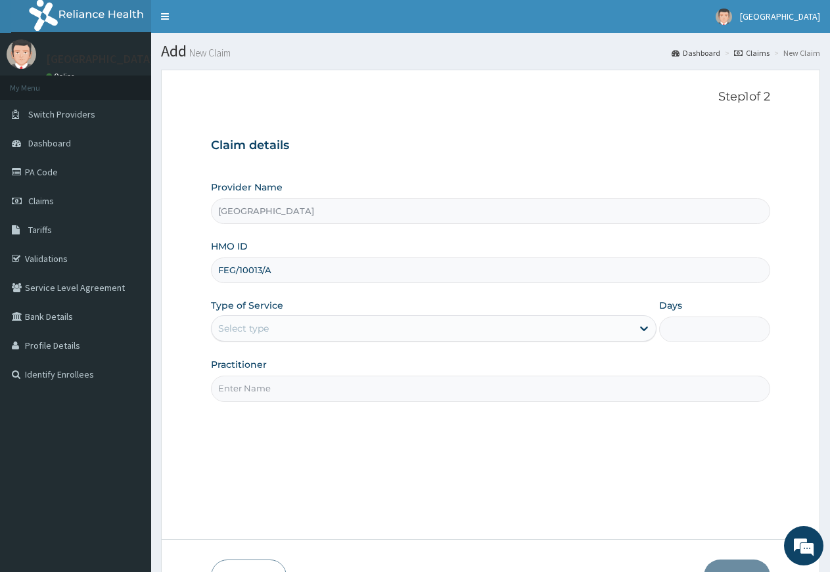
click at [277, 328] on div "Select type" at bounding box center [422, 328] width 420 height 21
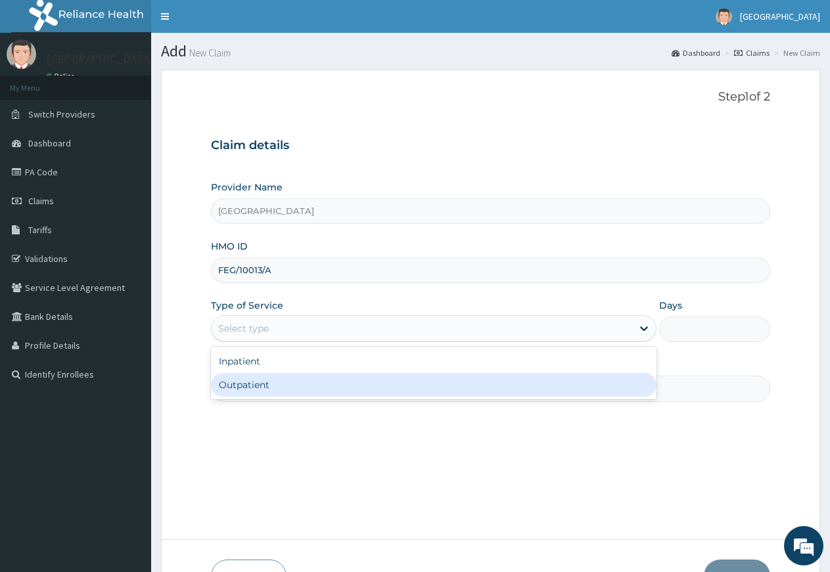
drag, startPoint x: 265, startPoint y: 382, endPoint x: 281, endPoint y: 383, distance: 15.8
click at [267, 382] on div "Outpatient" at bounding box center [433, 385] width 445 height 24
type input "1"
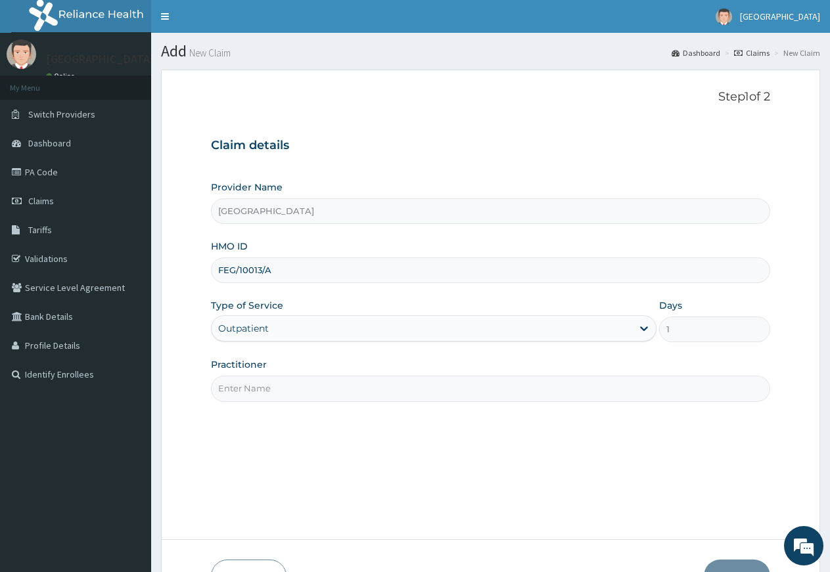
click at [323, 399] on input "Practitioner" at bounding box center [490, 389] width 559 height 26
click at [309, 393] on input "Practitioner" at bounding box center [490, 389] width 559 height 26
click at [306, 417] on div "Step 1 of 2 Claim details Provider Name [GEOGRAPHIC_DATA] HMO ID FEG/10013/A Ty…" at bounding box center [490, 304] width 559 height 429
click at [302, 395] on input "Practitioner" at bounding box center [490, 389] width 559 height 26
drag, startPoint x: 294, startPoint y: 382, endPoint x: 295, endPoint y: 396, distance: 14.5
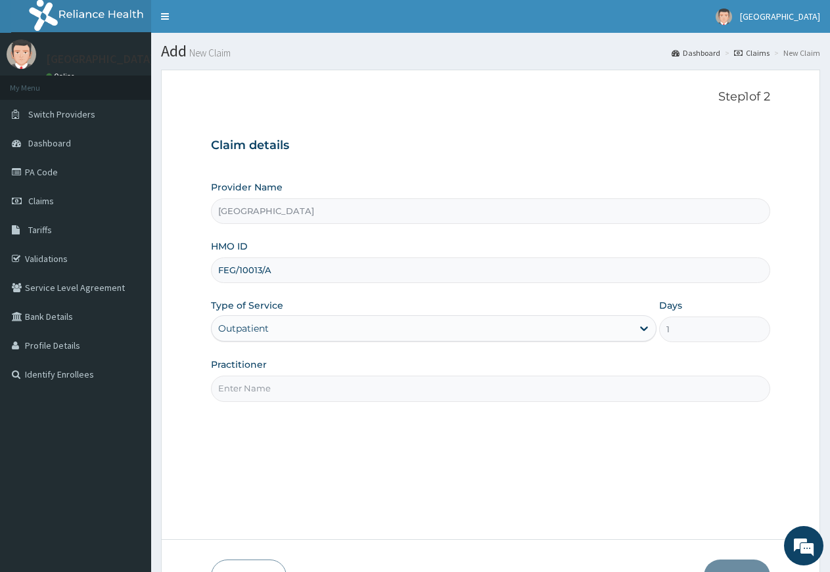
click at [296, 389] on input "Practitioner" at bounding box center [490, 389] width 559 height 26
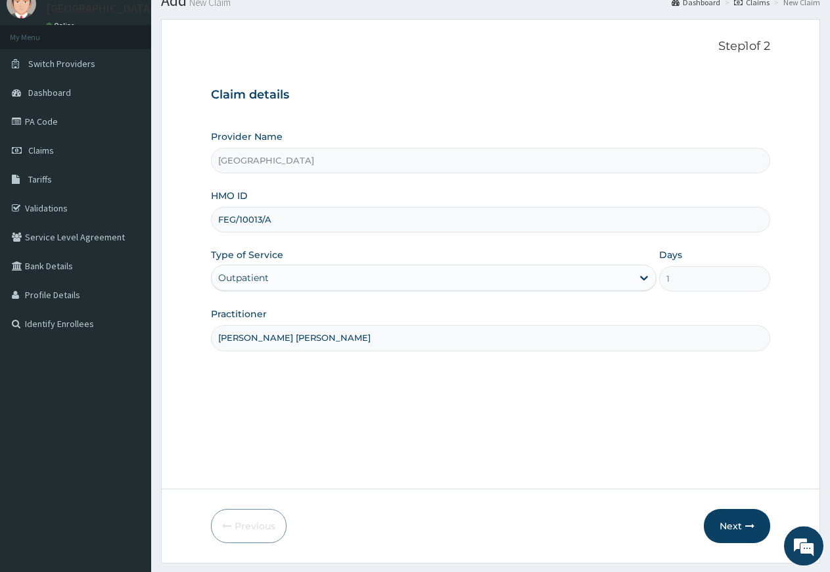
scroll to position [85, 0]
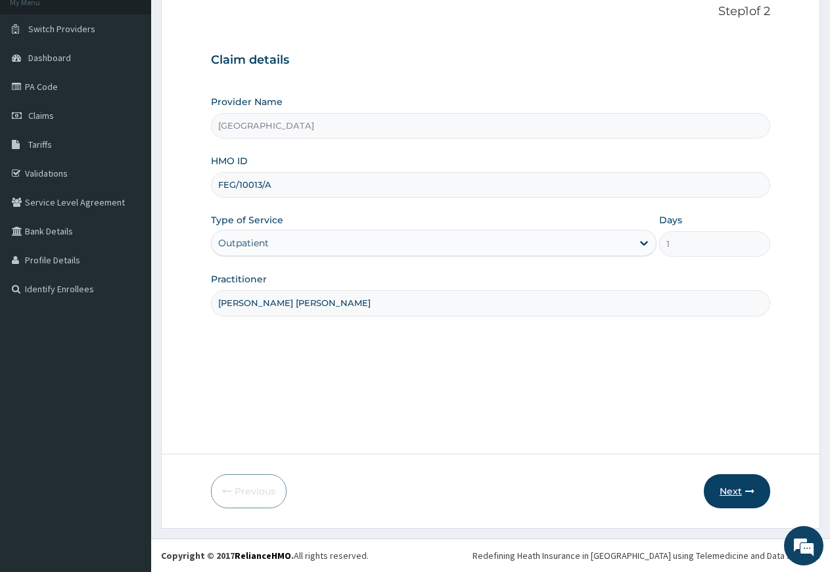
type input "[PERSON_NAME] [PERSON_NAME]"
click at [733, 495] on button "Next" at bounding box center [737, 491] width 66 height 34
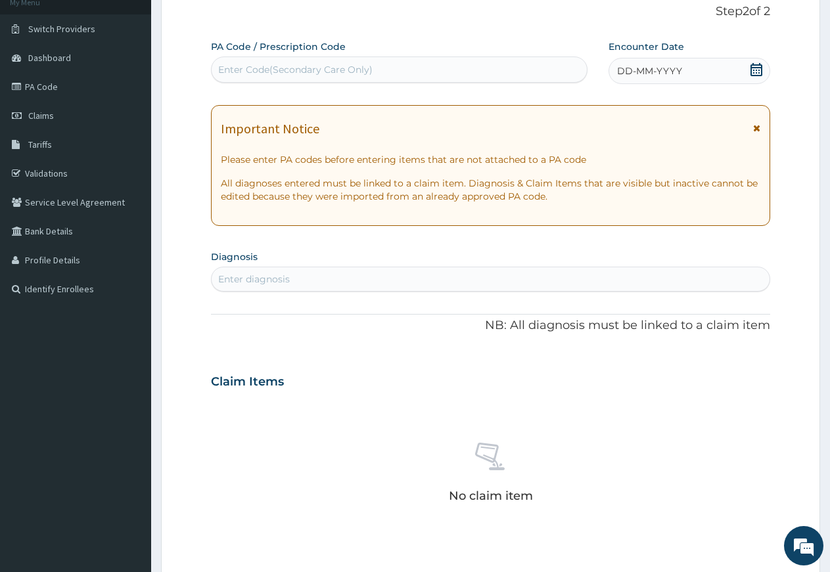
scroll to position [152, 0]
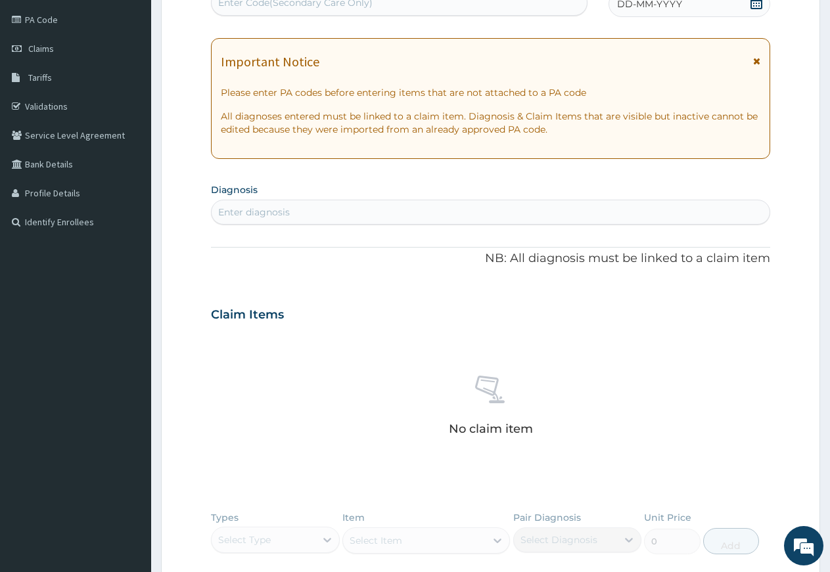
click at [305, 215] on div "Enter diagnosis" at bounding box center [491, 212] width 558 height 21
type input "[MEDICAL_DATA]"
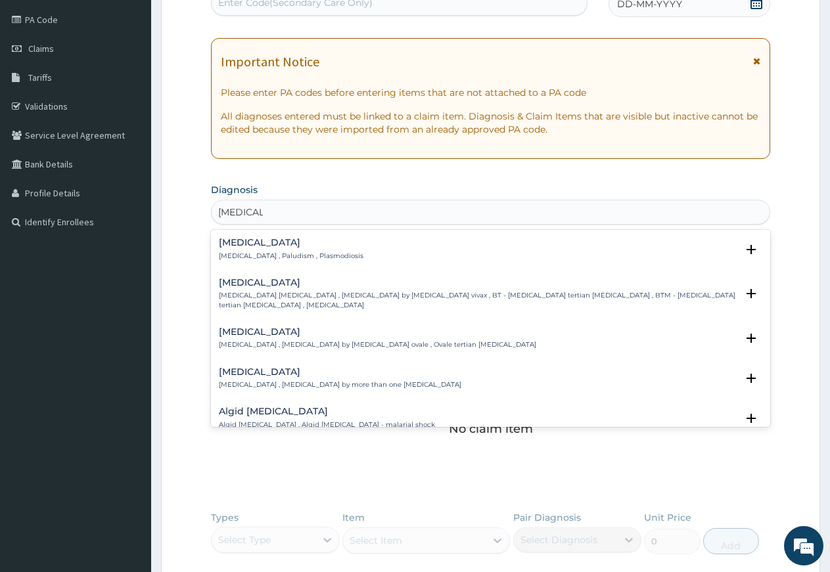
click at [245, 345] on p "[MEDICAL_DATA] , [MEDICAL_DATA] by [MEDICAL_DATA] ovale , Ovale tertian [MEDICA…" at bounding box center [377, 344] width 317 height 9
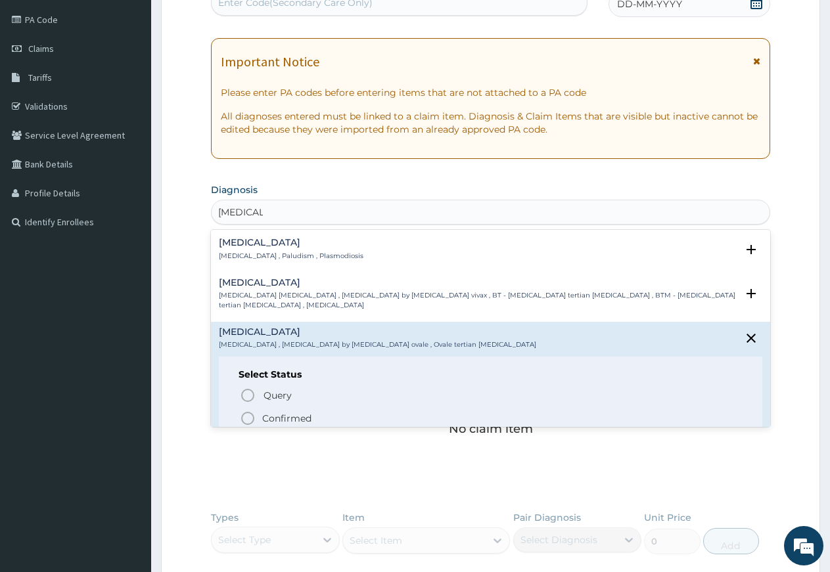
click at [252, 418] on icon "status option filled" at bounding box center [248, 419] width 16 height 16
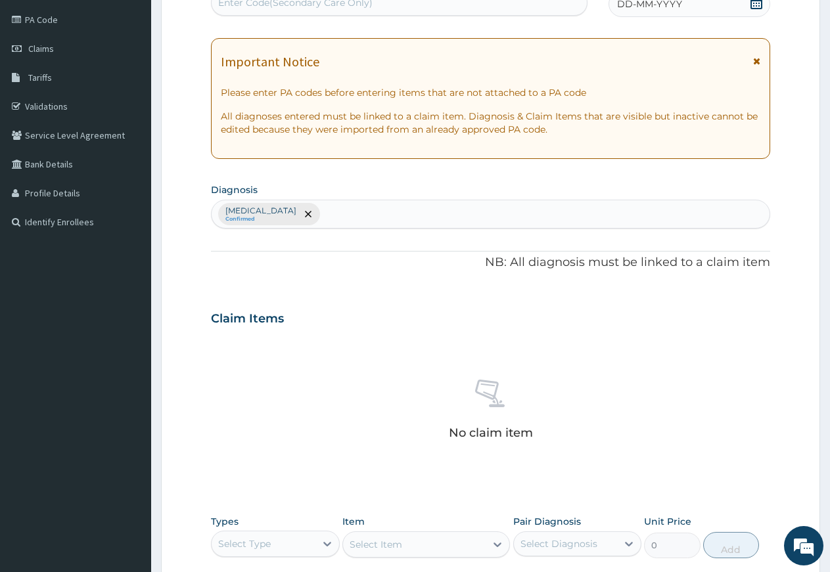
click at [319, 208] on div "[MEDICAL_DATA] Confirmed" at bounding box center [491, 214] width 558 height 28
type input "[MEDICAL_DATA]"
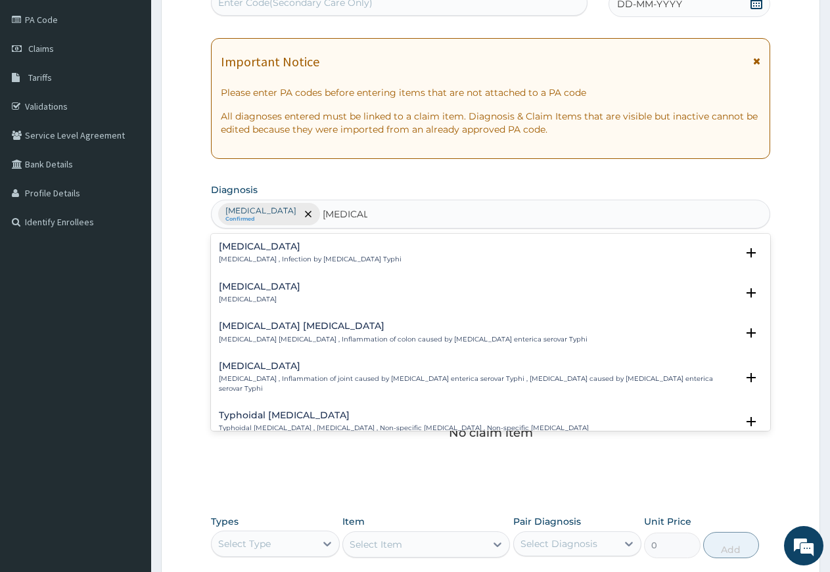
click at [274, 246] on h4 "[MEDICAL_DATA]" at bounding box center [310, 247] width 183 height 10
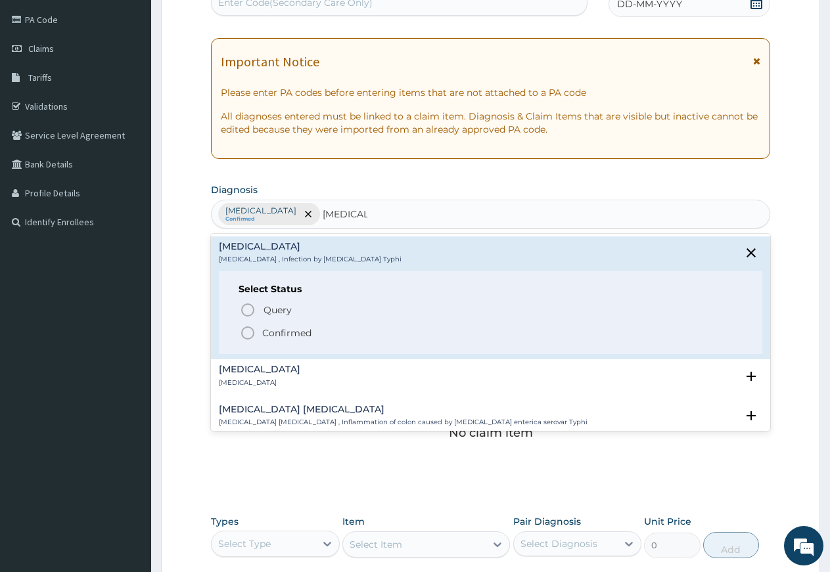
click at [245, 333] on icon "status option filled" at bounding box center [248, 333] width 16 height 16
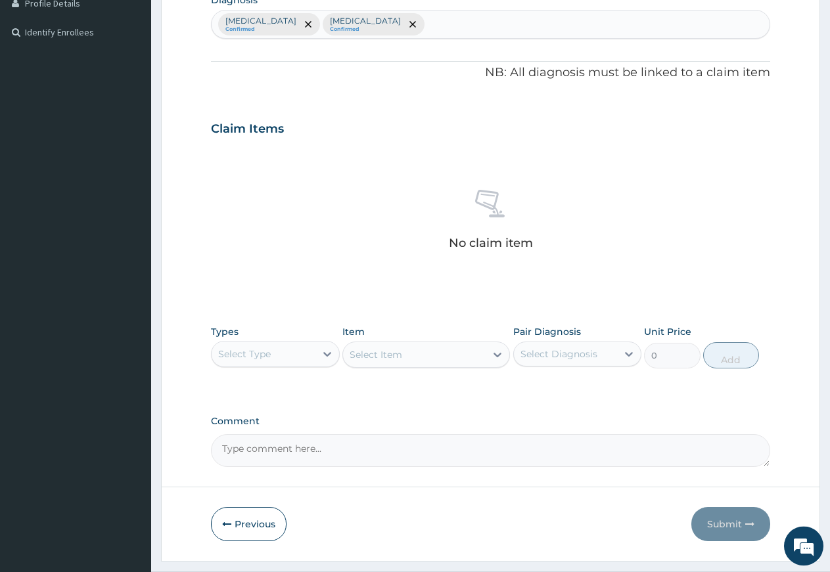
scroll to position [375, 0]
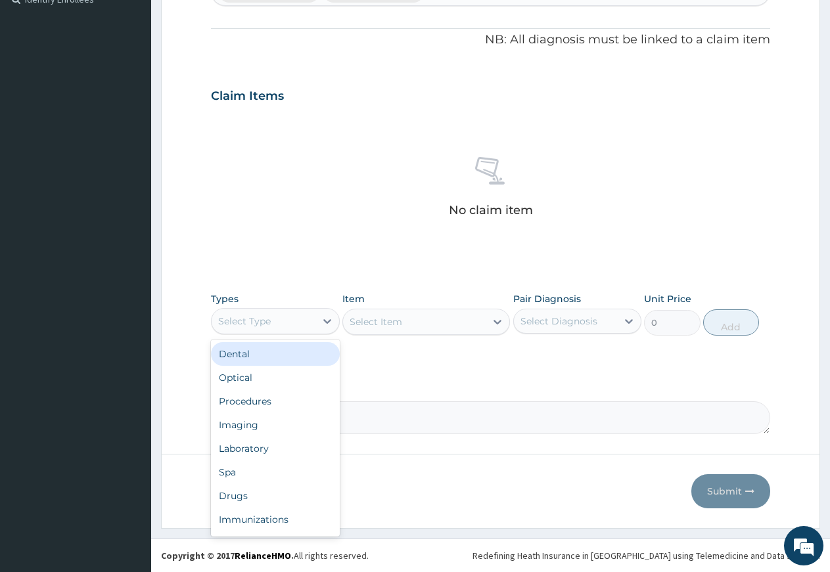
drag, startPoint x: 325, startPoint y: 315, endPoint x: 307, endPoint y: 358, distance: 47.1
click at [325, 319] on icon at bounding box center [327, 321] width 13 height 13
drag, startPoint x: 251, startPoint y: 407, endPoint x: 263, endPoint y: 409, distance: 12.0
click at [252, 407] on div "Procedures" at bounding box center [275, 402] width 129 height 24
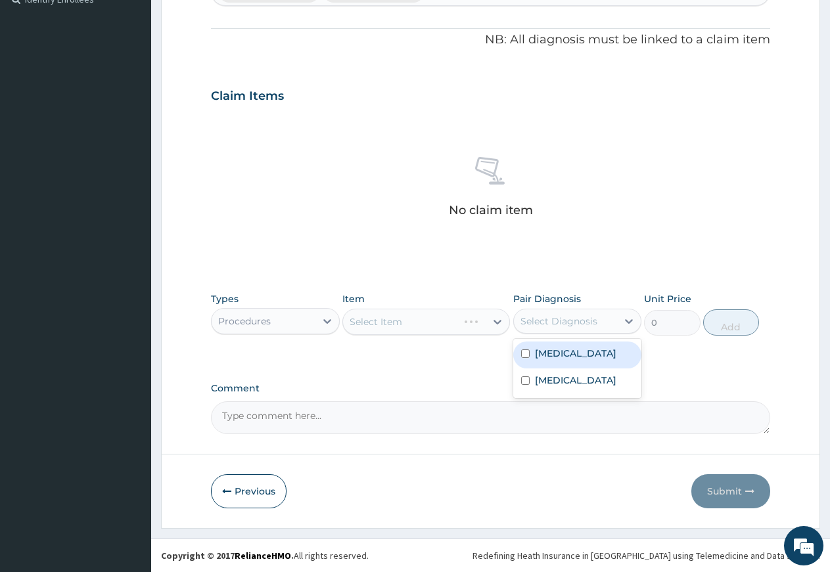
click at [557, 326] on div "Select Diagnosis" at bounding box center [558, 321] width 77 height 13
drag, startPoint x: 539, startPoint y: 353, endPoint x: 536, endPoint y: 376, distance: 22.5
click at [539, 359] on label "[MEDICAL_DATA]" at bounding box center [575, 353] width 81 height 13
checkbox input "true"
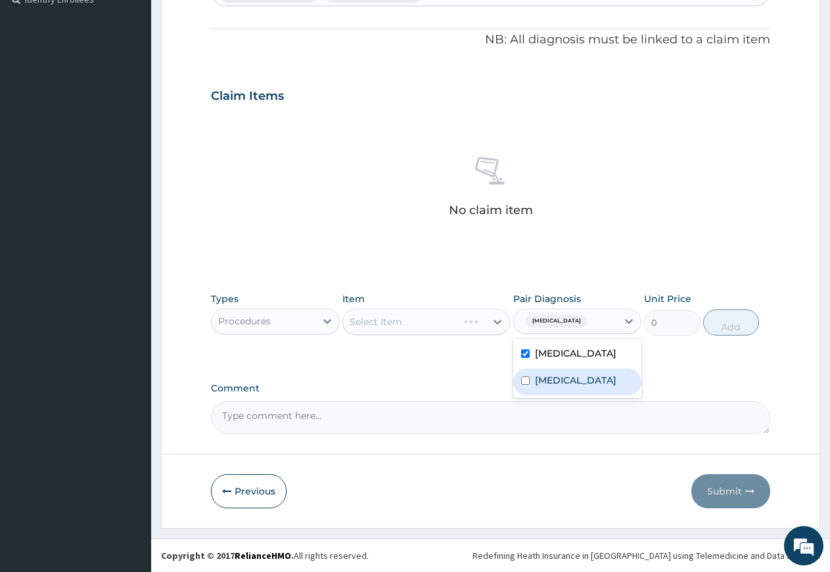
click at [535, 386] on label "[MEDICAL_DATA]" at bounding box center [575, 380] width 81 height 13
checkbox input "true"
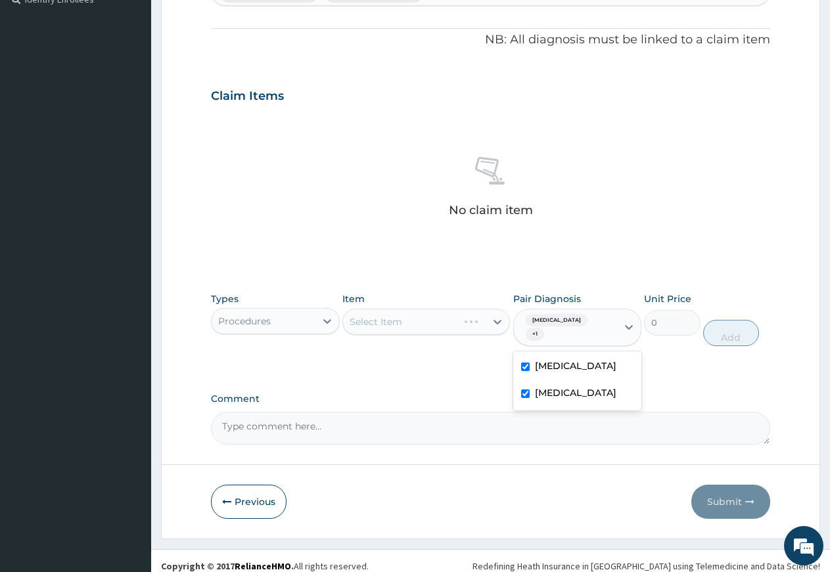
click at [440, 324] on div "Select Item" at bounding box center [426, 322] width 168 height 26
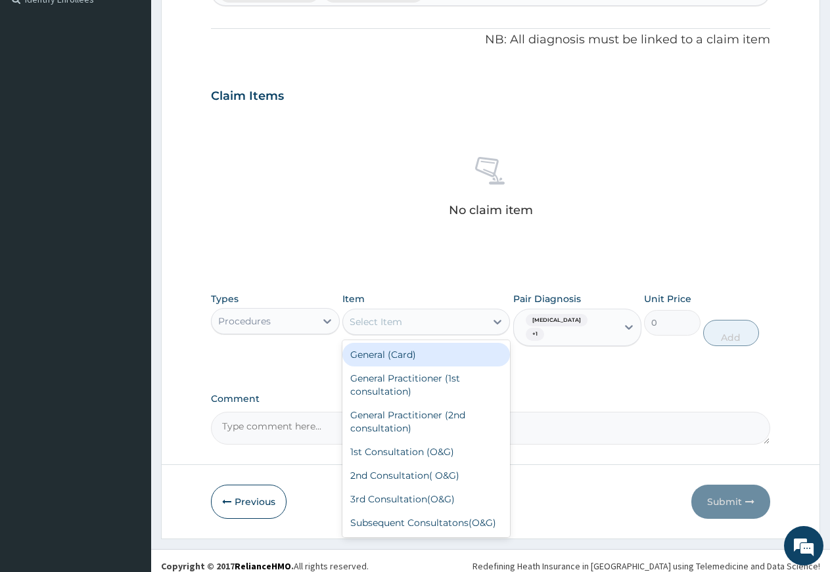
click at [438, 325] on div "Select Item" at bounding box center [414, 321] width 143 height 21
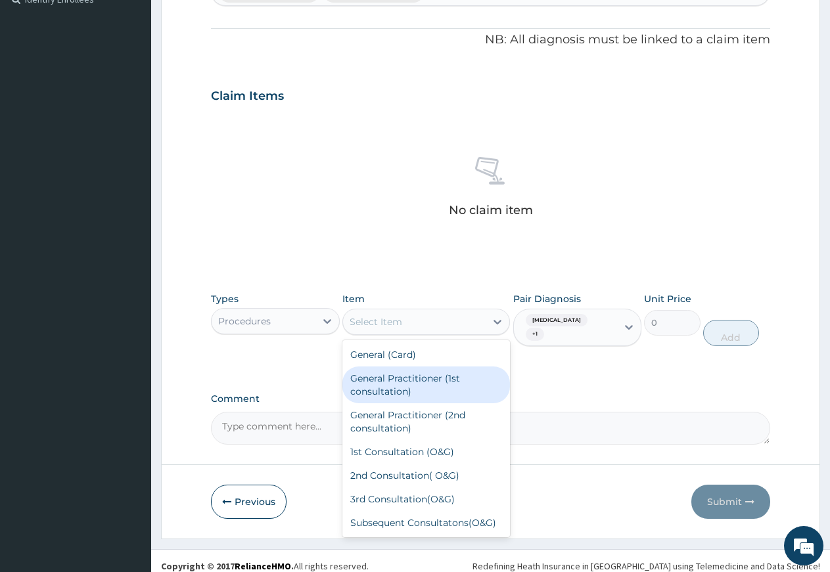
drag, startPoint x: 420, startPoint y: 379, endPoint x: 511, endPoint y: 365, distance: 91.7
click at [426, 379] on div "General Practitioner (1st consultation)" at bounding box center [426, 385] width 168 height 37
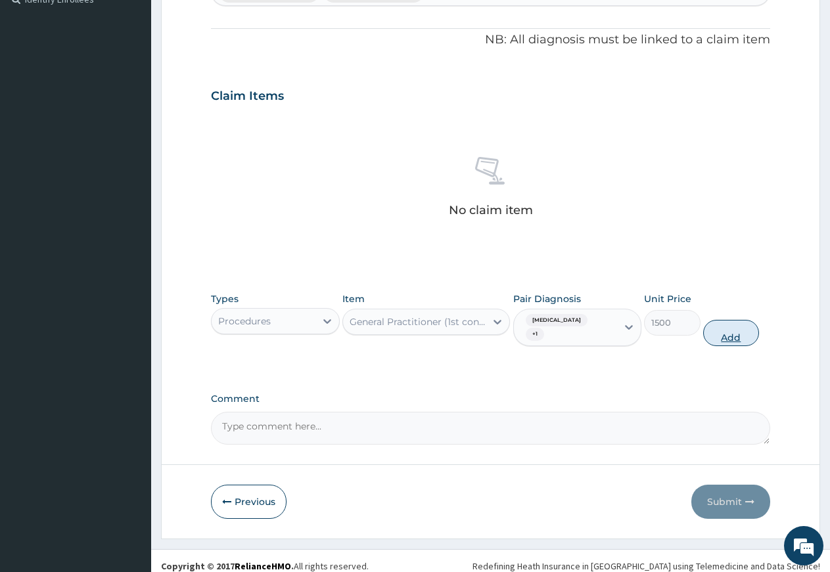
click at [723, 325] on button "Add" at bounding box center [731, 333] width 56 height 26
type input "0"
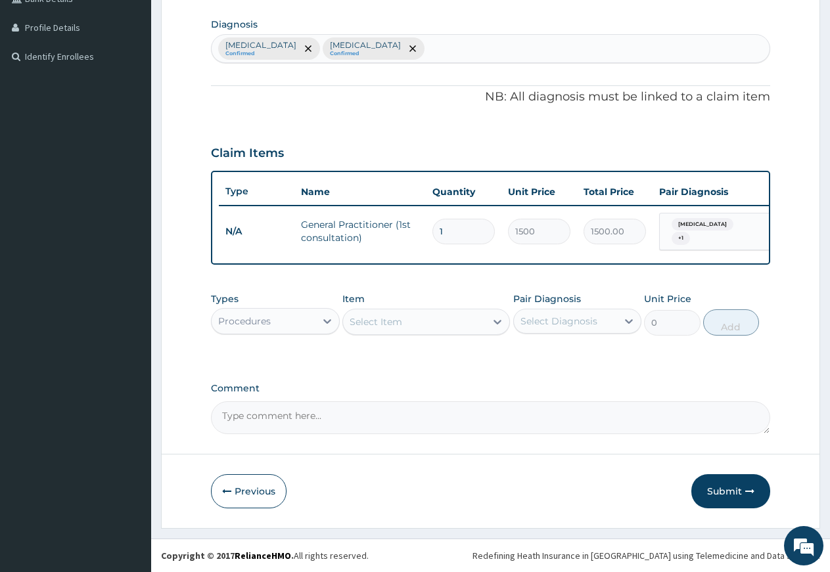
scroll to position [324, 0]
click at [376, 322] on div "Select Item" at bounding box center [376, 321] width 53 height 13
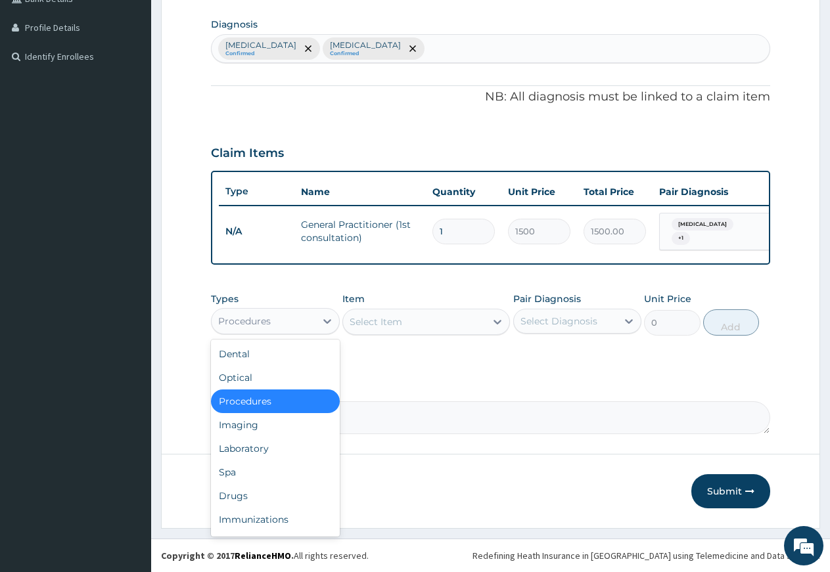
click at [291, 314] on div "Procedures" at bounding box center [264, 321] width 104 height 21
click at [236, 494] on div "Drugs" at bounding box center [275, 496] width 129 height 24
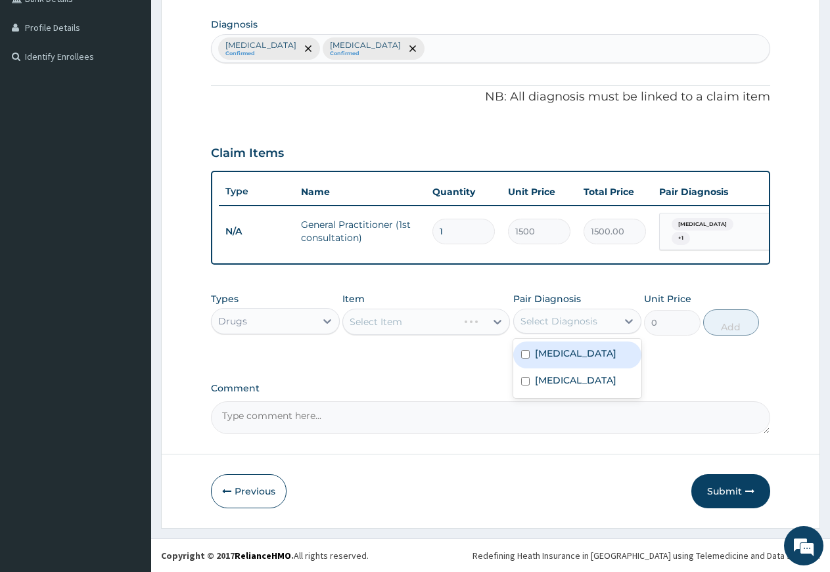
drag, startPoint x: 583, startPoint y: 327, endPoint x: 580, endPoint y: 333, distance: 7.7
click at [582, 329] on div "Select Diagnosis" at bounding box center [566, 321] width 104 height 21
drag, startPoint x: 568, startPoint y: 360, endPoint x: 566, endPoint y: 369, distance: 9.3
click at [568, 361] on div "[MEDICAL_DATA]" at bounding box center [577, 355] width 129 height 27
checkbox input "true"
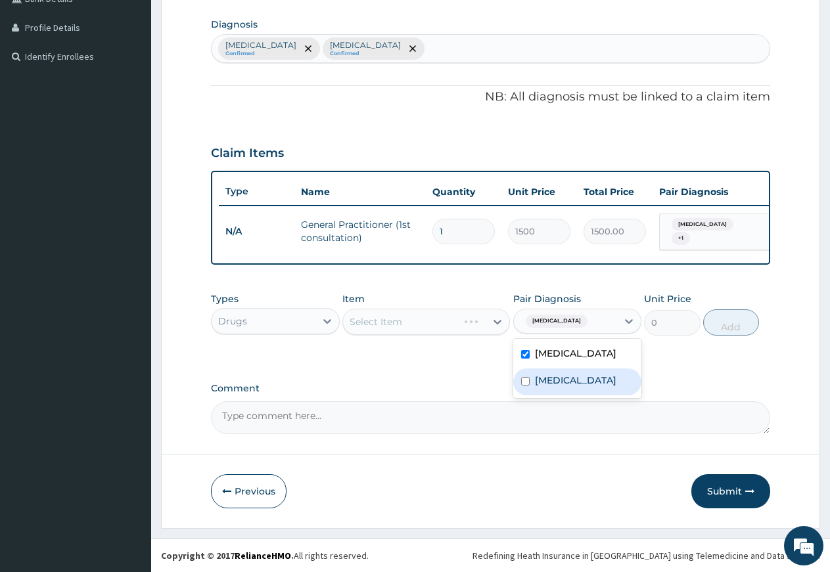
click at [564, 377] on div "[MEDICAL_DATA]" at bounding box center [577, 382] width 129 height 27
checkbox input "true"
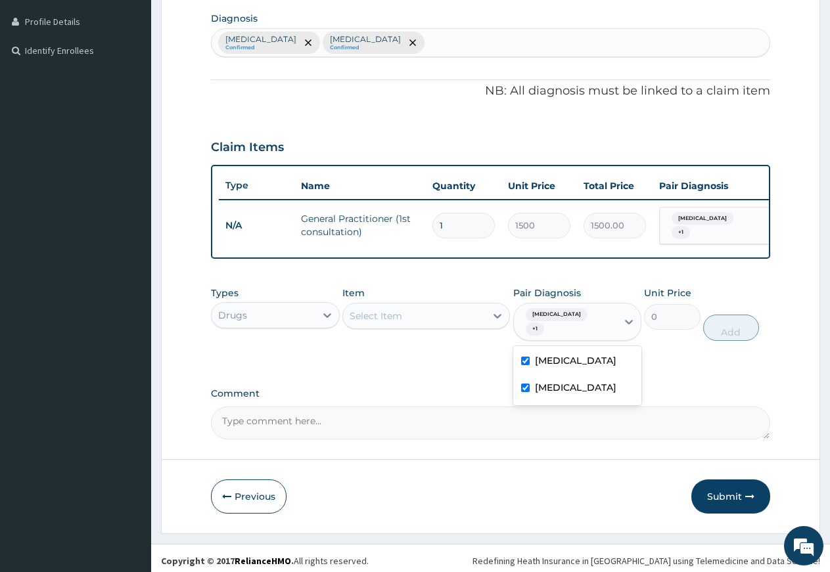
click at [424, 319] on div "Select Item" at bounding box center [414, 316] width 143 height 21
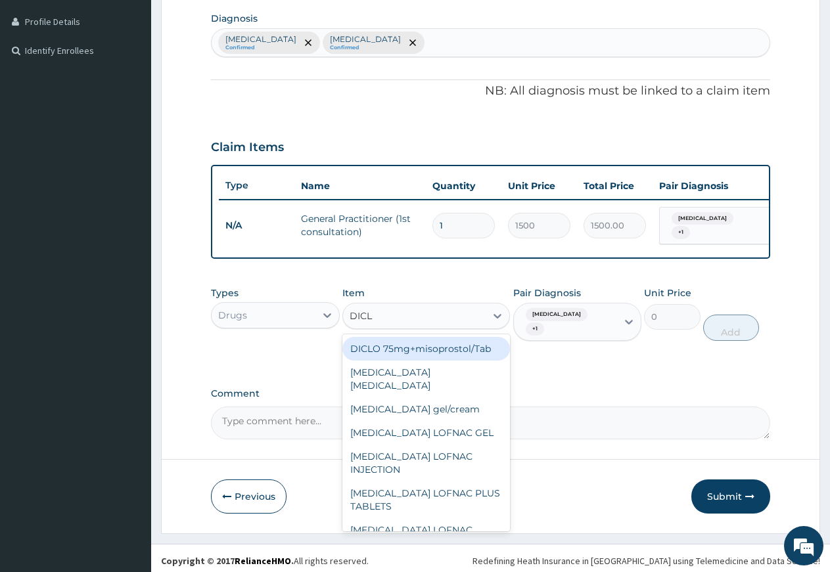
type input "DICLO"
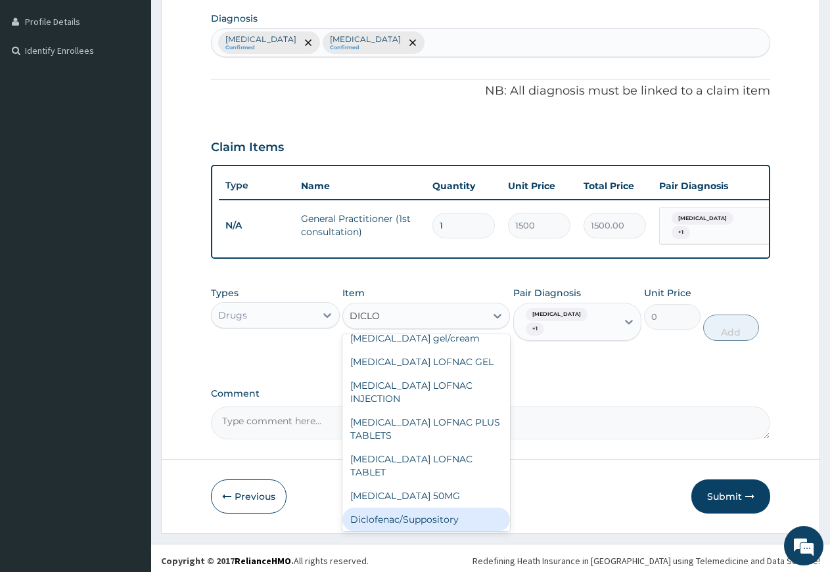
scroll to position [142, 0]
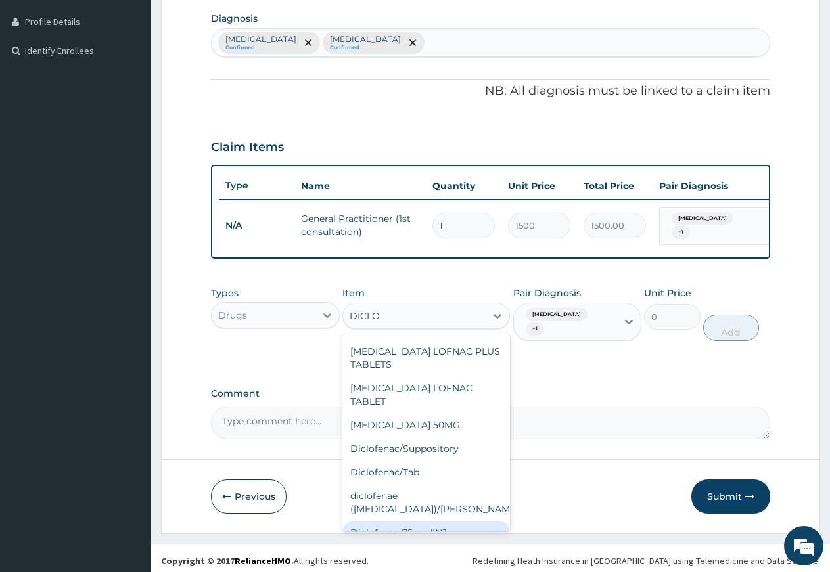
click at [418, 521] on div "Diclofenae 75mg/INJ" at bounding box center [426, 533] width 168 height 24
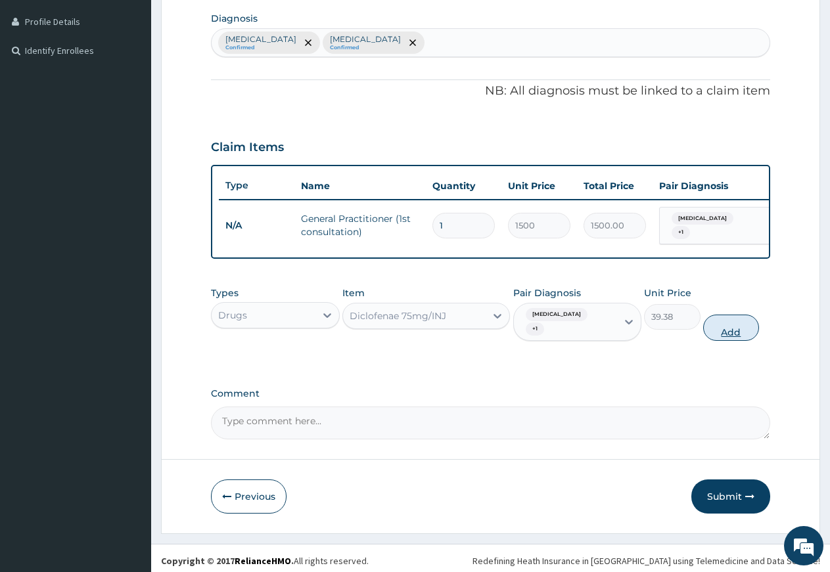
click at [724, 319] on button "Add" at bounding box center [731, 328] width 56 height 26
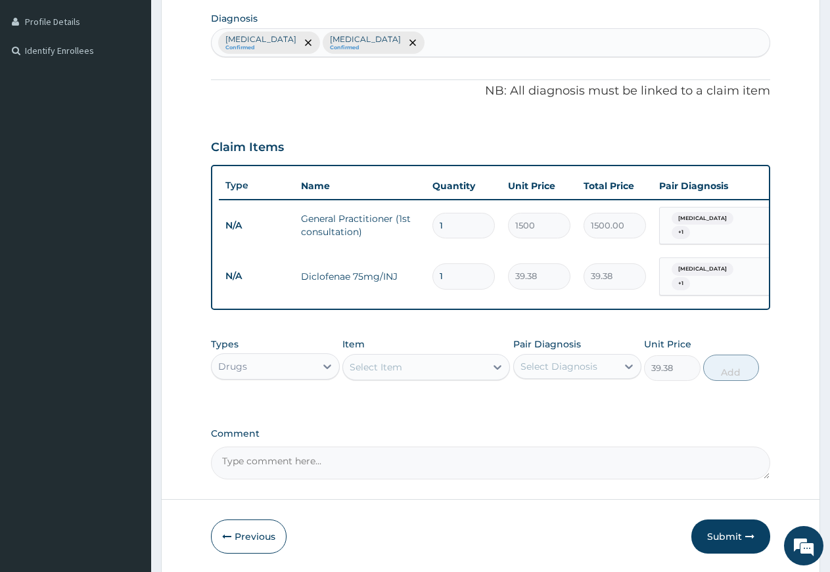
type input "0"
click at [388, 371] on div "Select Item" at bounding box center [376, 367] width 53 height 13
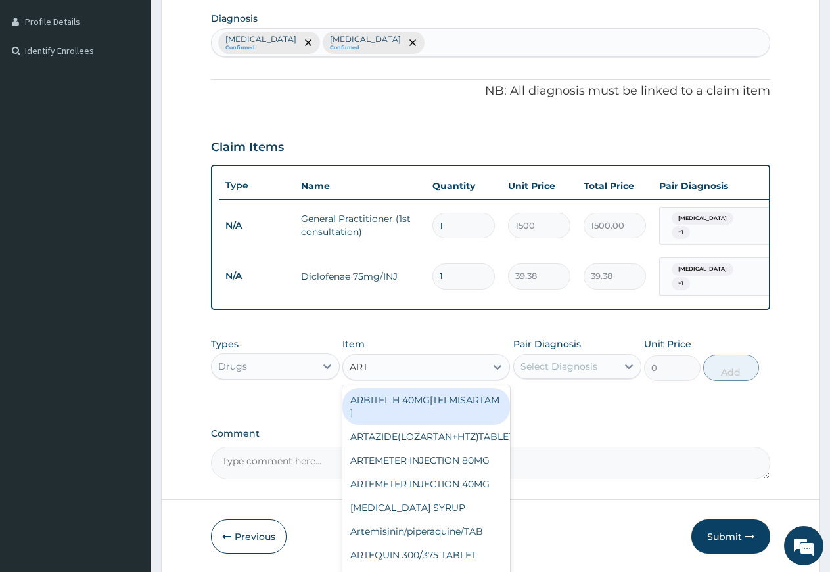
type input "ARTE"
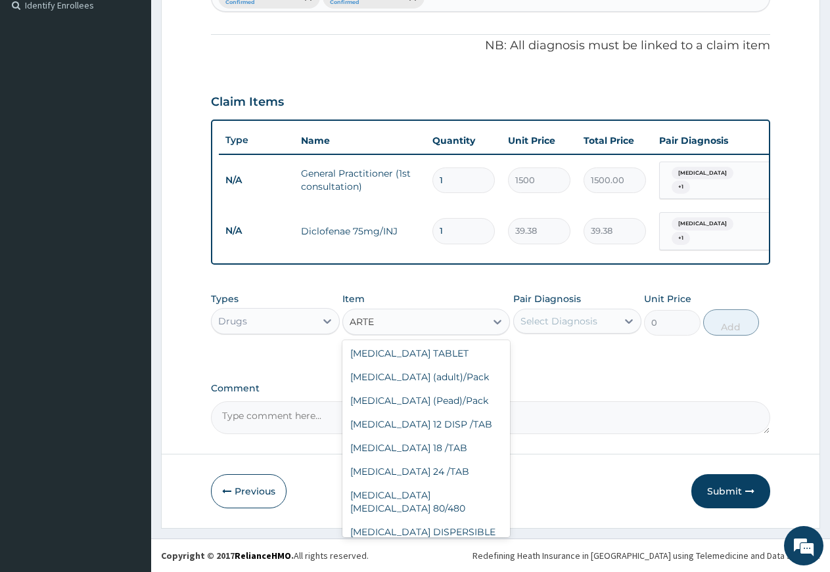
scroll to position [272, 0]
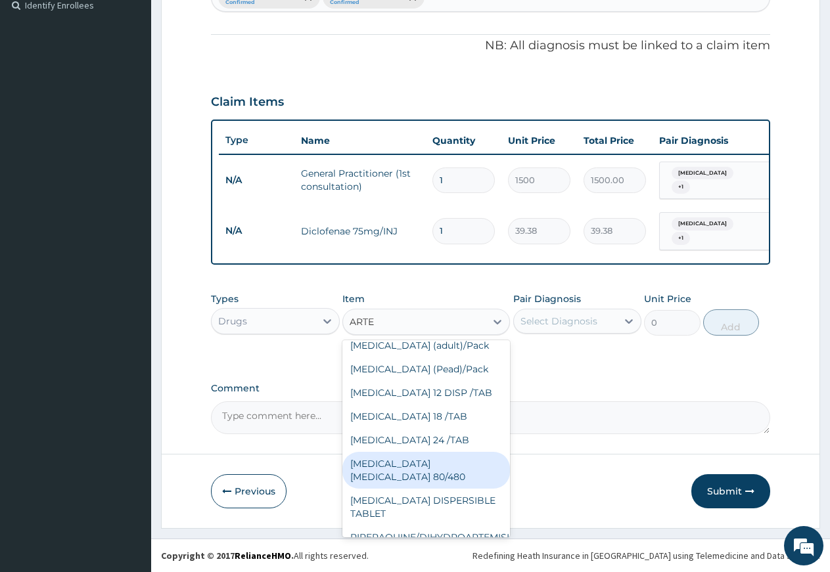
drag, startPoint x: 442, startPoint y: 483, endPoint x: 488, endPoint y: 441, distance: 62.8
click at [443, 483] on div "[MEDICAL_DATA] [MEDICAL_DATA] 80/480" at bounding box center [426, 470] width 168 height 37
type input "866.25"
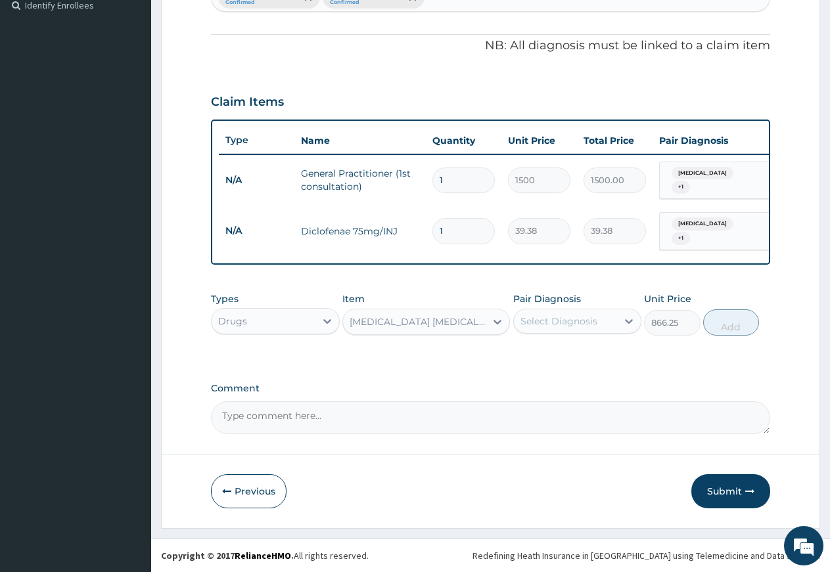
drag, startPoint x: 547, startPoint y: 318, endPoint x: 545, endPoint y: 333, distance: 15.3
click at [547, 321] on div "Select Diagnosis" at bounding box center [558, 321] width 77 height 13
drag, startPoint x: 545, startPoint y: 350, endPoint x: 545, endPoint y: 370, distance: 19.7
click at [545, 355] on label "Ovale malaria" at bounding box center [575, 353] width 81 height 13
checkbox input "true"
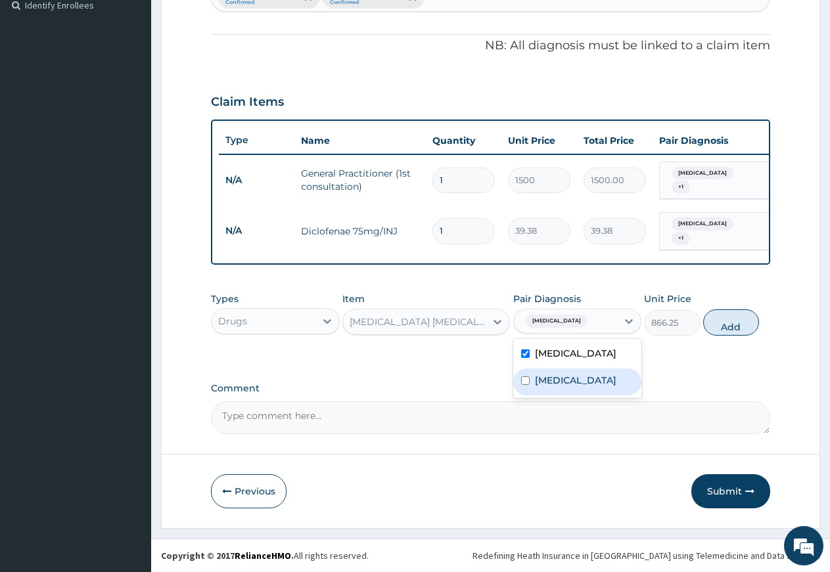
drag, startPoint x: 547, startPoint y: 380, endPoint x: 629, endPoint y: 347, distance: 88.1
click at [553, 380] on label "[MEDICAL_DATA]" at bounding box center [575, 380] width 81 height 13
checkbox input "true"
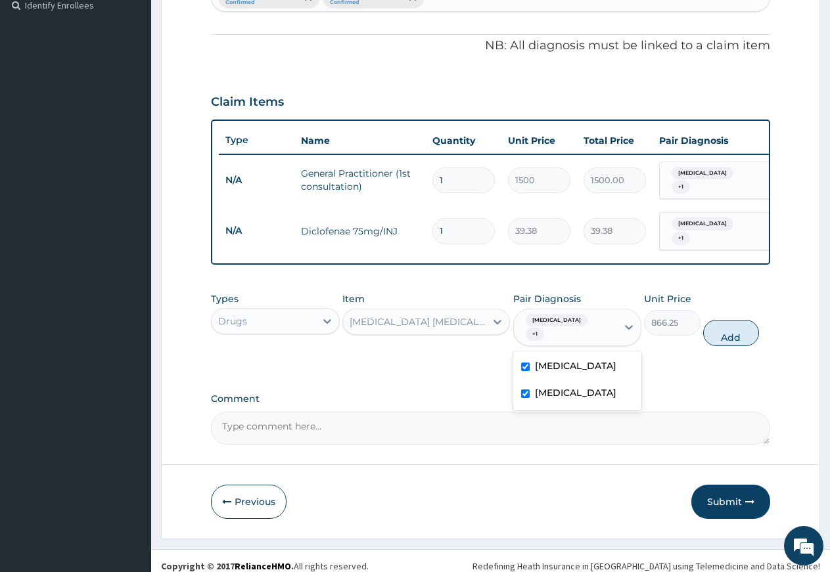
drag, startPoint x: 720, startPoint y: 319, endPoint x: 696, endPoint y: 327, distance: 24.9
click at [719, 320] on button "Add" at bounding box center [731, 333] width 56 height 26
type input "0"
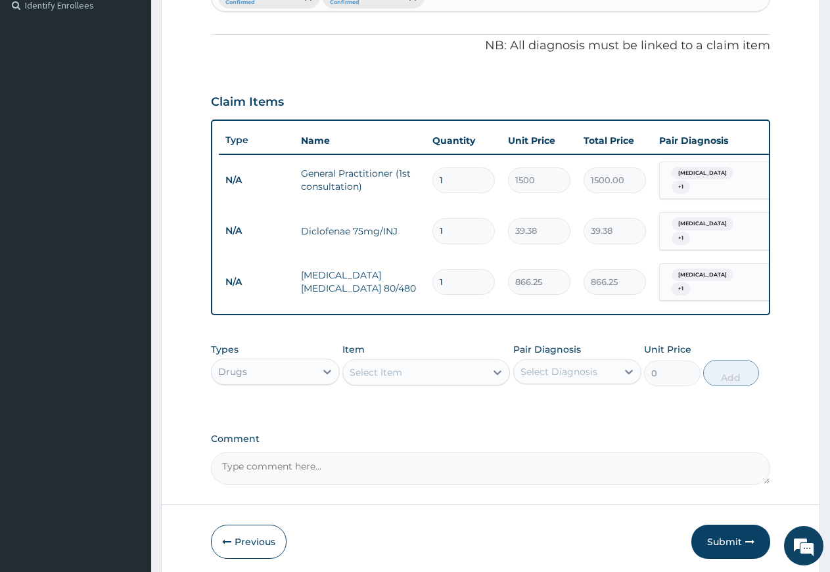
click at [405, 365] on div "Select Item" at bounding box center [414, 372] width 143 height 21
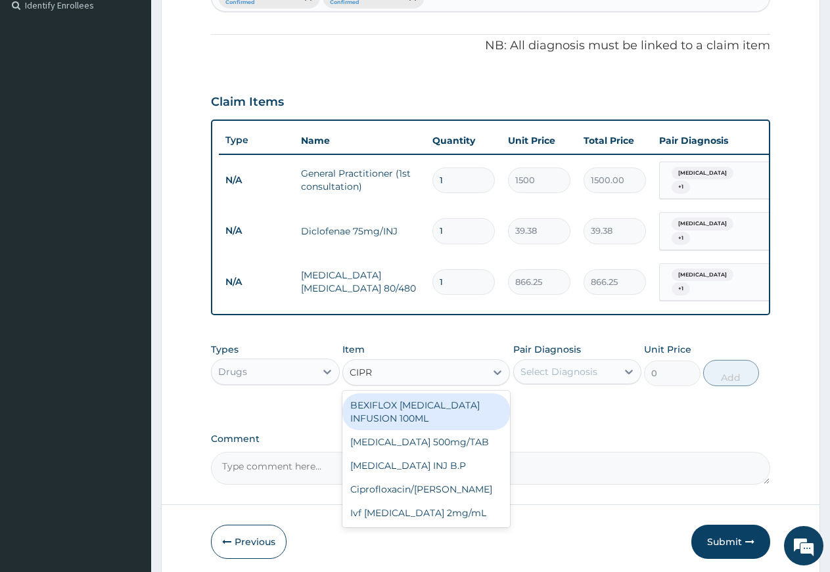
type input "[MEDICAL_DATA]"
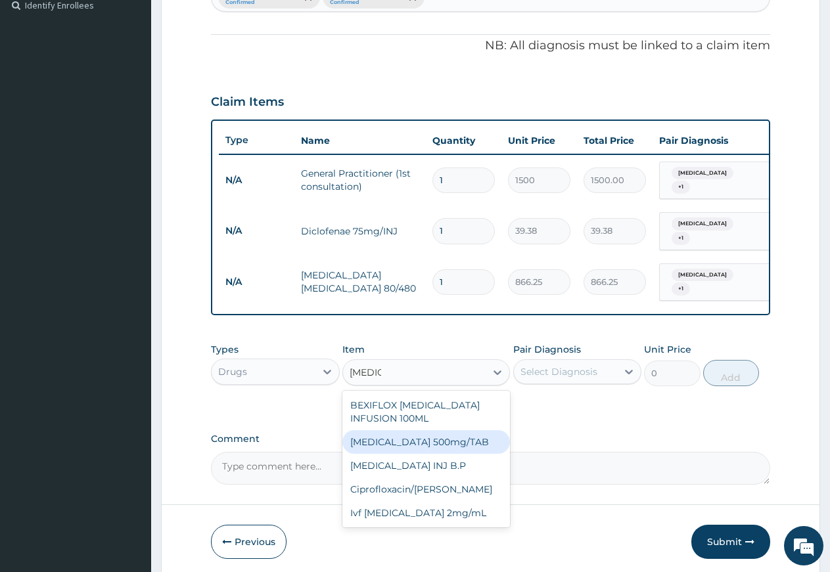
drag, startPoint x: 423, startPoint y: 433, endPoint x: 430, endPoint y: 434, distance: 7.3
click at [424, 433] on div "[MEDICAL_DATA] 500mg/TAB" at bounding box center [426, 442] width 168 height 24
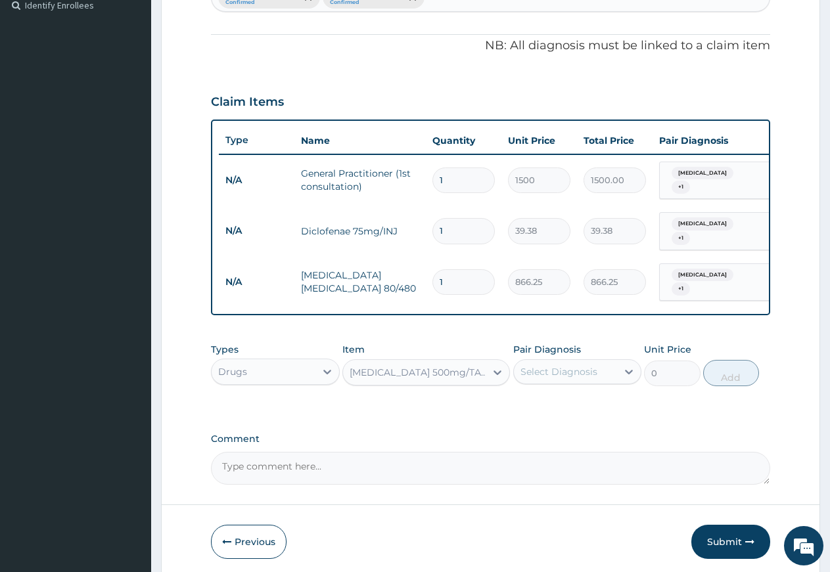
type input "26.77"
drag, startPoint x: 580, startPoint y: 356, endPoint x: 578, endPoint y: 375, distance: 19.2
click at [580, 362] on div "Select Diagnosis" at bounding box center [566, 371] width 104 height 21
click at [557, 404] on label "Ovale malaria" at bounding box center [575, 404] width 81 height 13
checkbox input "true"
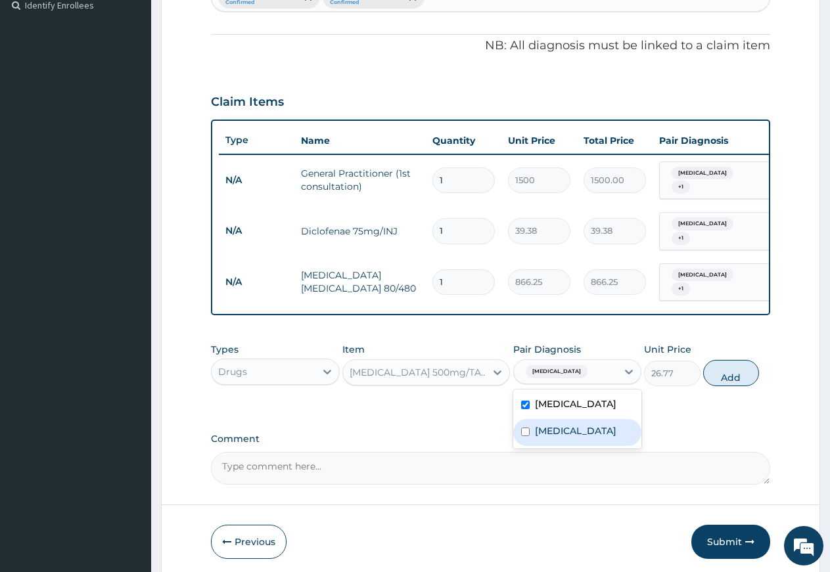
drag, startPoint x: 557, startPoint y: 422, endPoint x: 604, endPoint y: 424, distance: 47.3
click at [557, 424] on label "[MEDICAL_DATA]" at bounding box center [575, 430] width 81 height 13
checkbox input "true"
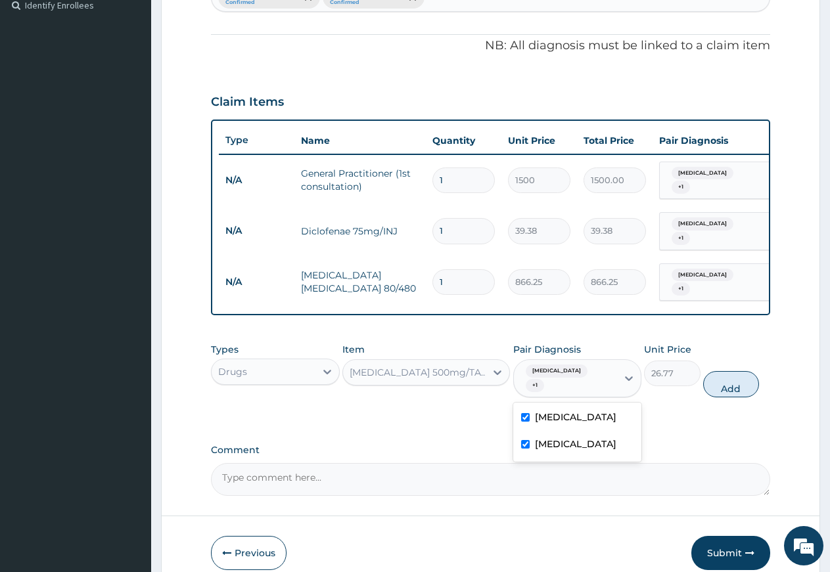
drag, startPoint x: 729, startPoint y: 365, endPoint x: 698, endPoint y: 365, distance: 31.5
click at [727, 371] on button "Add" at bounding box center [731, 384] width 56 height 26
type input "0"
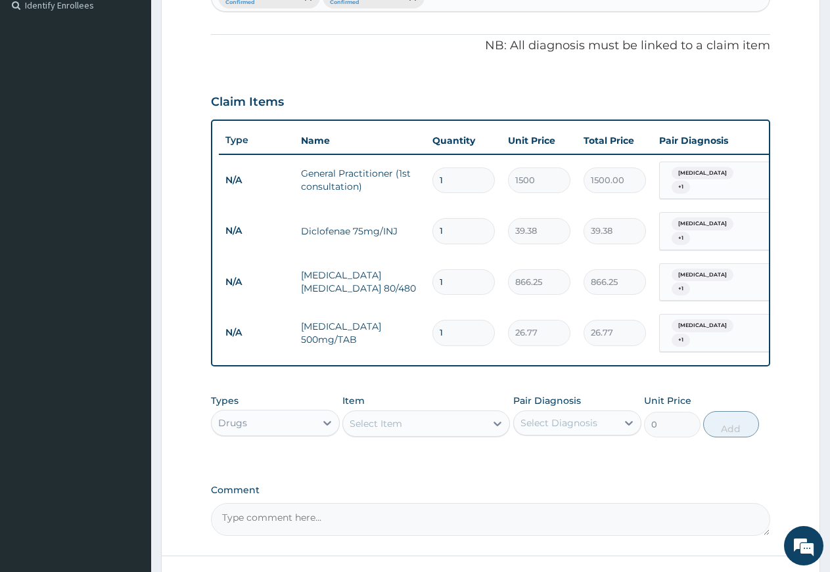
click at [414, 413] on div "Select Item" at bounding box center [414, 423] width 143 height 21
type input "ACECLO"
drag, startPoint x: 420, startPoint y: 440, endPoint x: 497, endPoint y: 430, distance: 78.2
click at [420, 445] on div "Aceclofenae 200mg SR/TAB" at bounding box center [426, 457] width 168 height 24
type input "28.88"
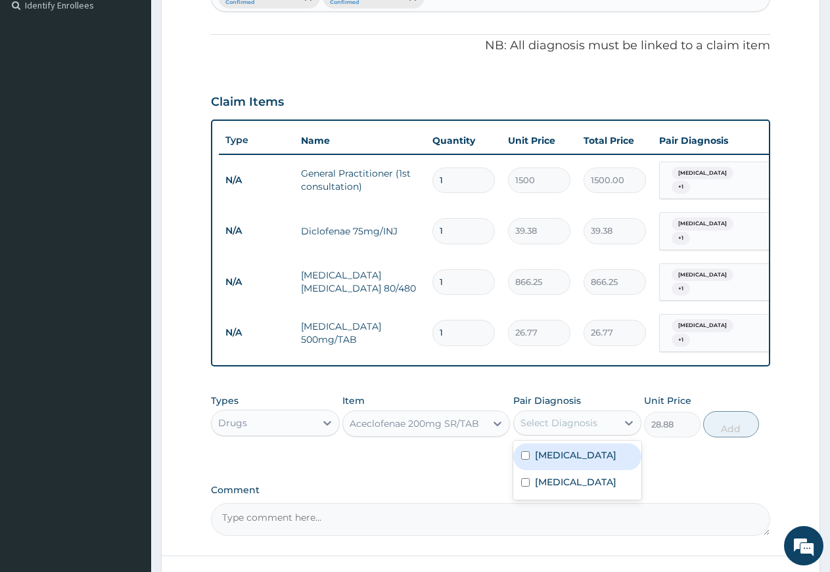
drag, startPoint x: 555, startPoint y: 413, endPoint x: 549, endPoint y: 427, distance: 14.8
click at [555, 417] on div "Select Diagnosis" at bounding box center [558, 423] width 77 height 13
drag, startPoint x: 547, startPoint y: 444, endPoint x: 551, endPoint y: 470, distance: 25.8
click at [549, 451] on div "Ovale malaria" at bounding box center [577, 457] width 129 height 27
checkbox input "true"
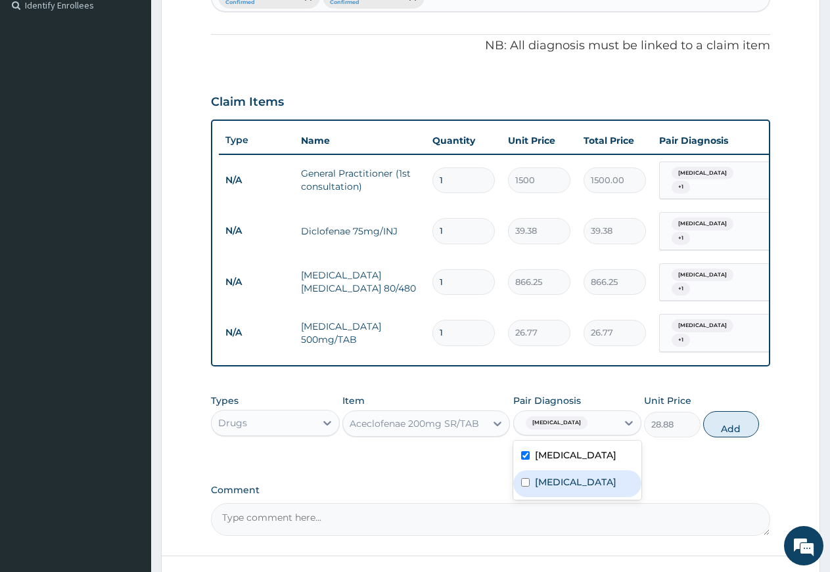
click at [551, 476] on label "[MEDICAL_DATA]" at bounding box center [575, 482] width 81 height 13
checkbox input "true"
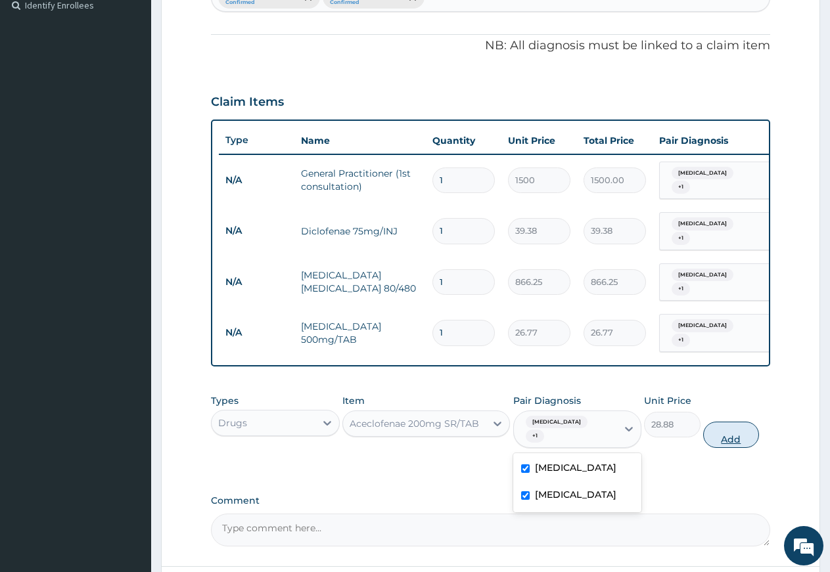
click at [716, 422] on button "Add" at bounding box center [731, 435] width 56 height 26
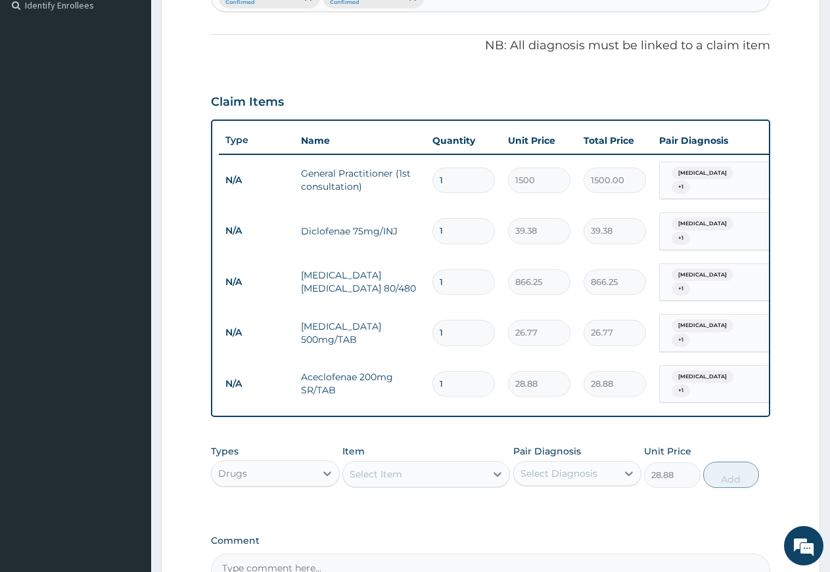
type input "0"
click at [423, 464] on div "Select Item" at bounding box center [414, 474] width 143 height 21
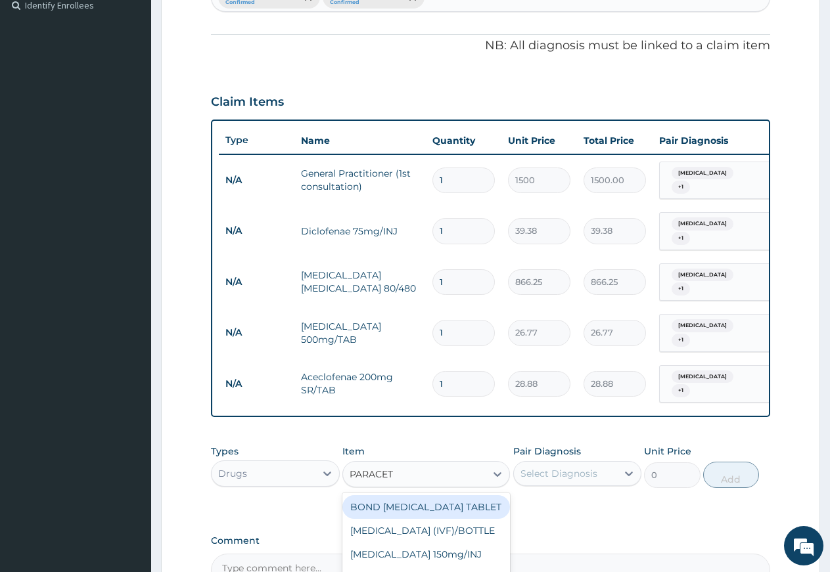
type input "PARACETA"
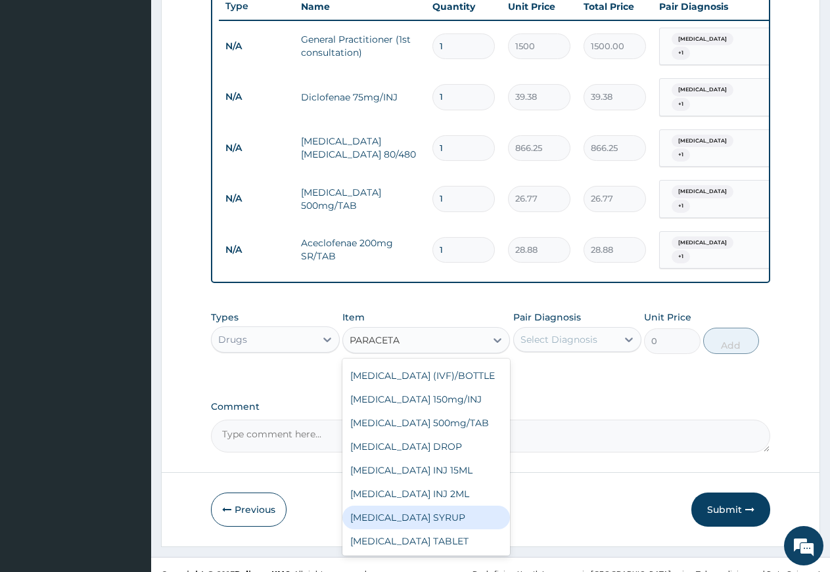
scroll to position [34, 0]
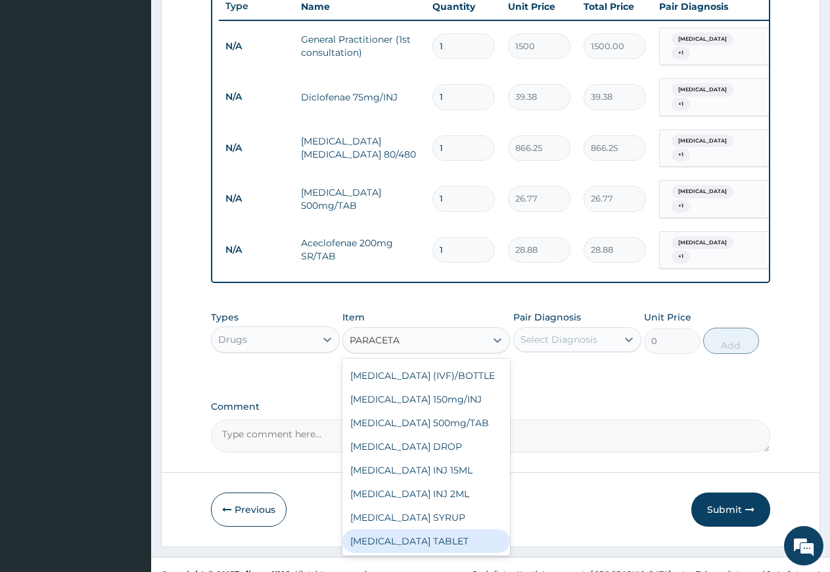
click at [440, 530] on div "[MEDICAL_DATA] TABLET" at bounding box center [426, 542] width 168 height 24
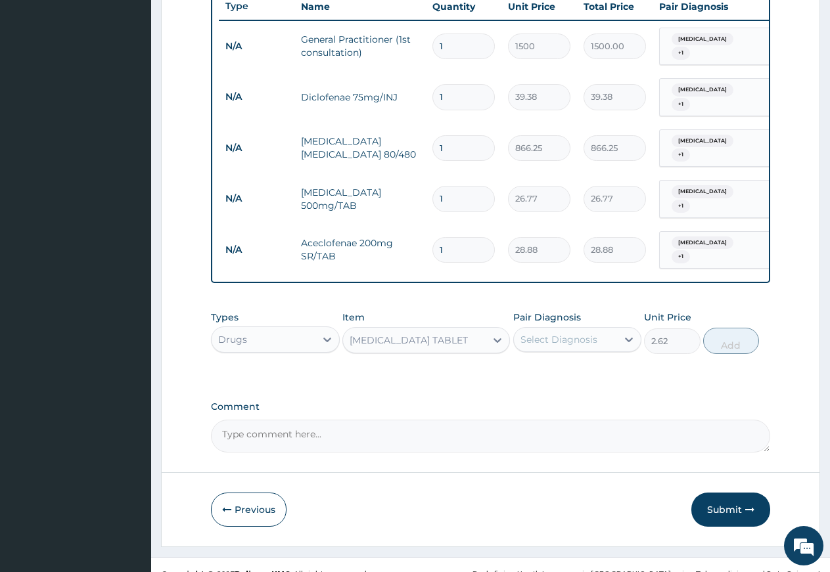
click at [461, 330] on div "[MEDICAL_DATA] TABLET" at bounding box center [414, 340] width 143 height 21
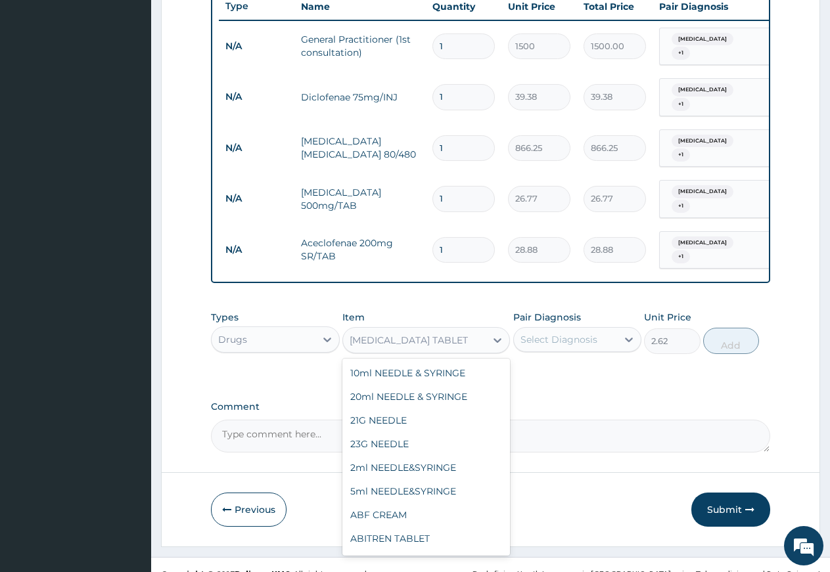
scroll to position [23648, 0]
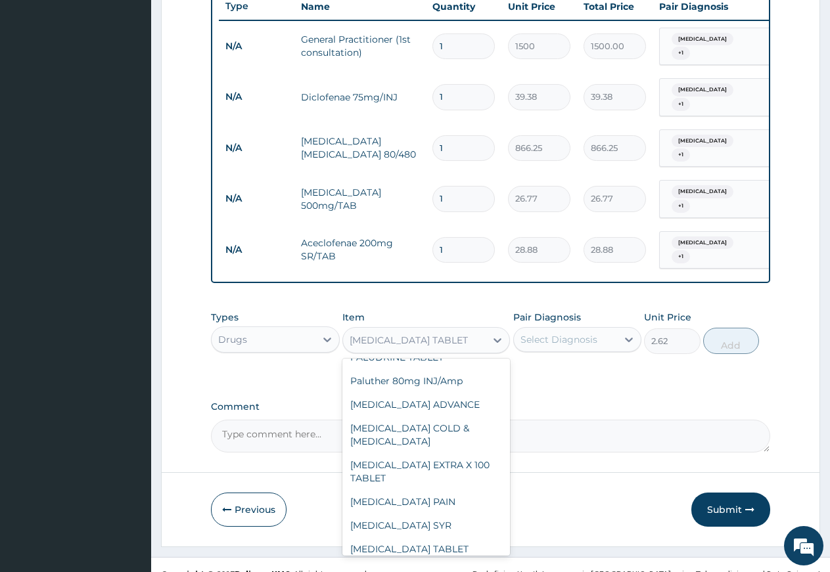
type input "5.25"
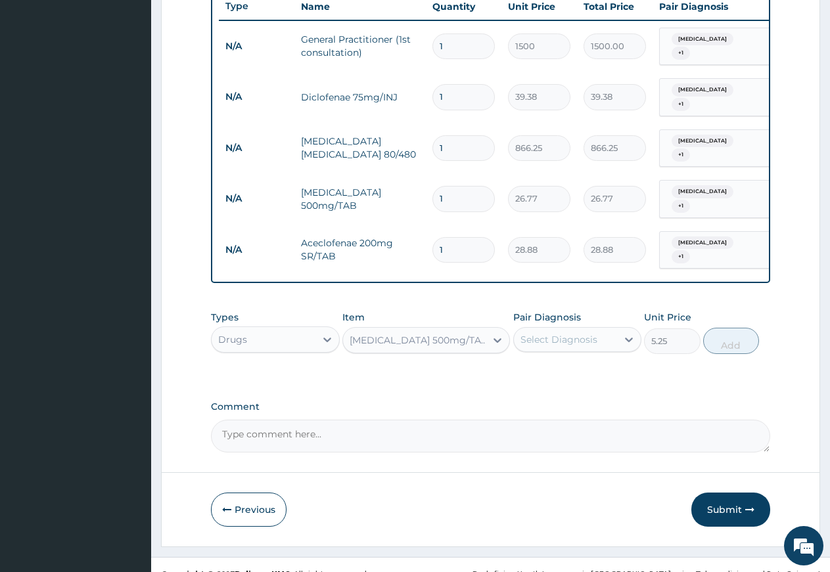
click at [543, 333] on div "Select Diagnosis" at bounding box center [558, 339] width 77 height 13
drag, startPoint x: 539, startPoint y: 373, endPoint x: 541, endPoint y: 380, distance: 7.5
click at [539, 387] on div "[MEDICAL_DATA]" at bounding box center [577, 400] width 129 height 27
checkbox input "true"
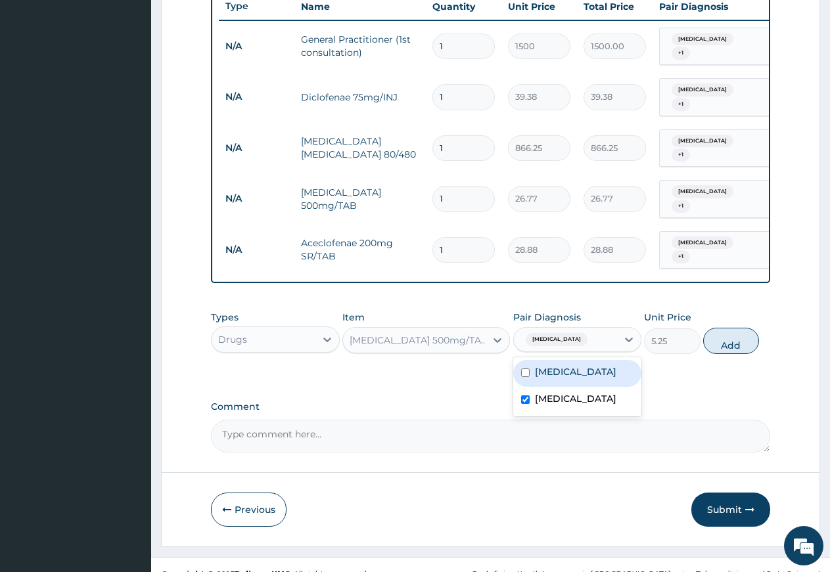
click at [543, 365] on label "Ovale malaria" at bounding box center [575, 371] width 81 height 13
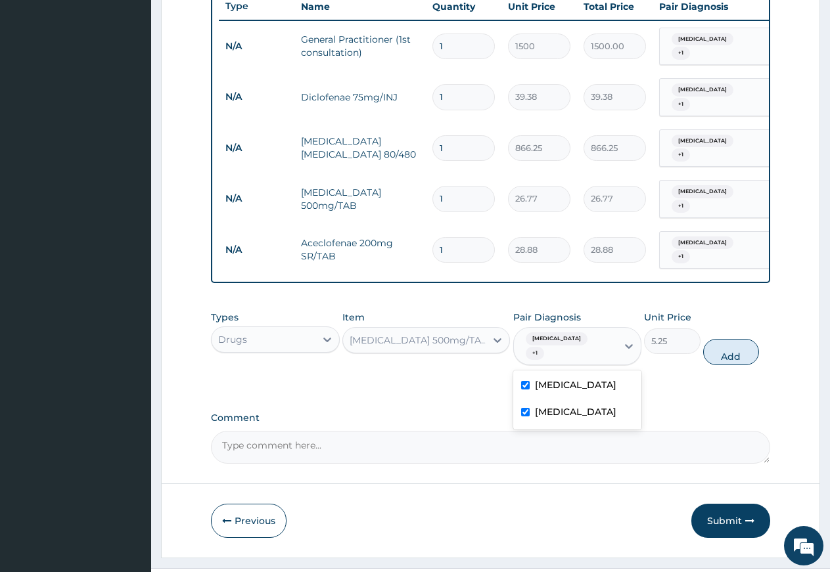
checkbox input "true"
click at [714, 339] on button "Add" at bounding box center [731, 352] width 56 height 26
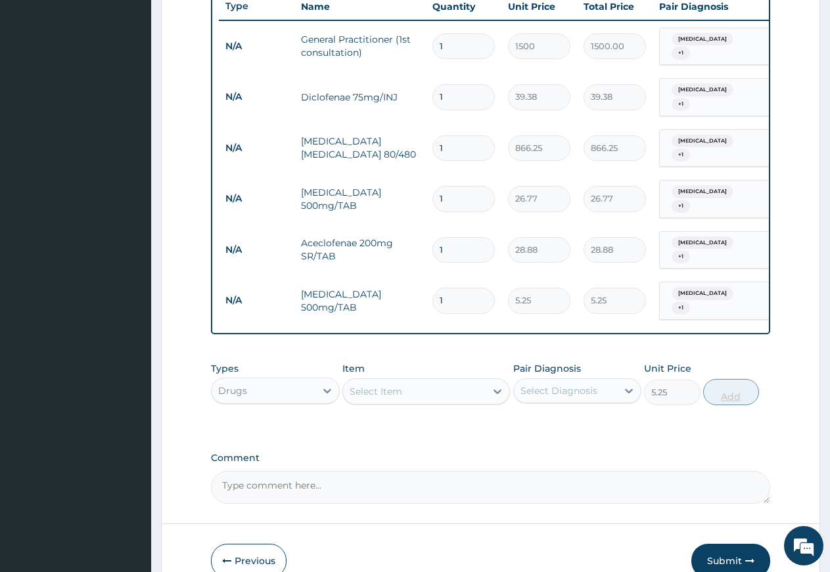
type input "0"
click at [407, 381] on div "Select Item" at bounding box center [414, 391] width 143 height 21
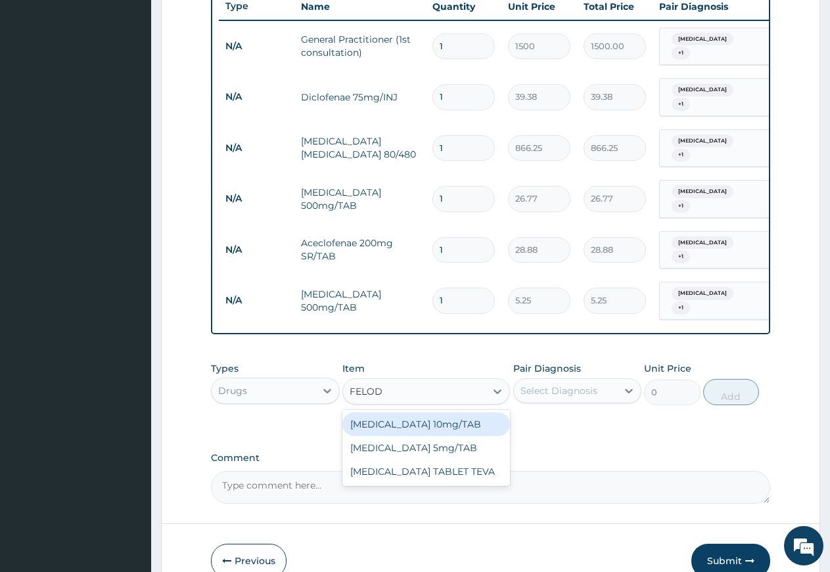
type input "FELODI"
click at [399, 413] on div "[MEDICAL_DATA] 10mg/TAB" at bounding box center [426, 425] width 168 height 24
type input "183.75"
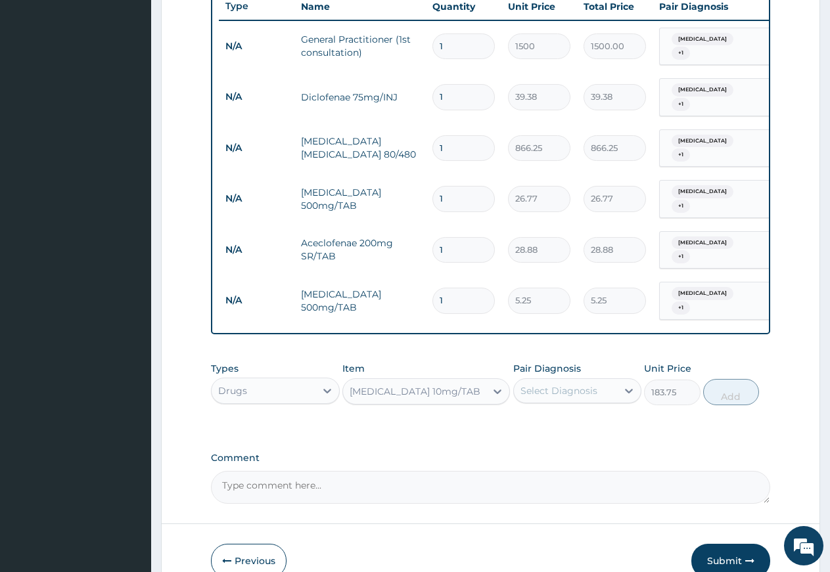
click at [538, 362] on div "Pair Diagnosis Select Diagnosis" at bounding box center [577, 383] width 129 height 43
click at [544, 380] on div "Select Diagnosis" at bounding box center [566, 390] width 104 height 21
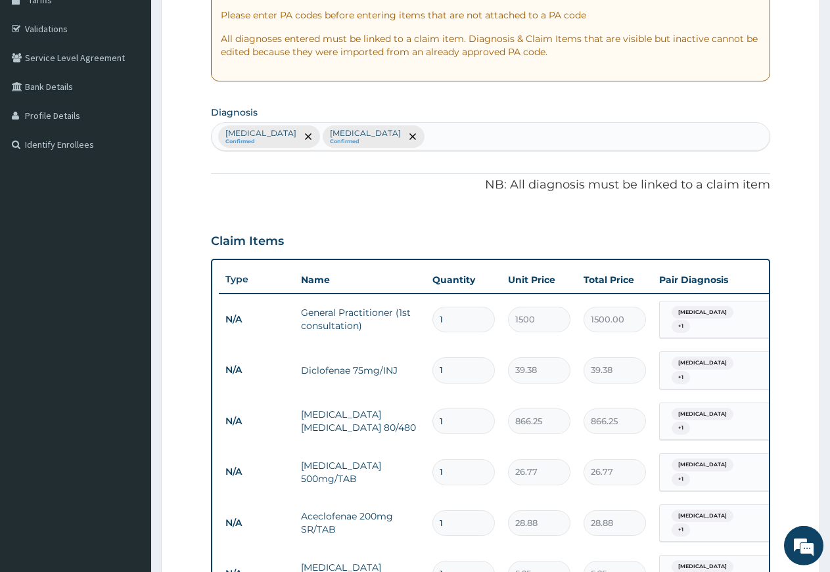
scroll to position [168, 0]
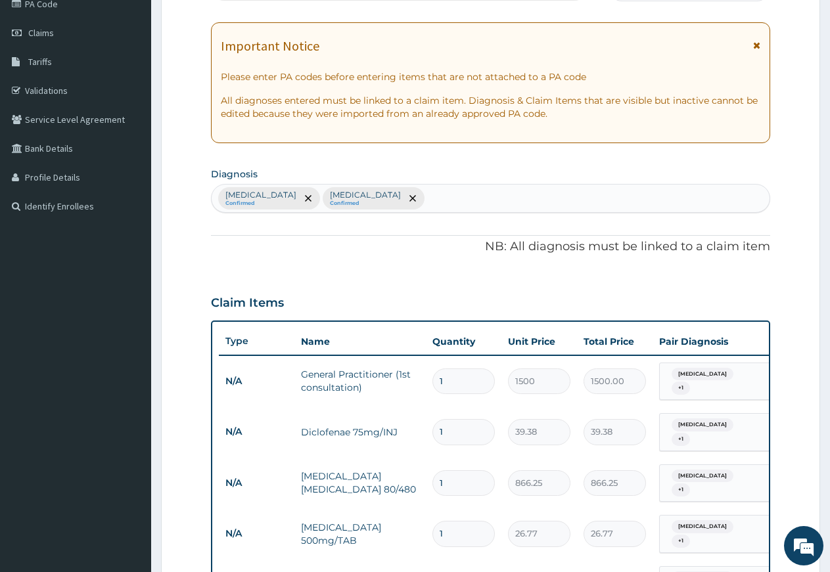
click at [395, 194] on div "Ovale malaria Confirmed Typhoid fever Confirmed" at bounding box center [491, 199] width 558 height 28
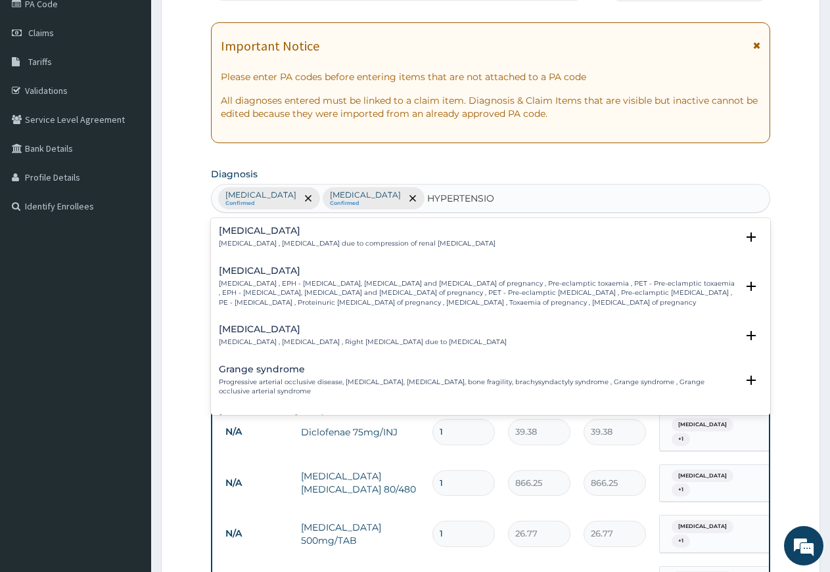
type input "HYPERTENSION"
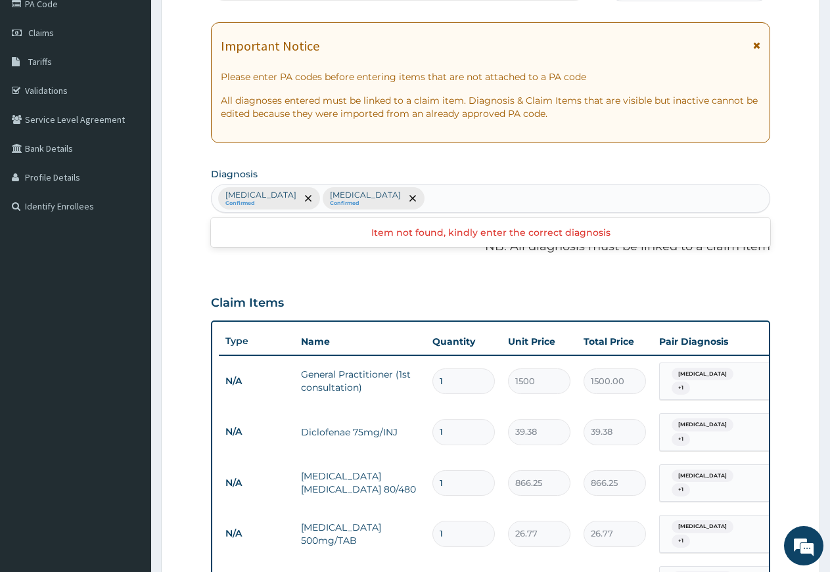
click at [472, 196] on div "Ovale malaria Confirmed Typhoid fever Confirmed" at bounding box center [491, 199] width 558 height 28
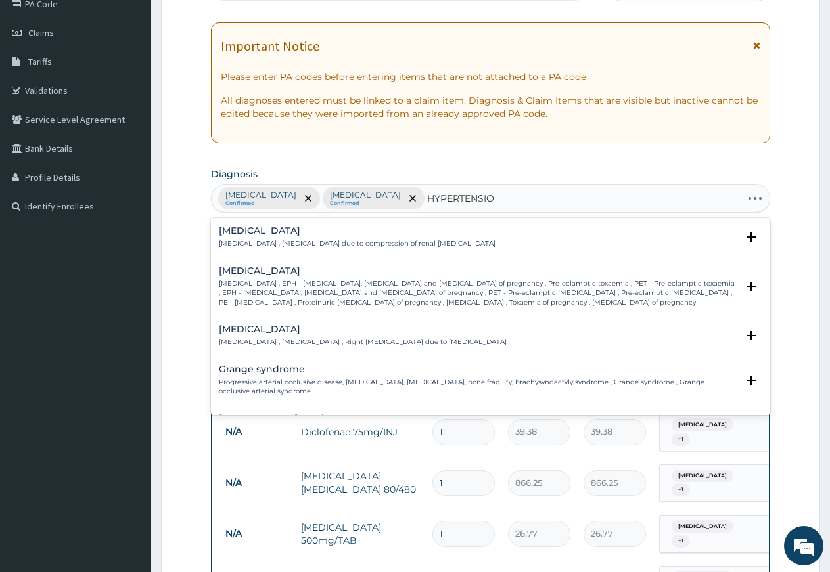
type input "HYPERTENSION"
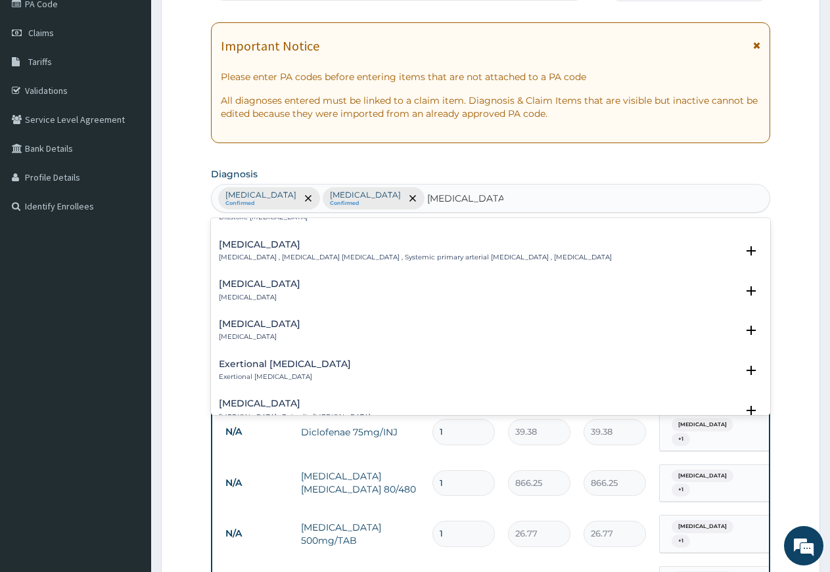
scroll to position [1100, 0]
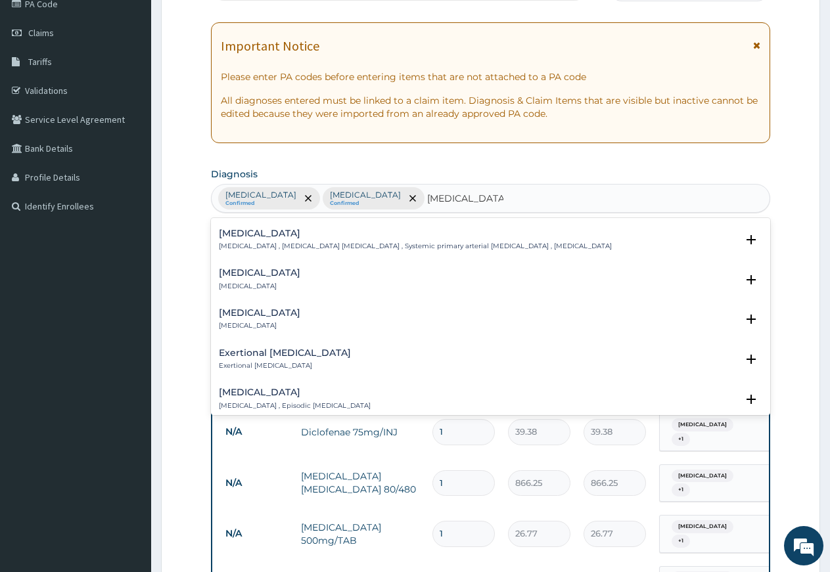
click at [300, 313] on h4 "Secondary hypertension" at bounding box center [259, 313] width 81 height 10
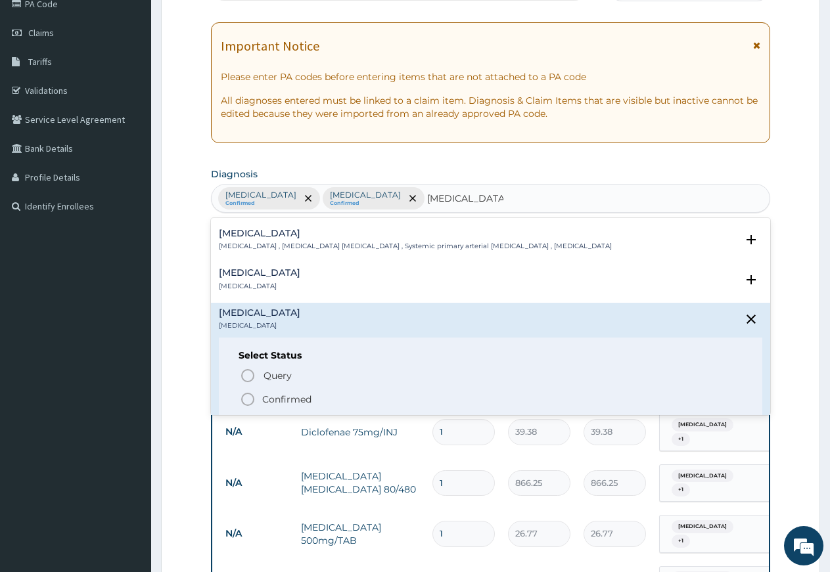
click at [247, 398] on icon "status option filled" at bounding box center [248, 400] width 16 height 16
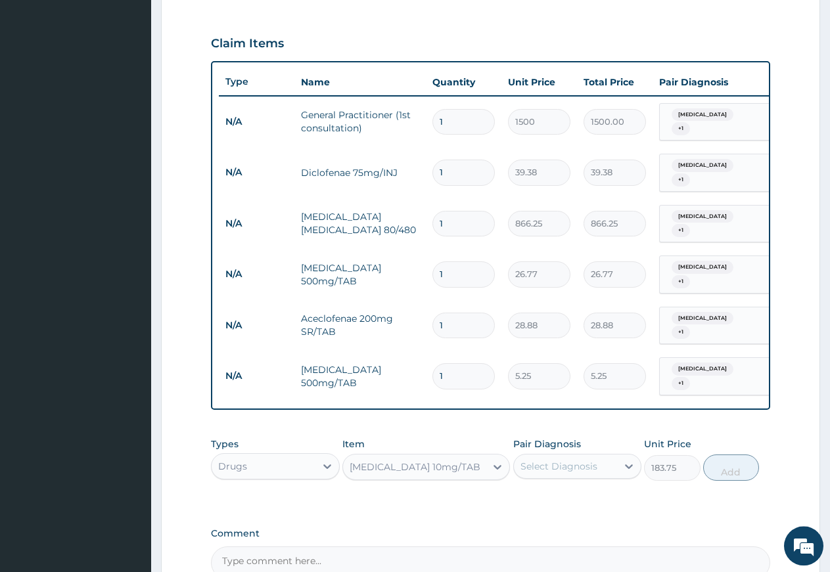
scroll to position [436, 0]
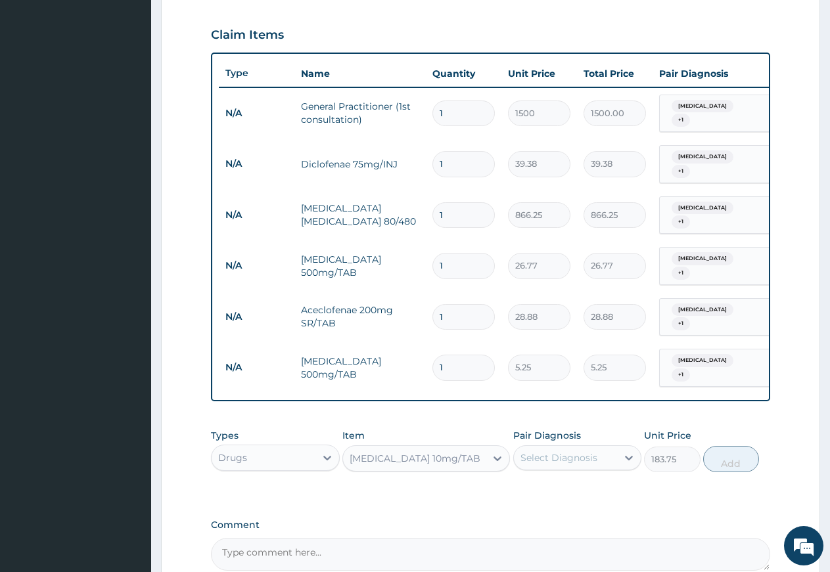
click at [443, 156] on input "1" at bounding box center [463, 164] width 62 height 26
type input "0.00"
type input "4"
type input "157.52"
type input "4"
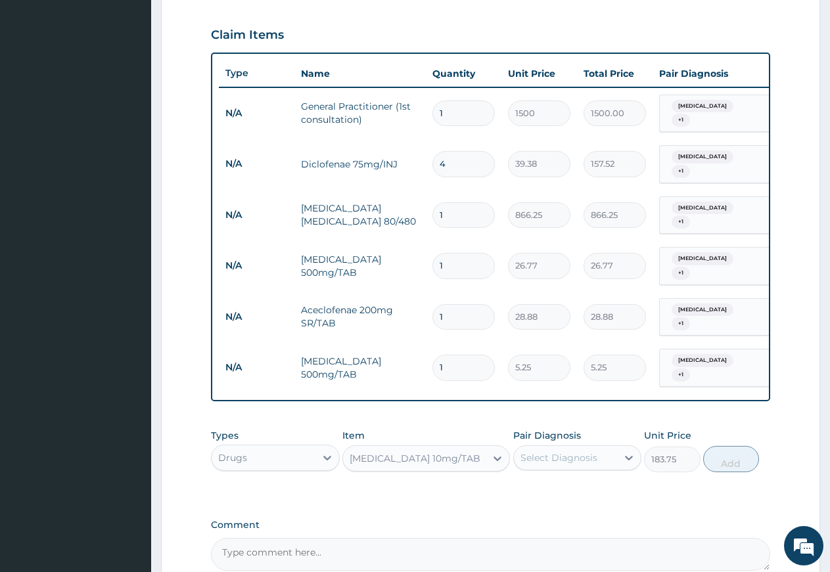
click at [442, 206] on input "1" at bounding box center [463, 215] width 62 height 26
type input "0.00"
type input "6"
type input "5197.50"
type input "6"
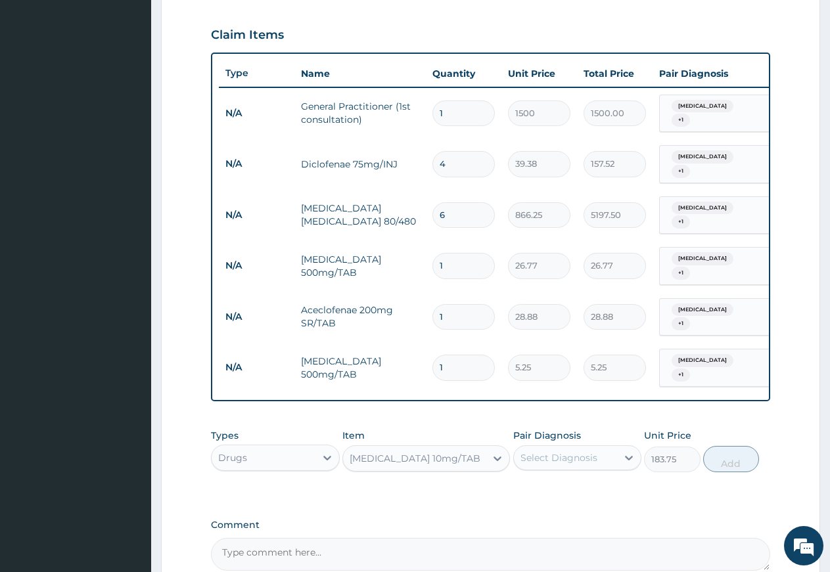
click at [455, 253] on input "1" at bounding box center [463, 266] width 62 height 26
type input "10"
type input "267.70"
type input "10"
click at [447, 304] on input "1" at bounding box center [463, 317] width 62 height 26
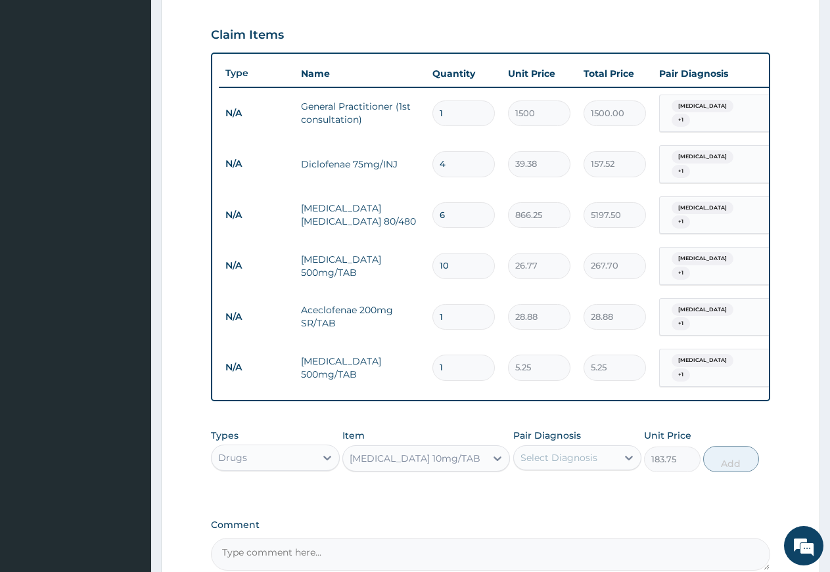
type input "10"
type input "288.80"
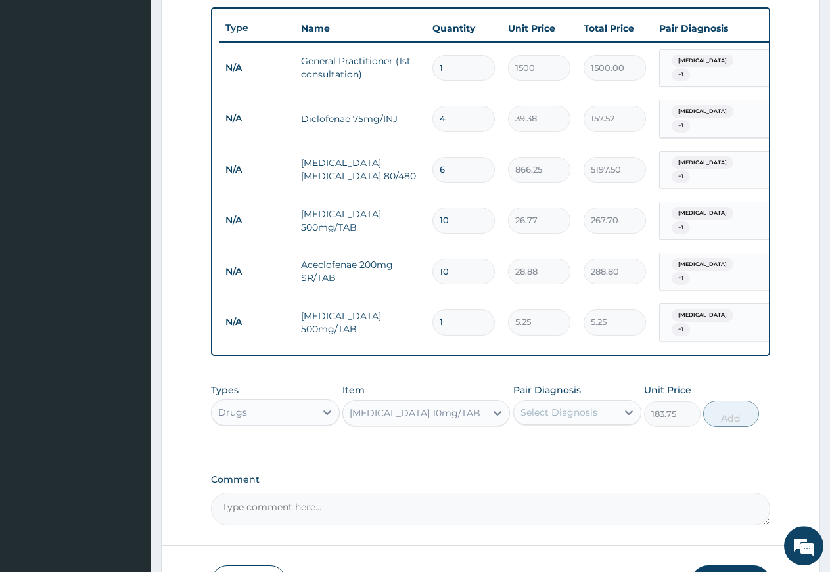
scroll to position [503, 0]
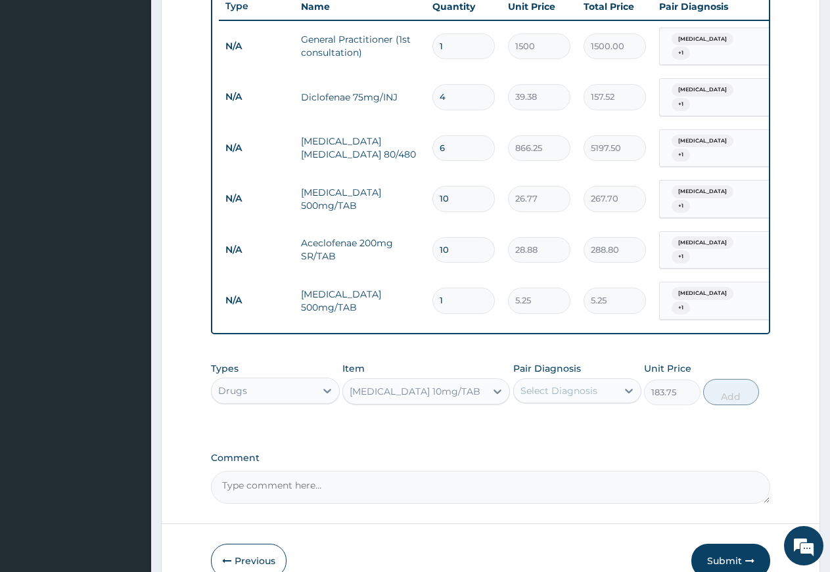
type input "10"
click at [452, 288] on input "1" at bounding box center [463, 301] width 62 height 26
type input "0.00"
type input "2"
type input "10.50"
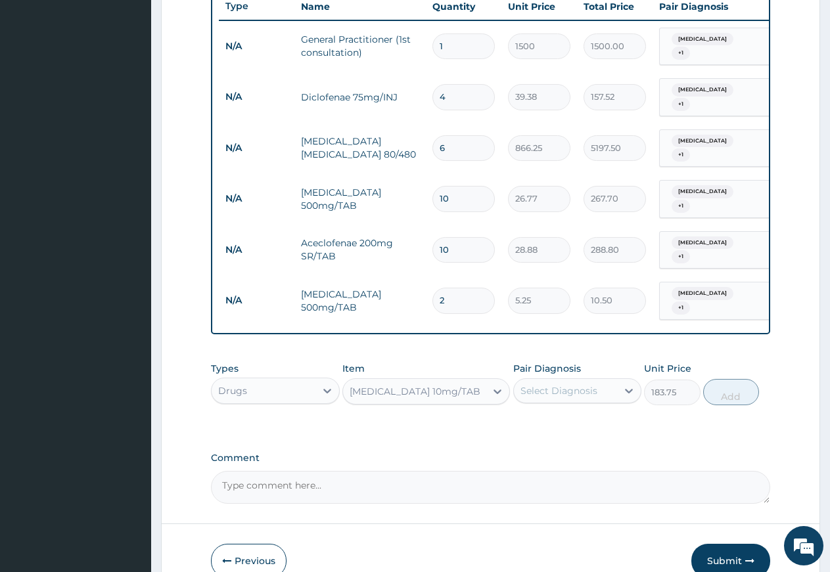
type input "20"
type input "105.00"
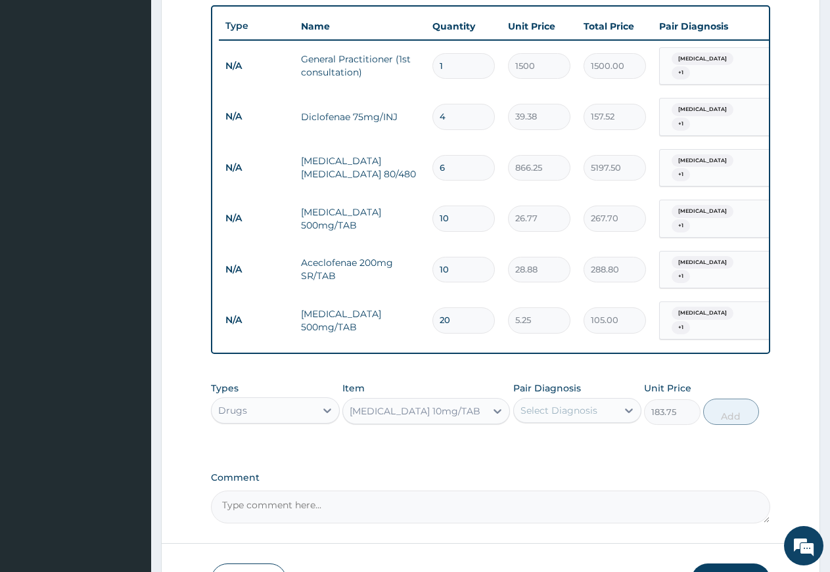
scroll to position [551, 0]
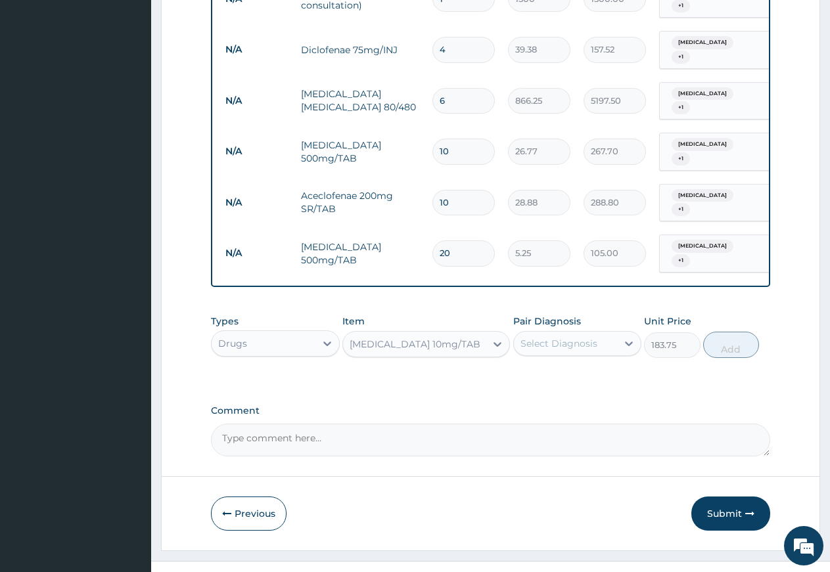
type input "20"
click at [534, 337] on div "Select Diagnosis" at bounding box center [558, 343] width 77 height 13
drag, startPoint x: 540, startPoint y: 417, endPoint x: 579, endPoint y: 406, distance: 40.2
click at [542, 423] on label "Secondary hypertension" at bounding box center [575, 429] width 81 height 13
checkbox input "true"
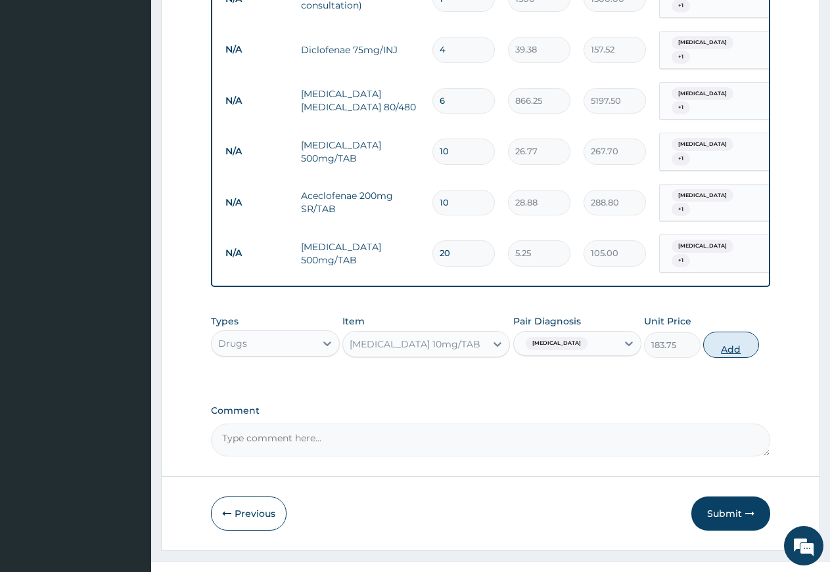
click at [722, 332] on button "Add" at bounding box center [731, 345] width 56 height 26
type input "0"
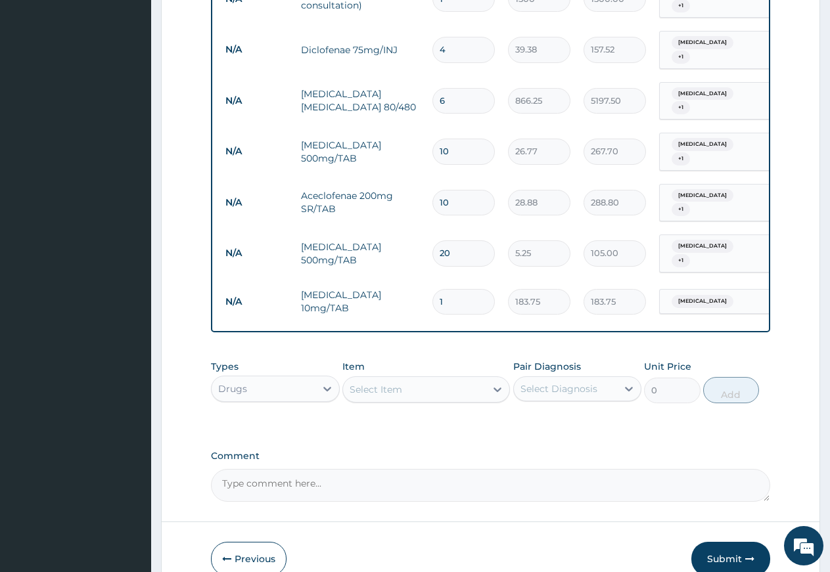
type input "10"
type input "1837.50"
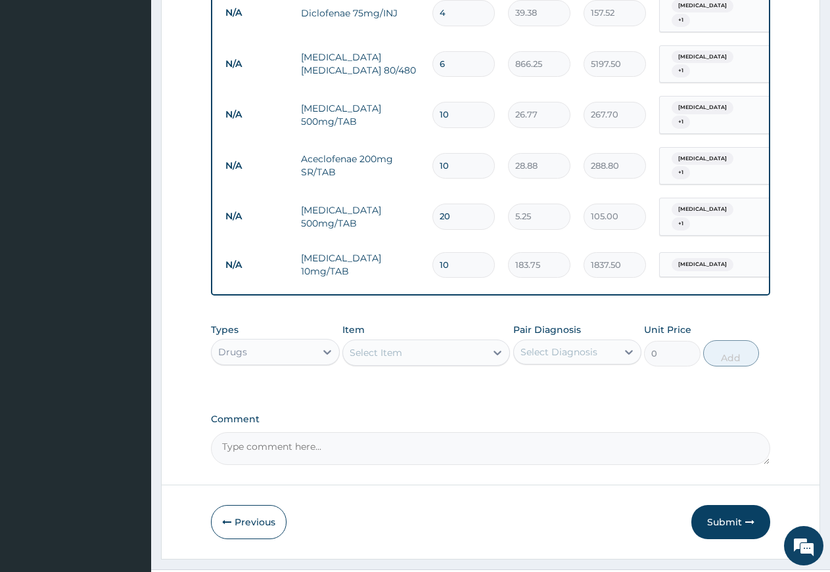
scroll to position [596, 0]
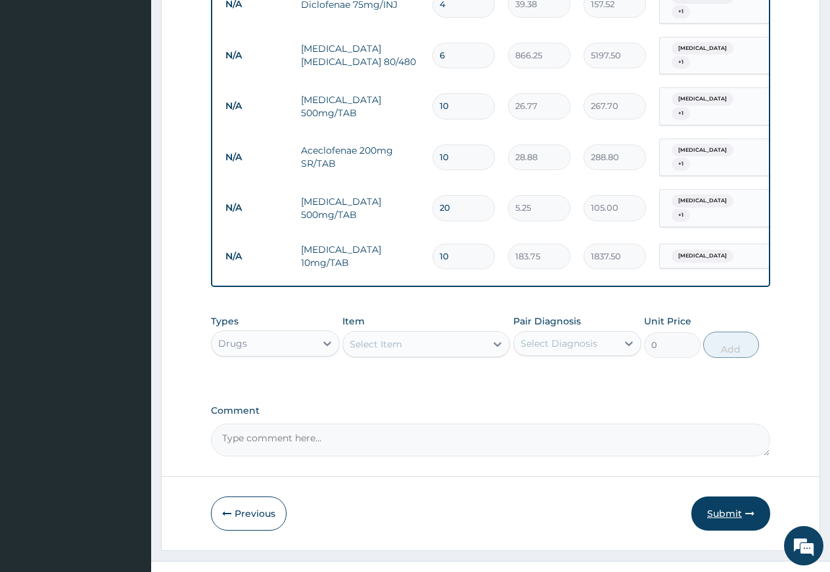
type input "10"
drag, startPoint x: 735, startPoint y: 492, endPoint x: 723, endPoint y: 492, distance: 11.2
click at [733, 497] on button "Submit" at bounding box center [730, 514] width 79 height 34
click at [735, 497] on button "Submit" at bounding box center [730, 514] width 79 height 34
click at [724, 497] on button "Submit" at bounding box center [730, 514] width 79 height 34
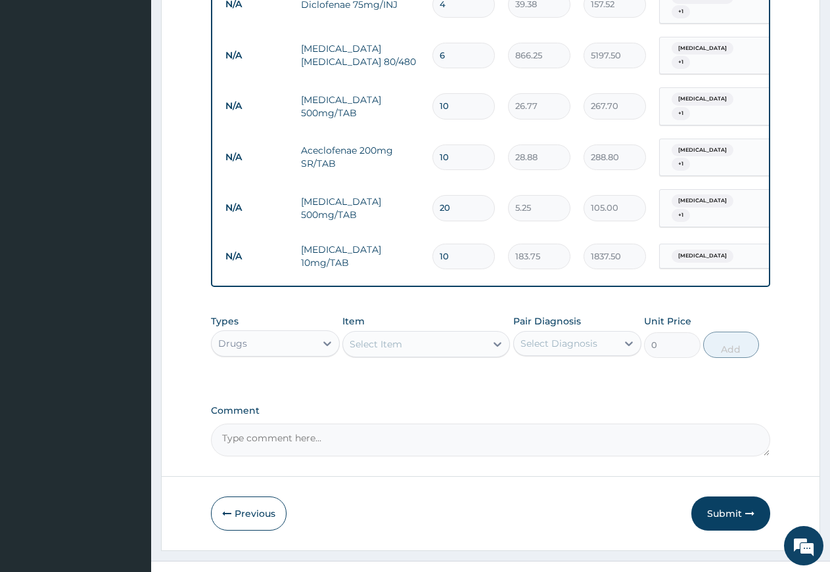
click at [507, 466] on form "Step 2 of 2 PA Code / Prescription Code Enter Code(Secondary Care Only) Encount…" at bounding box center [490, 12] width 659 height 1077
click at [719, 501] on button "Submit" at bounding box center [730, 514] width 79 height 34
click at [229, 497] on button "Previous" at bounding box center [249, 514] width 76 height 34
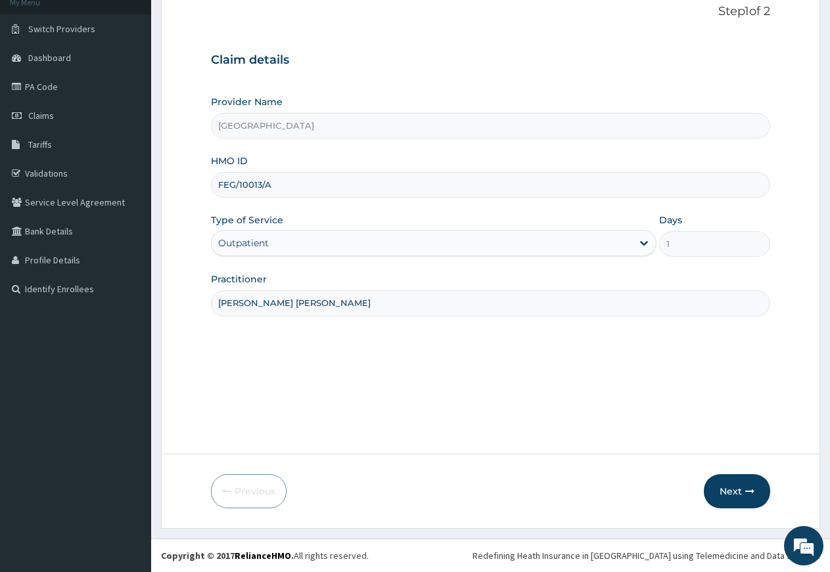
click at [689, 259] on div "Provider Name Rosevine Hospital HMO ID FEG/10013/A Type of Service Outpatient D…" at bounding box center [490, 205] width 559 height 221
click at [721, 489] on button "Next" at bounding box center [737, 491] width 66 height 34
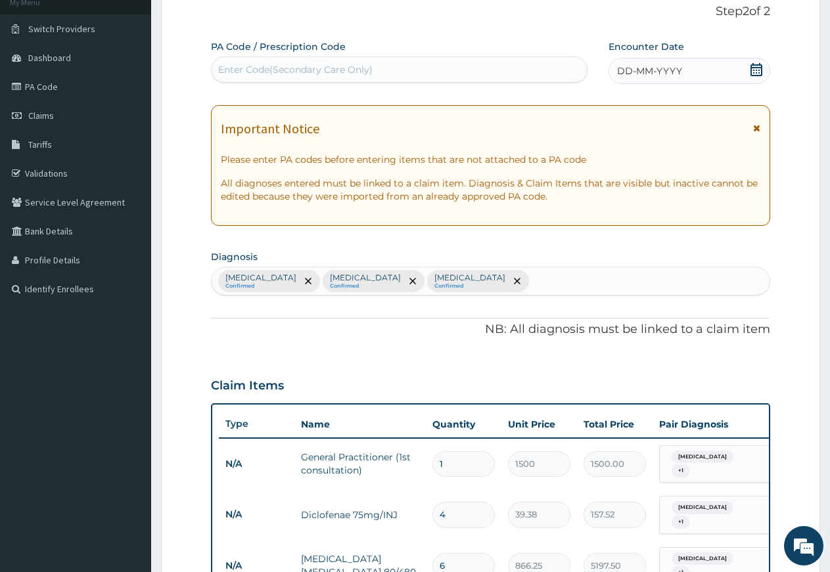
click at [755, 67] on icon at bounding box center [756, 69] width 12 height 13
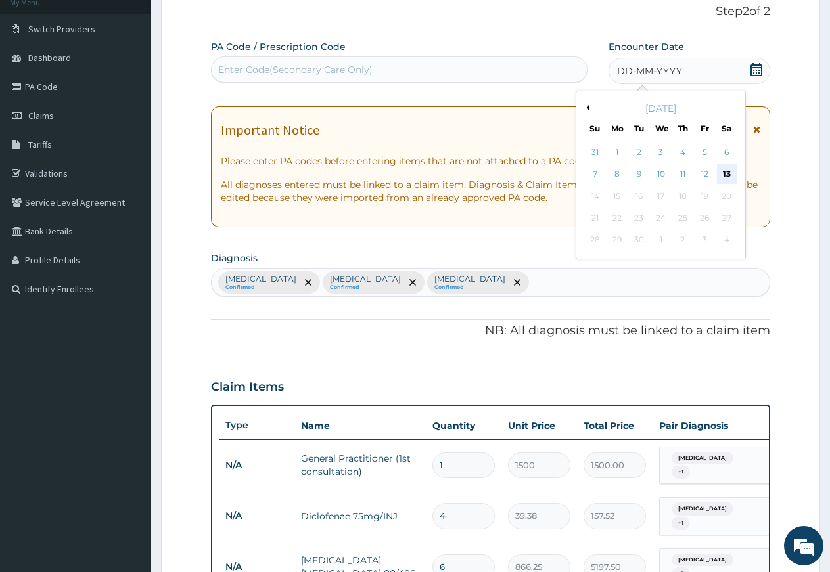
click at [725, 170] on div "13" at bounding box center [727, 175] width 20 height 20
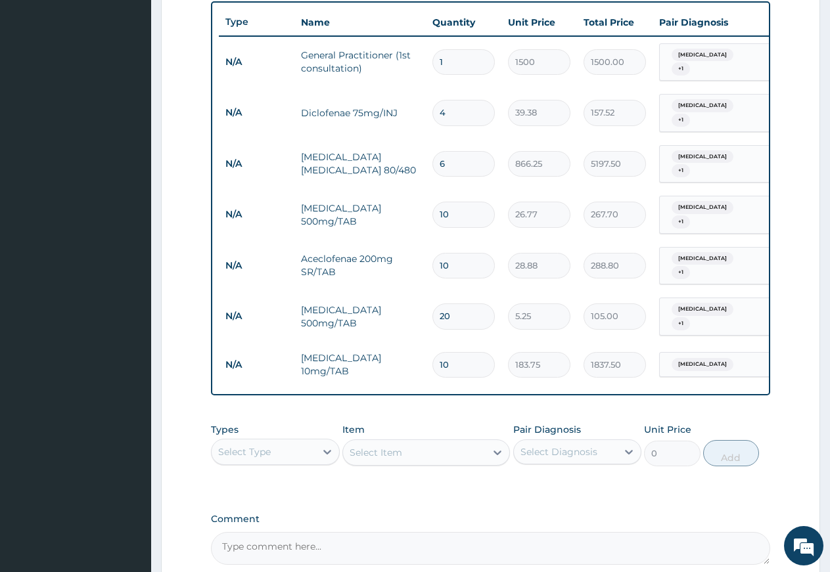
scroll to position [555, 0]
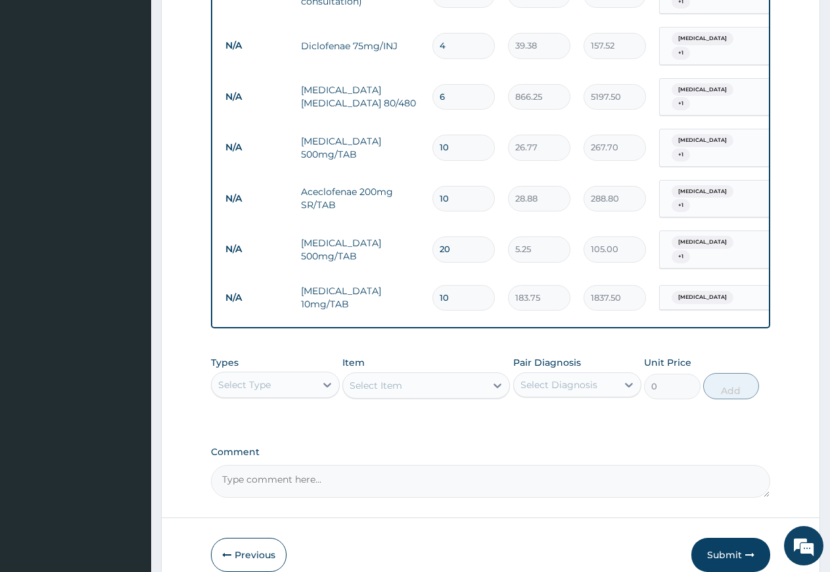
click at [715, 538] on button "Submit" at bounding box center [730, 555] width 79 height 34
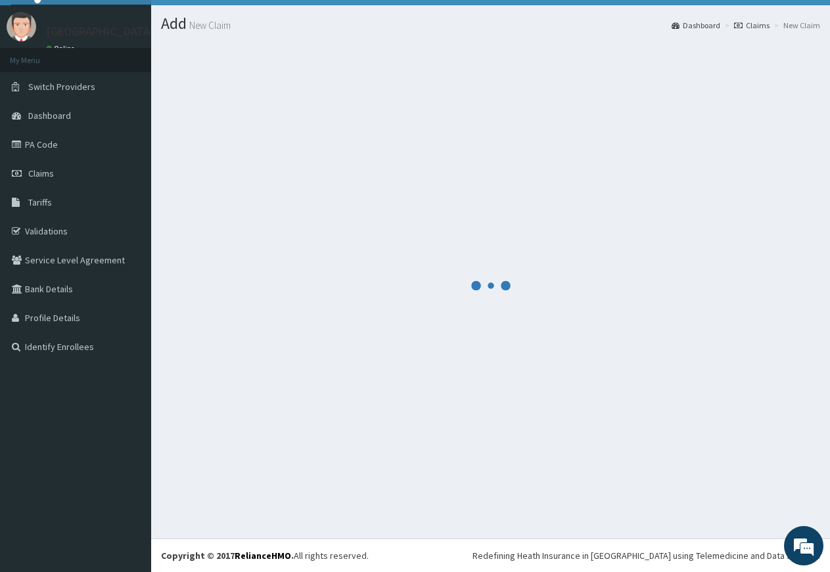
scroll to position [28, 0]
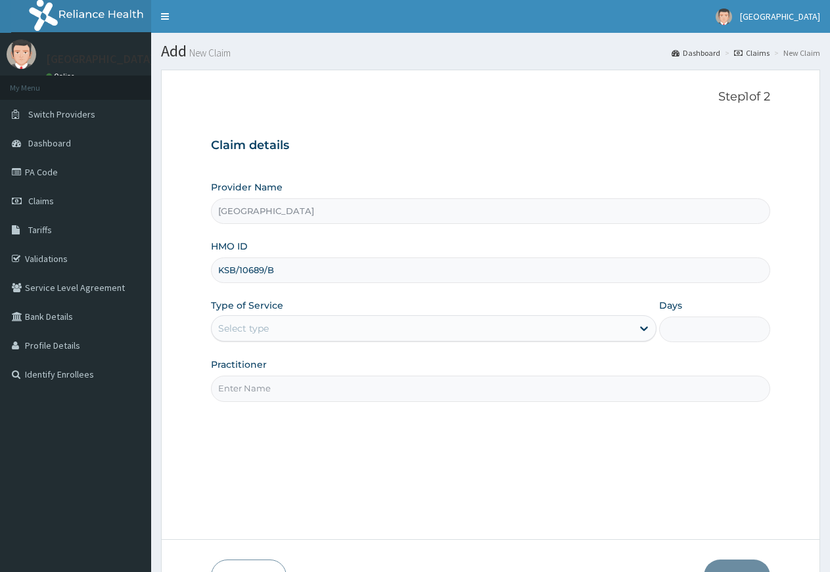
type input "KSB/10689/B"
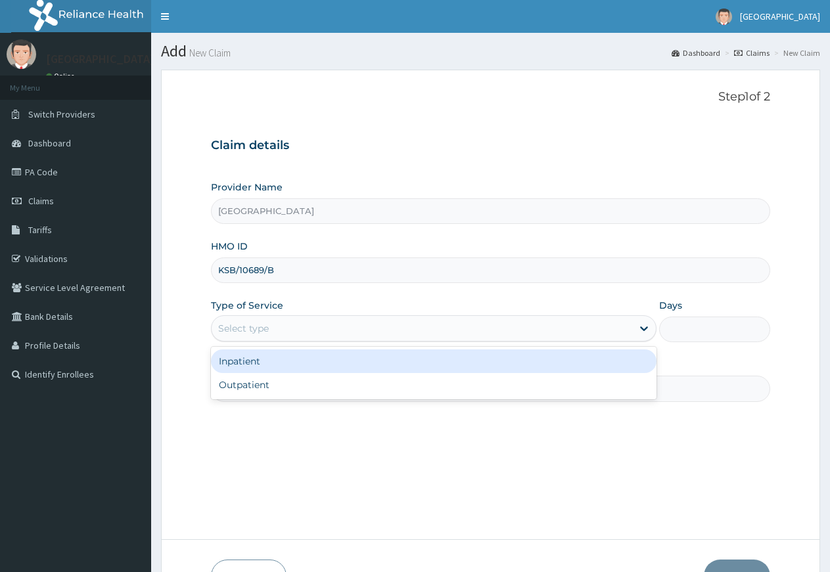
click at [340, 326] on div "Select type" at bounding box center [422, 328] width 420 height 21
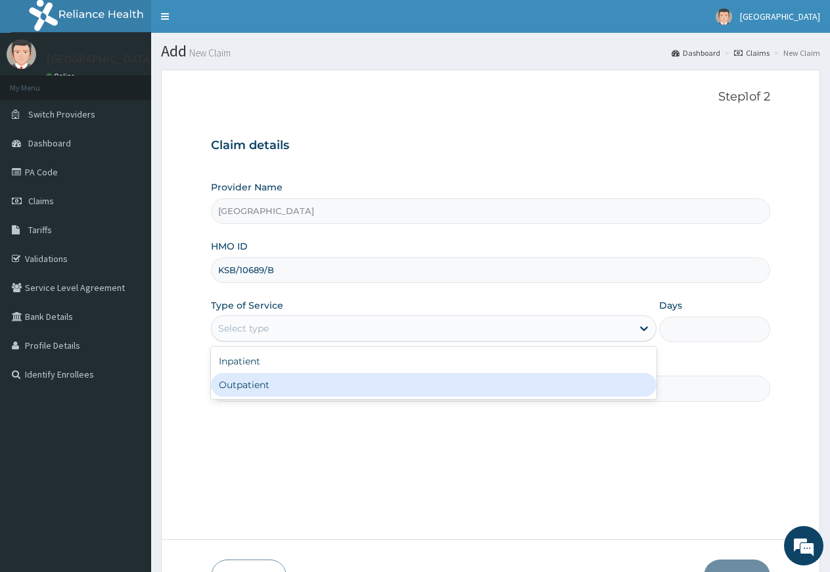
click at [306, 380] on div "Outpatient" at bounding box center [433, 385] width 445 height 24
type input "1"
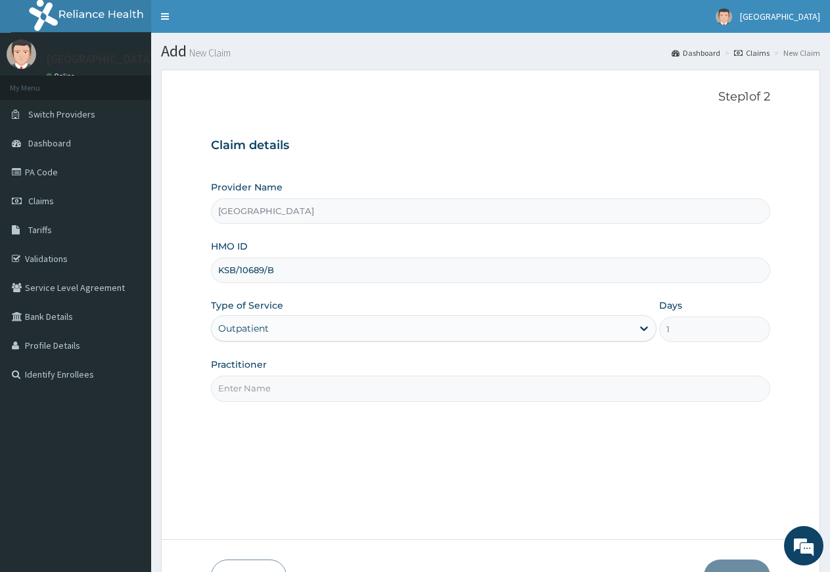
click at [304, 392] on input "Practitioner" at bounding box center [490, 389] width 559 height 26
type input "[PERSON_NAME] [PERSON_NAME]"
click at [731, 563] on button "Next" at bounding box center [737, 577] width 66 height 34
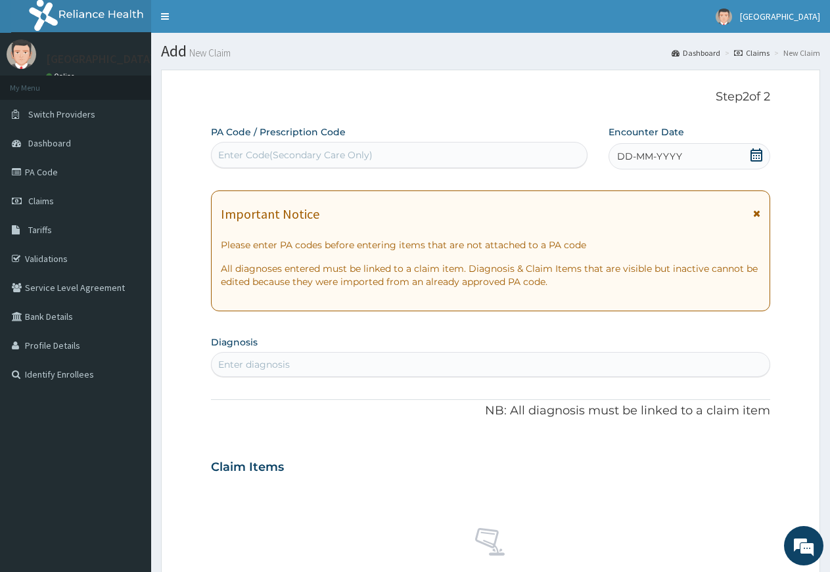
click at [753, 153] on icon at bounding box center [756, 154] width 12 height 13
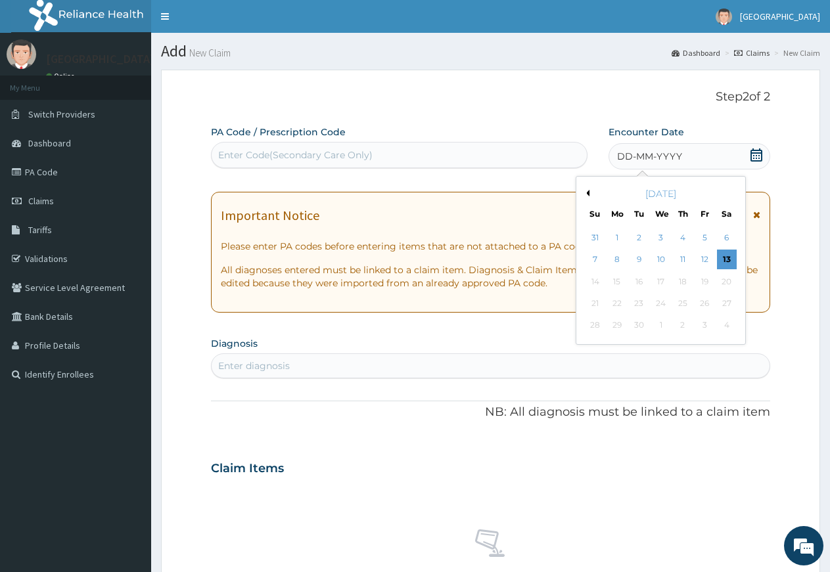
drag, startPoint x: 731, startPoint y: 260, endPoint x: 722, endPoint y: 264, distance: 10.0
click at [731, 261] on div "13" at bounding box center [727, 260] width 20 height 20
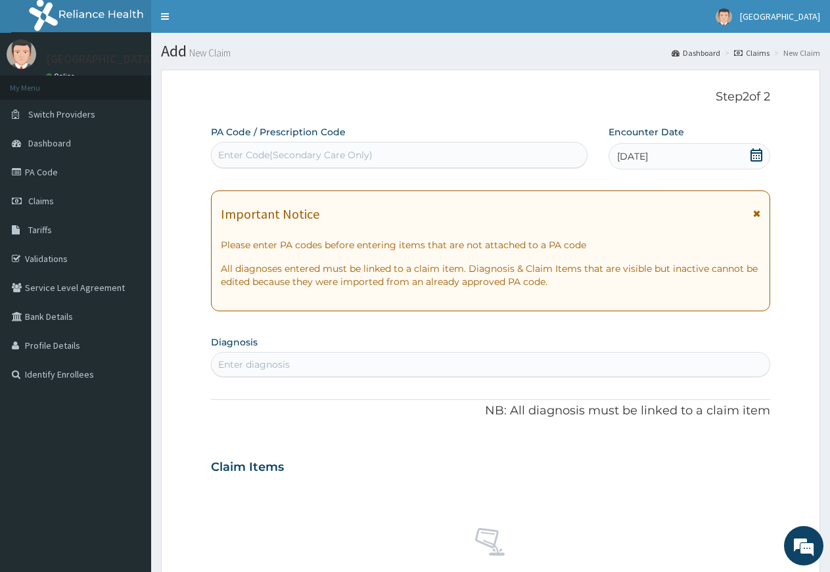
click at [346, 362] on div "Enter diagnosis" at bounding box center [491, 364] width 558 height 21
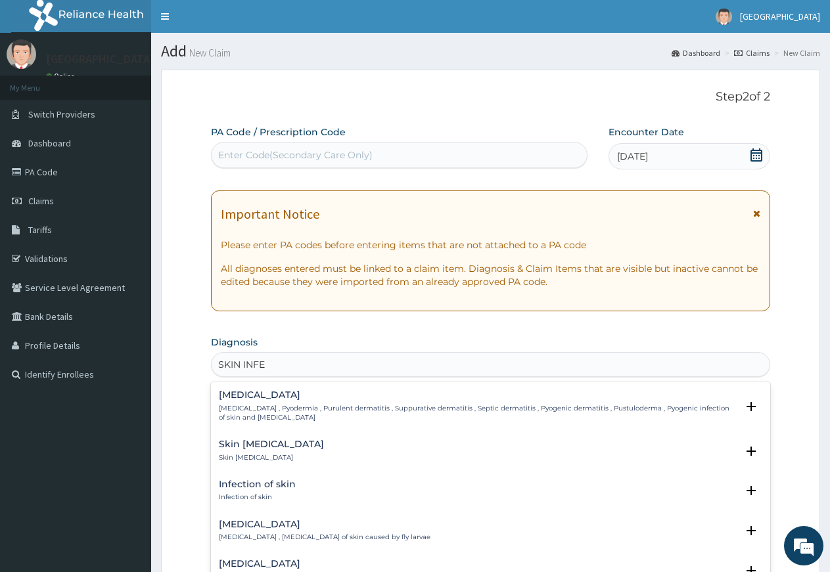
type input "SKIN INFEC"
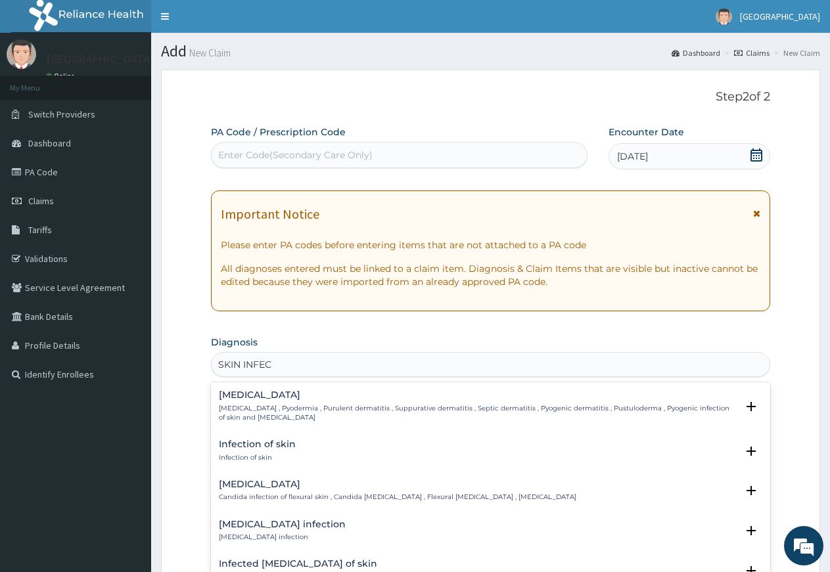
click at [254, 443] on h4 "Infection of skin" at bounding box center [257, 445] width 77 height 10
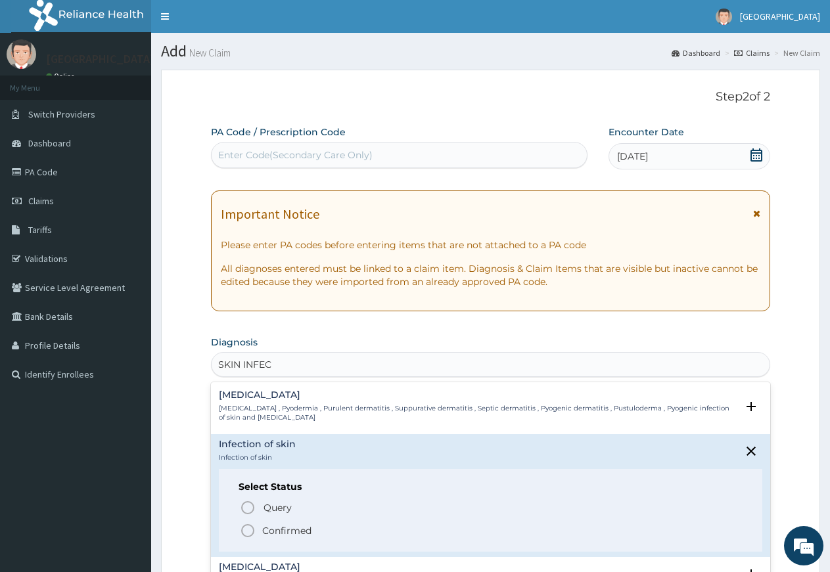
click at [248, 532] on icon "status option filled" at bounding box center [248, 531] width 16 height 16
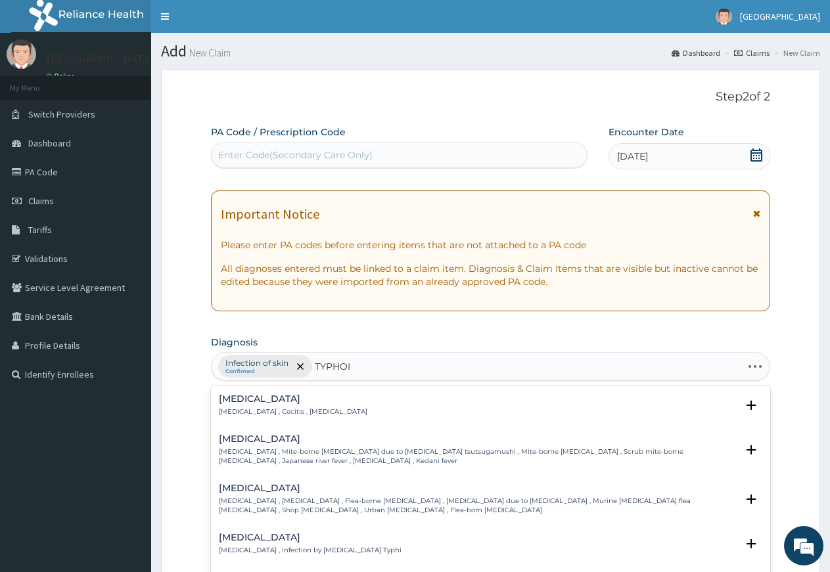
type input "[MEDICAL_DATA]"
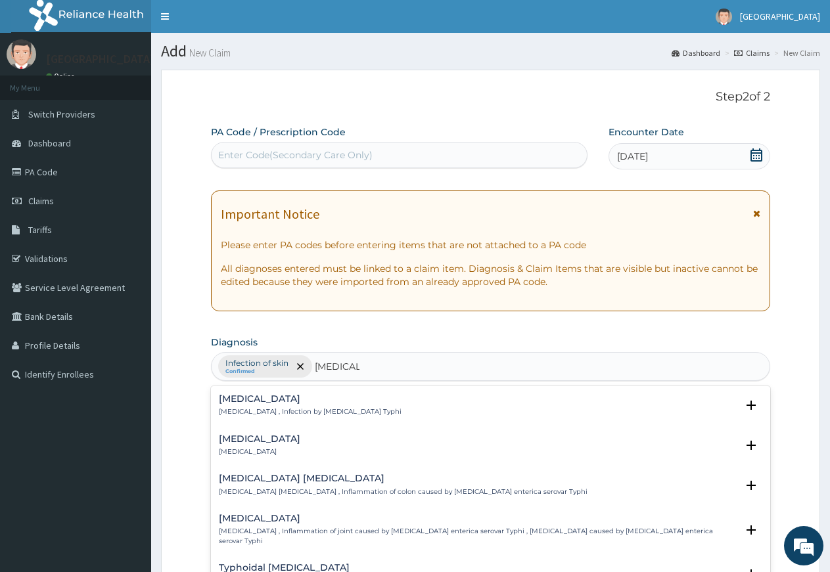
click at [282, 412] on p "[MEDICAL_DATA] , Infection by [MEDICAL_DATA] Typhi" at bounding box center [310, 411] width 183 height 9
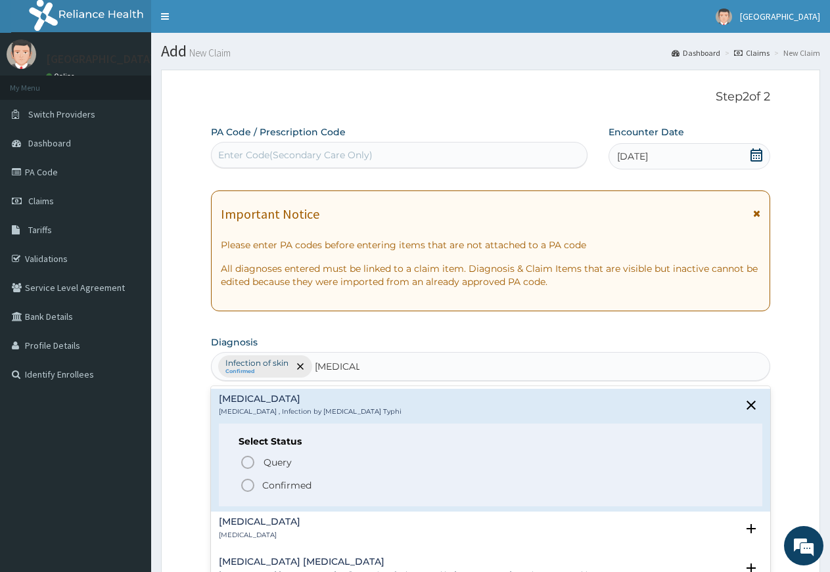
click at [250, 486] on icon "status option filled" at bounding box center [248, 486] width 16 height 16
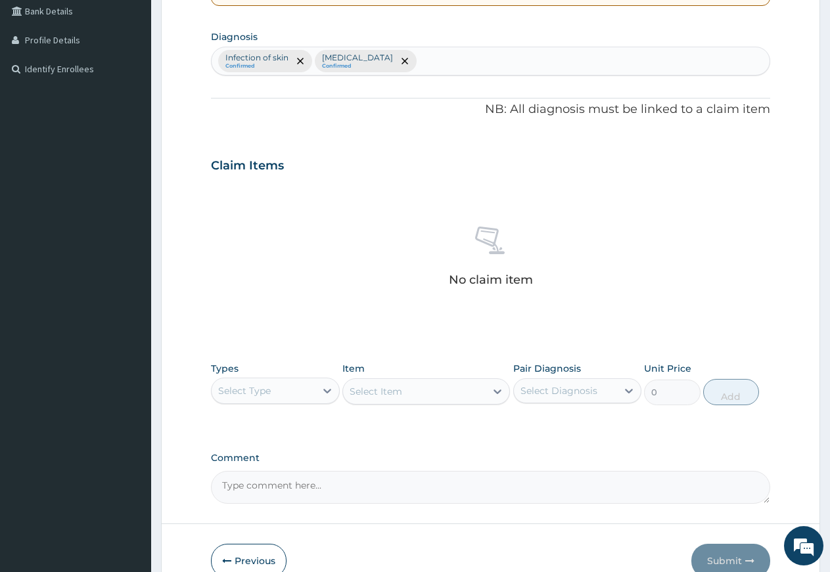
scroll to position [335, 0]
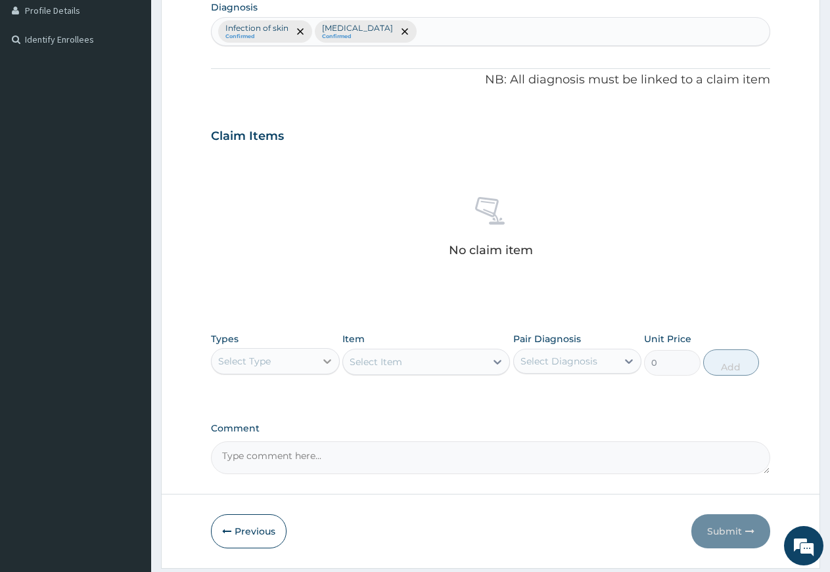
drag, startPoint x: 326, startPoint y: 357, endPoint x: 324, endPoint y: 365, distance: 7.5
click at [326, 360] on icon at bounding box center [327, 361] width 13 height 13
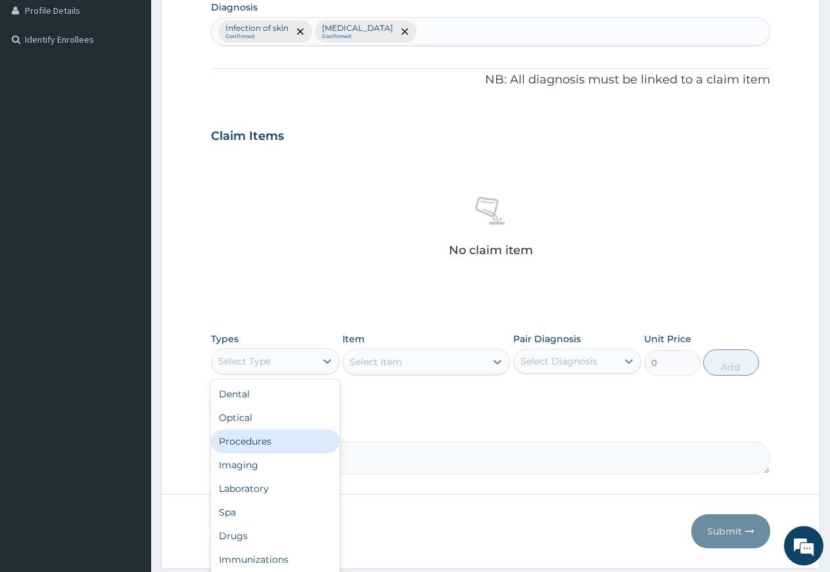
click at [256, 443] on div "Procedures" at bounding box center [275, 442] width 129 height 24
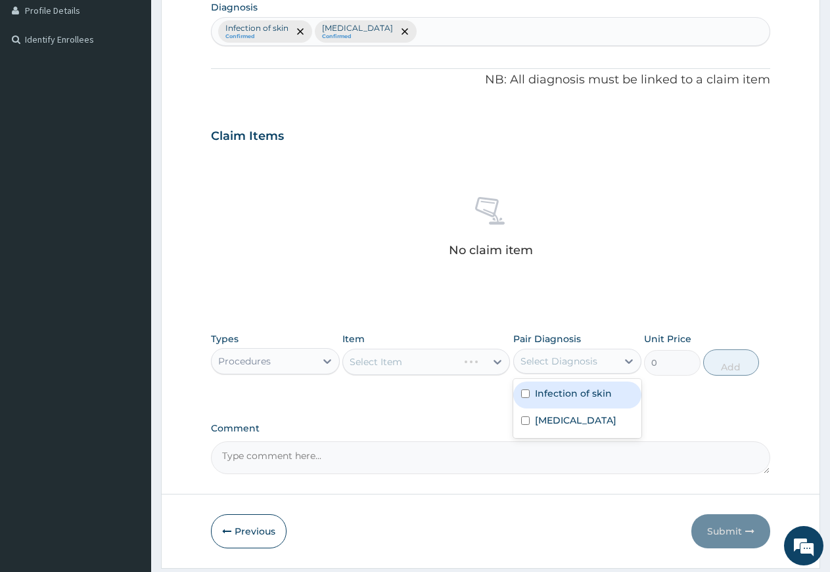
click at [560, 363] on div "Select Diagnosis" at bounding box center [558, 361] width 77 height 13
click at [557, 398] on label "Infection of skin" at bounding box center [573, 393] width 77 height 13
checkbox input "true"
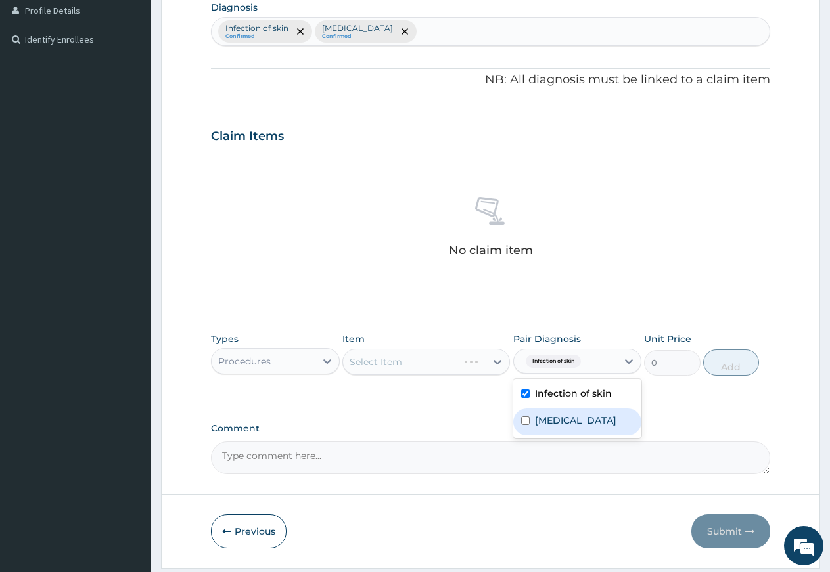
click at [558, 414] on label "[MEDICAL_DATA]" at bounding box center [575, 420] width 81 height 13
checkbox input "true"
click at [434, 358] on div "Select Item" at bounding box center [414, 362] width 143 height 21
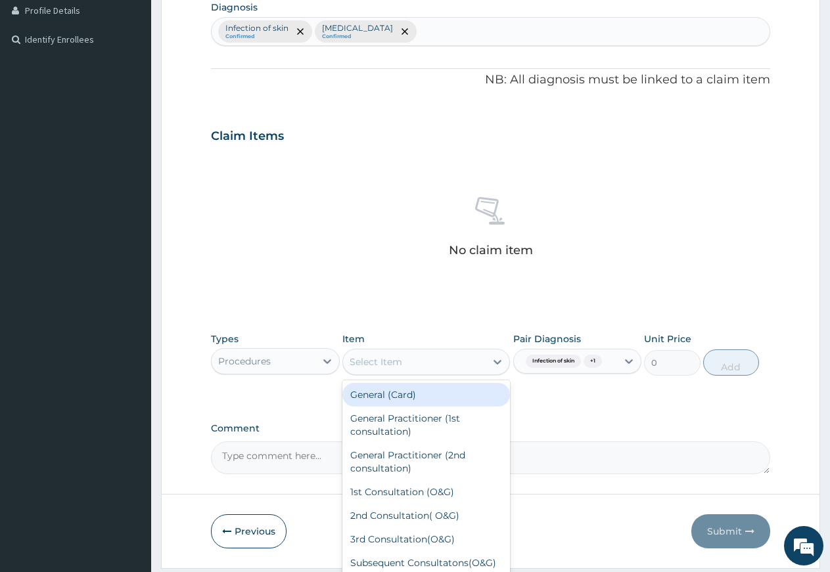
click at [383, 402] on div "General (Card)" at bounding box center [426, 395] width 168 height 24
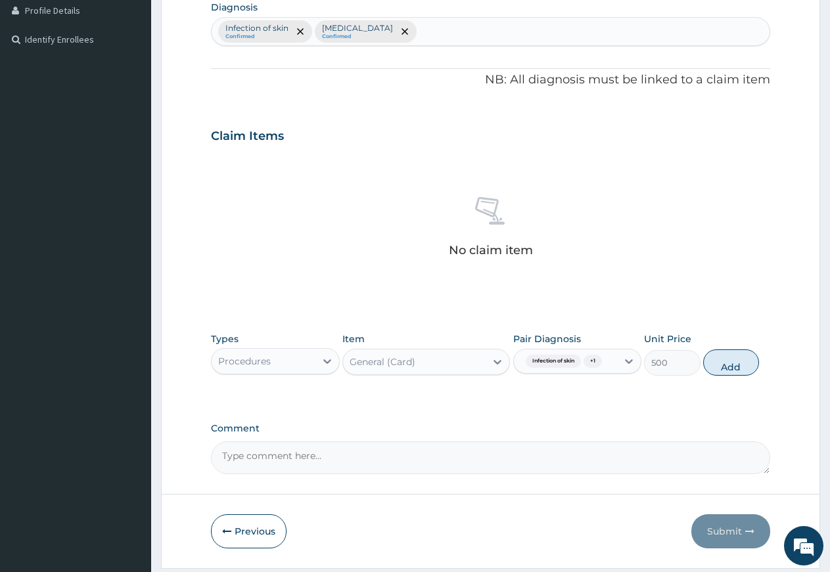
click at [394, 369] on div "General (Card)" at bounding box center [414, 362] width 143 height 21
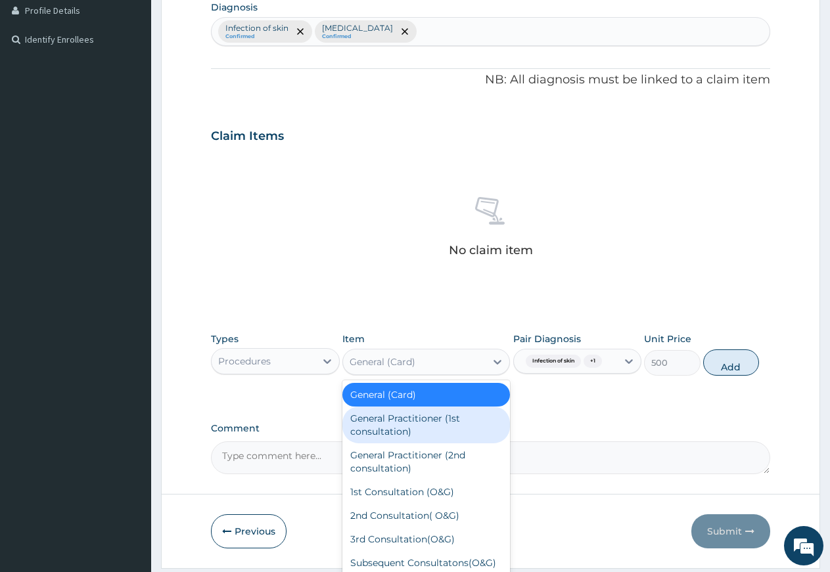
click at [394, 426] on div "General Practitioner (1st consultation)" at bounding box center [426, 425] width 168 height 37
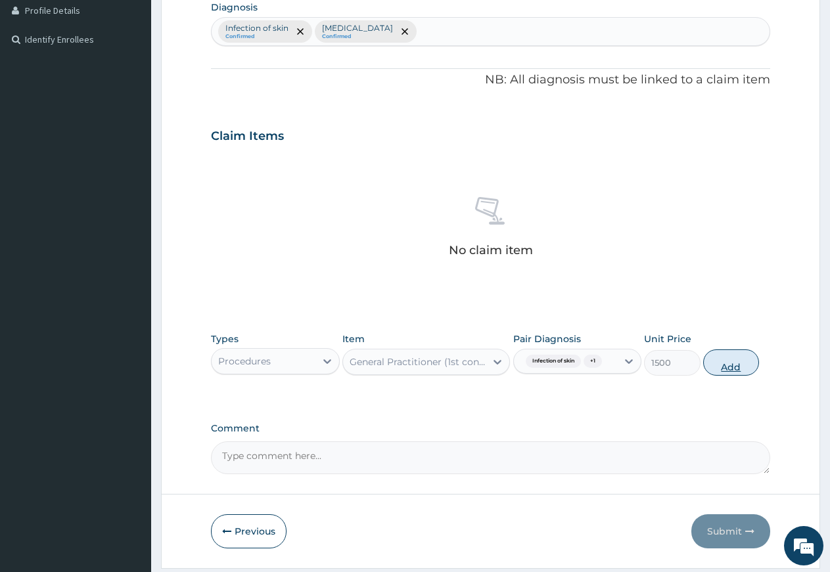
click at [721, 363] on button "Add" at bounding box center [731, 363] width 56 height 26
type input "0"
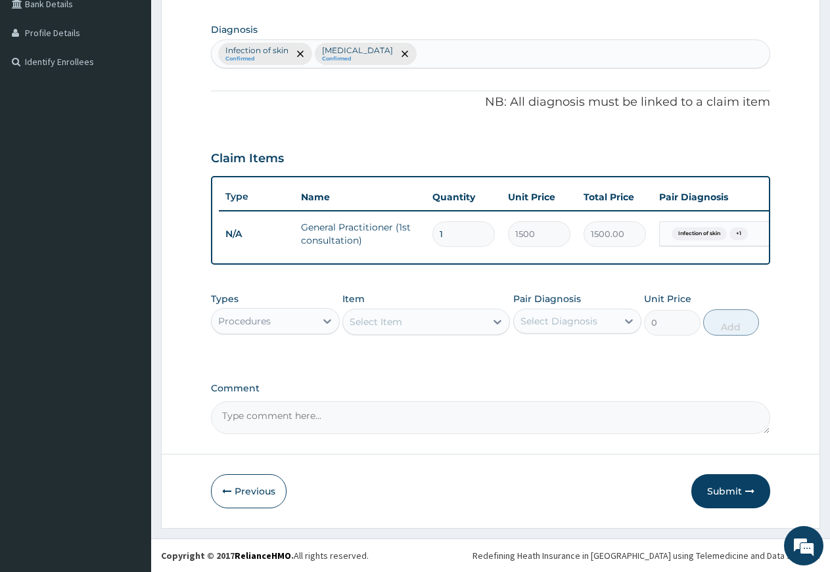
scroll to position [324, 0]
click at [290, 321] on div "Procedures" at bounding box center [264, 321] width 104 height 21
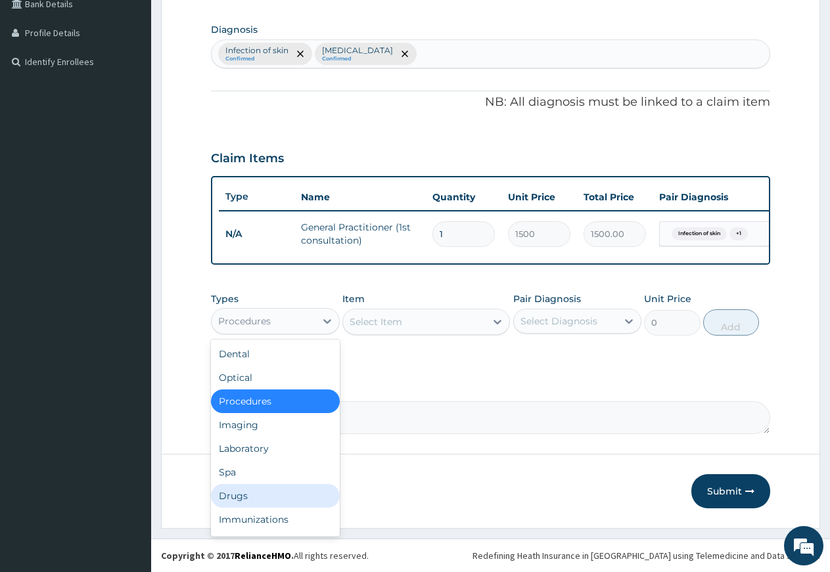
drag, startPoint x: 247, startPoint y: 495, endPoint x: 365, endPoint y: 443, distance: 128.8
click at [255, 495] on div "Drugs" at bounding box center [275, 496] width 129 height 24
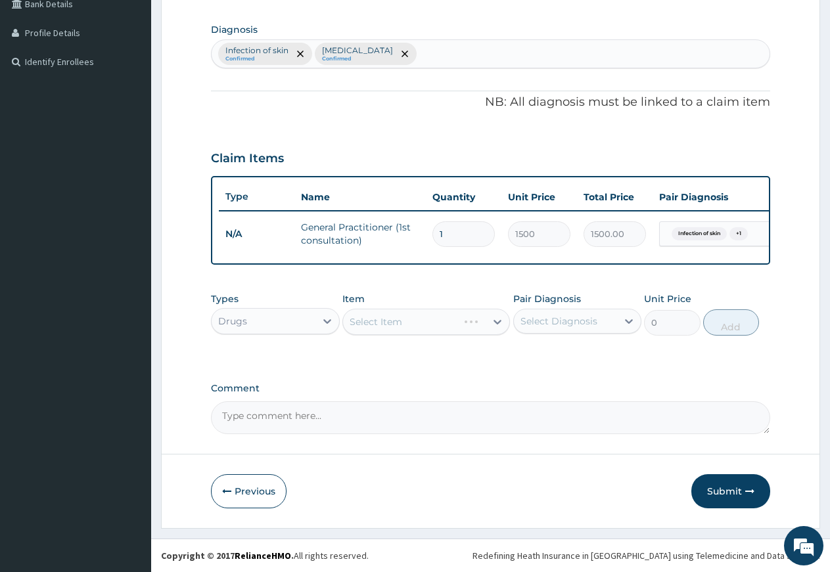
drag, startPoint x: 428, startPoint y: 321, endPoint x: 519, endPoint y: 305, distance: 92.0
click at [430, 319] on div "Select Item" at bounding box center [426, 322] width 168 height 26
click at [560, 321] on div "Select Diagnosis" at bounding box center [558, 321] width 77 height 13
click at [544, 361] on div "Infection of skin" at bounding box center [577, 355] width 129 height 27
checkbox input "true"
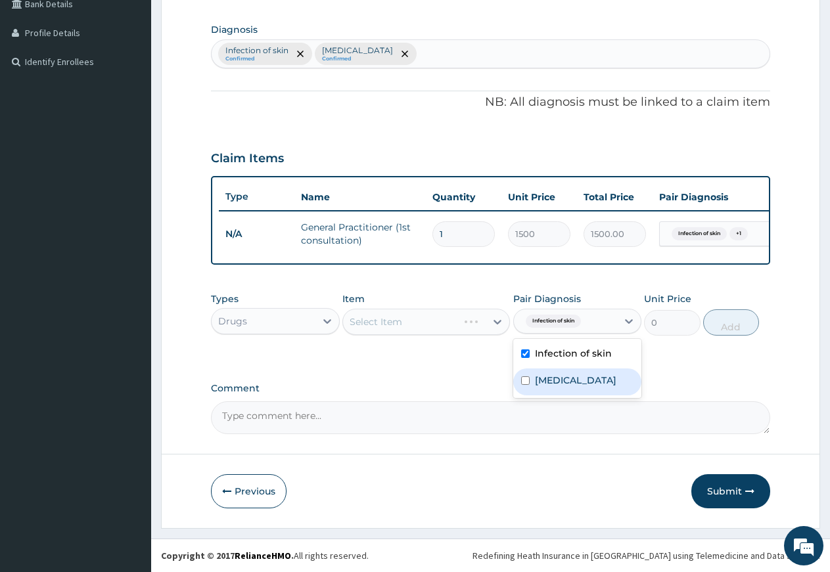
click at [544, 382] on label "[MEDICAL_DATA]" at bounding box center [575, 380] width 81 height 13
checkbox input "true"
click at [436, 317] on div "Select Item" at bounding box center [426, 322] width 168 height 26
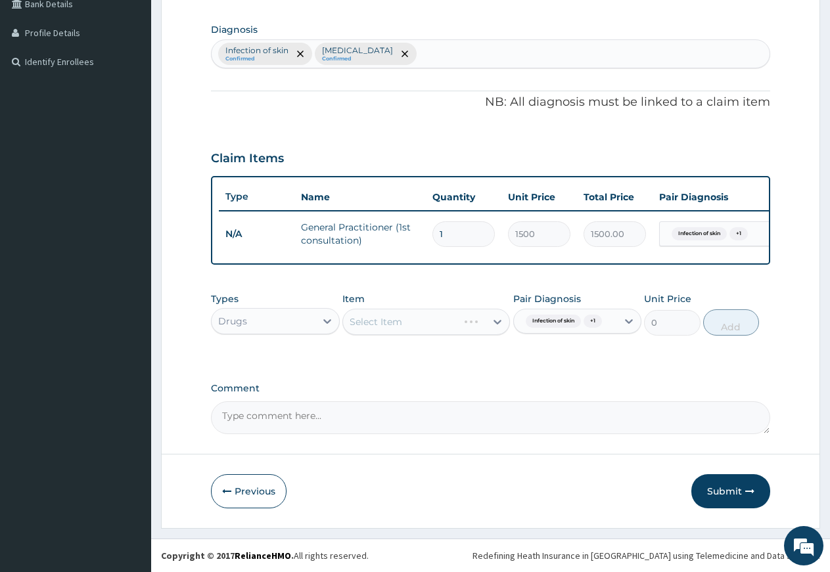
click at [436, 317] on div "Select Item" at bounding box center [426, 322] width 168 height 26
click at [369, 323] on div "Select Item" at bounding box center [376, 321] width 53 height 13
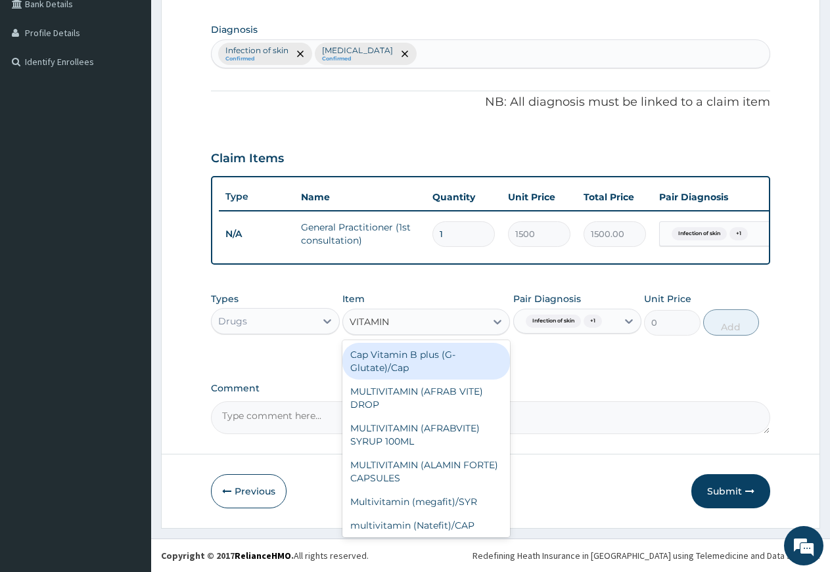
type input "VITAMIN C"
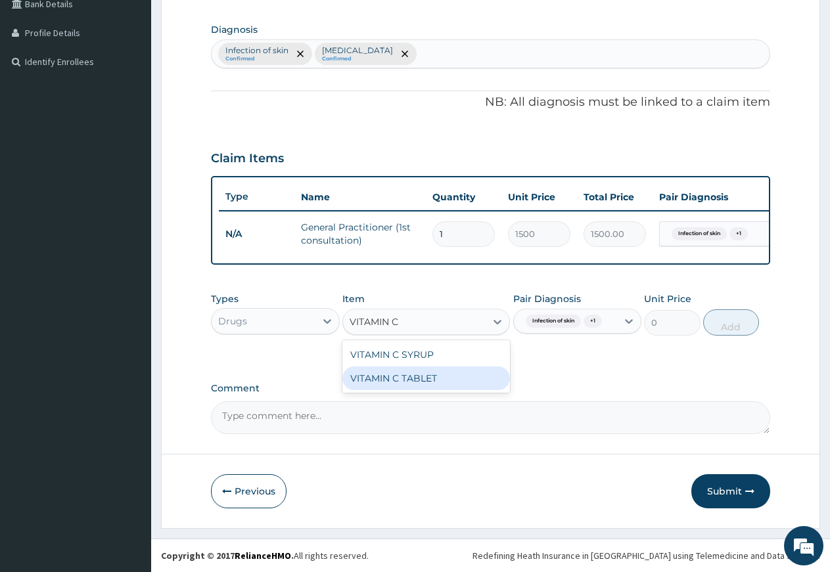
click at [371, 370] on div "VITAMIN C TABLET" at bounding box center [426, 379] width 168 height 24
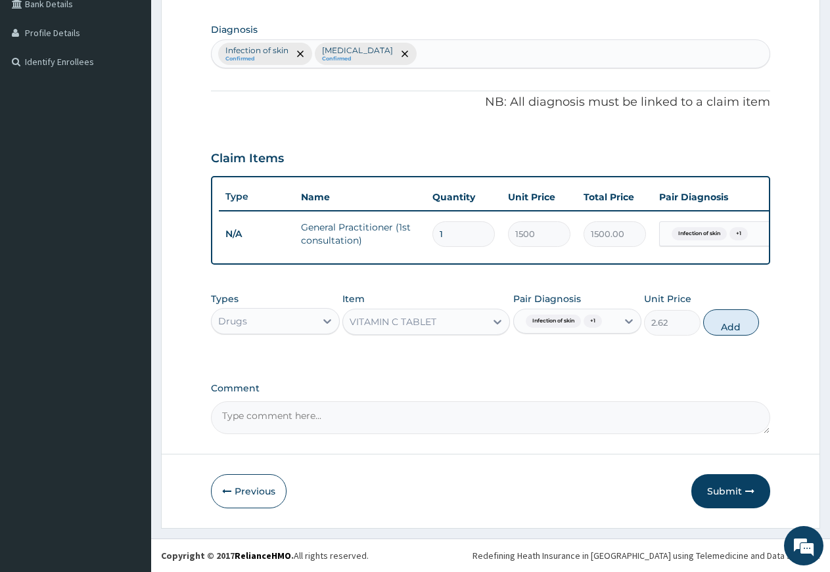
drag, startPoint x: 717, startPoint y: 325, endPoint x: 666, endPoint y: 346, distance: 55.4
click at [717, 325] on button "Add" at bounding box center [731, 322] width 56 height 26
type input "0"
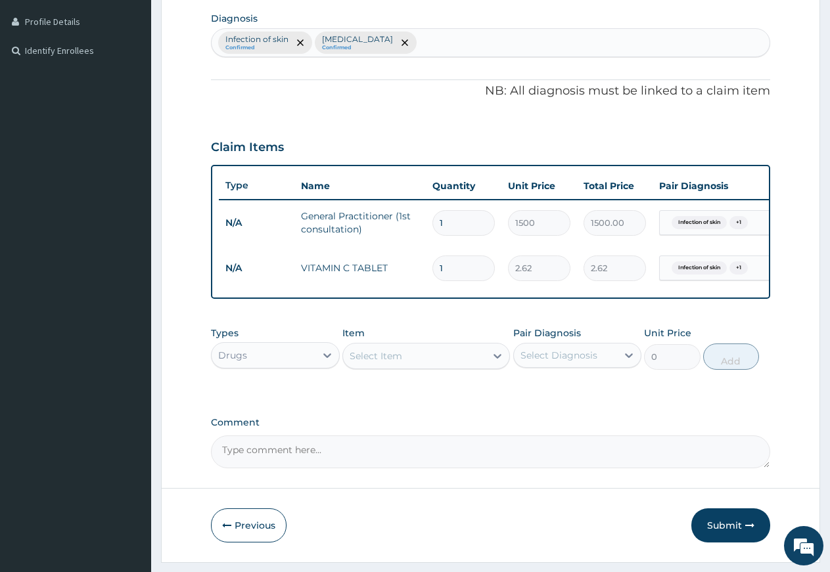
click at [429, 358] on div "Select Item" at bounding box center [414, 356] width 143 height 21
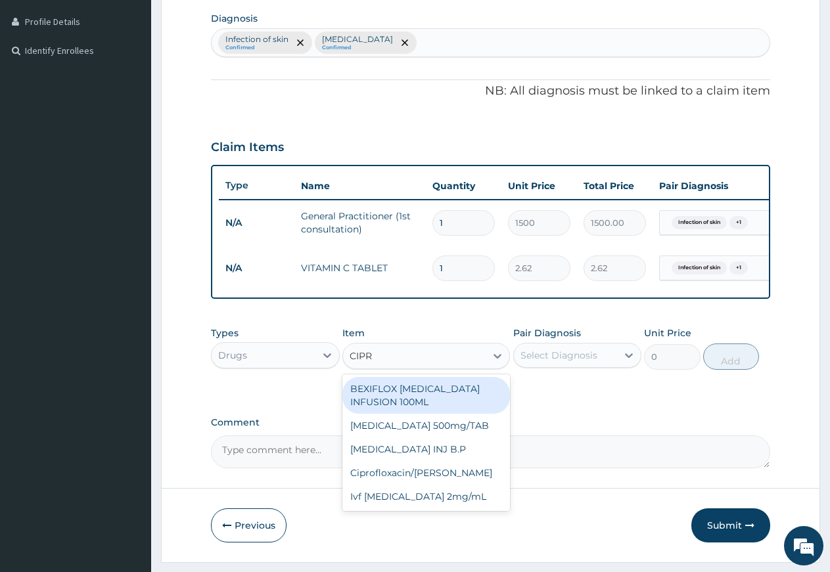
type input "[MEDICAL_DATA]"
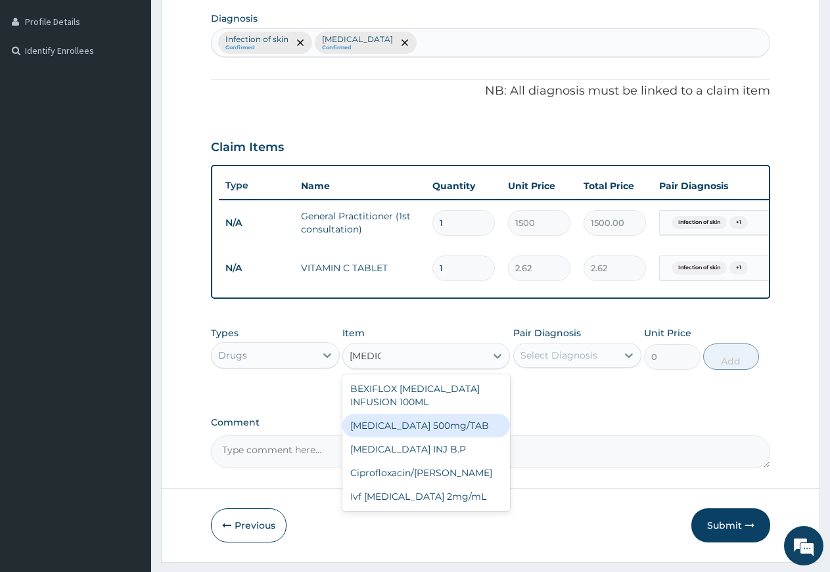
click at [423, 438] on div "[MEDICAL_DATA] 500mg/TAB" at bounding box center [426, 426] width 168 height 24
type input "26.77"
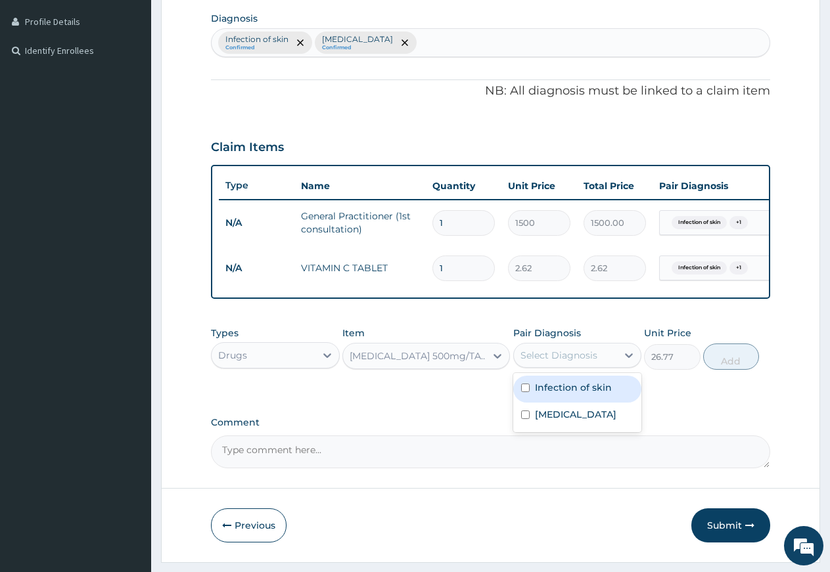
drag, startPoint x: 548, startPoint y: 365, endPoint x: 546, endPoint y: 404, distance: 39.5
click at [548, 362] on div "Select Diagnosis" at bounding box center [558, 355] width 77 height 13
click at [546, 394] on label "Infection of skin" at bounding box center [573, 387] width 77 height 13
checkbox input "true"
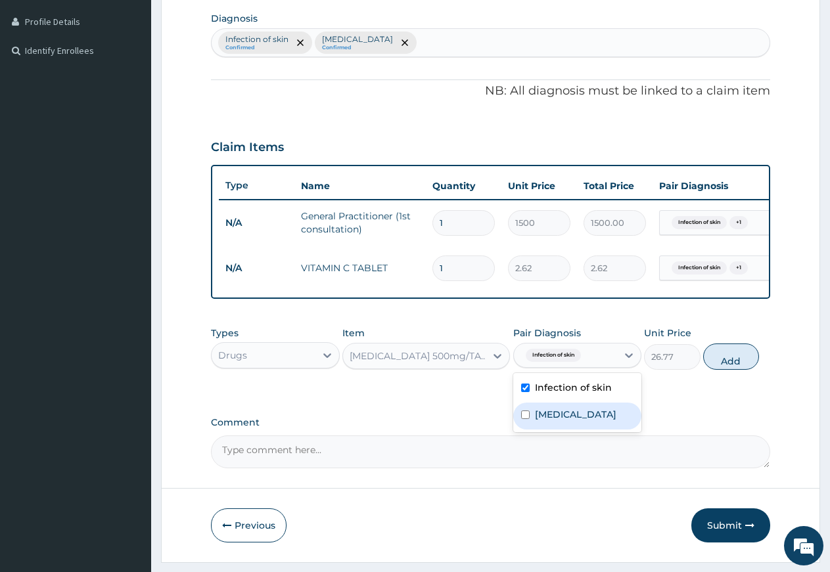
drag, startPoint x: 549, startPoint y: 422, endPoint x: 635, endPoint y: 423, distance: 86.7
click at [568, 421] on label "[MEDICAL_DATA]" at bounding box center [575, 414] width 81 height 13
checkbox input "true"
click at [718, 365] on button "Add" at bounding box center [731, 357] width 56 height 26
type input "0"
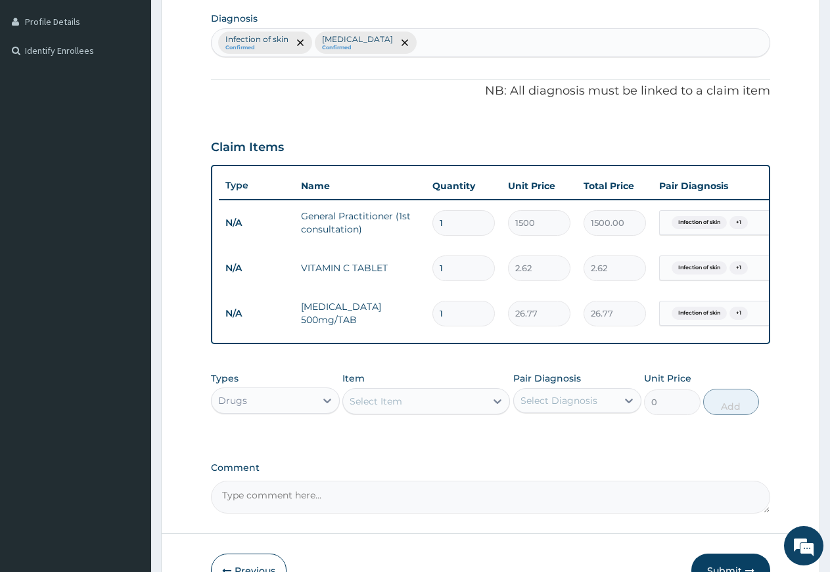
click at [431, 402] on div "Select Item" at bounding box center [414, 401] width 143 height 21
click at [373, 408] on div "Select Item" at bounding box center [376, 401] width 53 height 13
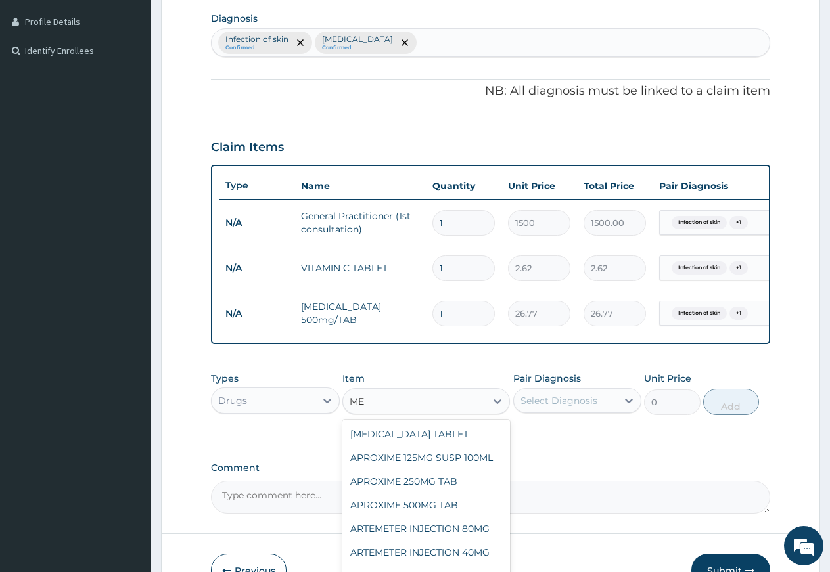
type input "M"
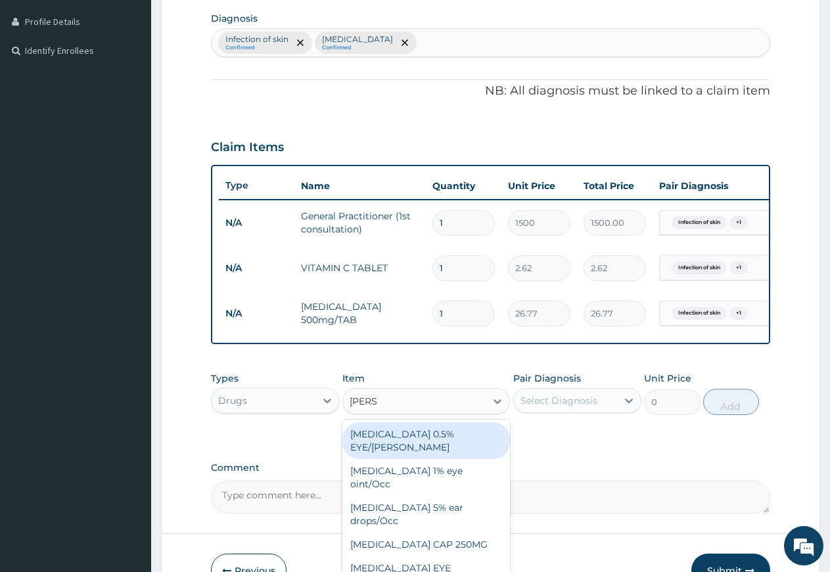
type input "LORAT"
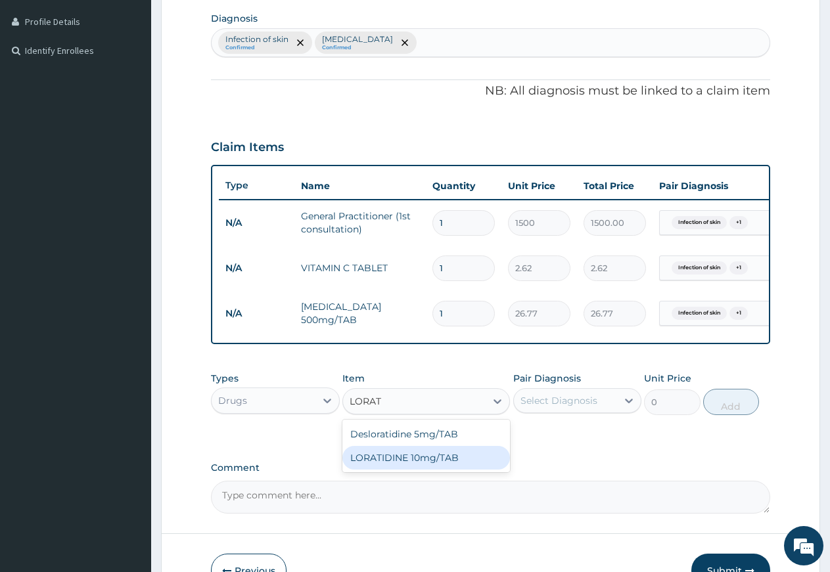
click at [411, 470] on div "LORATIDINE 10mg/TAB" at bounding box center [426, 458] width 168 height 24
type input "11.55"
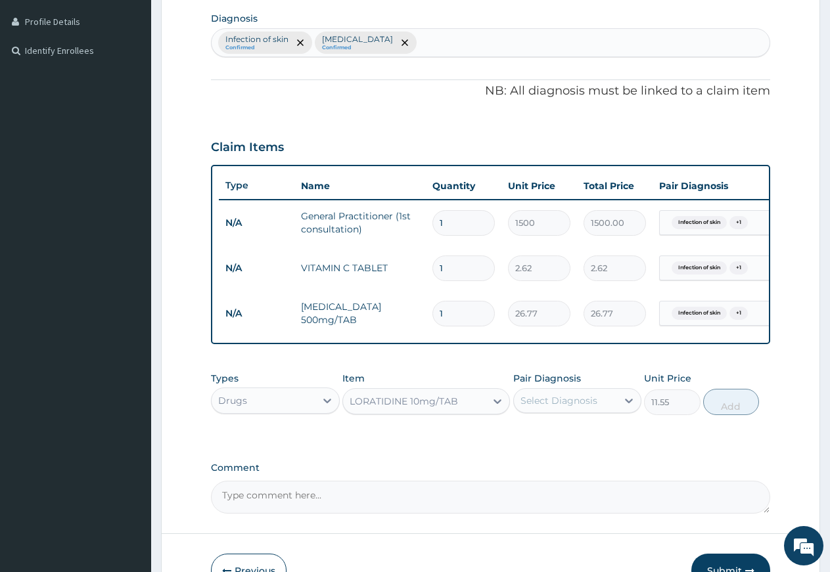
click at [537, 407] on div "Select Diagnosis" at bounding box center [558, 400] width 77 height 13
click at [537, 440] on label "Infection of skin" at bounding box center [573, 432] width 77 height 13
checkbox input "true"
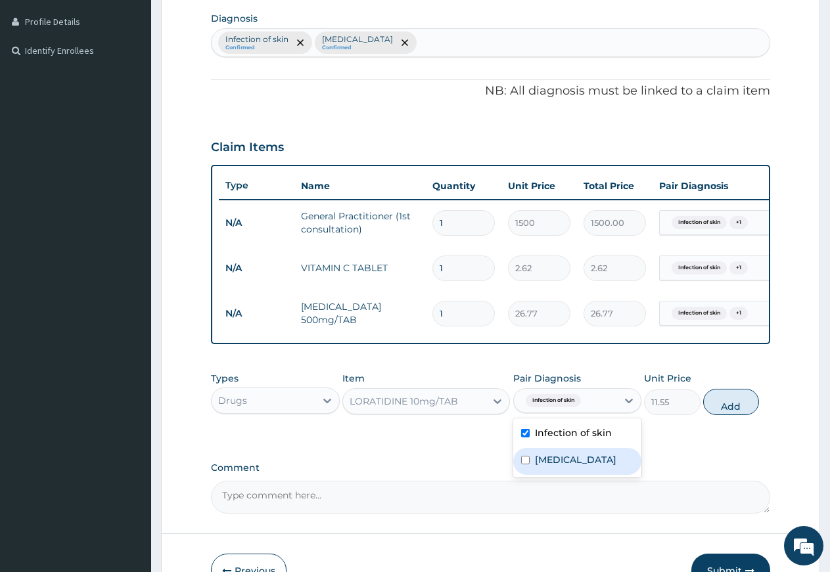
drag, startPoint x: 542, startPoint y: 466, endPoint x: 603, endPoint y: 474, distance: 61.5
click at [543, 466] on label "[MEDICAL_DATA]" at bounding box center [575, 459] width 81 height 13
checkbox input "true"
click at [740, 413] on button "Add" at bounding box center [731, 402] width 56 height 26
type input "0"
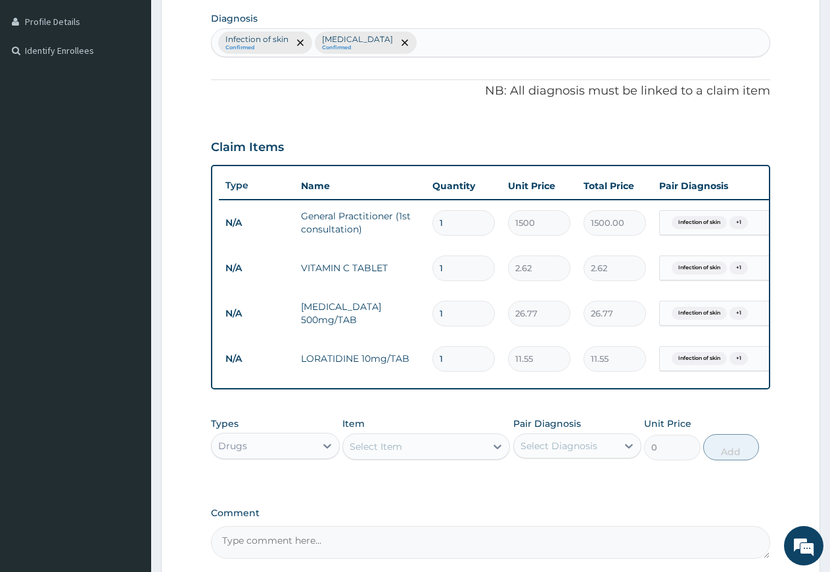
click at [431, 457] on div "Select Item" at bounding box center [414, 446] width 143 height 21
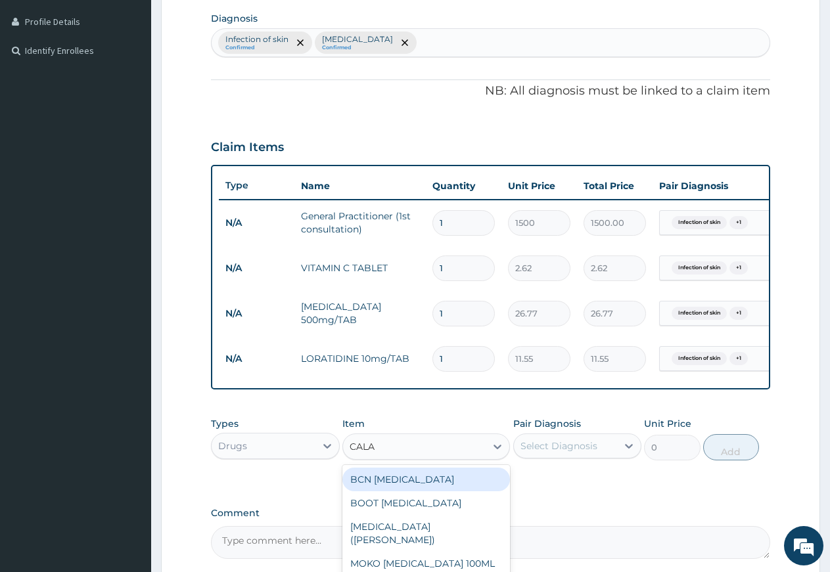
type input "CALAM"
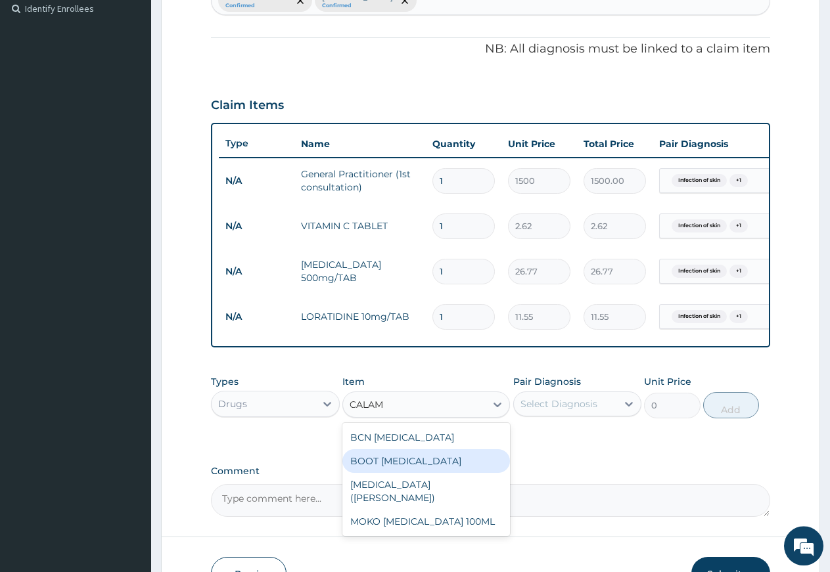
scroll to position [391, 0]
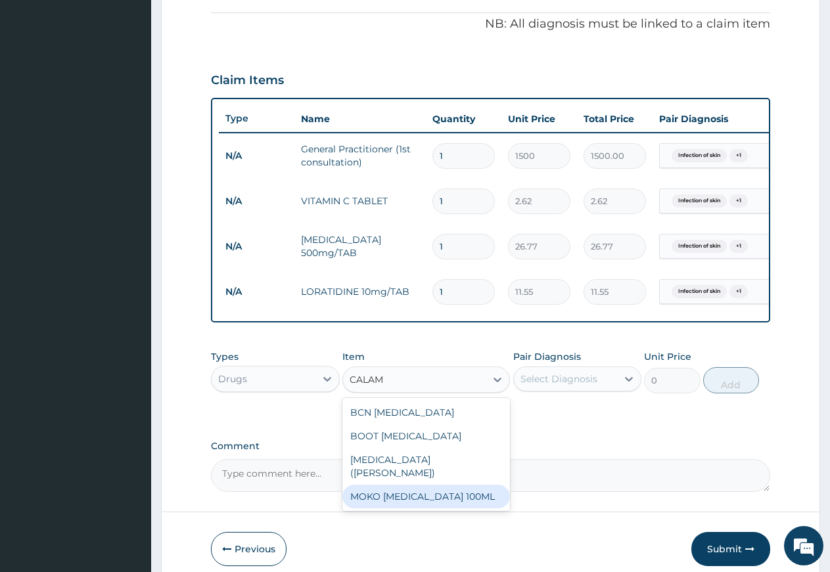
click at [410, 500] on div "MOKO [MEDICAL_DATA] 100ML" at bounding box center [426, 497] width 168 height 24
type input "183.75"
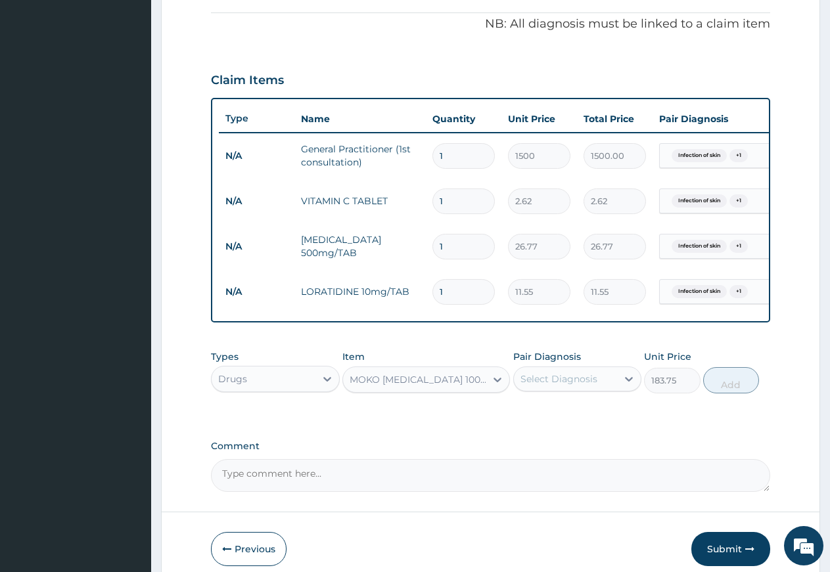
click at [554, 386] on div "Select Diagnosis" at bounding box center [558, 379] width 77 height 13
click at [457, 386] on div "MOKO [MEDICAL_DATA] 100ML" at bounding box center [418, 379] width 137 height 13
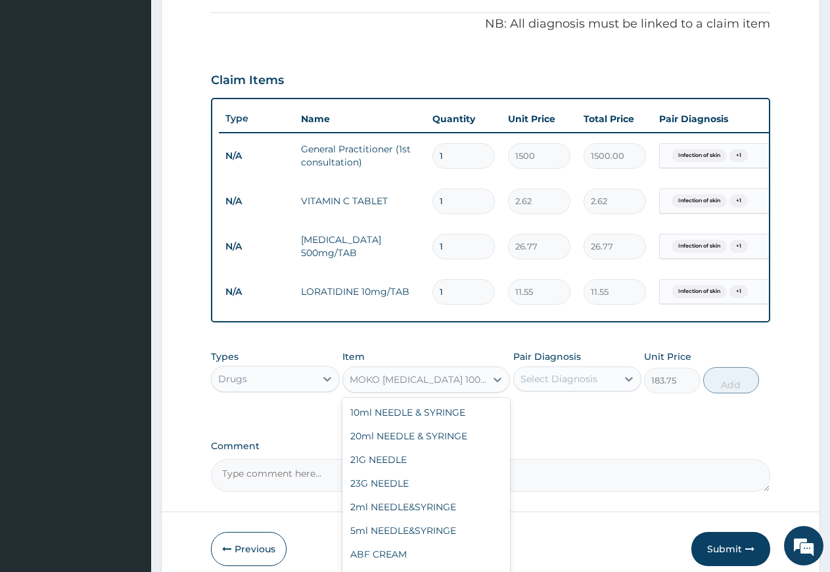
scroll to position [21437, 0]
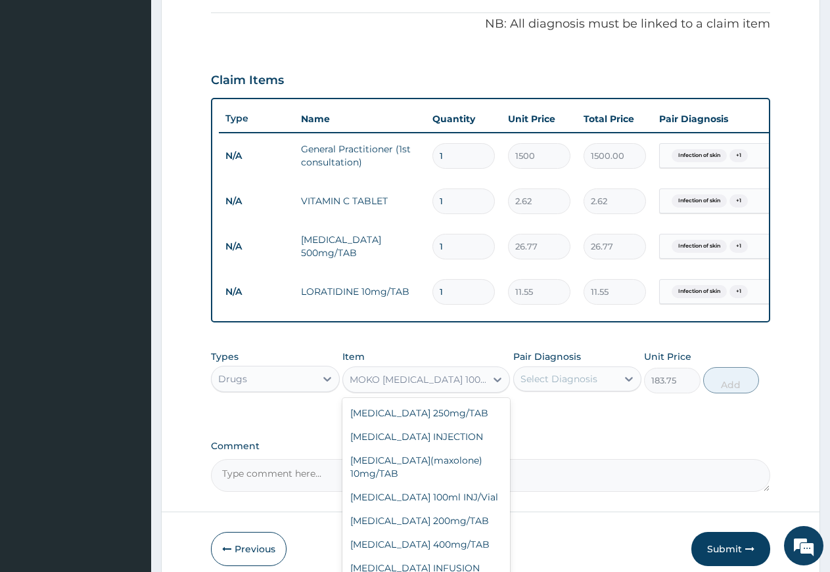
click at [371, 385] on div "MOKO [MEDICAL_DATA] 100ML" at bounding box center [418, 379] width 137 height 13
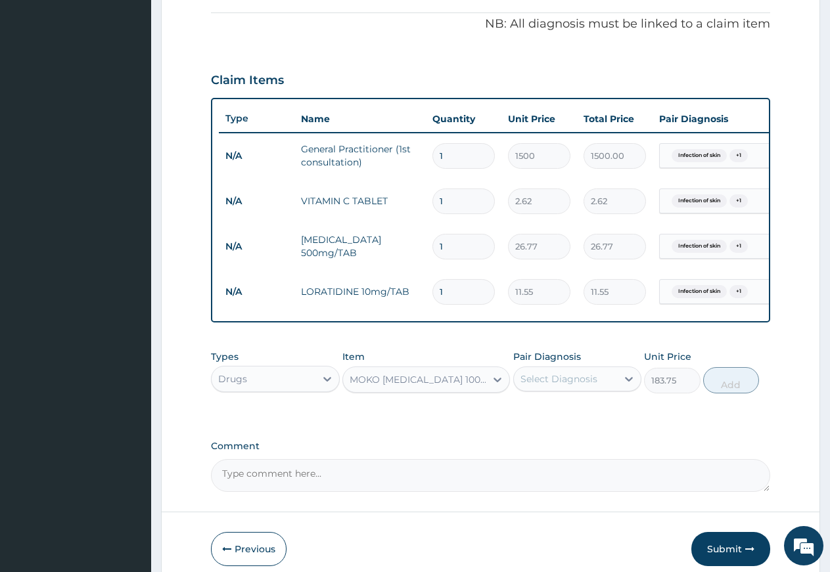
click at [432, 386] on div "MOKO [MEDICAL_DATA] 100ML" at bounding box center [418, 379] width 137 height 13
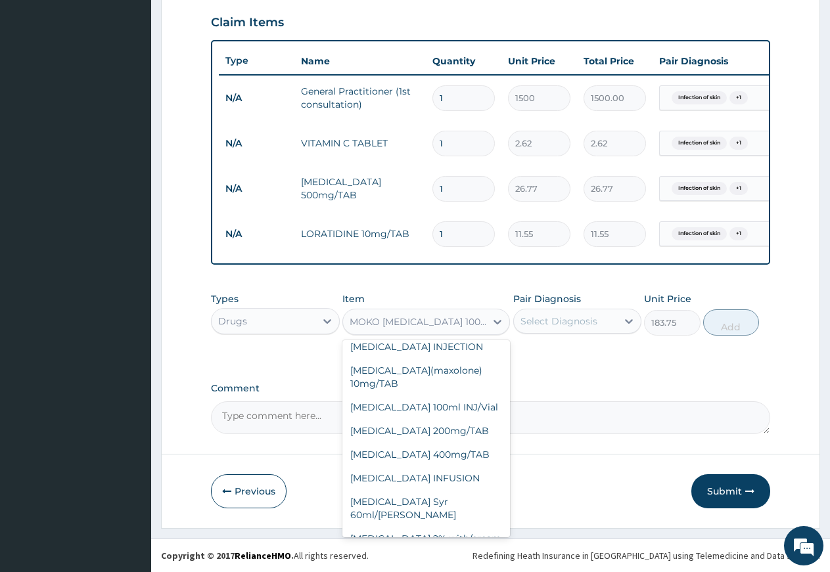
scroll to position [21605, 0]
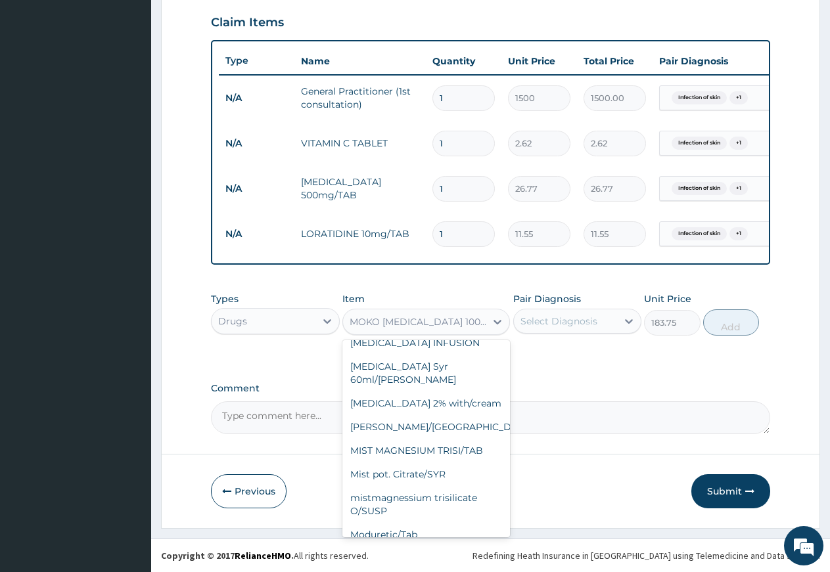
click at [390, 319] on div "MOKO [MEDICAL_DATA] 100ML" at bounding box center [418, 321] width 137 height 13
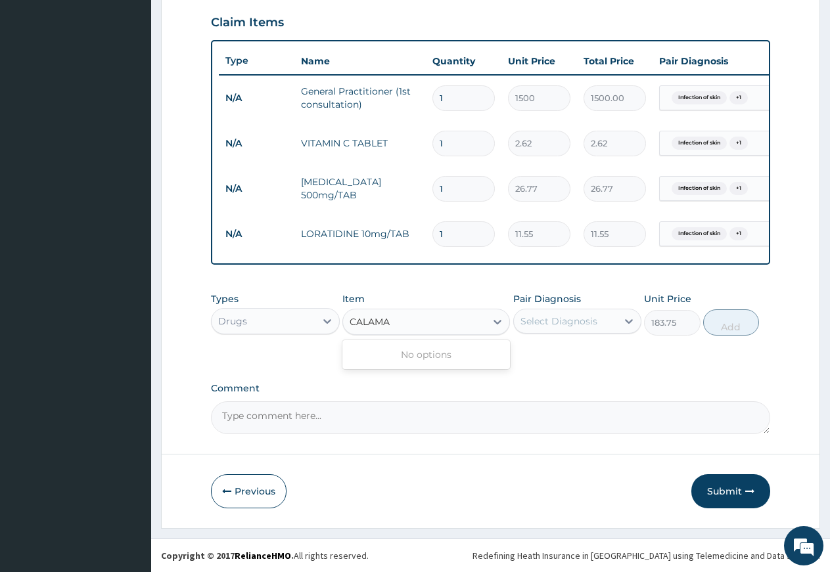
type input "CALAM"
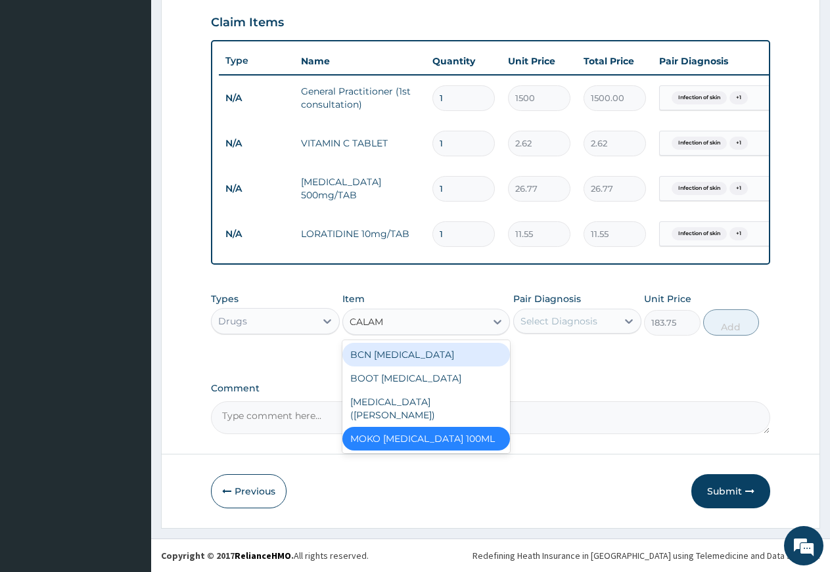
click at [398, 353] on div "BCN [MEDICAL_DATA]" at bounding box center [426, 355] width 168 height 24
type input "115.5"
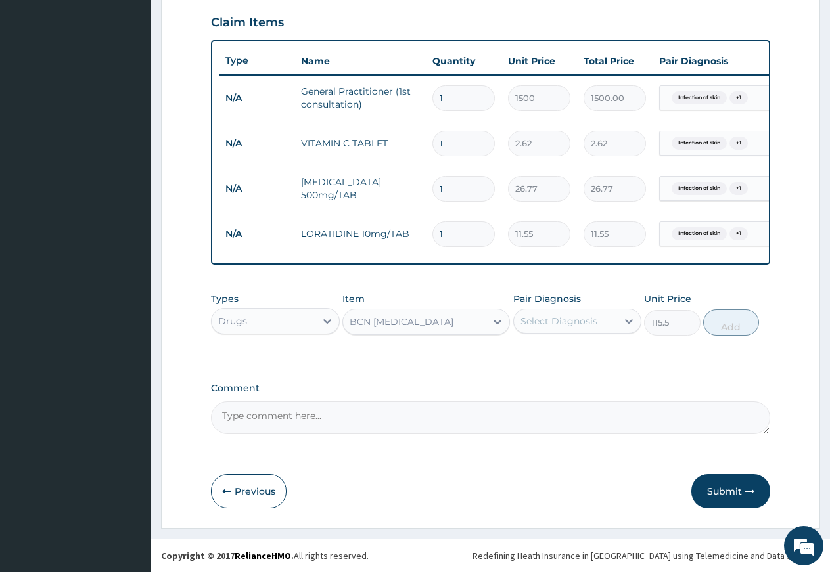
click at [402, 325] on div "BCN [MEDICAL_DATA]" at bounding box center [402, 321] width 104 height 13
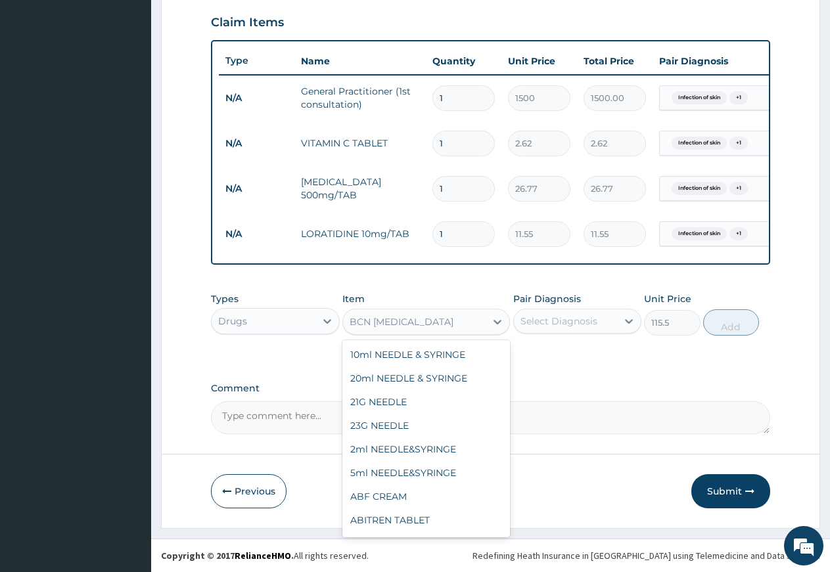
scroll to position [5593, 0]
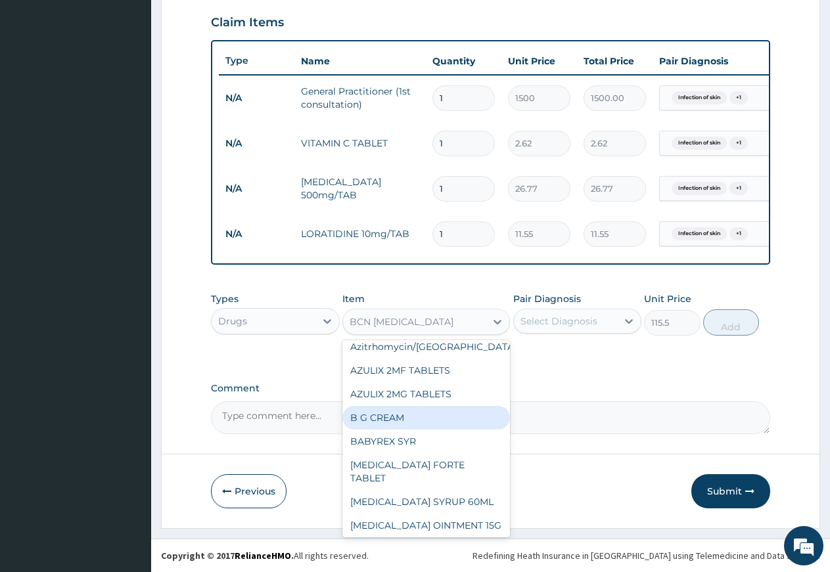
type input "L"
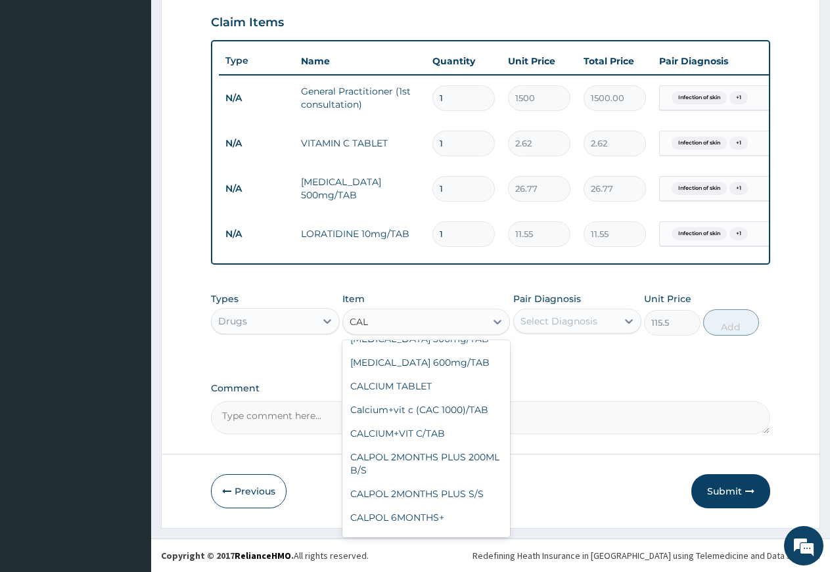
scroll to position [0, 0]
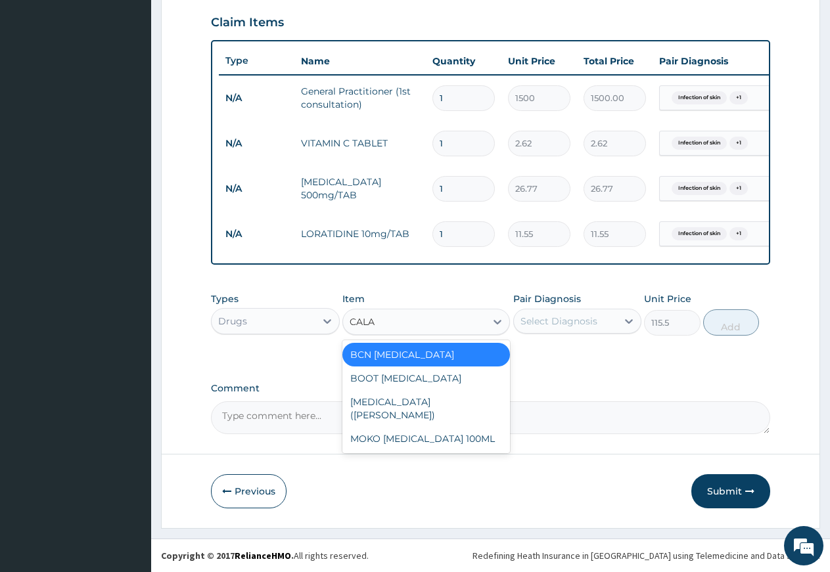
type input "CALAM"
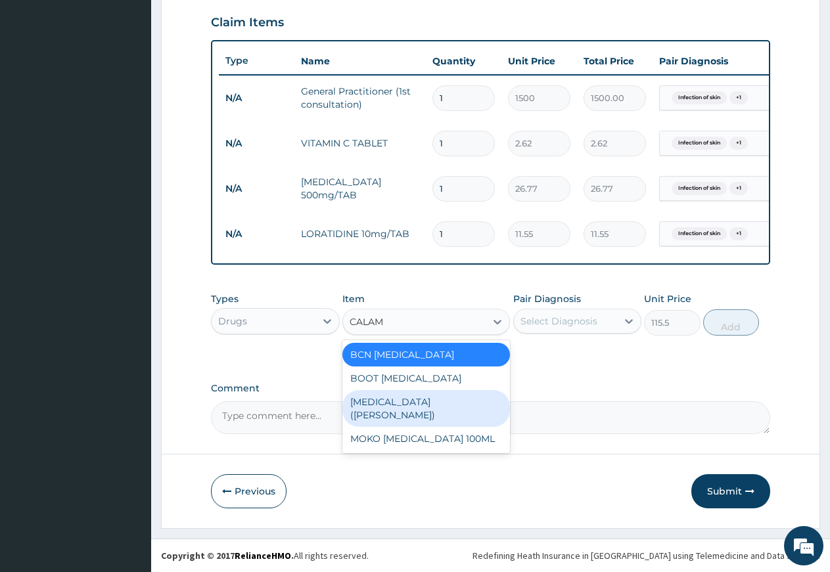
click at [407, 404] on div "[MEDICAL_DATA] ([PERSON_NAME])" at bounding box center [426, 408] width 168 height 37
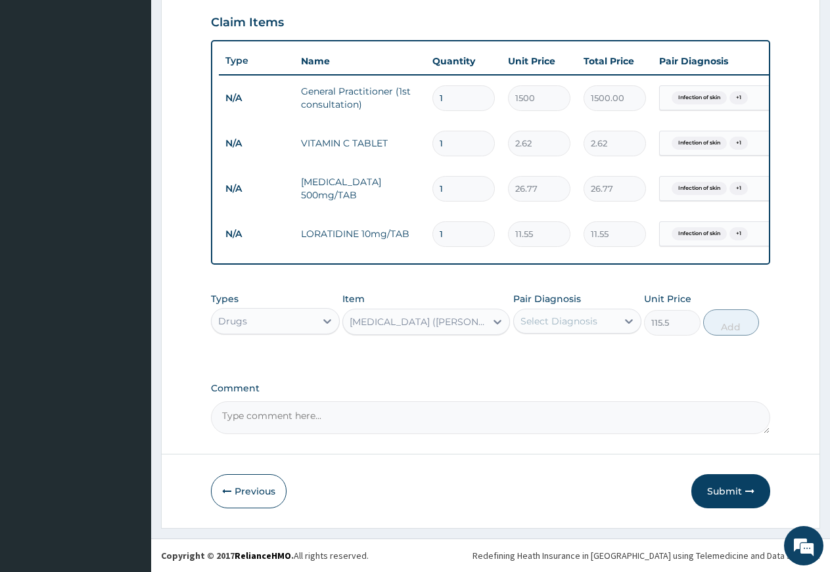
type input "183.75"
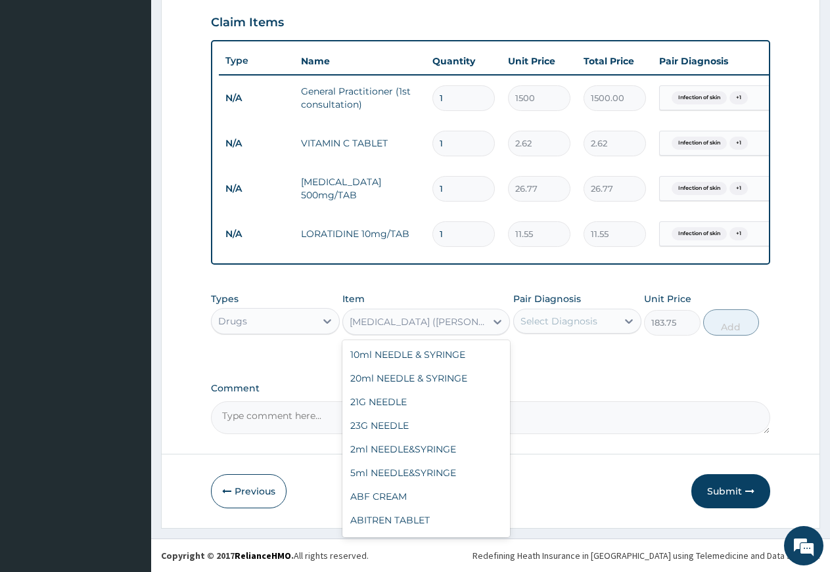
click at [428, 319] on div "[MEDICAL_DATA] ([PERSON_NAME])" at bounding box center [418, 321] width 137 height 13
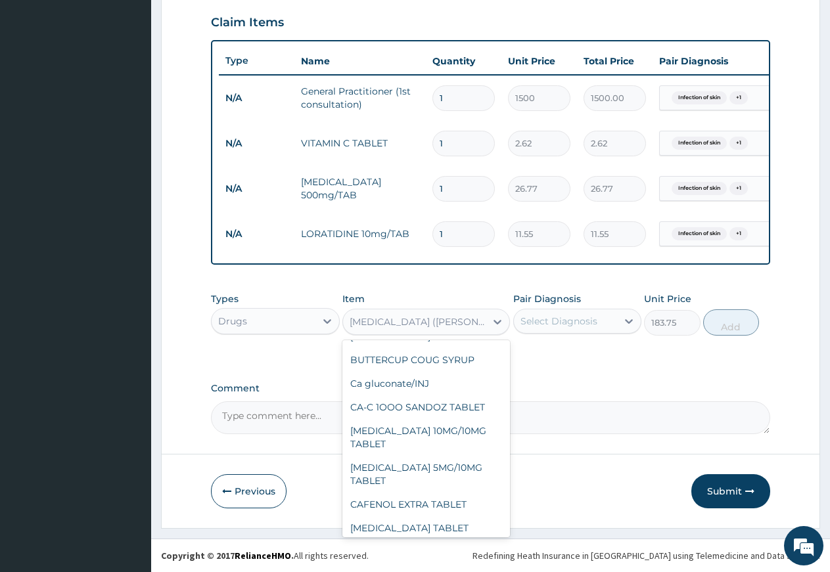
type input "V"
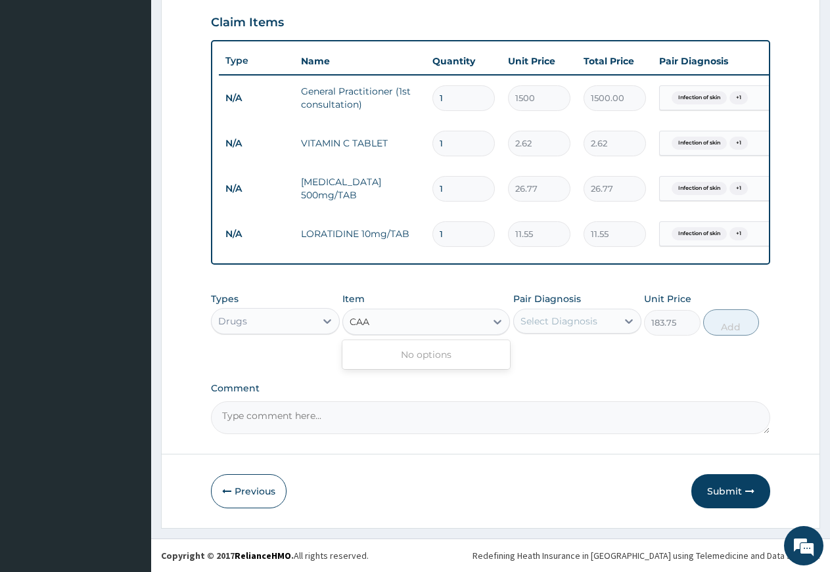
scroll to position [0, 0]
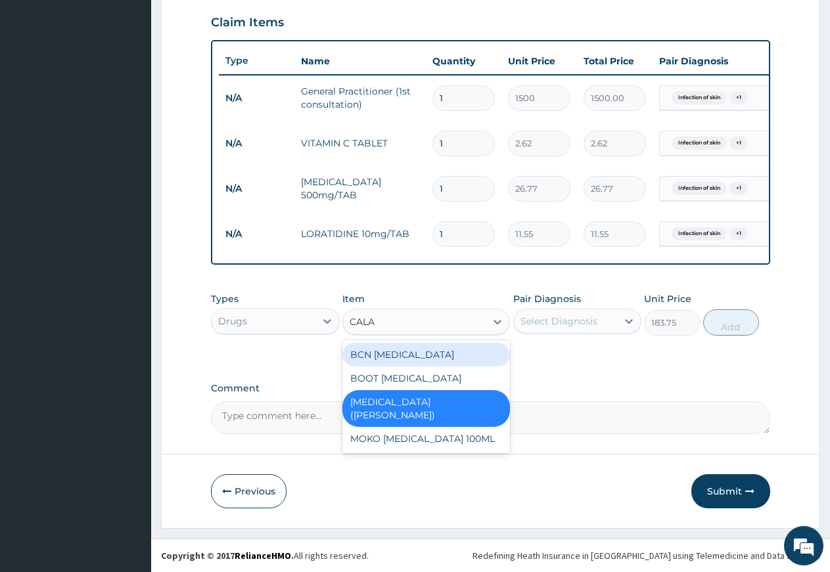
type input "CALAM"
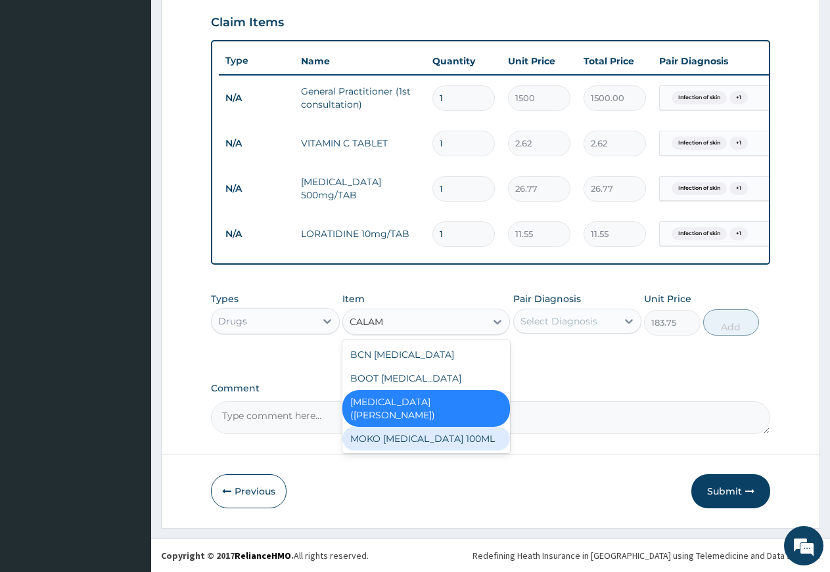
click at [421, 434] on div "MOKO [MEDICAL_DATA] 100ML" at bounding box center [426, 439] width 168 height 24
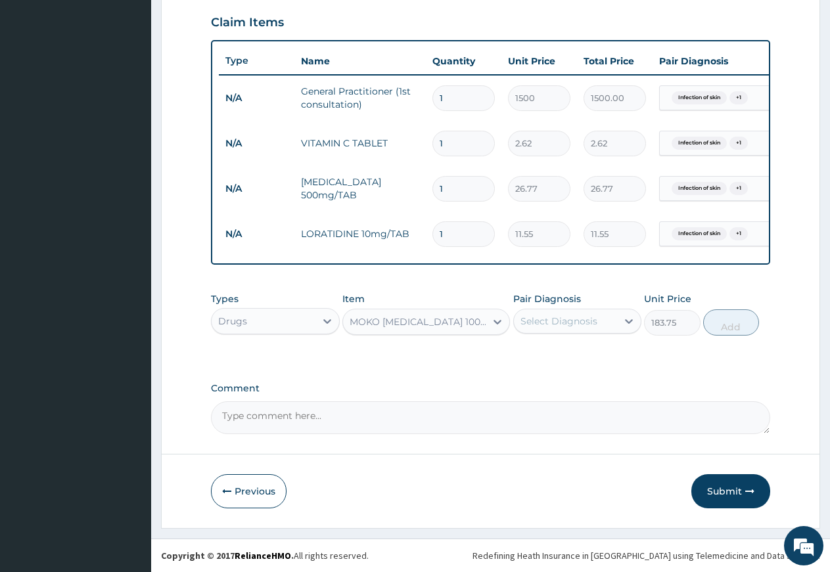
click at [589, 321] on div "Select Diagnosis" at bounding box center [558, 321] width 77 height 13
click at [574, 378] on label "[MEDICAL_DATA]" at bounding box center [575, 380] width 81 height 13
checkbox input "true"
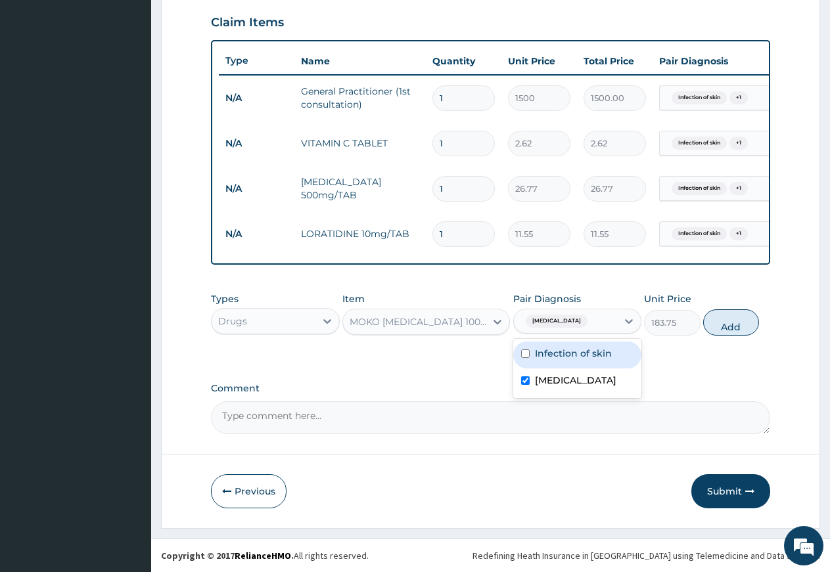
drag, startPoint x: 574, startPoint y: 359, endPoint x: 660, endPoint y: 332, distance: 90.2
click at [578, 356] on label "Infection of skin" at bounding box center [573, 353] width 77 height 13
checkbox input "true"
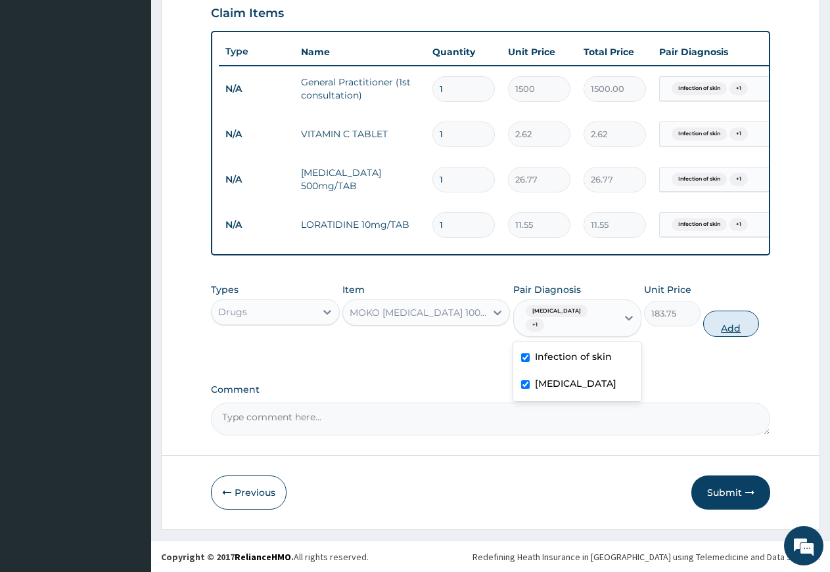
click at [717, 332] on button "Add" at bounding box center [731, 324] width 56 height 26
type input "0"
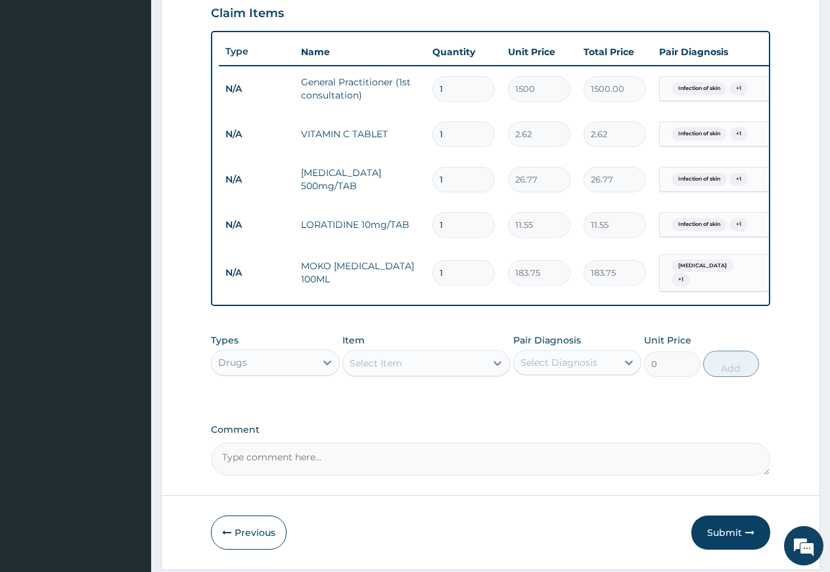
click at [357, 366] on div "Select Item" at bounding box center [376, 363] width 53 height 13
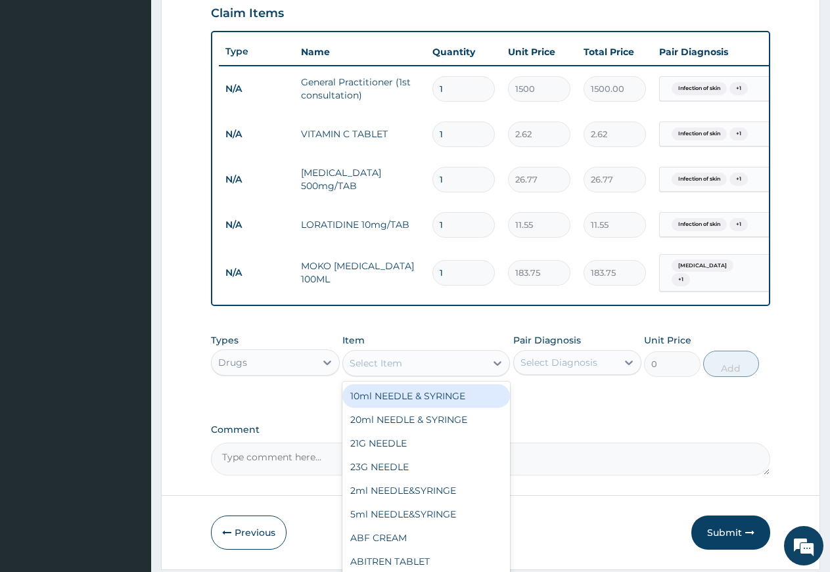
click at [375, 365] on div "Select Item" at bounding box center [376, 363] width 53 height 13
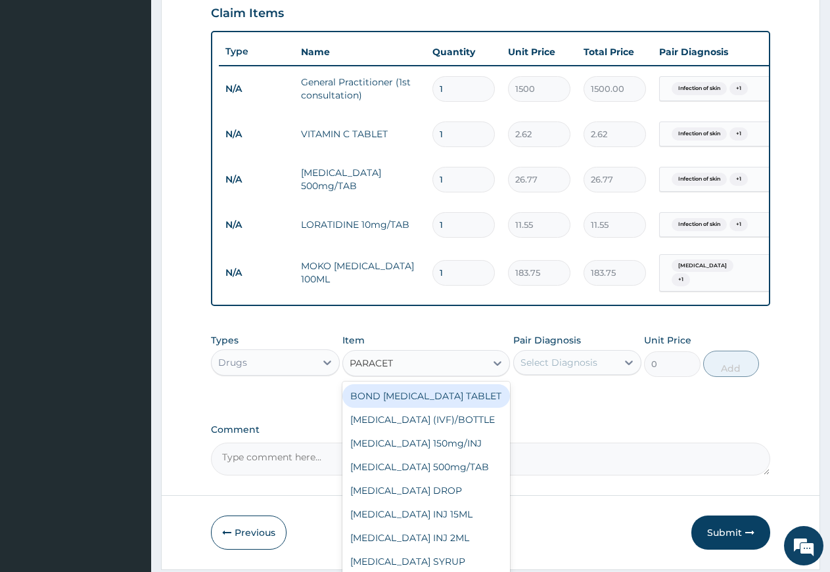
type input "PARACETA"
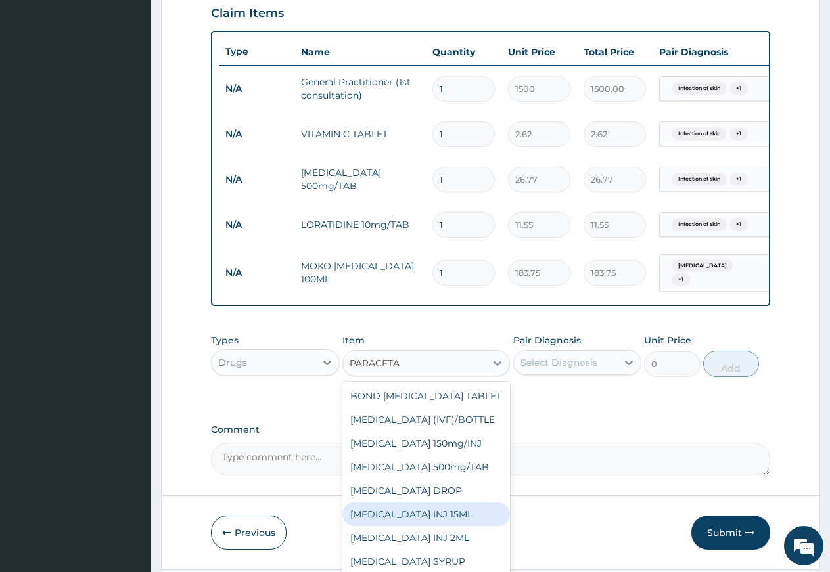
scroll to position [34, 0]
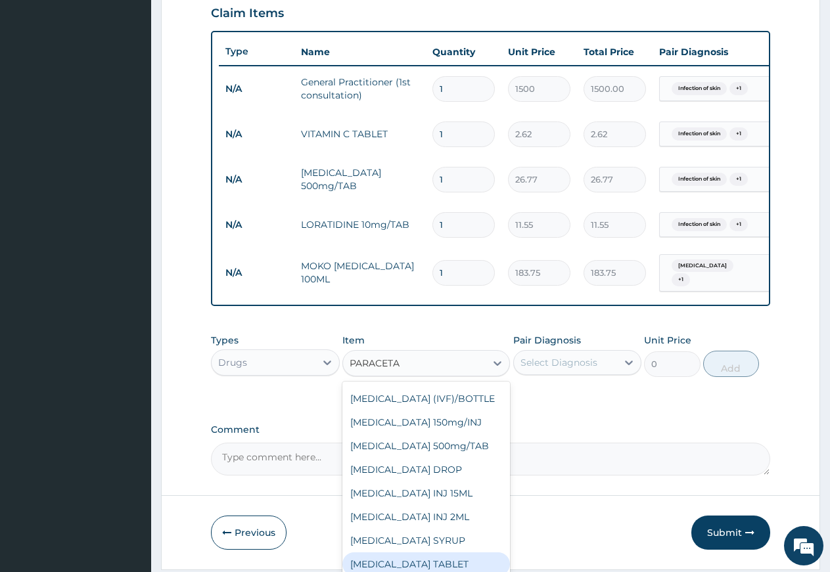
click at [428, 564] on div "[MEDICAL_DATA] TABLET" at bounding box center [426, 565] width 168 height 24
type input "2.62"
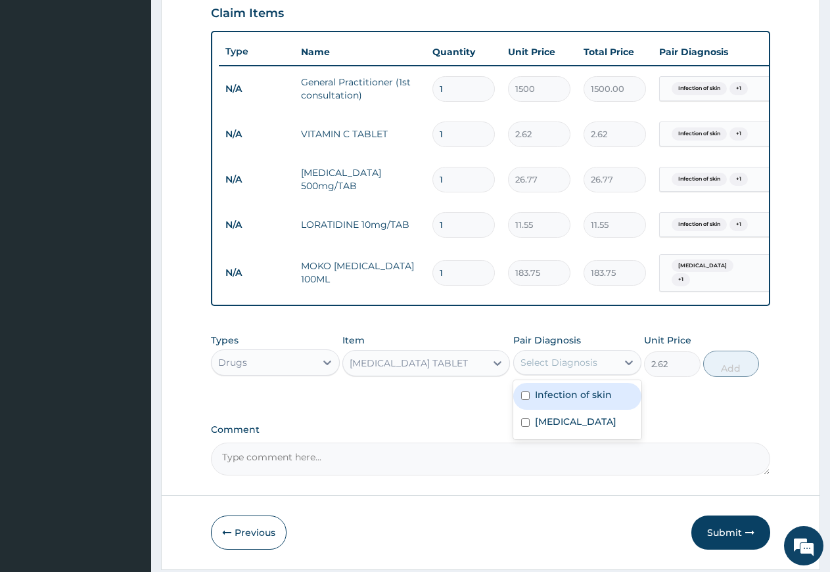
drag, startPoint x: 542, startPoint y: 363, endPoint x: 542, endPoint y: 390, distance: 26.9
click at [542, 364] on div "Select Diagnosis" at bounding box center [558, 362] width 77 height 13
drag, startPoint x: 543, startPoint y: 401, endPoint x: 548, endPoint y: 406, distance: 7.0
click at [544, 401] on label "Infection of skin" at bounding box center [573, 394] width 77 height 13
checkbox input "true"
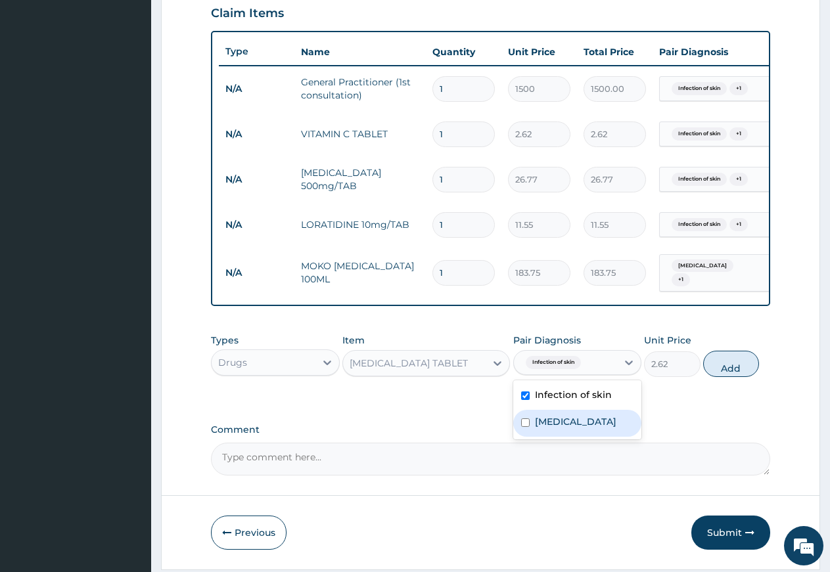
drag, startPoint x: 560, startPoint y: 428, endPoint x: 648, endPoint y: 398, distance: 92.9
click at [561, 428] on label "[MEDICAL_DATA]" at bounding box center [575, 421] width 81 height 13
checkbox input "true"
click at [716, 375] on button "Add" at bounding box center [731, 364] width 56 height 26
type input "0"
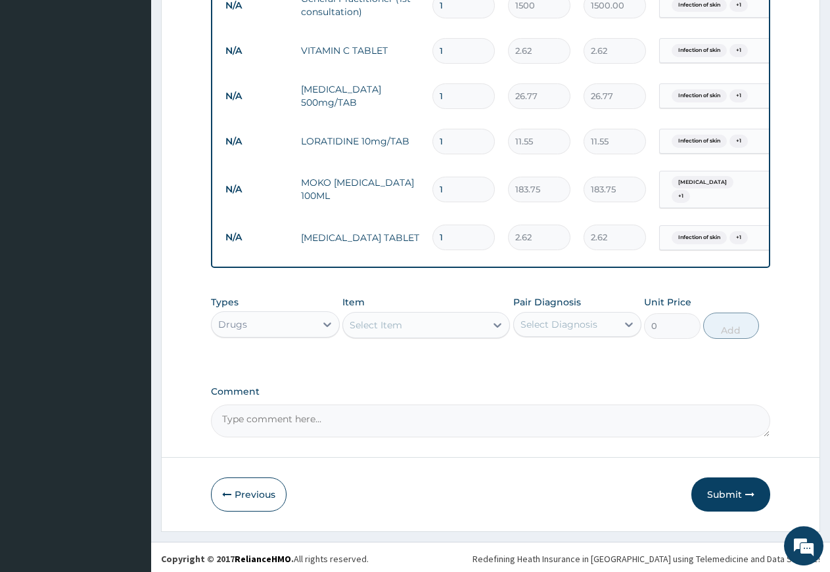
scroll to position [551, 0]
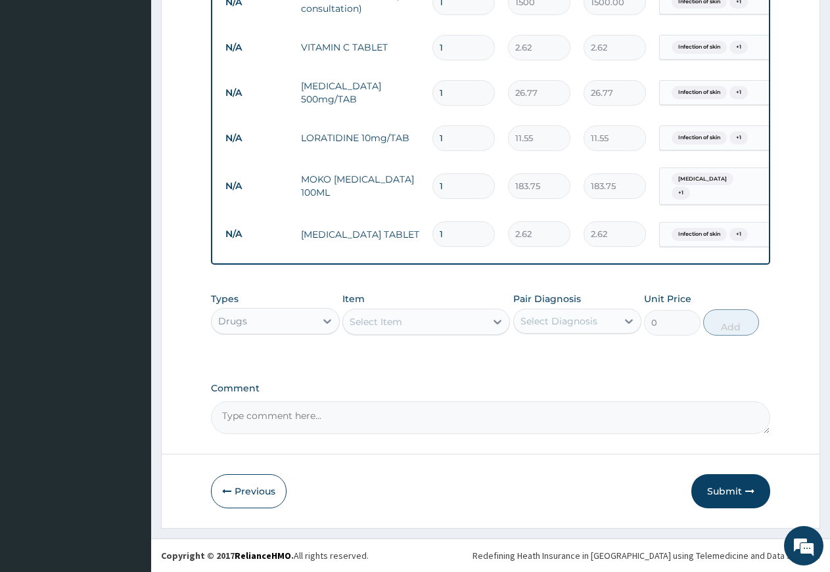
click at [388, 315] on div "Select Item" at bounding box center [376, 321] width 53 height 13
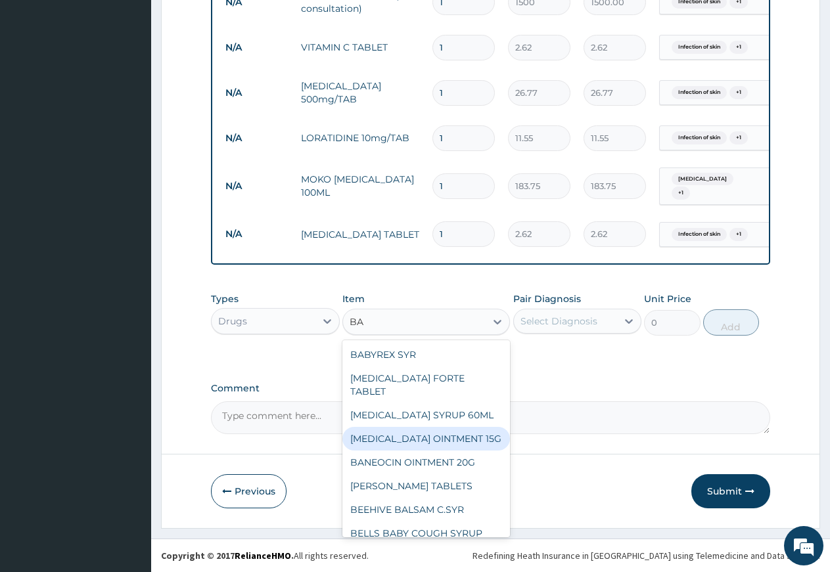
type input "B"
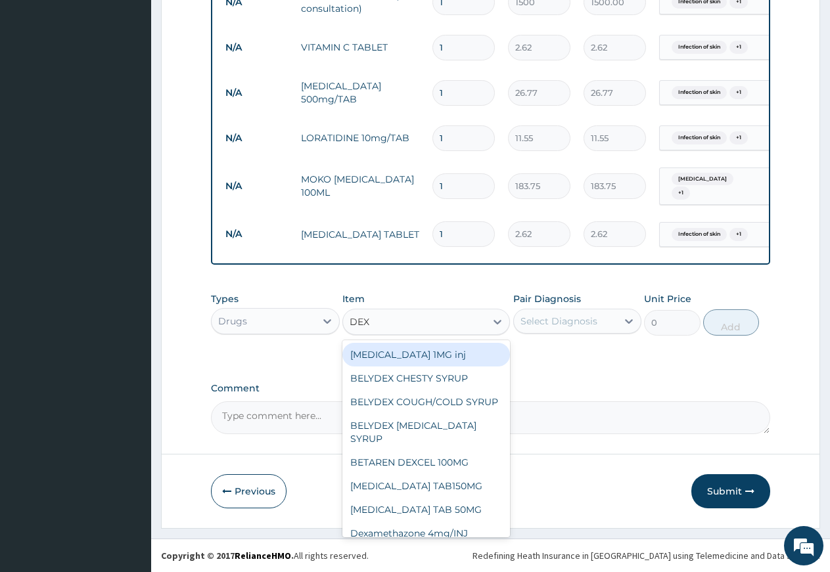
type input "DEXA"
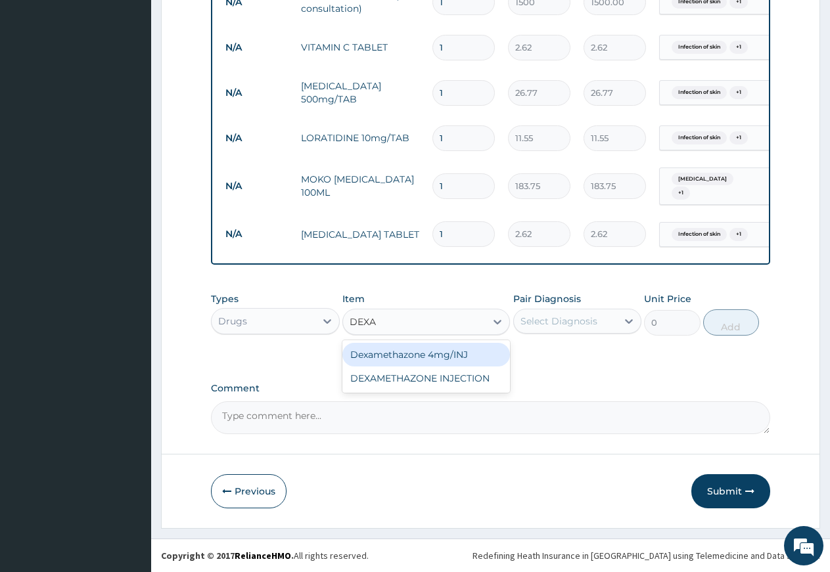
click at [404, 362] on div "Dexamethazone 4mg/INJ" at bounding box center [426, 355] width 168 height 24
type input "52.5"
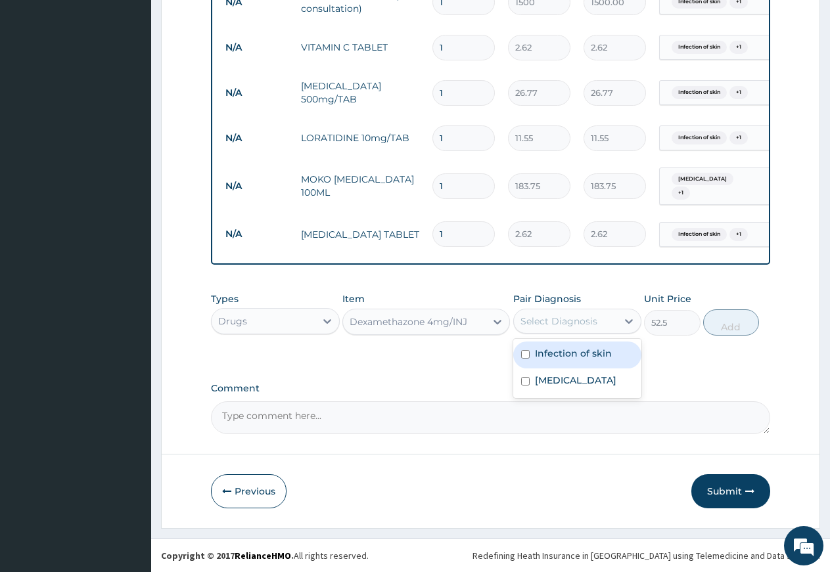
click at [556, 319] on div "Select Diagnosis" at bounding box center [558, 321] width 77 height 13
click at [569, 359] on label "Infection of skin" at bounding box center [573, 353] width 77 height 13
checkbox input "true"
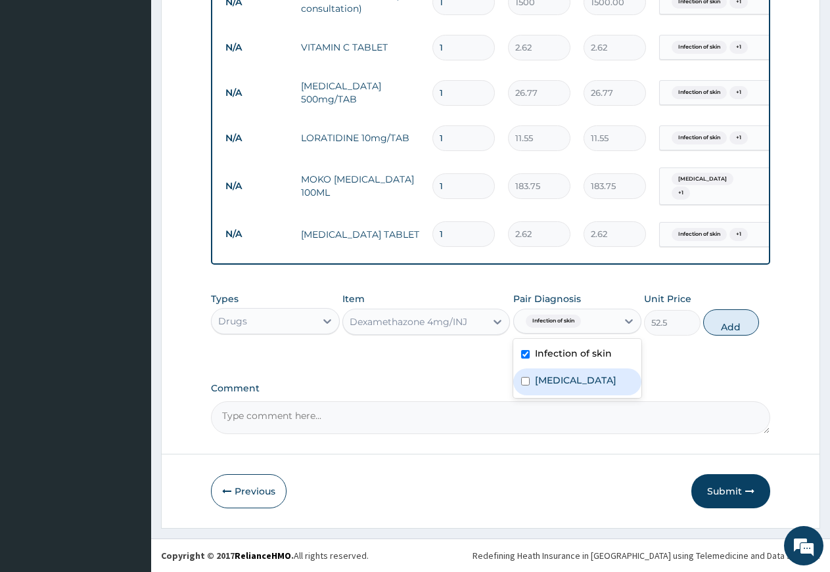
drag, startPoint x: 569, startPoint y: 378, endPoint x: 651, endPoint y: 372, distance: 82.3
click at [570, 378] on label "[MEDICAL_DATA]" at bounding box center [575, 380] width 81 height 13
checkbox input "true"
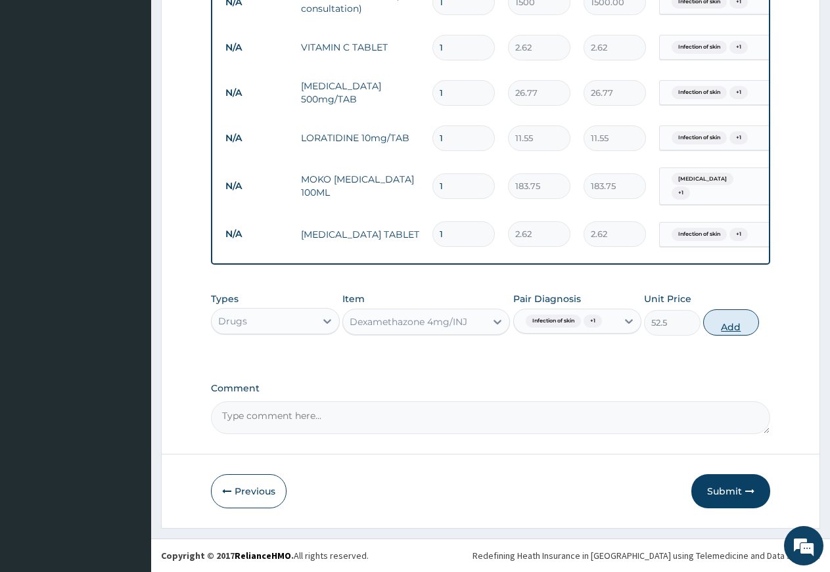
click at [716, 323] on button "Add" at bounding box center [731, 322] width 56 height 26
type input "0"
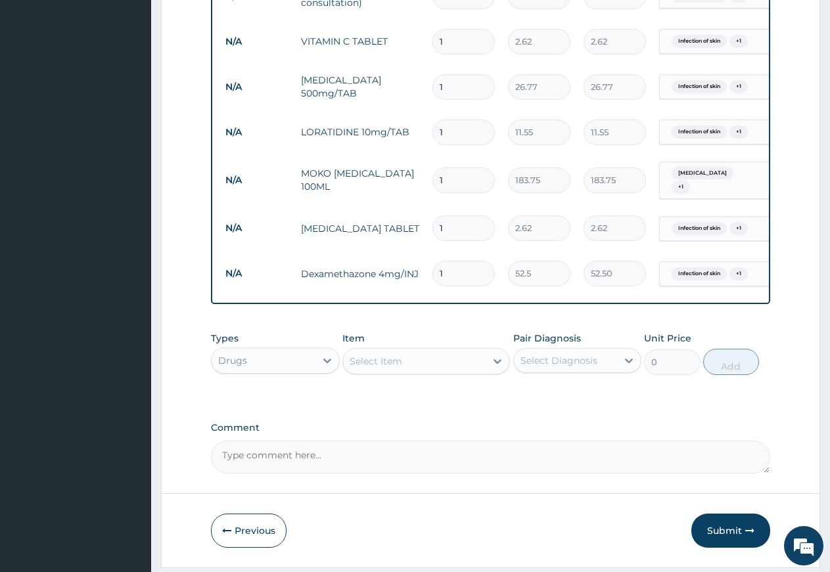
type input "15"
type input "787.50"
type input "15"
click at [456, 221] on input "1" at bounding box center [463, 229] width 62 height 26
type input "0.00"
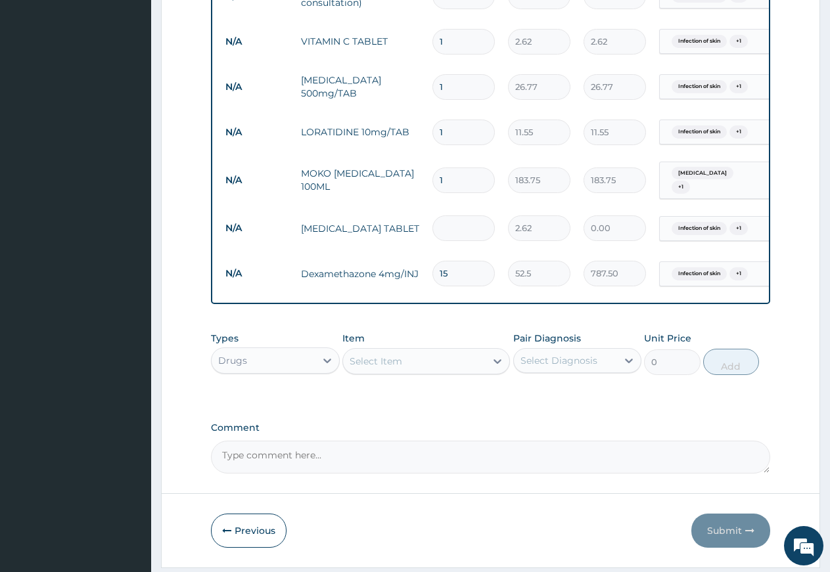
type input "2"
type input "5.24"
type input "20"
type input "52.40"
type input "20"
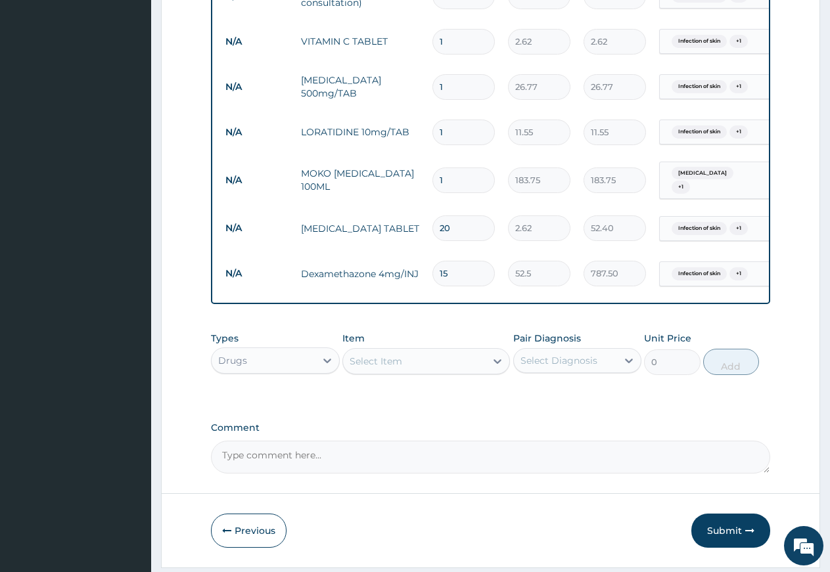
click at [451, 137] on input "1" at bounding box center [463, 133] width 62 height 26
type input "0.00"
type input "2"
type input "23.10"
type input "20"
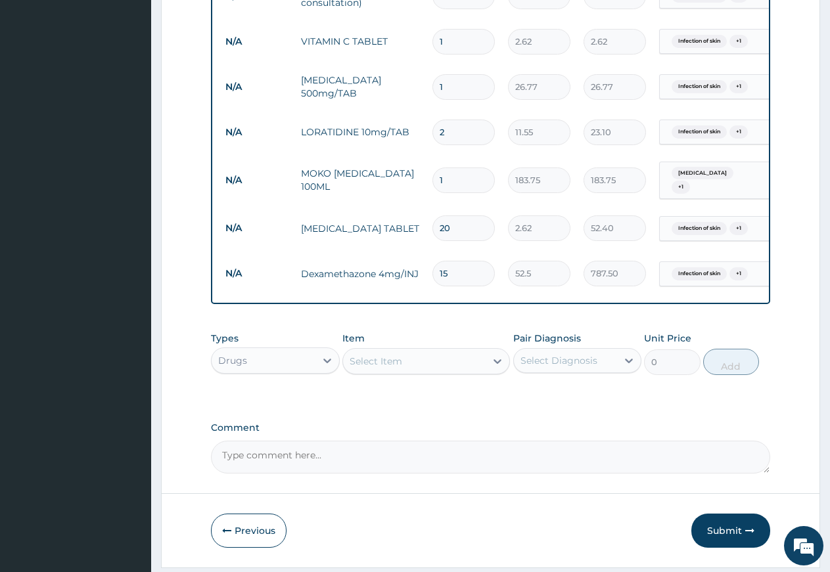
type input "231.00"
type input "20"
click at [453, 91] on input "1" at bounding box center [463, 87] width 62 height 26
type input "190"
type input "5086.30"
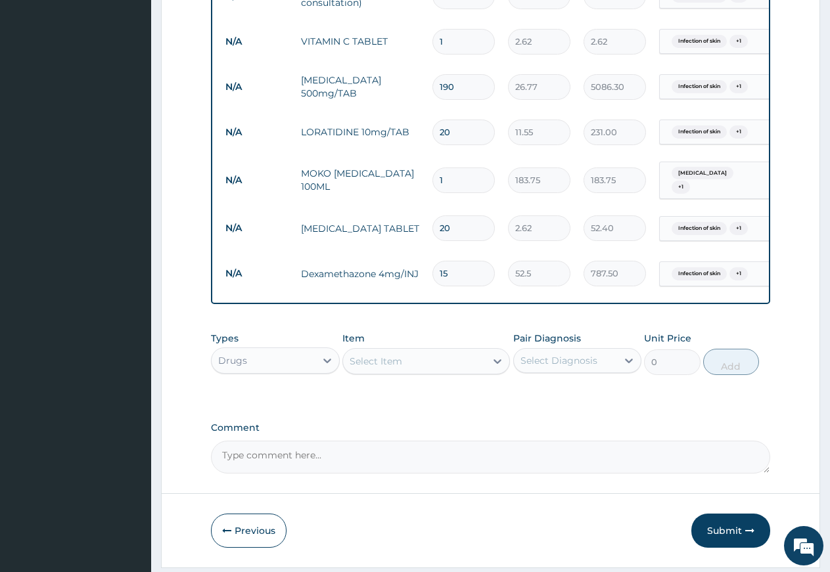
type input "19"
type input "508.63"
type input "1"
type input "26.77"
type input "10"
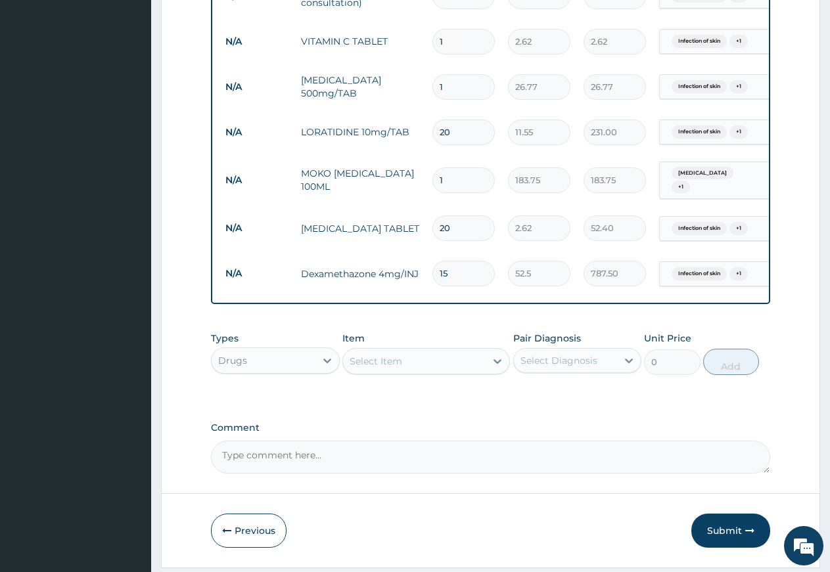
type input "267.70"
type input "10"
click at [457, 44] on input "1" at bounding box center [463, 42] width 62 height 26
type input "10"
type input "26.20"
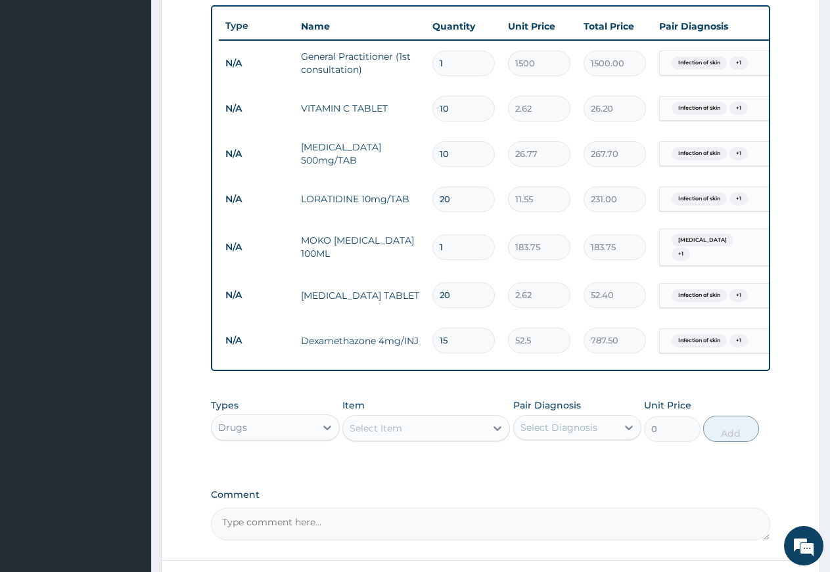
scroll to position [596, 0]
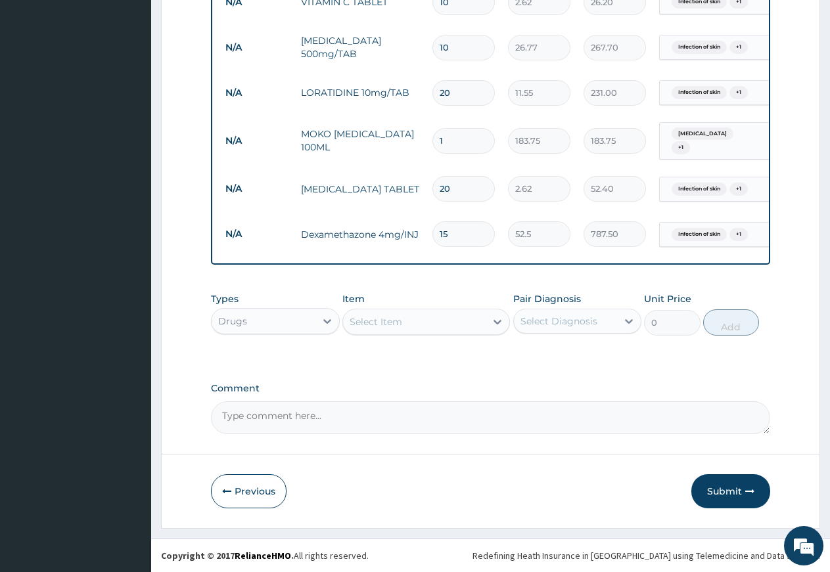
type input "10"
click at [401, 322] on div "Select Item" at bounding box center [376, 321] width 53 height 13
click at [585, 315] on div "Select Diagnosis" at bounding box center [558, 321] width 77 height 13
click at [559, 380] on label "[MEDICAL_DATA]" at bounding box center [575, 380] width 81 height 13
checkbox input "true"
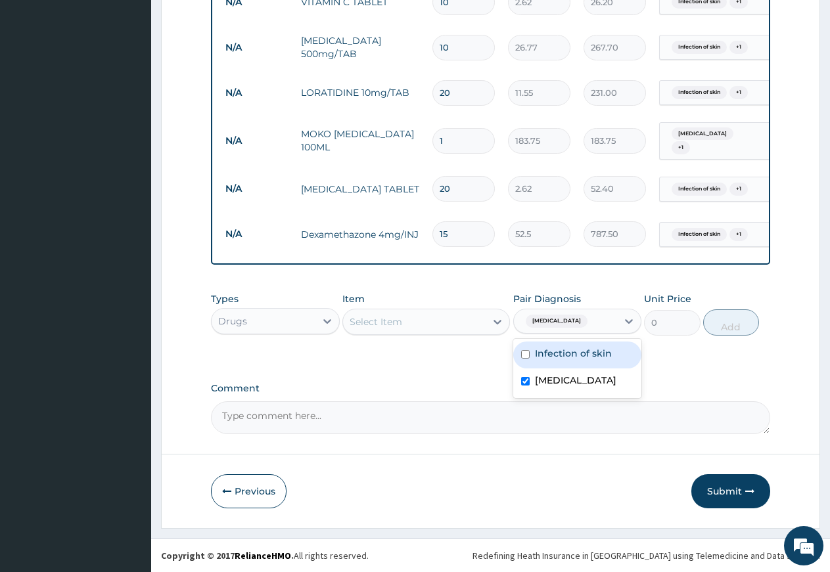
click at [550, 360] on div "Infection of skin" at bounding box center [577, 355] width 129 height 27
checkbox input "true"
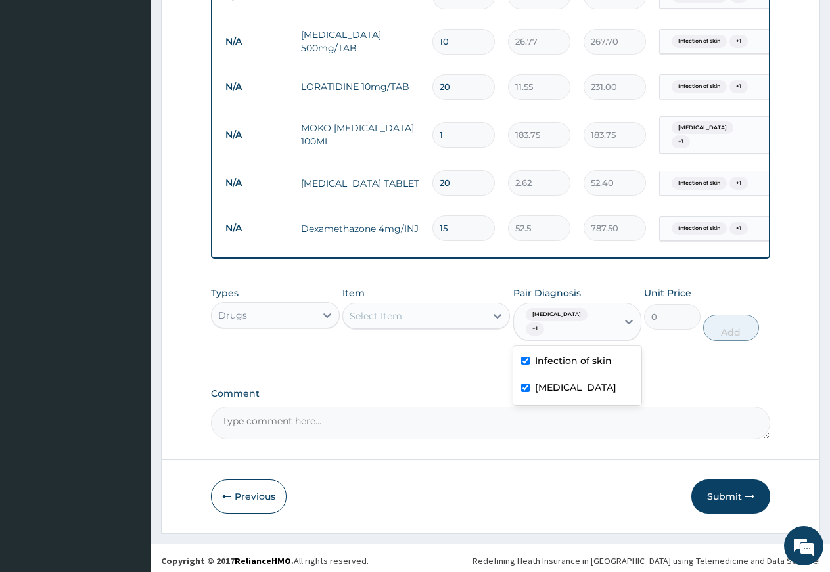
click at [413, 327] on div "Select Item" at bounding box center [414, 316] width 143 height 21
click at [388, 321] on div "Select Item" at bounding box center [376, 315] width 53 height 13
click at [388, 320] on div "Select Item" at bounding box center [376, 315] width 53 height 13
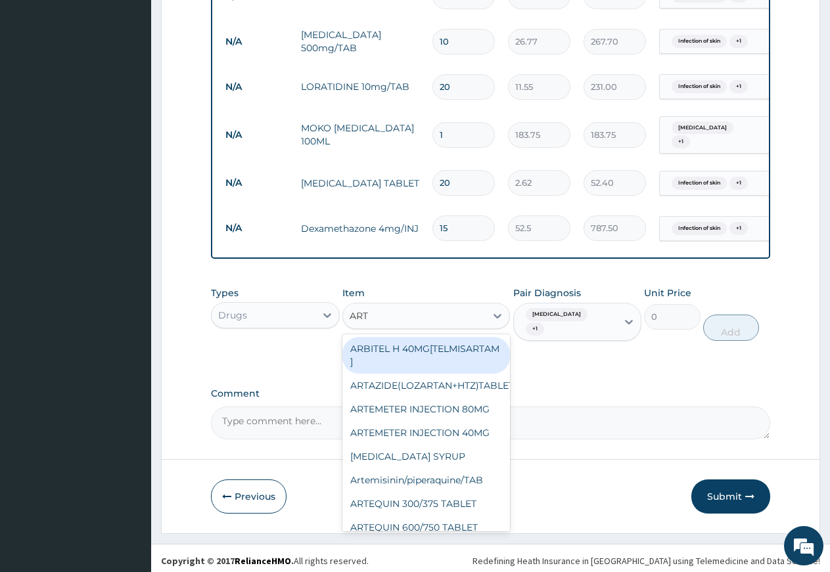
type input "ARTE"
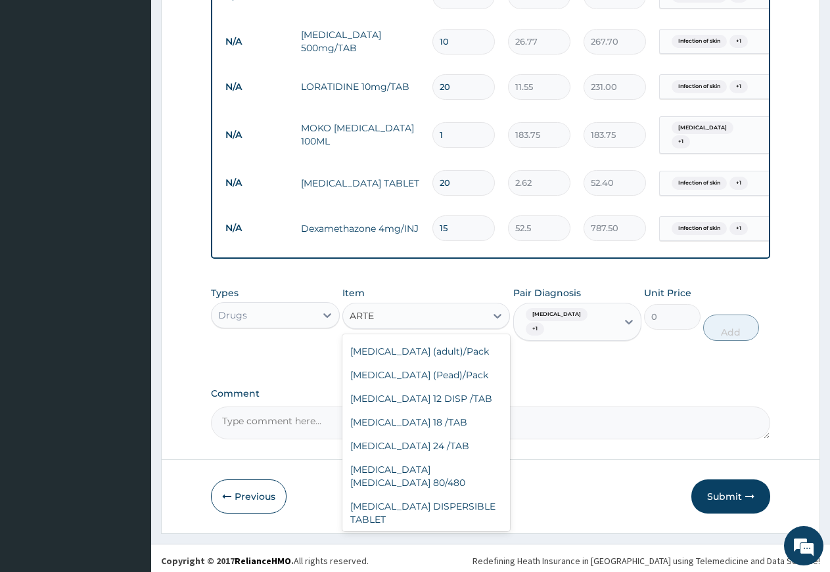
scroll to position [296, 0]
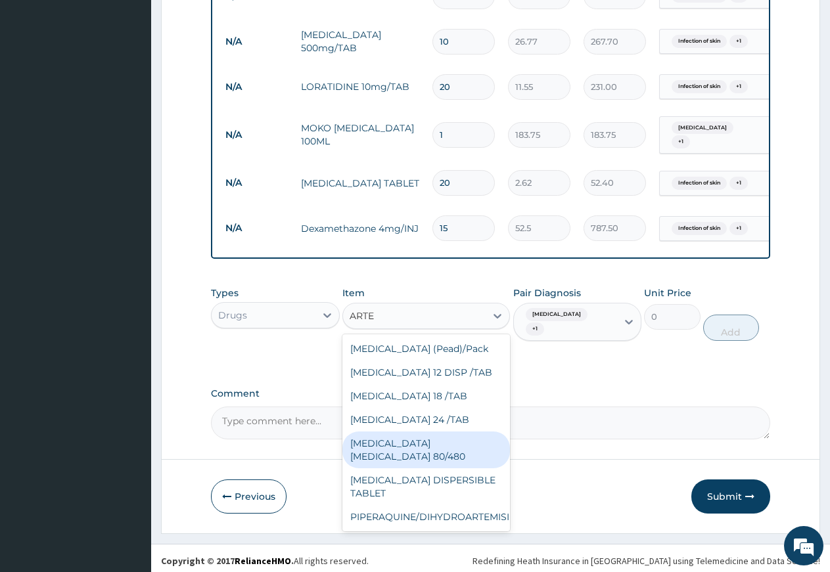
click at [447, 468] on div "[MEDICAL_DATA] [MEDICAL_DATA] 80/480" at bounding box center [426, 450] width 168 height 37
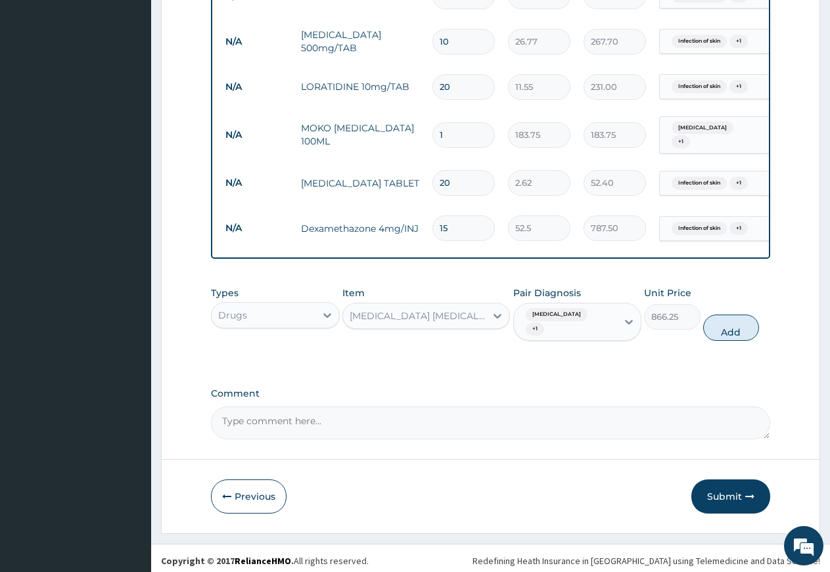
drag, startPoint x: 729, startPoint y: 326, endPoint x: 511, endPoint y: 227, distance: 238.8
click at [727, 325] on button "Add" at bounding box center [731, 328] width 56 height 26
type input "0"
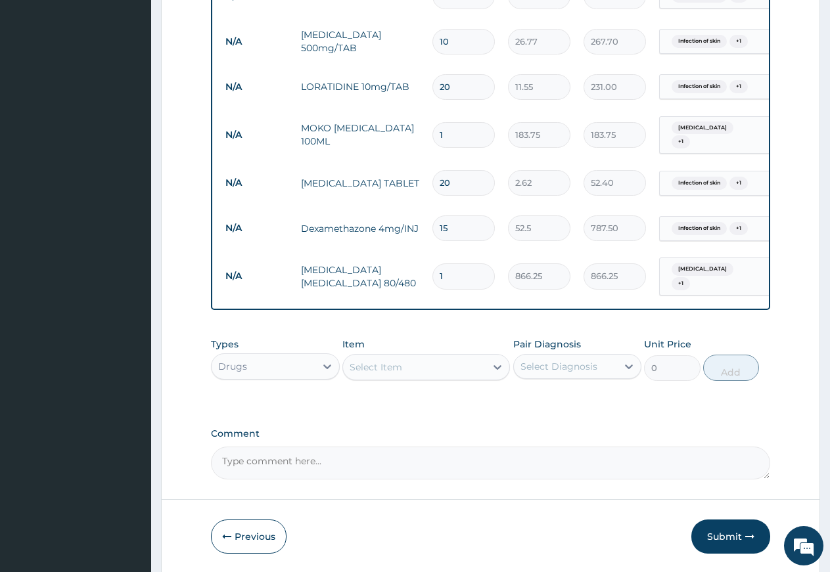
click at [452, 273] on input "1" at bounding box center [463, 276] width 62 height 26
type input "0.00"
type input "6"
type input "5197.50"
type input "6"
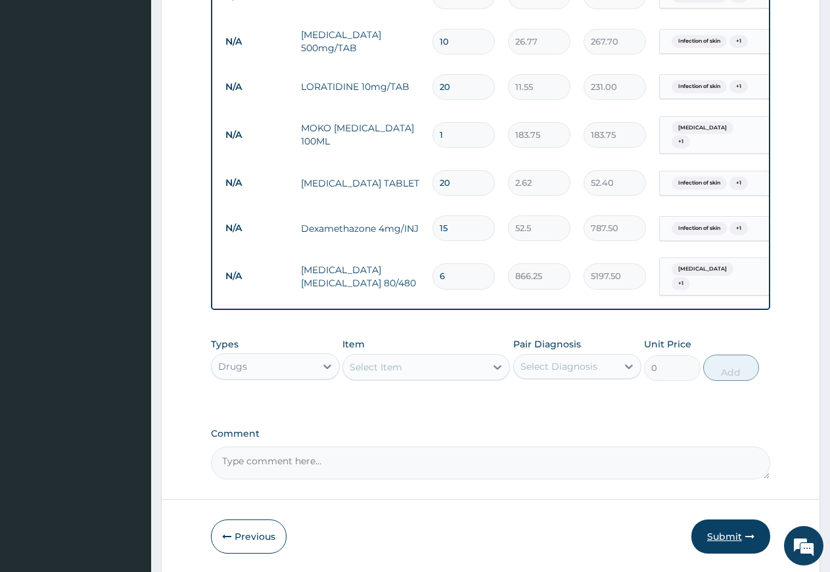
click at [724, 540] on button "Submit" at bounding box center [730, 537] width 79 height 34
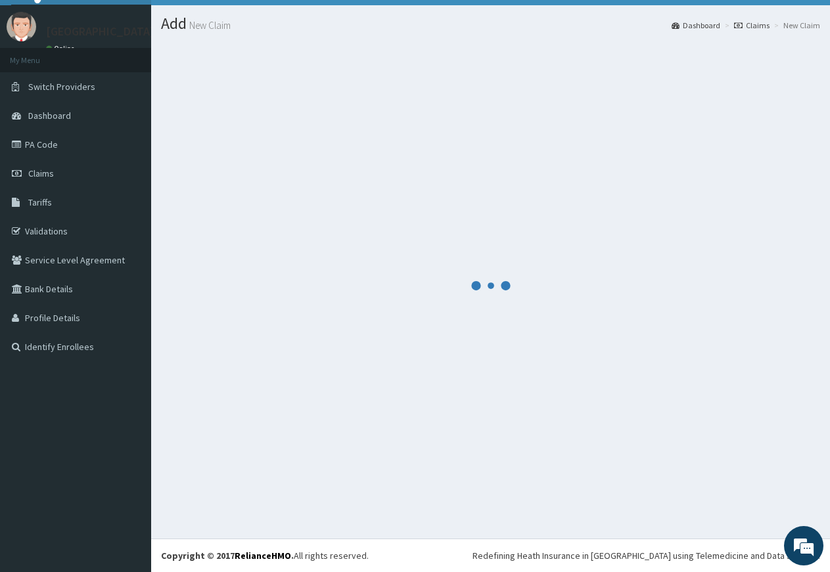
scroll to position [28, 0]
